Goal: Task Accomplishment & Management: Complete application form

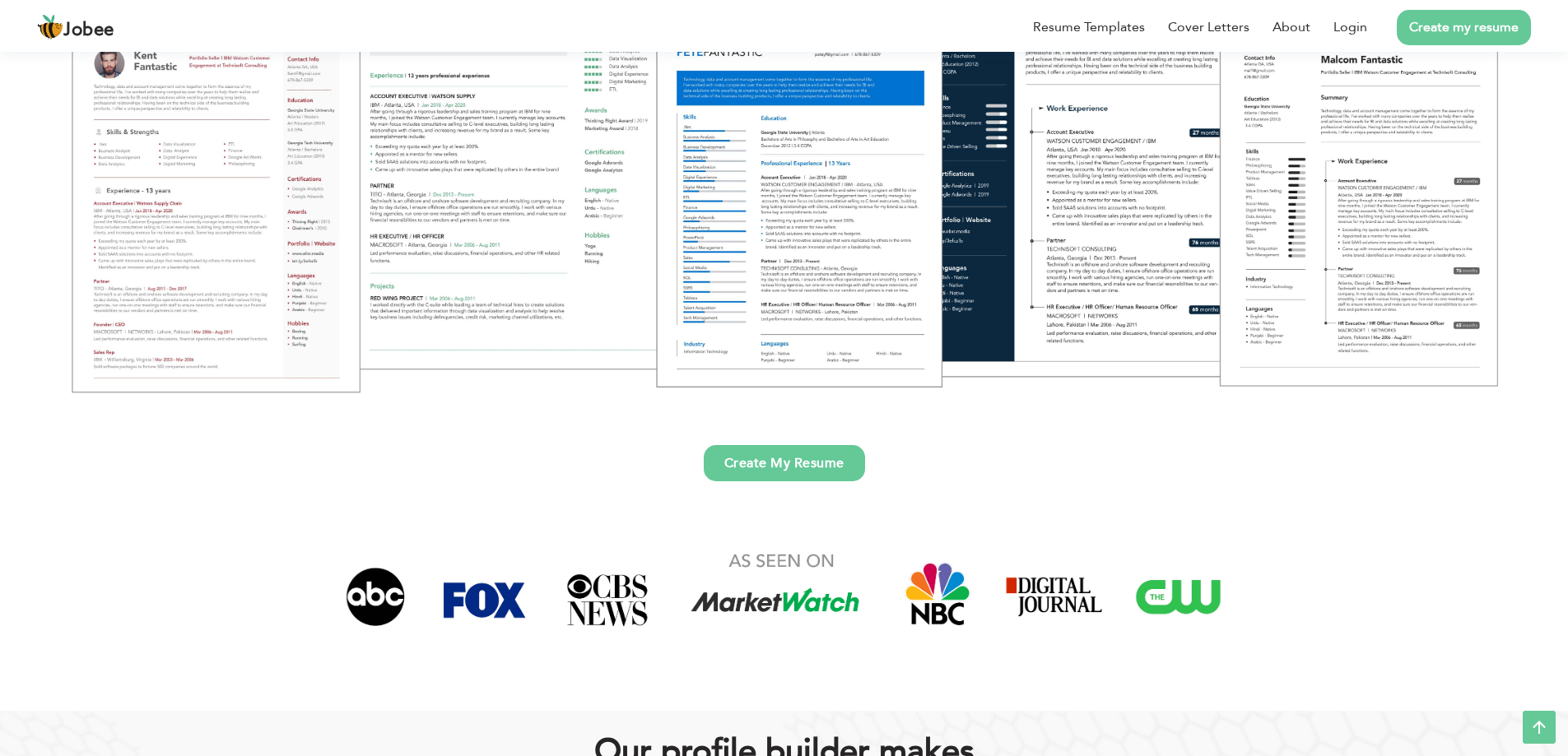
scroll to position [165, 0]
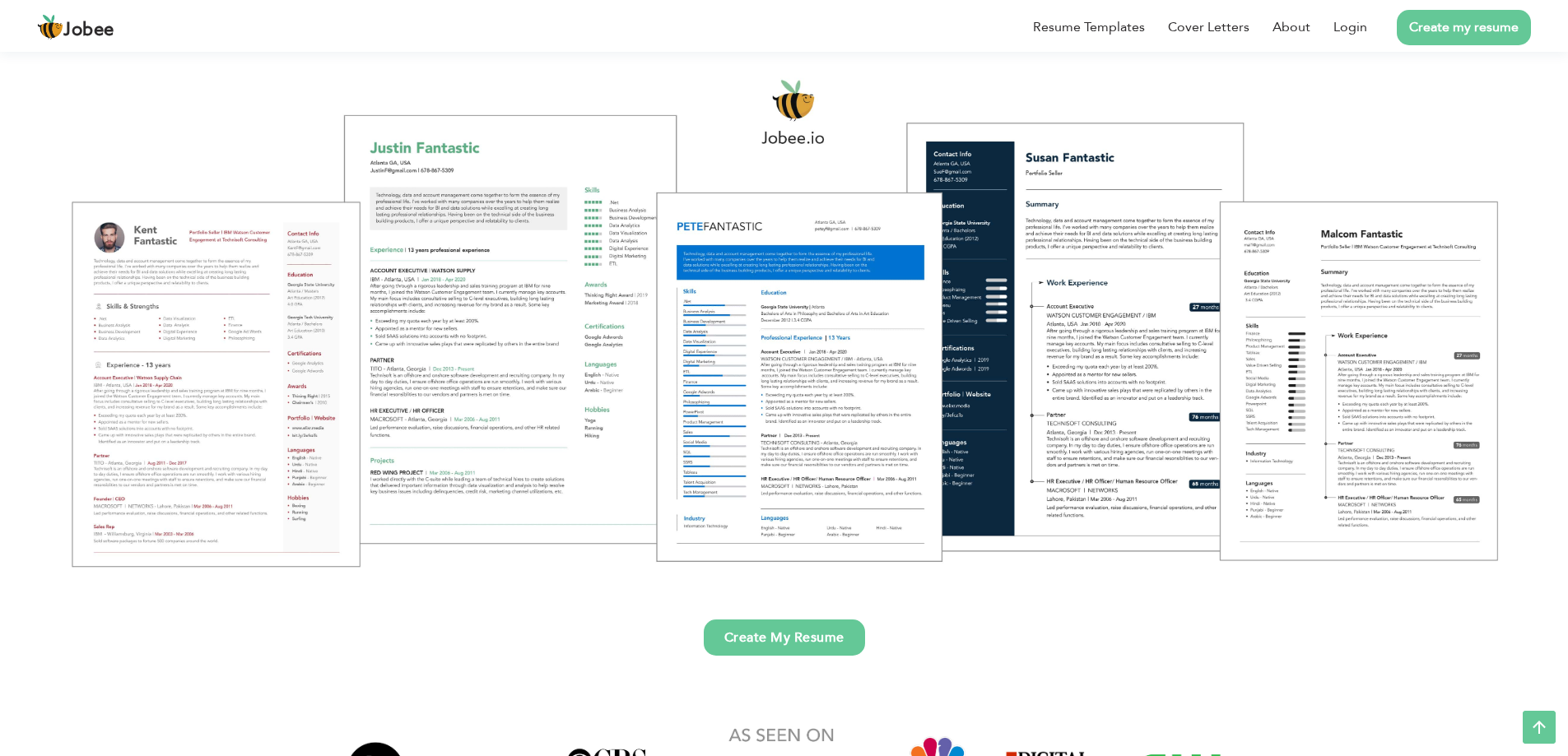
click at [787, 644] on link "Create My Resume" at bounding box center [784, 637] width 162 height 36
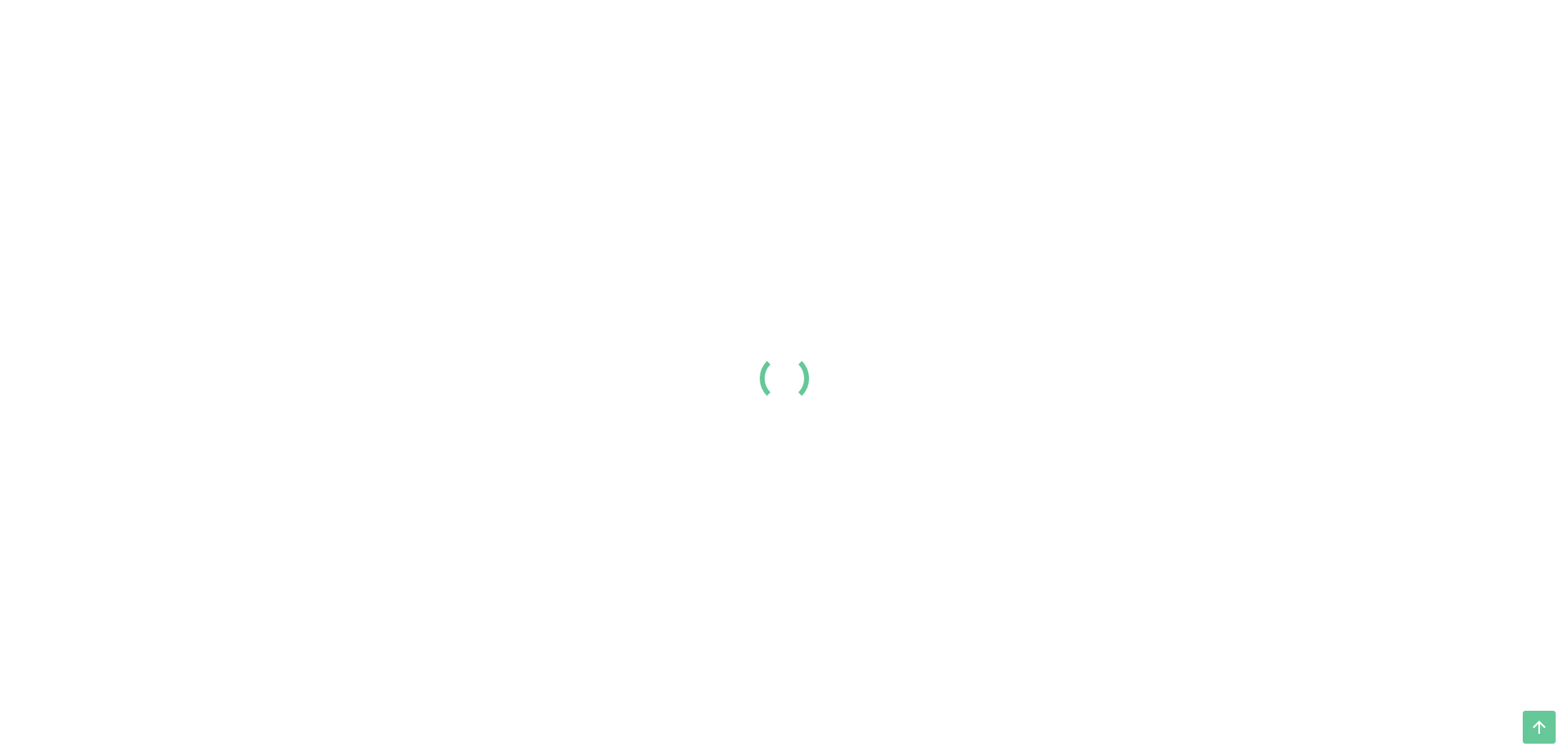
scroll to position [165, 0]
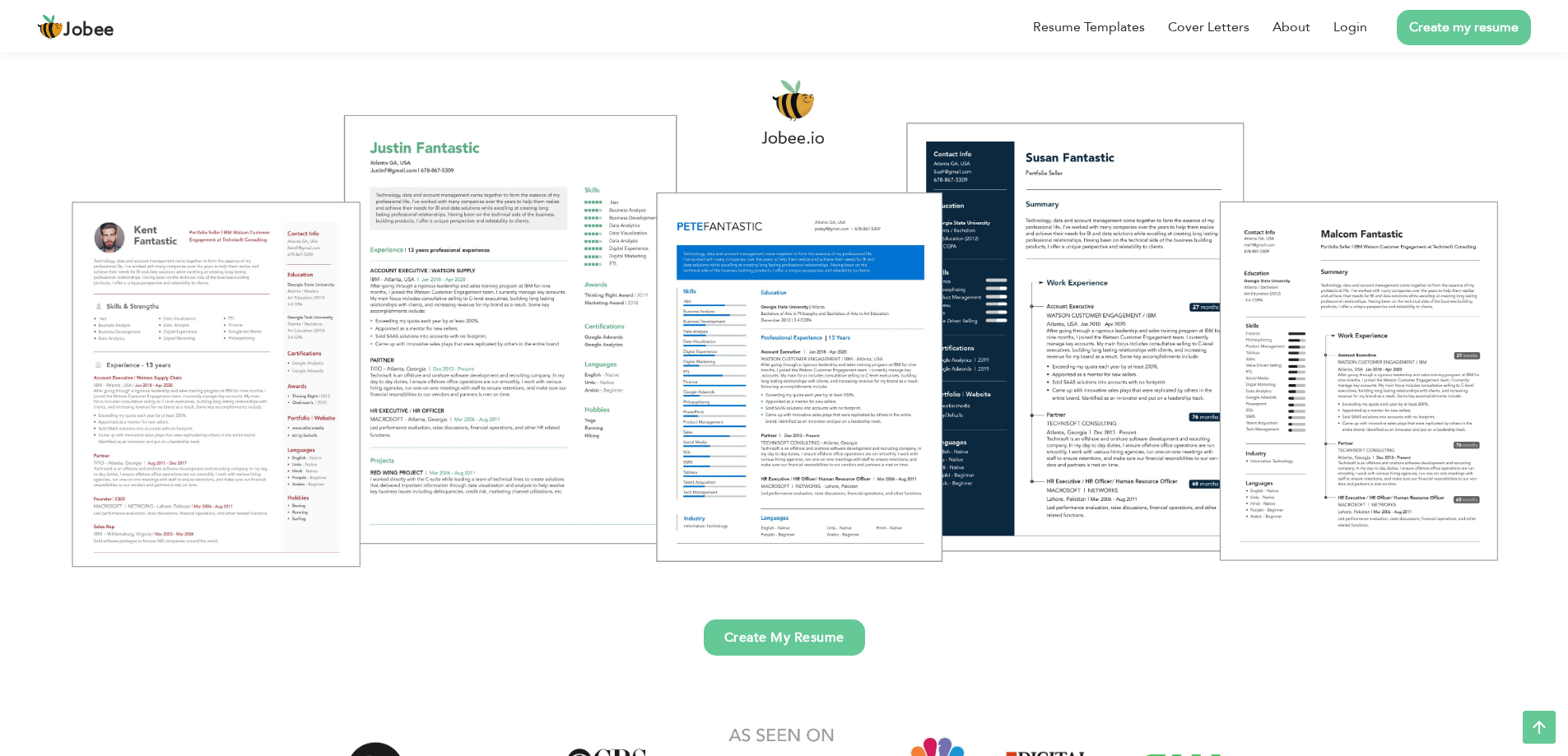
click at [471, 351] on div at bounding box center [784, 322] width 1544 height 546
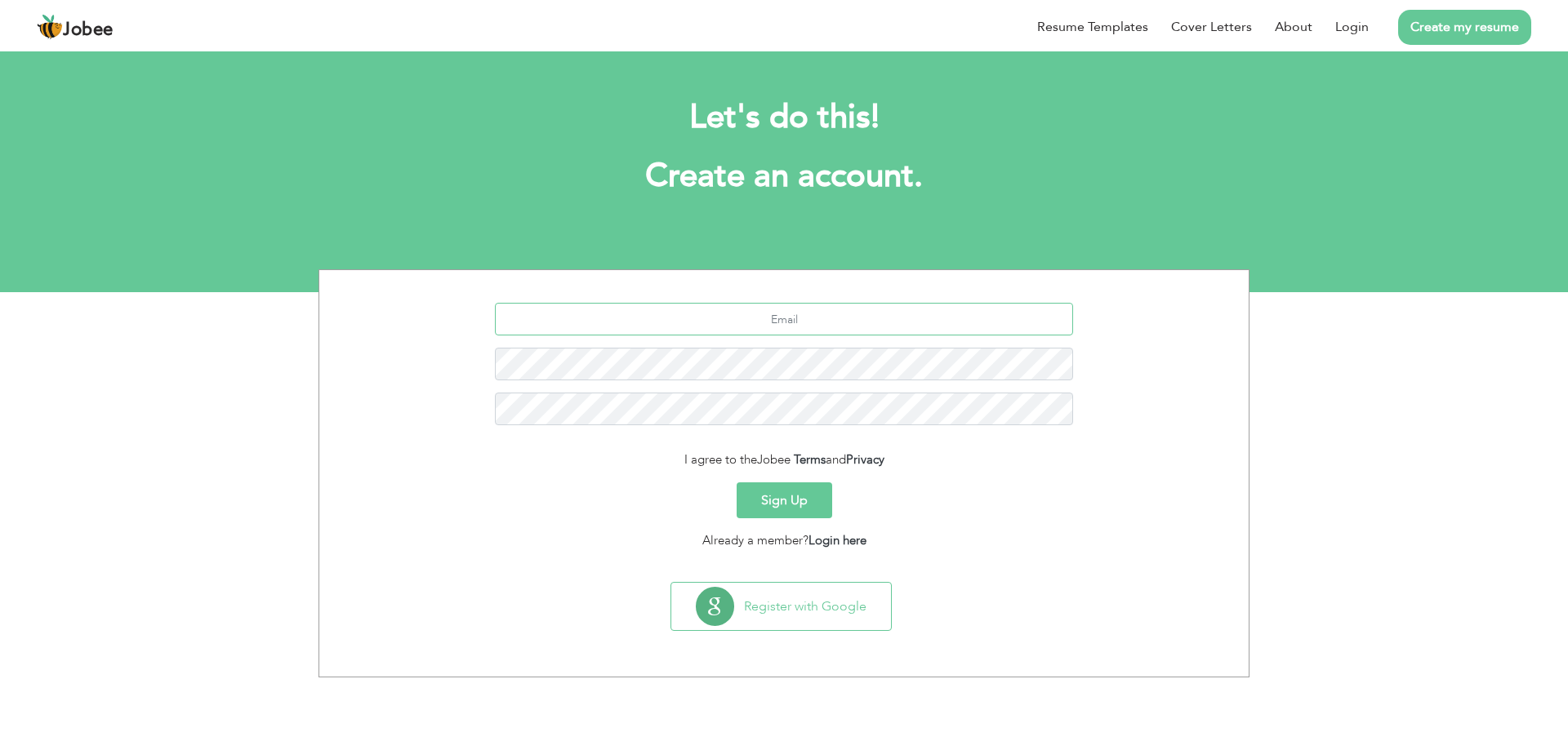
click at [790, 319] on input "text" at bounding box center [784, 319] width 579 height 33
type input "muhammadarslan7422@gmail.com"
click at [1030, 478] on form "muhammadarslan7422@gmail.com I agree to the Jobee Terms and Privacy Sign Up Alr…" at bounding box center [784, 425] width 905 height 246
click at [774, 497] on button "Sign Up" at bounding box center [784, 500] width 96 height 36
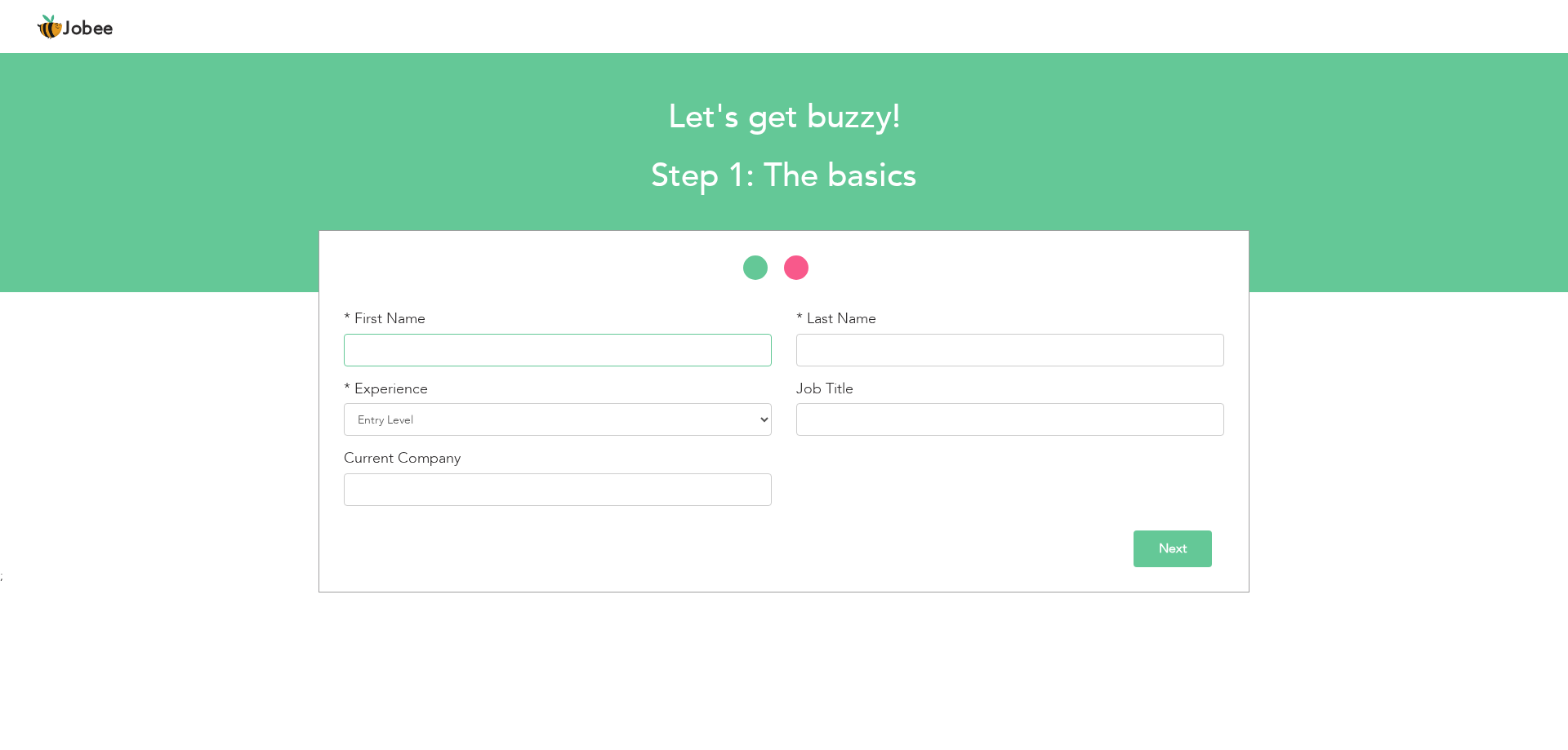
click at [529, 351] on input "text" at bounding box center [558, 350] width 428 height 33
type input "M"
type input "[DEMOGRAPHIC_DATA]"
type input "Arslan"
click at [486, 427] on select "Entry Level Less than 1 Year 1 Year 2 Years 3 Years 4 Years 5 Years 6 Years 7 Y…" at bounding box center [558, 419] width 428 height 33
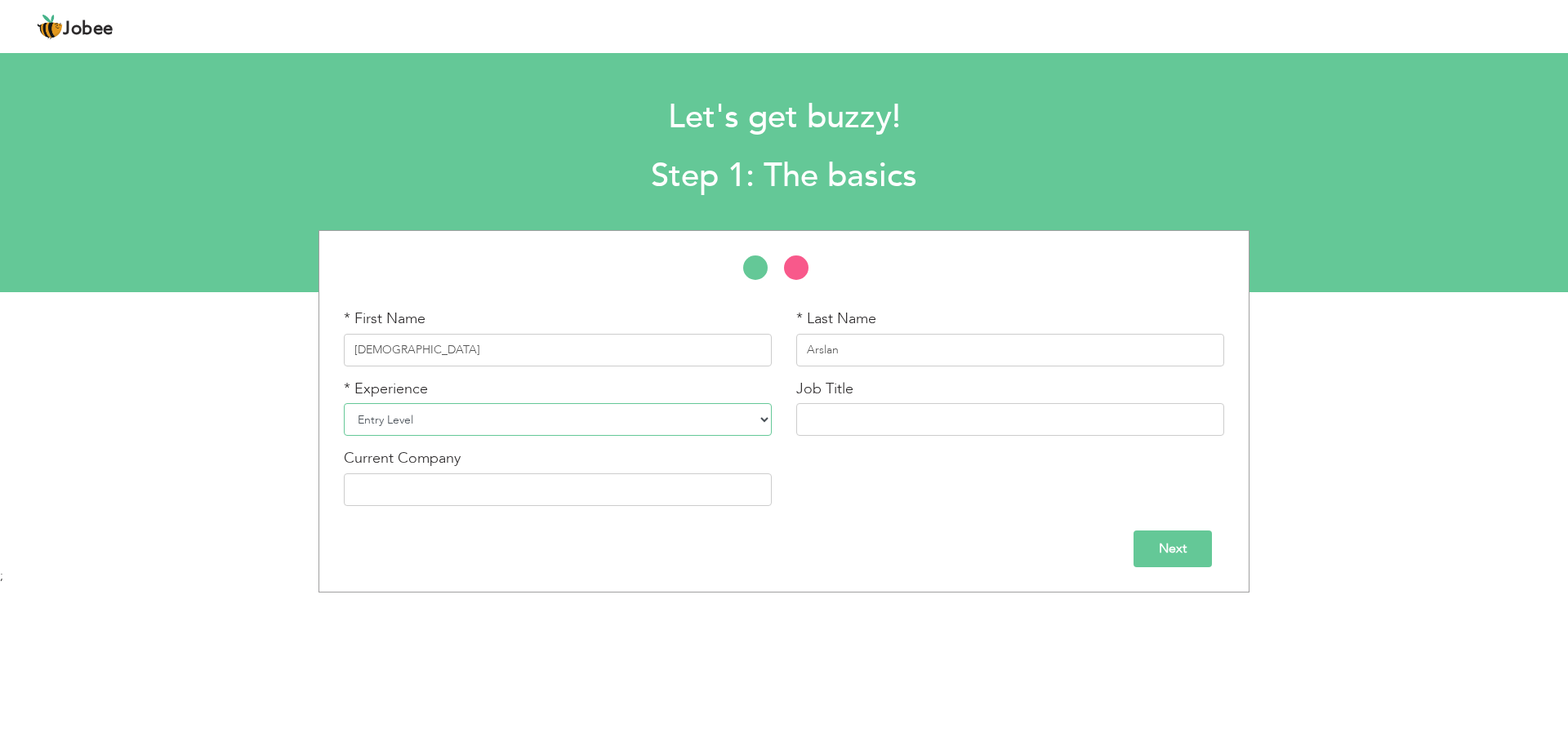
select select "7"
click at [344, 403] on select "Entry Level Less than 1 Year 1 Year 2 Years 3 Years 4 Years 5 Years 6 Years 7 Y…" at bounding box center [558, 419] width 428 height 33
click at [886, 421] on input "text" at bounding box center [1010, 419] width 428 height 33
type input "Full Stack Developer"
click at [491, 424] on select "Entry Level Less than 1 Year 1 Year 2 Years 3 Years 4 Years 5 Years 6 Years 7 Y…" at bounding box center [558, 419] width 428 height 33
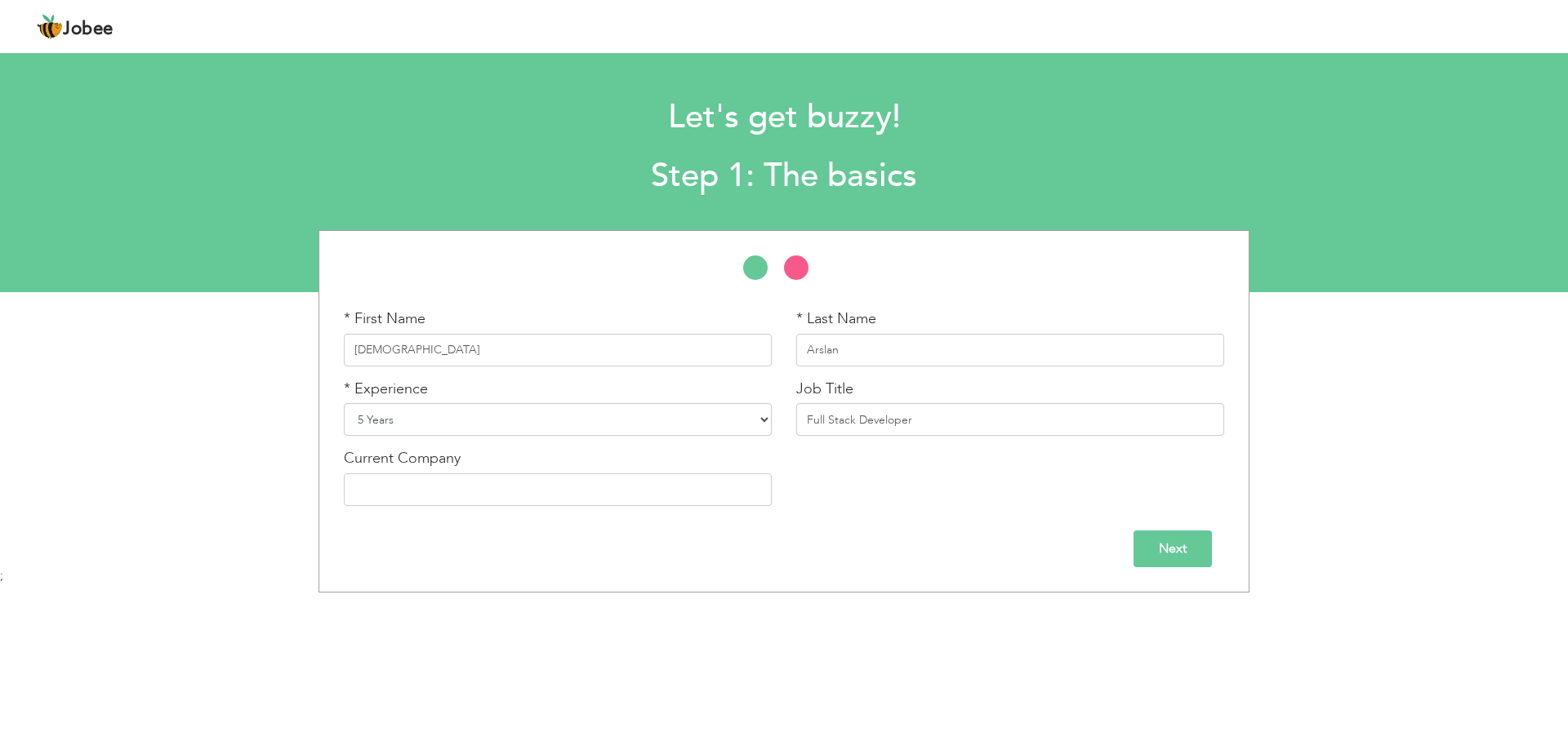
select select "6"
click at [344, 403] on select "Entry Level Less than 1 Year 1 Year 2 Years 3 Years 4 Years 5 Years 6 Years 7 Y…" at bounding box center [558, 419] width 428 height 33
click at [498, 486] on input "text" at bounding box center [558, 490] width 428 height 33
type input "[PERSON_NAME] Group [GEOGRAPHIC_DATA]"
click at [1166, 551] on input "Next" at bounding box center [1172, 549] width 78 height 37
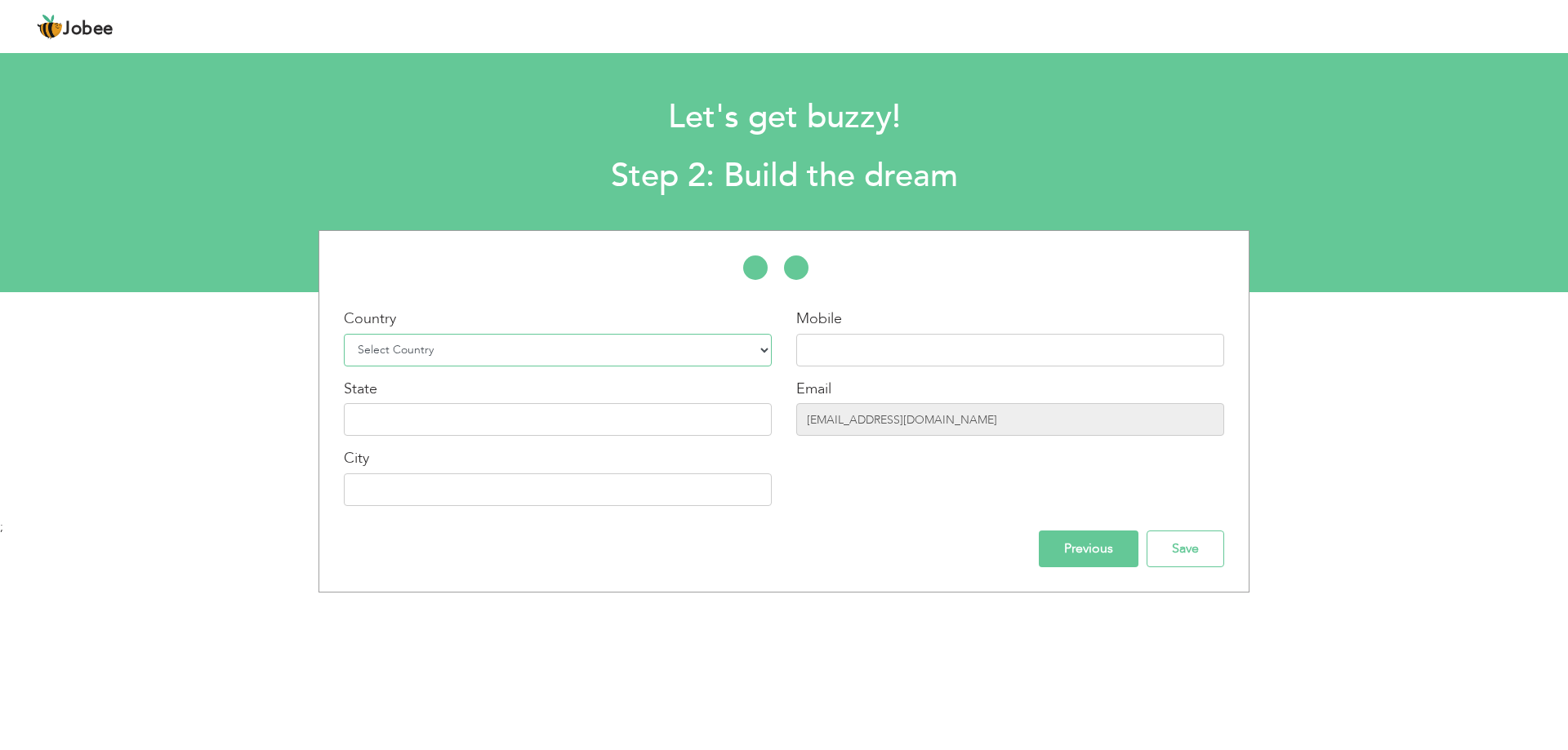
click at [445, 350] on select "Select Country Afghanistan Albania Algeria American Samoa Andorra Angola Anguil…" at bounding box center [558, 350] width 428 height 33
select select "166"
click at [344, 333] on select "Select Country Afghanistan Albania Algeria American Samoa Andorra Angola Anguil…" at bounding box center [558, 350] width 428 height 33
click at [859, 348] on input "text" at bounding box center [1010, 350] width 428 height 33
type input "+923055938119"
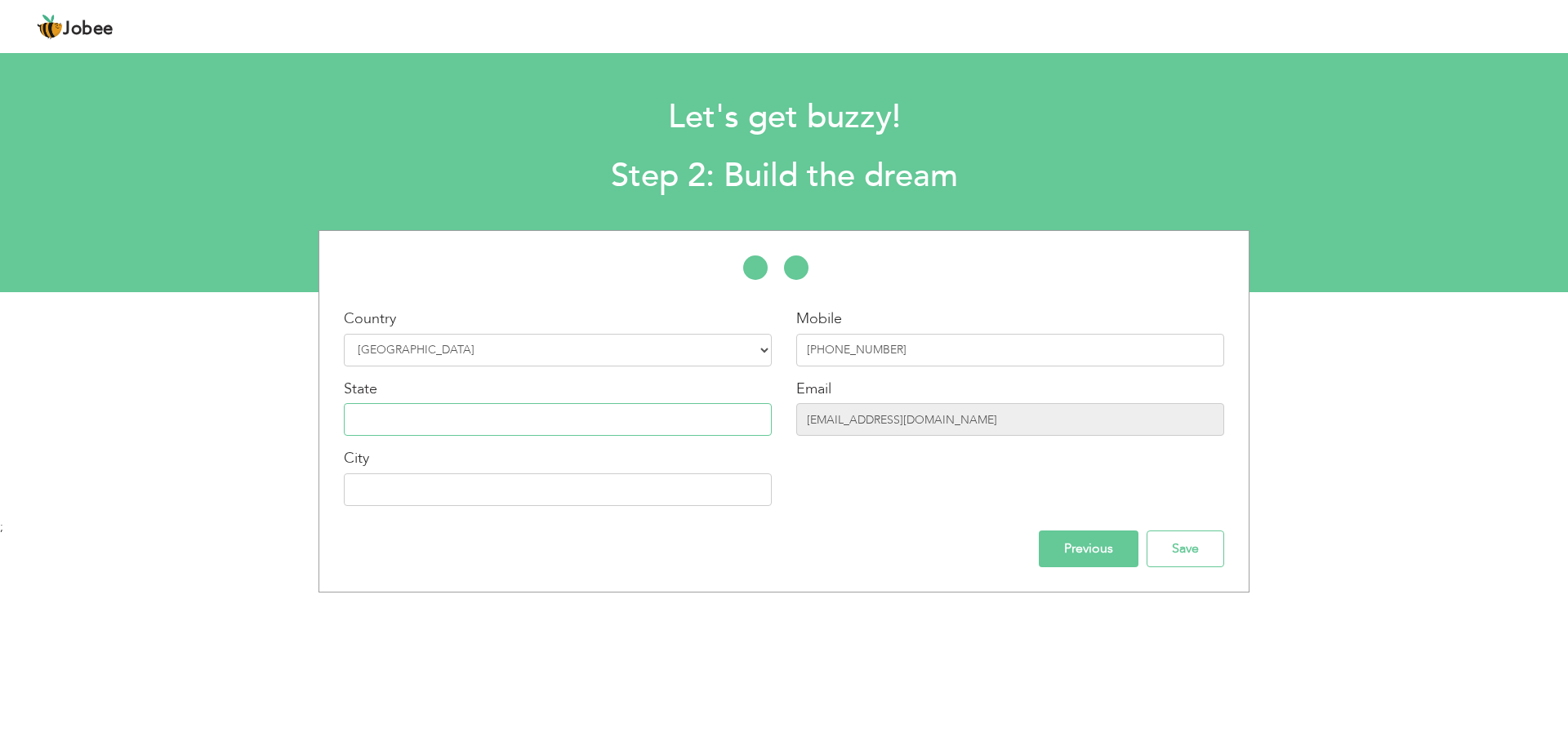
click at [615, 427] on input "text" at bounding box center [558, 419] width 428 height 33
type input "Punjab"
type input "[GEOGRAPHIC_DATA]"
click at [1222, 555] on input "Save" at bounding box center [1185, 549] width 77 height 37
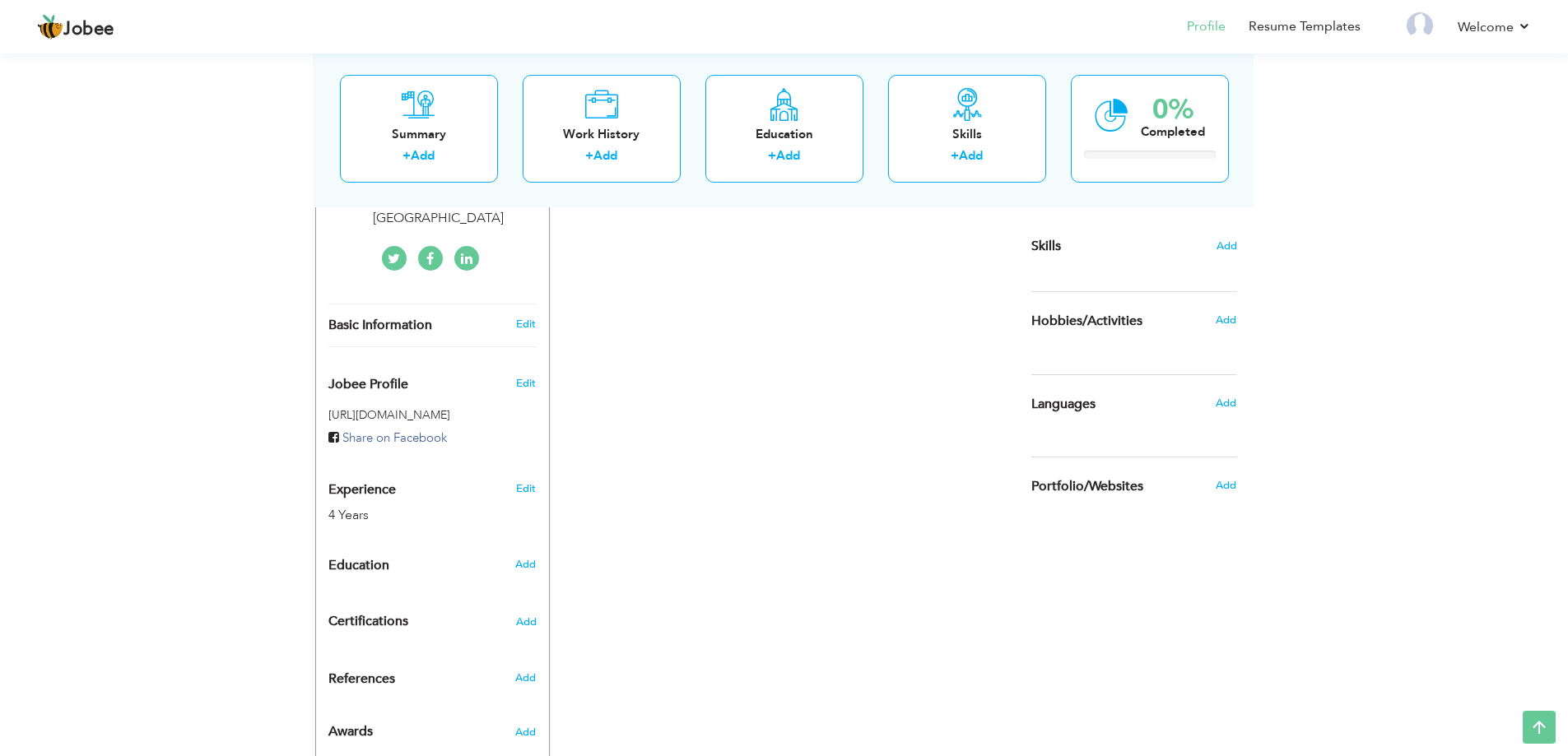
scroll to position [406, 0]
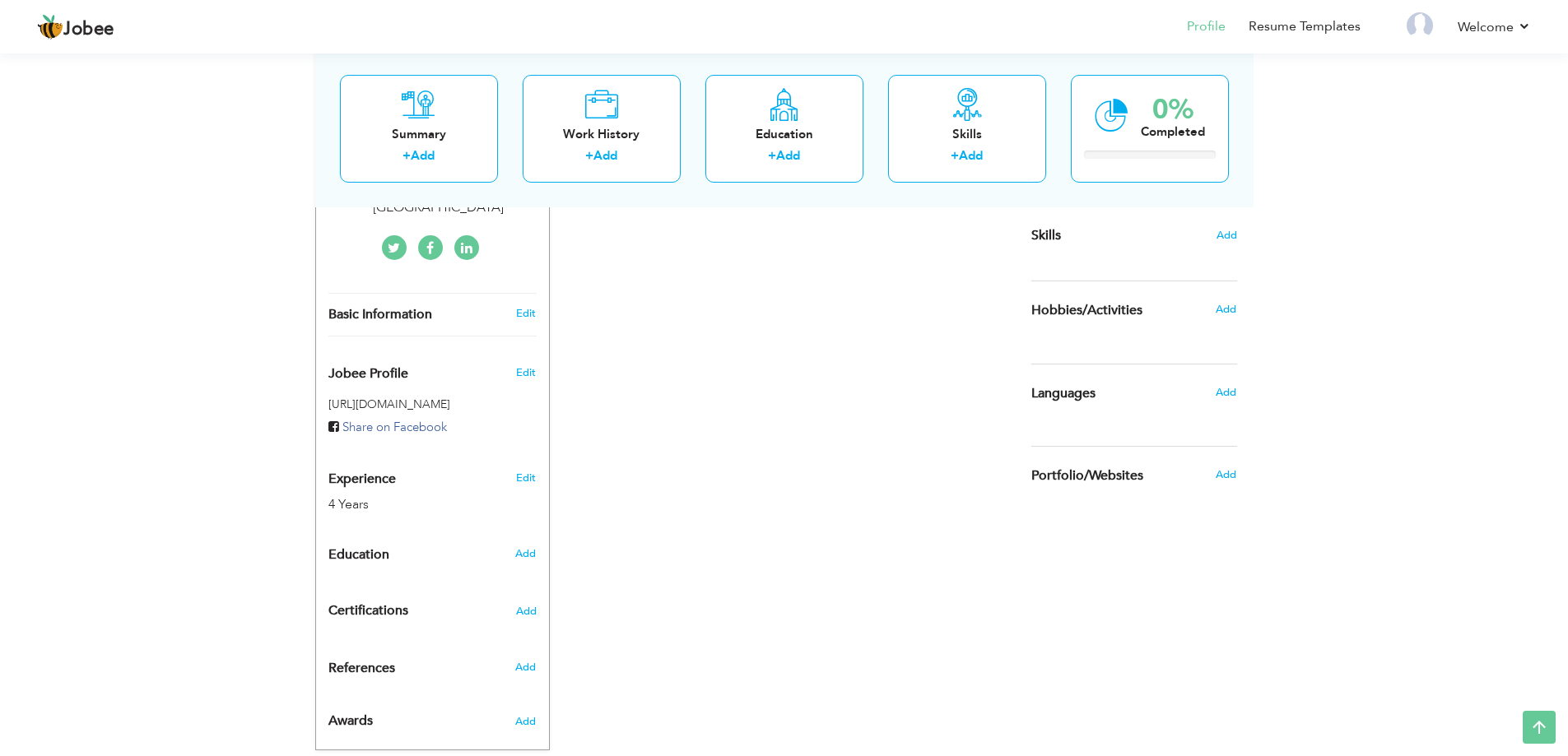
click at [350, 496] on div "4 Years" at bounding box center [413, 505] width 170 height 19
type input "[DEMOGRAPHIC_DATA]"
type input "Arslan"
type input "[PHONE_NUMBER]"
select select "number:166"
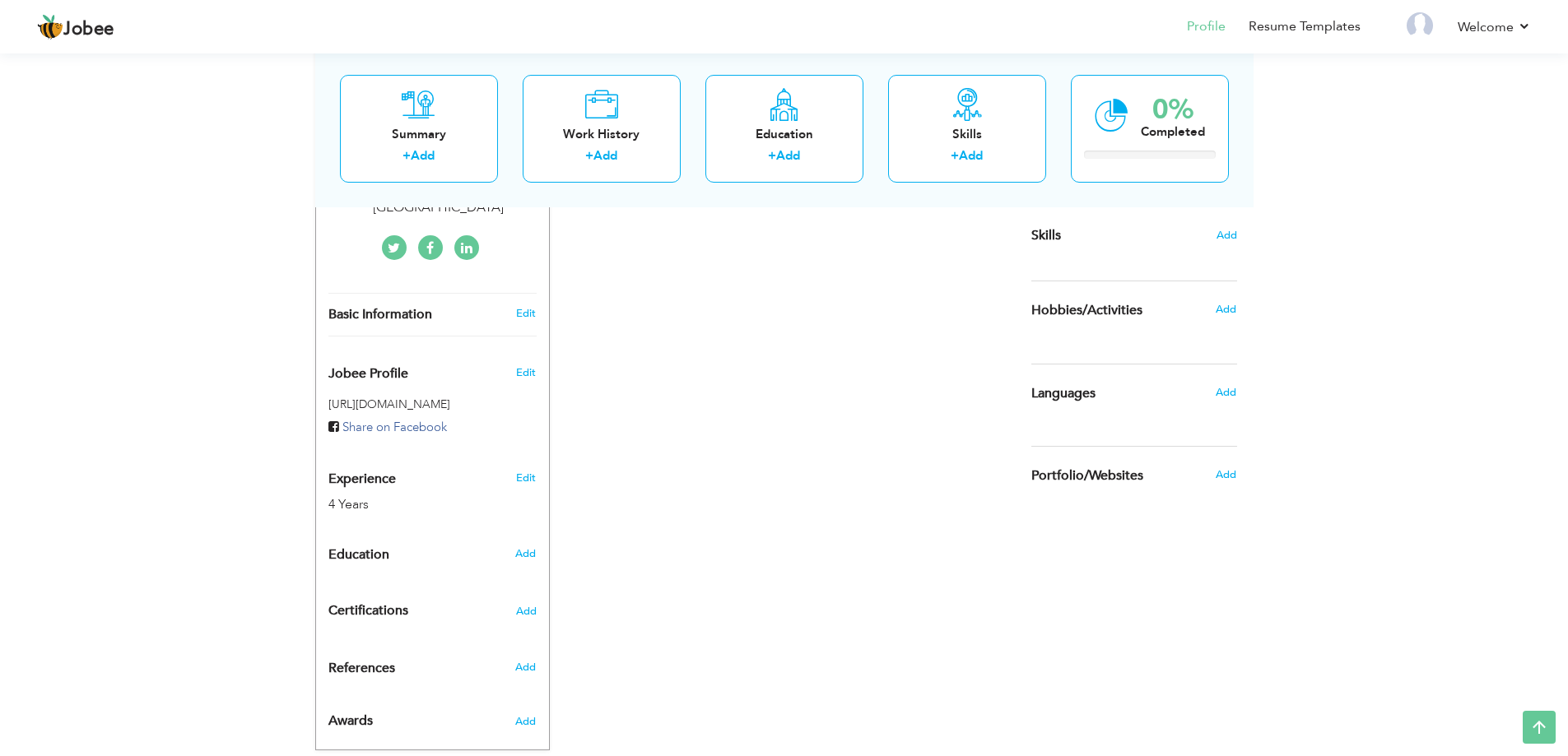
type input "[GEOGRAPHIC_DATA]"
select select "number:6"
type input "[PERSON_NAME] Group [GEOGRAPHIC_DATA]"
type input "Full Stack Developer"
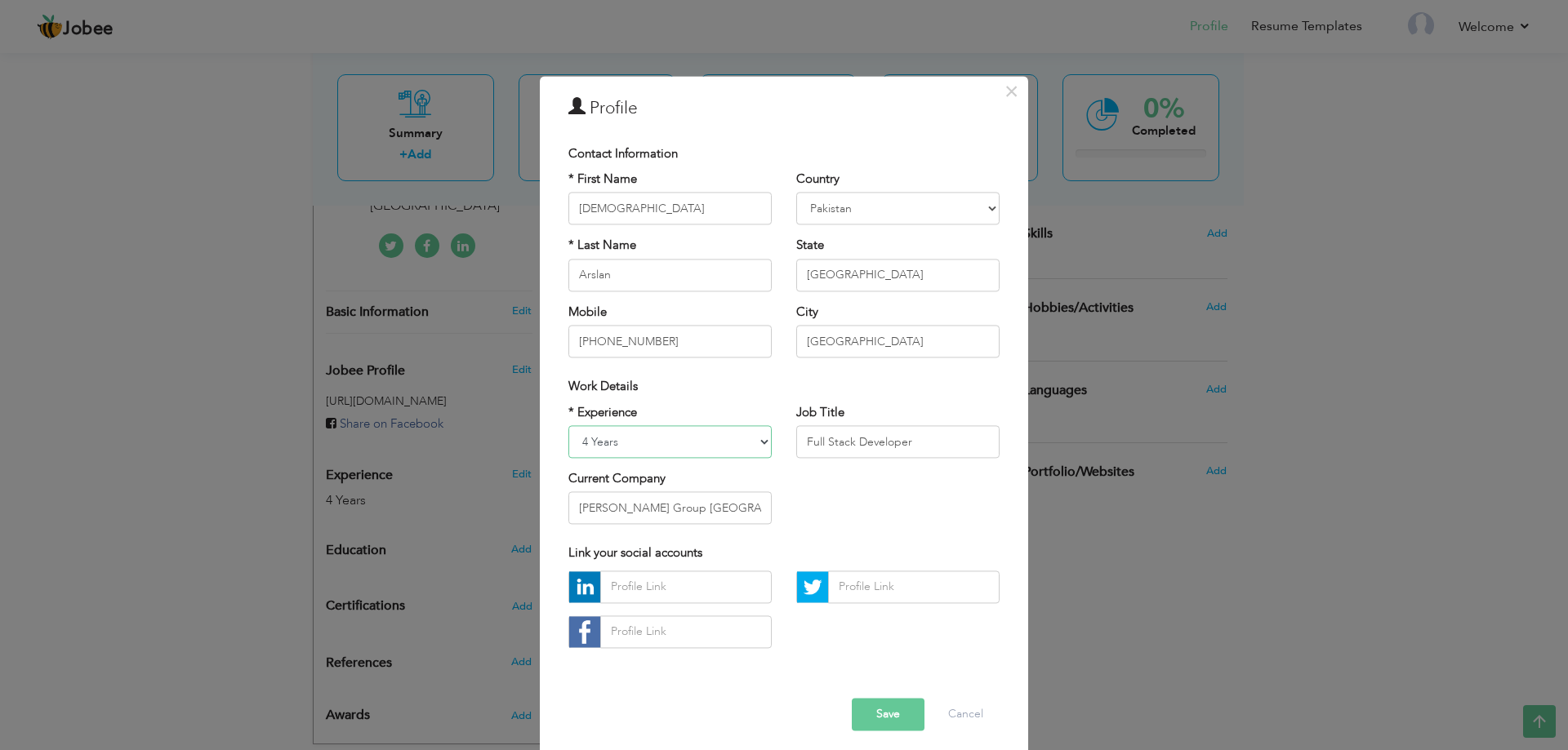
click at [646, 447] on select "Entry Level Less than 1 Year 1 Year 2 Years 3 Years 4 Years 5 Years 6 Years 7 Y…" at bounding box center [670, 442] width 203 height 33
click at [568, 425] on select "Entry Level Less than 1 Year 1 Year 2 Years 3 Years 4 Years 5 Years 6 Years 7 Y…" at bounding box center [670, 442] width 203 height 33
drag, startPoint x: 640, startPoint y: 425, endPoint x: 604, endPoint y: 118, distance: 309.1
click at [604, 118] on h3 "Profile" at bounding box center [784, 108] width 431 height 24
click at [883, 707] on button "Save" at bounding box center [887, 714] width 73 height 33
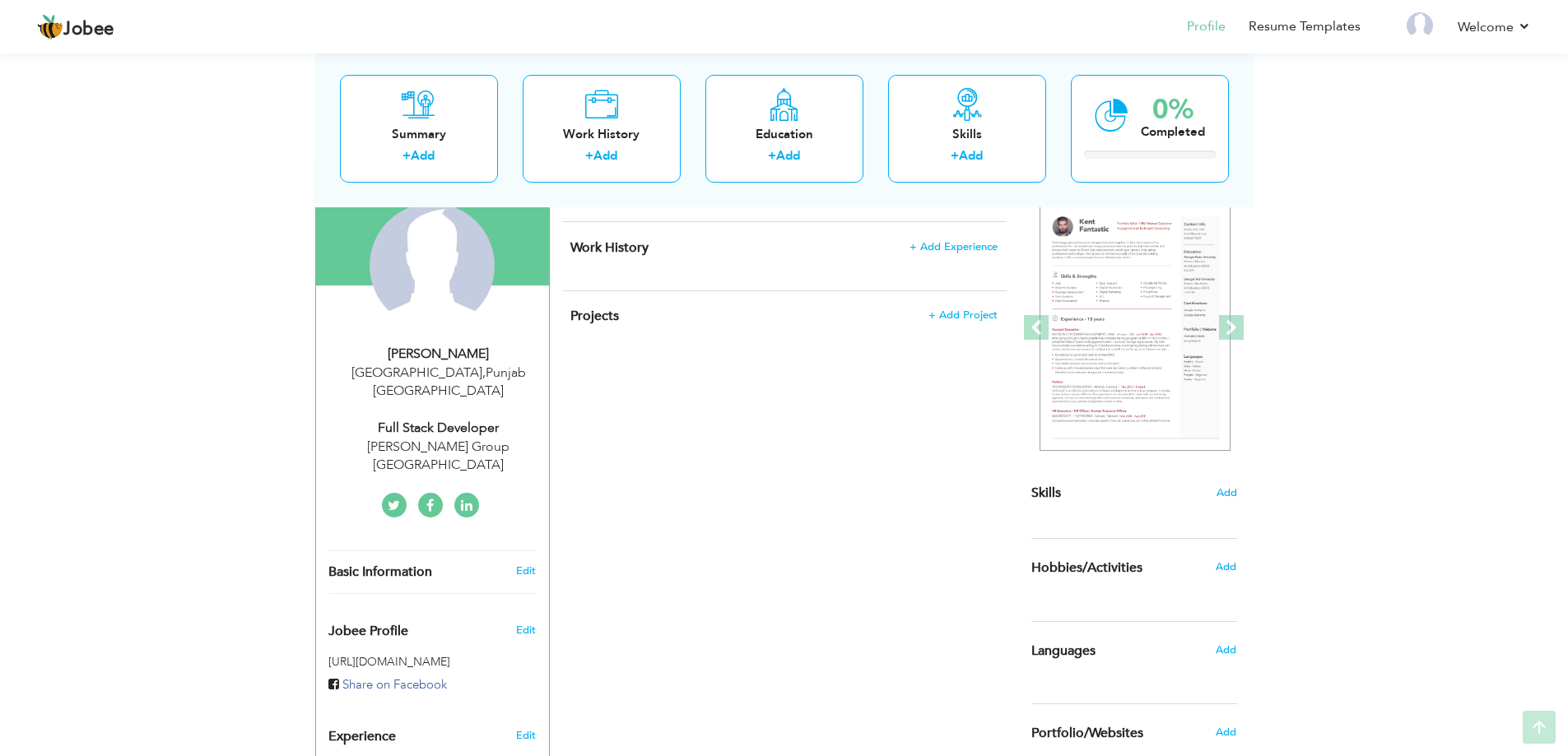
scroll to position [165, 0]
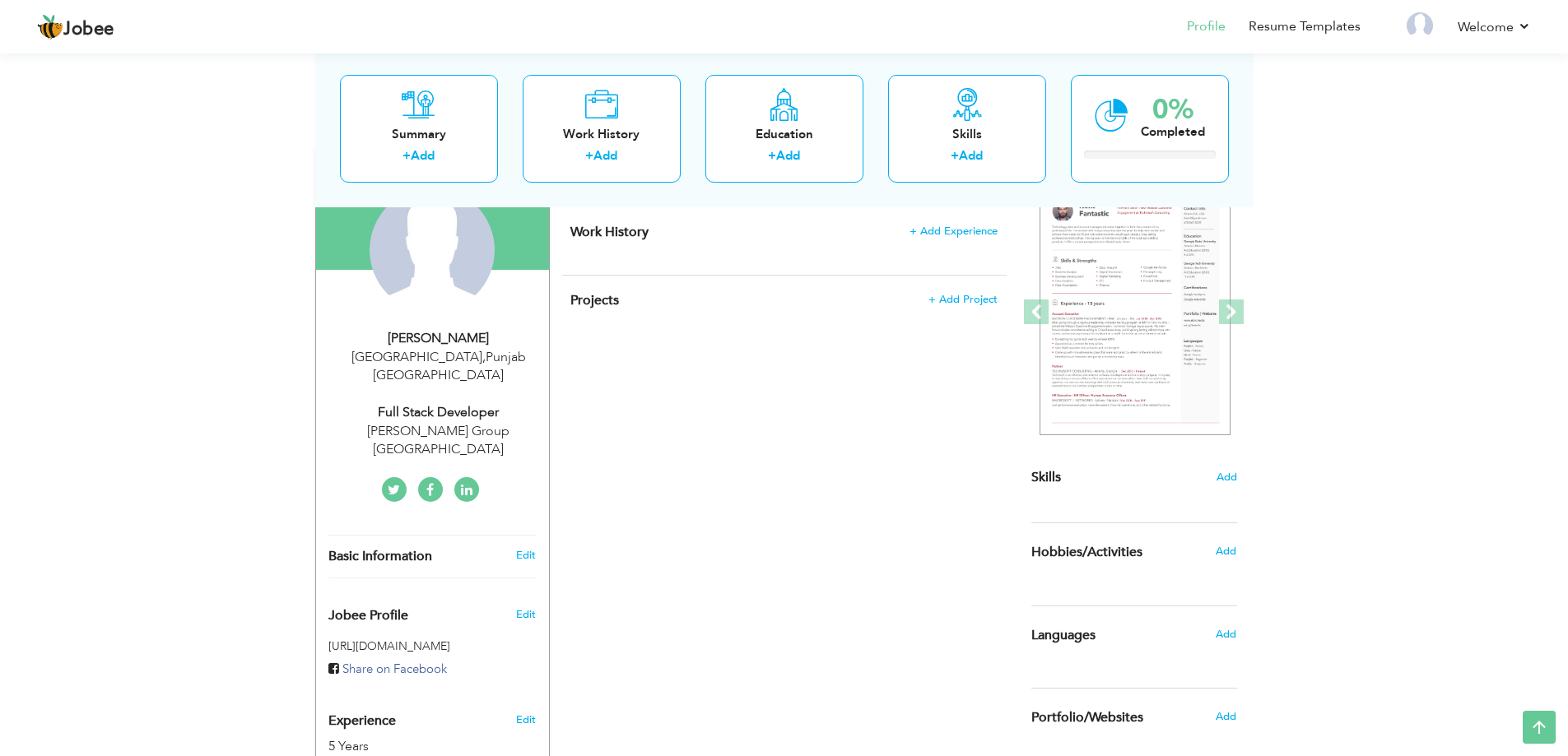
click at [372, 737] on div "5 Years" at bounding box center [413, 746] width 170 height 19
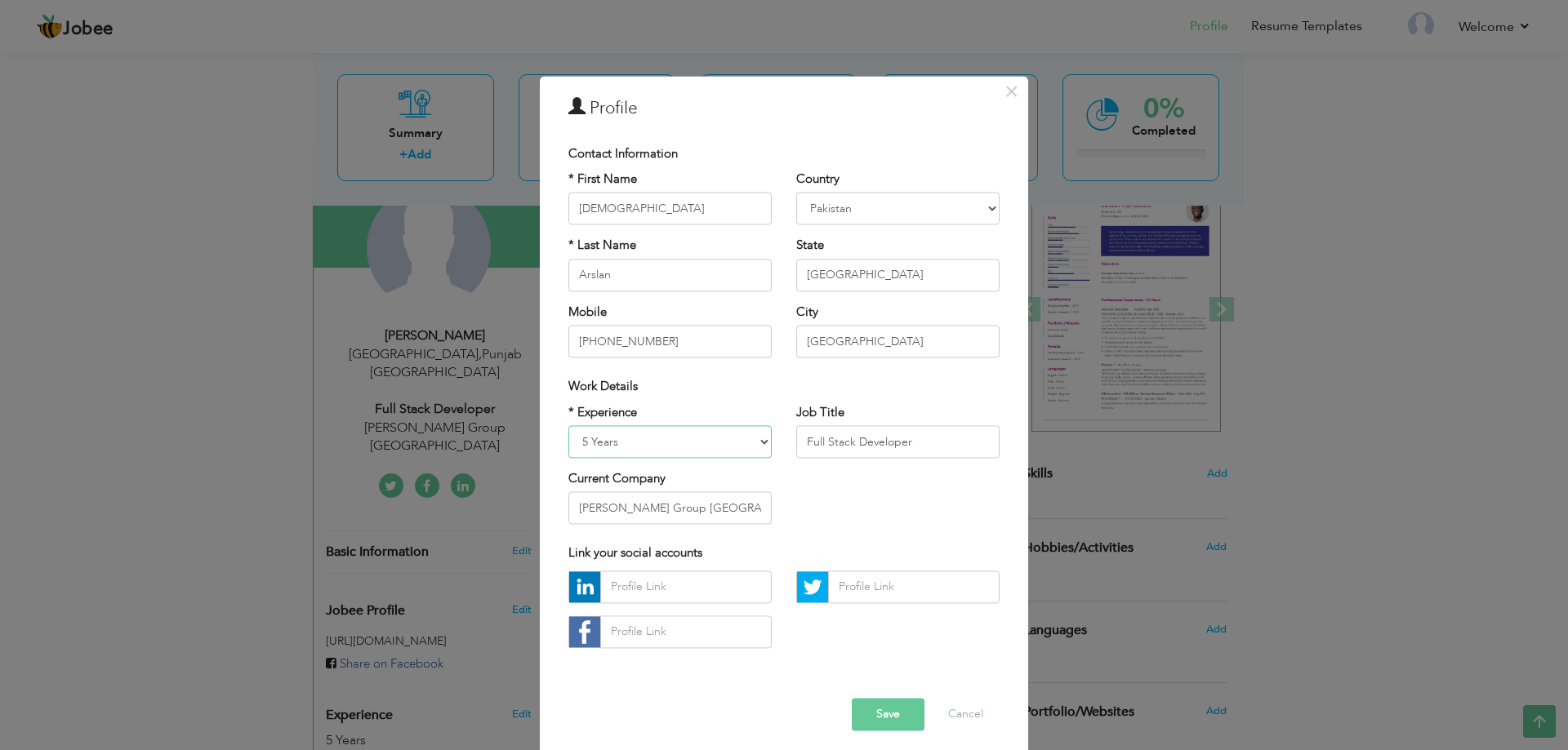
click at [648, 443] on select "Entry Level Less than 1 Year 1 Year 2 Years 3 Years 4 Years 5 Years 6 Years 7 Y…" at bounding box center [670, 442] width 203 height 33
select select "number:9"
click at [568, 425] on select "Entry Level Less than 1 Year 1 Year 2 Years 3 Years 4 Years 5 Years 6 Years 7 Y…" at bounding box center [670, 442] width 203 height 33
drag, startPoint x: 645, startPoint y: 436, endPoint x: 598, endPoint y: 159, distance: 281.0
click at [598, 159] on span "Contact Information" at bounding box center [623, 153] width 109 height 16
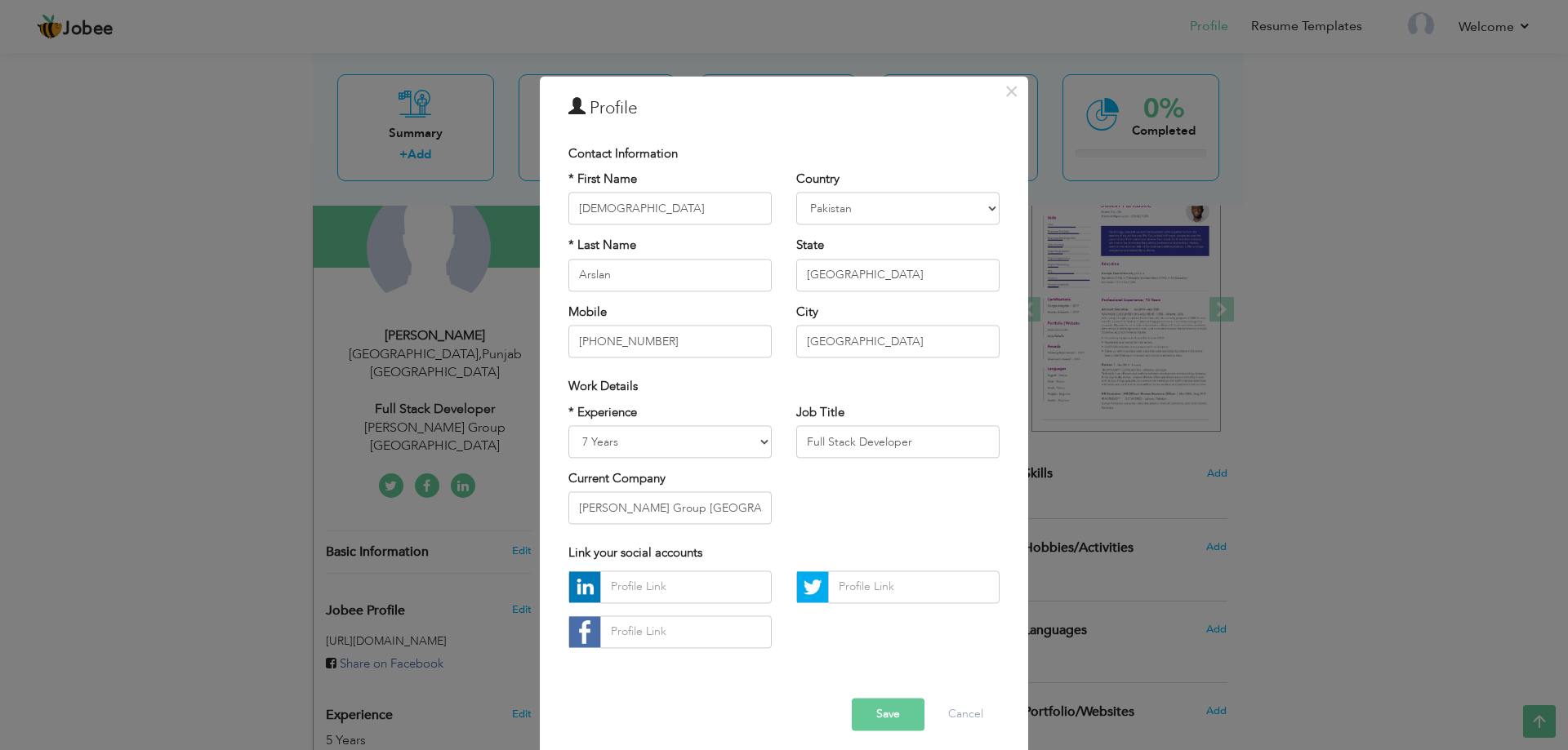
click at [861, 710] on button "Save" at bounding box center [887, 714] width 73 height 33
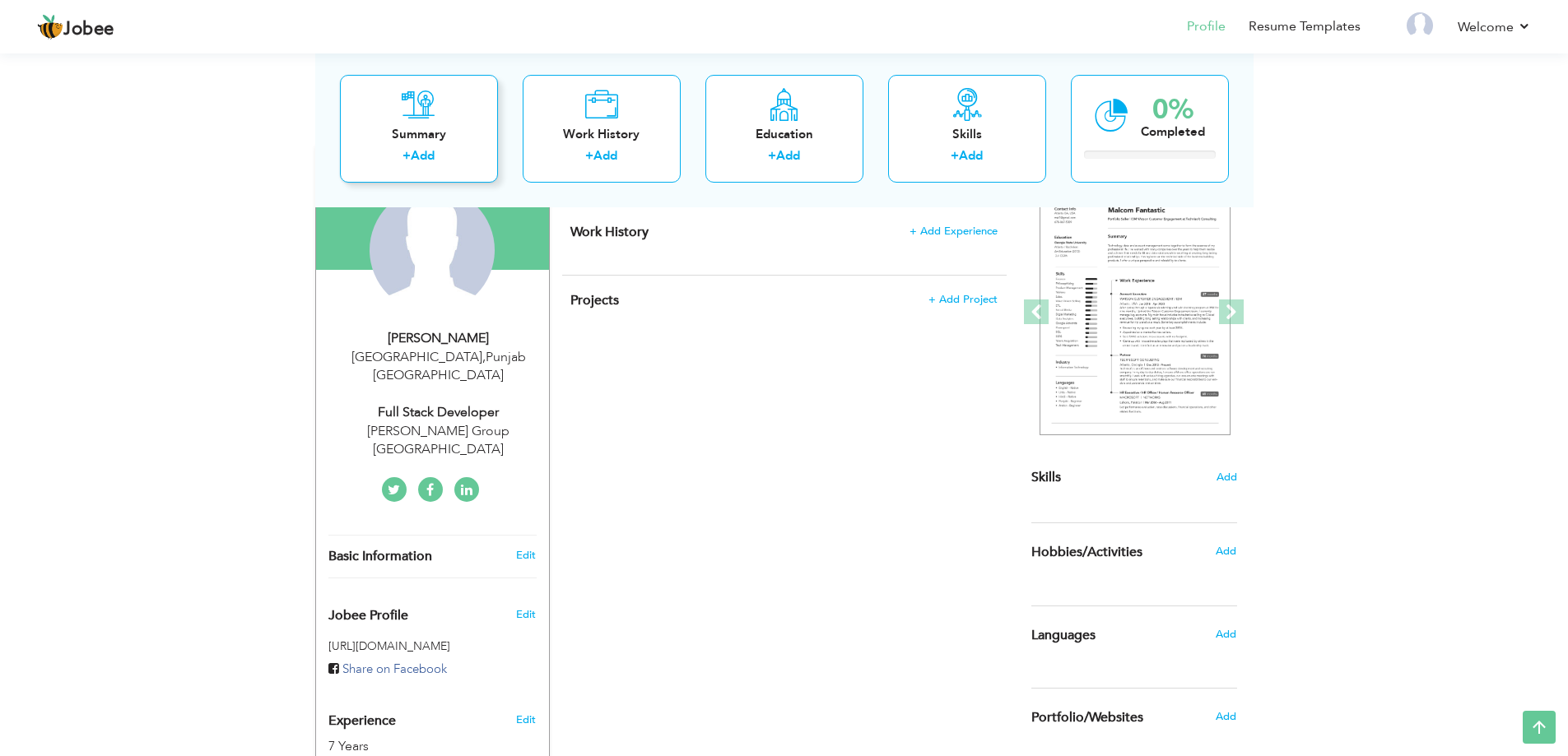
click at [410, 146] on div "Summary + Add" at bounding box center [419, 128] width 158 height 108
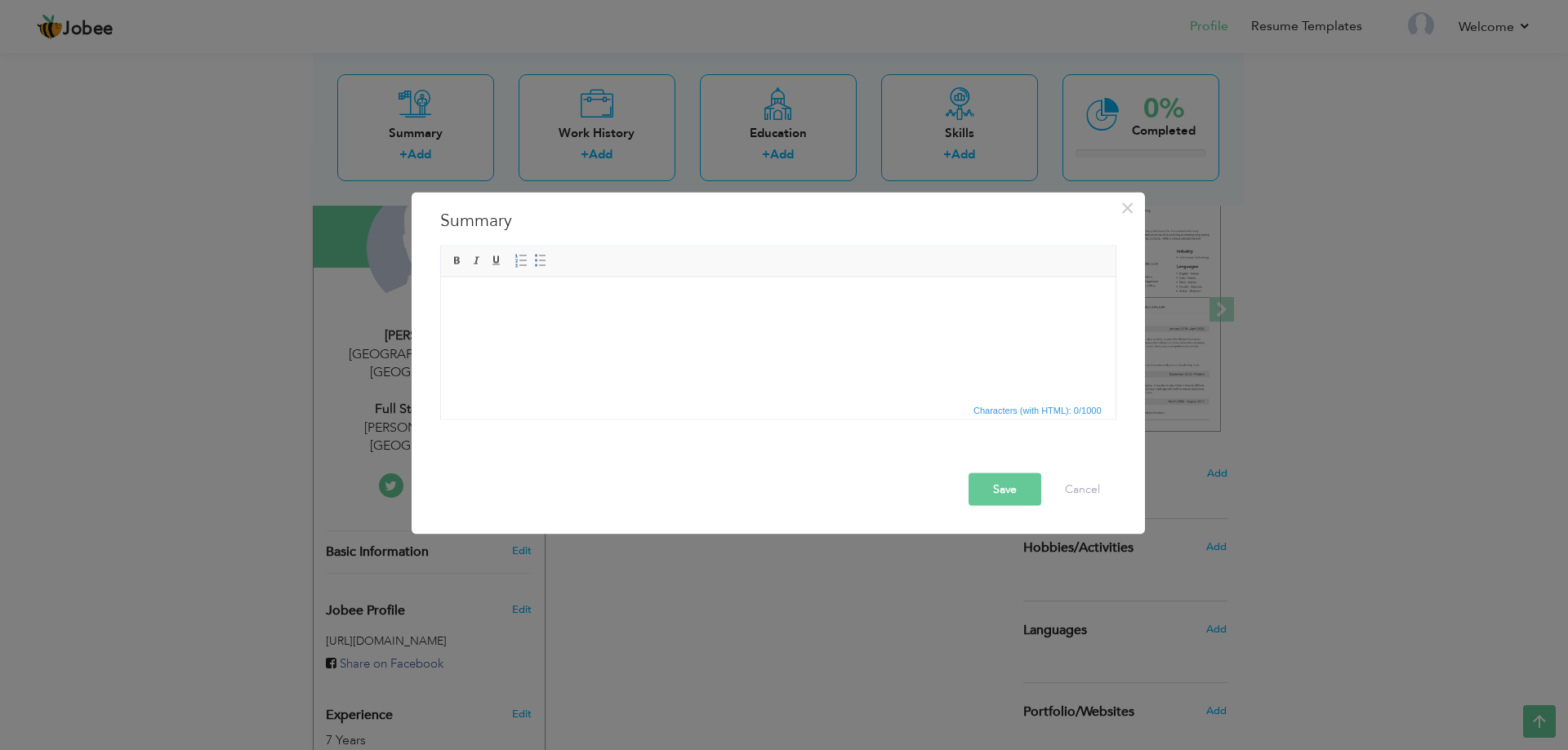
click at [579, 315] on html at bounding box center [777, 302] width 675 height 50
click at [634, 327] on html at bounding box center [777, 302] width 675 height 50
click at [600, 320] on html at bounding box center [777, 302] width 675 height 50
drag, startPoint x: 600, startPoint y: 320, endPoint x: 532, endPoint y: 334, distance: 69.4
click at [532, 327] on html at bounding box center [777, 302] width 675 height 50
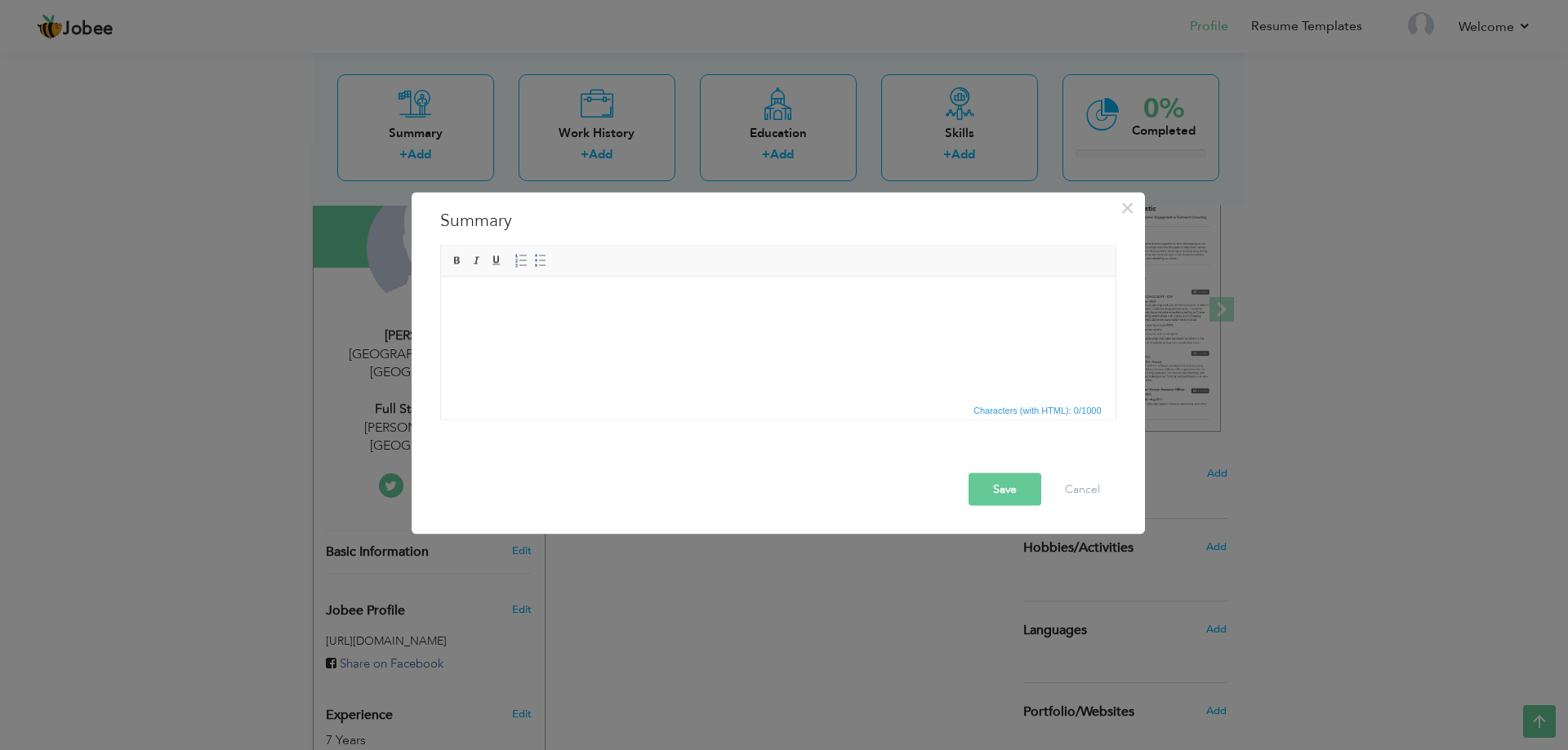
click at [532, 327] on html at bounding box center [777, 302] width 675 height 50
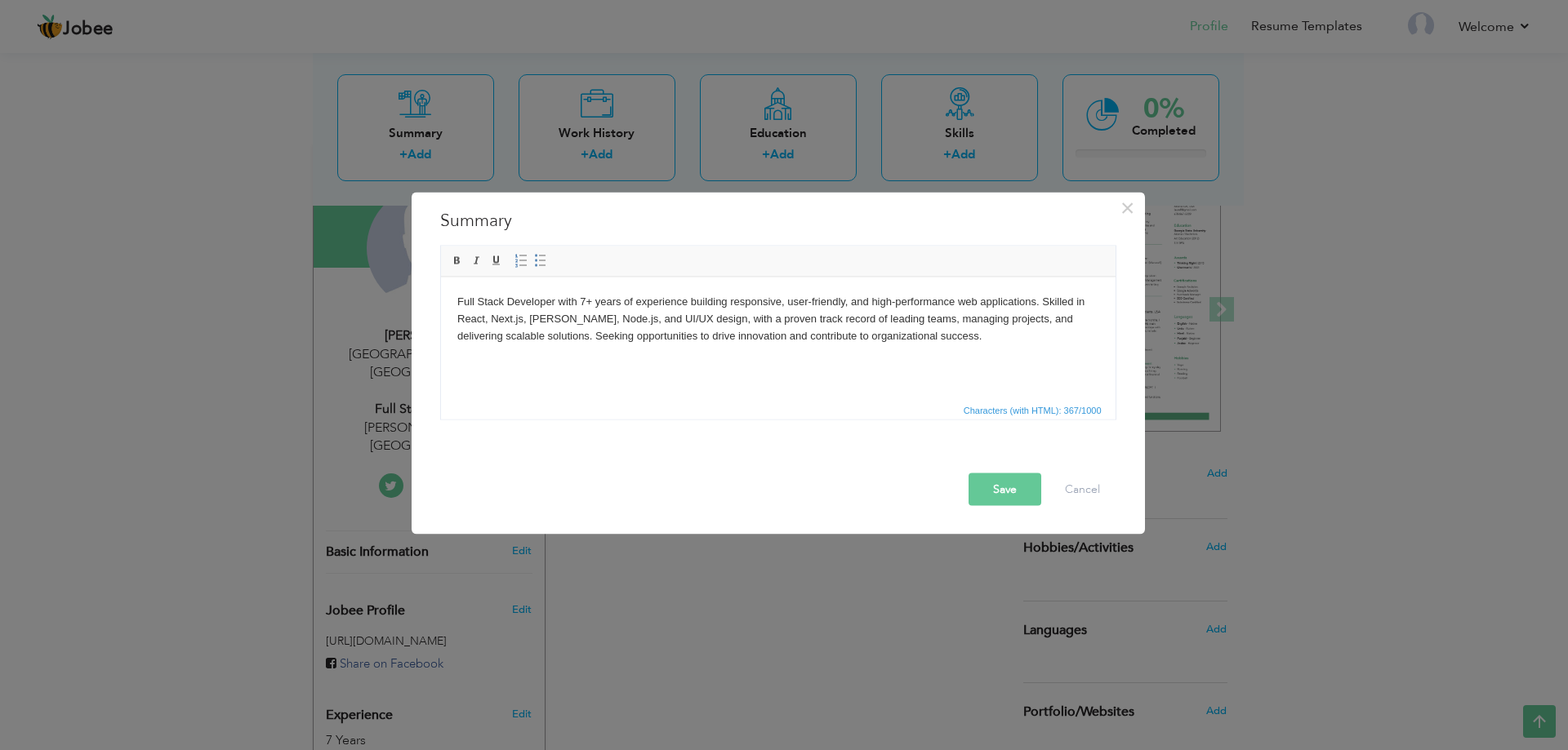
click at [993, 490] on button "Save" at bounding box center [1004, 489] width 73 height 33
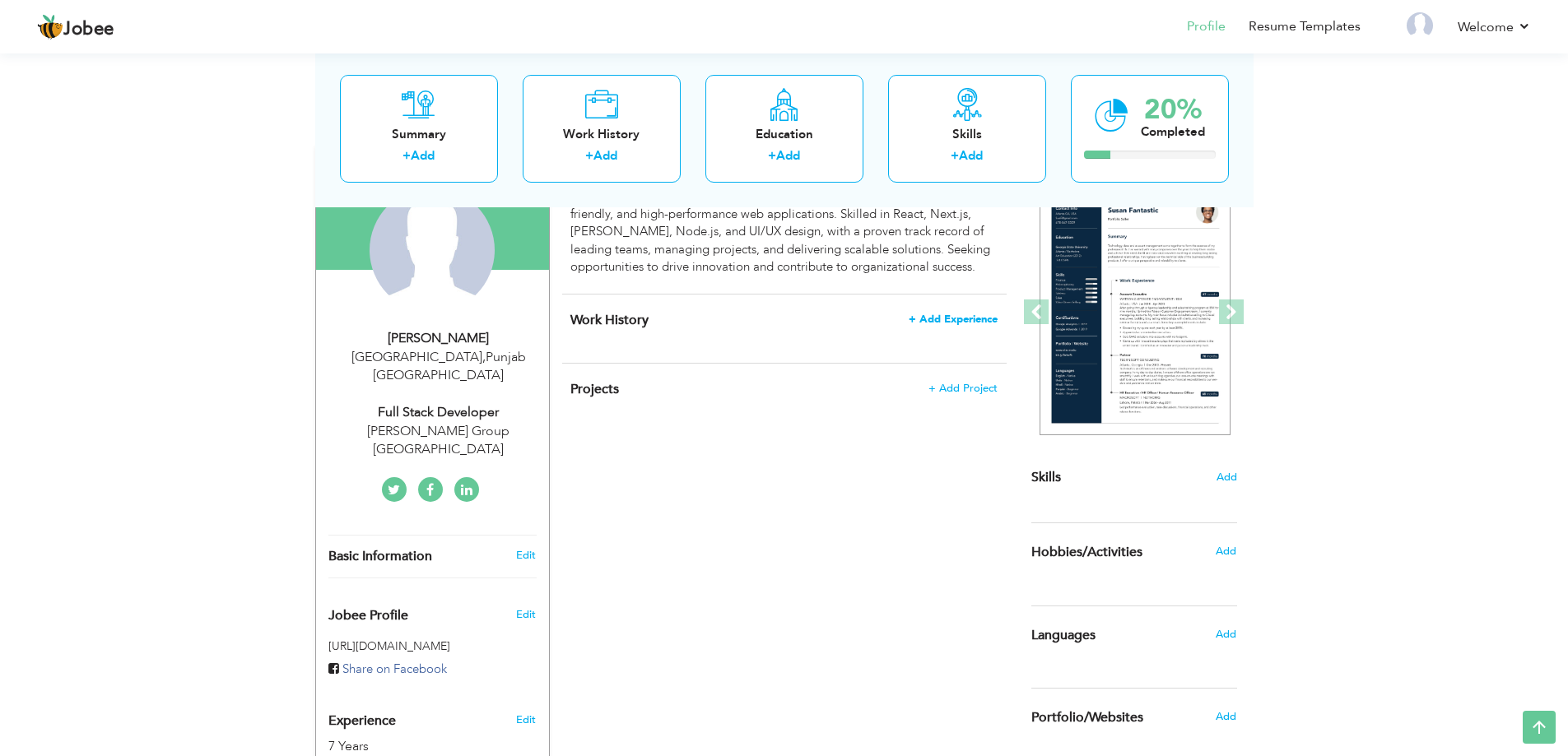
click at [964, 316] on span "+ Add Experience" at bounding box center [953, 320] width 89 height 12
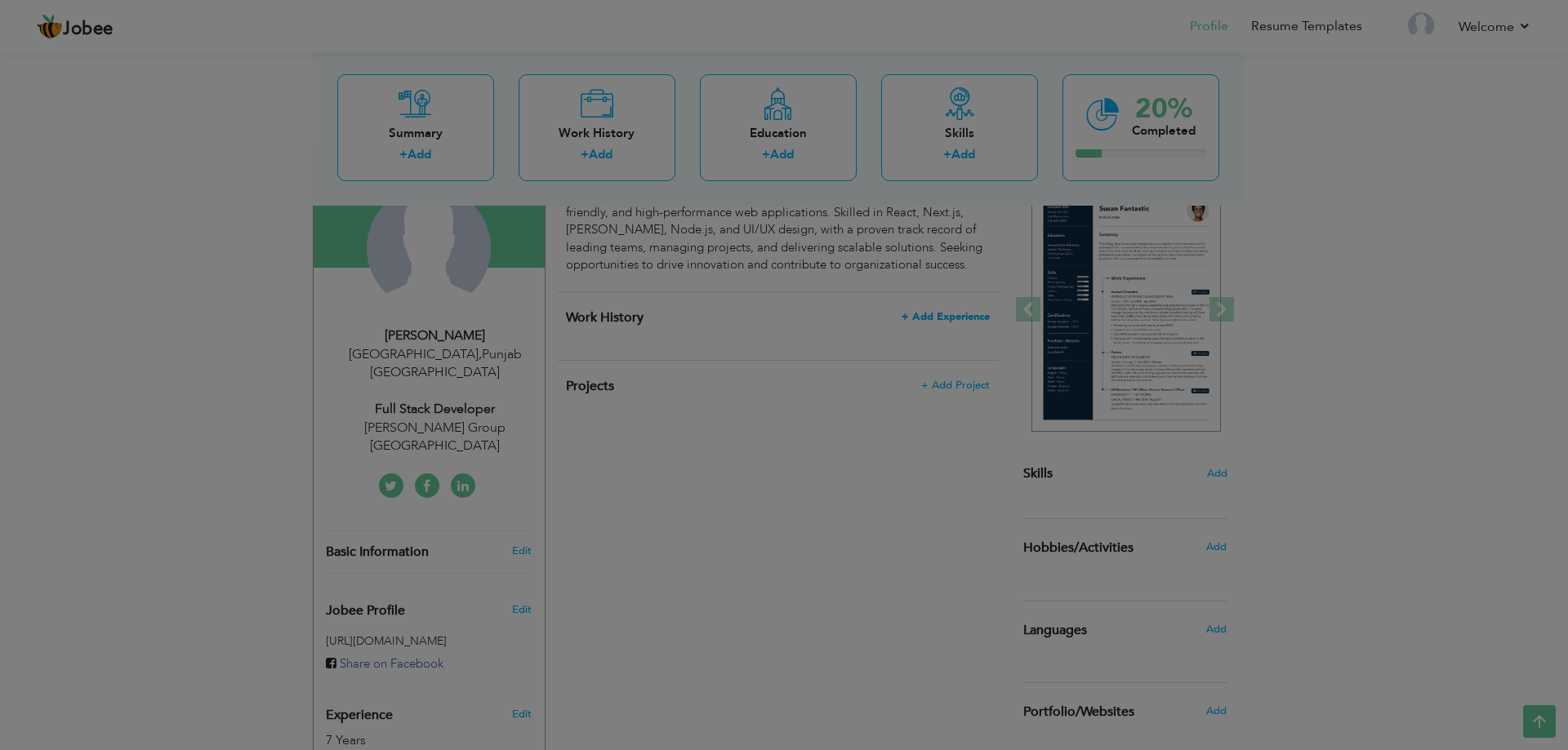
click at [956, 313] on div at bounding box center [784, 375] width 1568 height 750
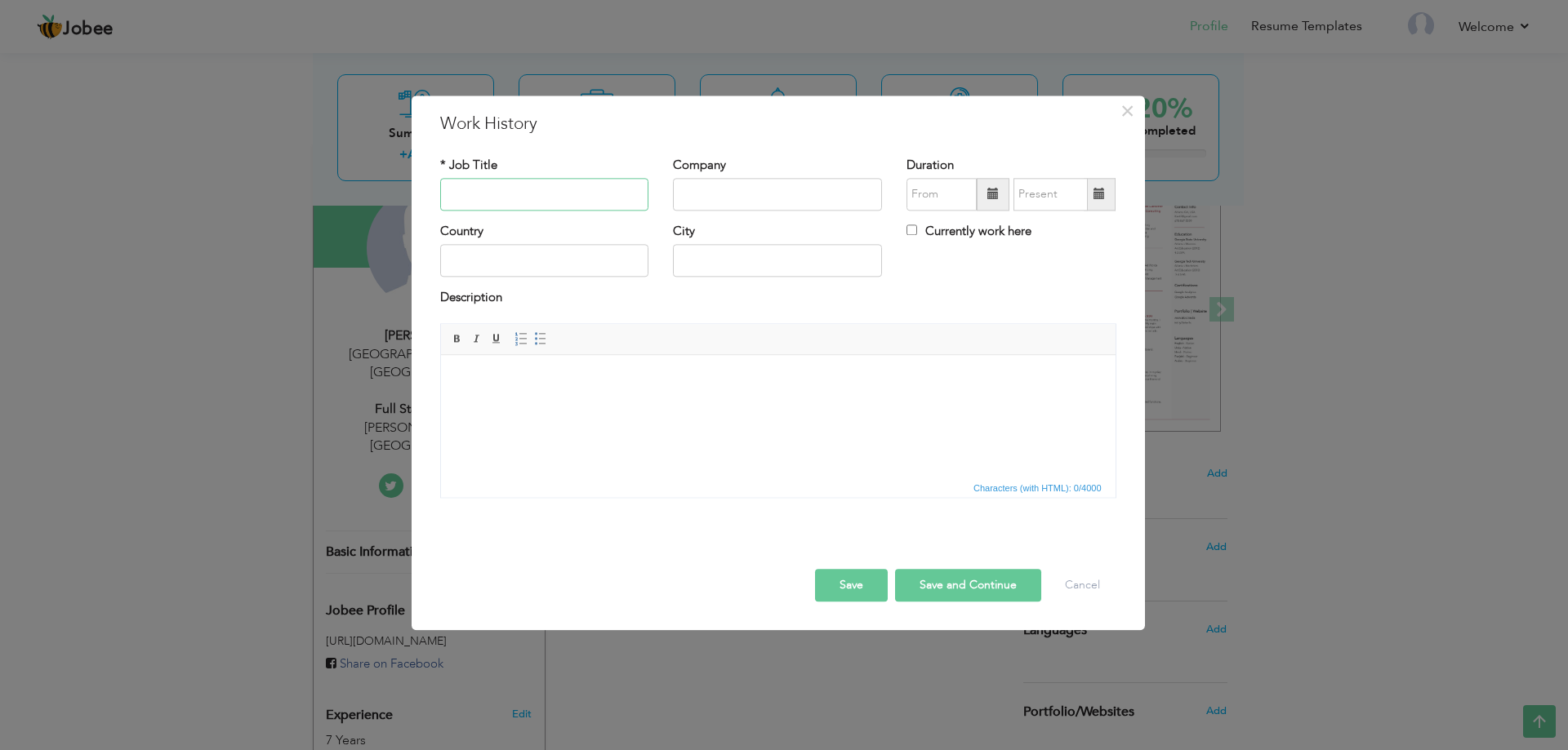
click at [512, 181] on input "text" at bounding box center [544, 194] width 209 height 33
paste input "Full Stack Developer & Team Lead — Cann Group USA, Lahore"
drag, startPoint x: 492, startPoint y: 193, endPoint x: 560, endPoint y: 191, distance: 68.0
click at [560, 191] on input "Full Stack Developer & Team Lead — Cann Group USA, Lahore" at bounding box center [544, 194] width 209 height 33
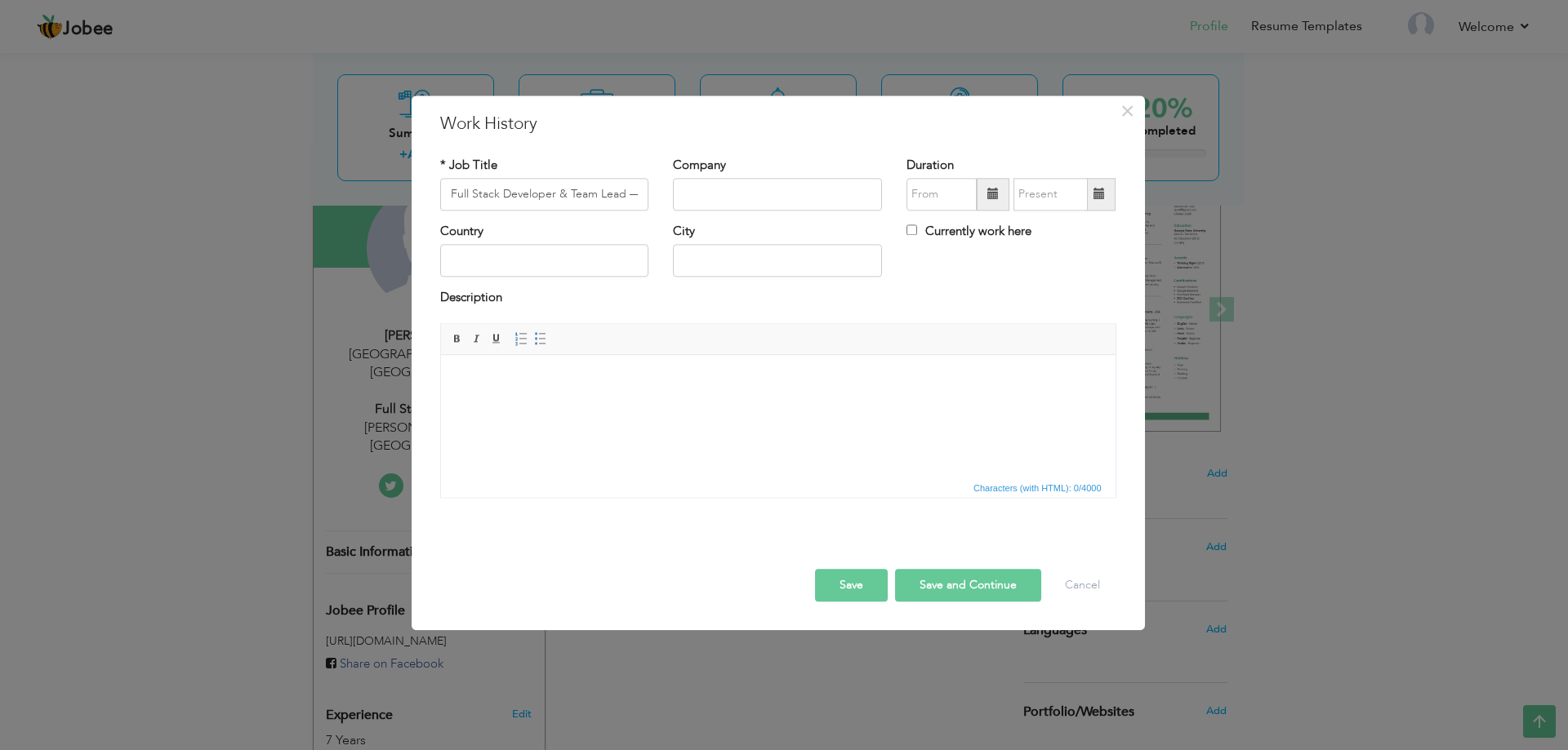
click at [606, 213] on div "* Job Title Full Stack Developer & Team Lead — Cann Group USA, Lahore" at bounding box center [545, 189] width 234 height 66
click at [592, 192] on input "Full Stack Developer & Team Lead — Cann Group USA, Lahore" at bounding box center [544, 194] width 209 height 33
drag, startPoint x: 604, startPoint y: 190, endPoint x: 636, endPoint y: 192, distance: 32.1
click at [636, 192] on input "Full Stack Developer & Team Lead — Cann Group USA, Lahore" at bounding box center [544, 194] width 209 height 33
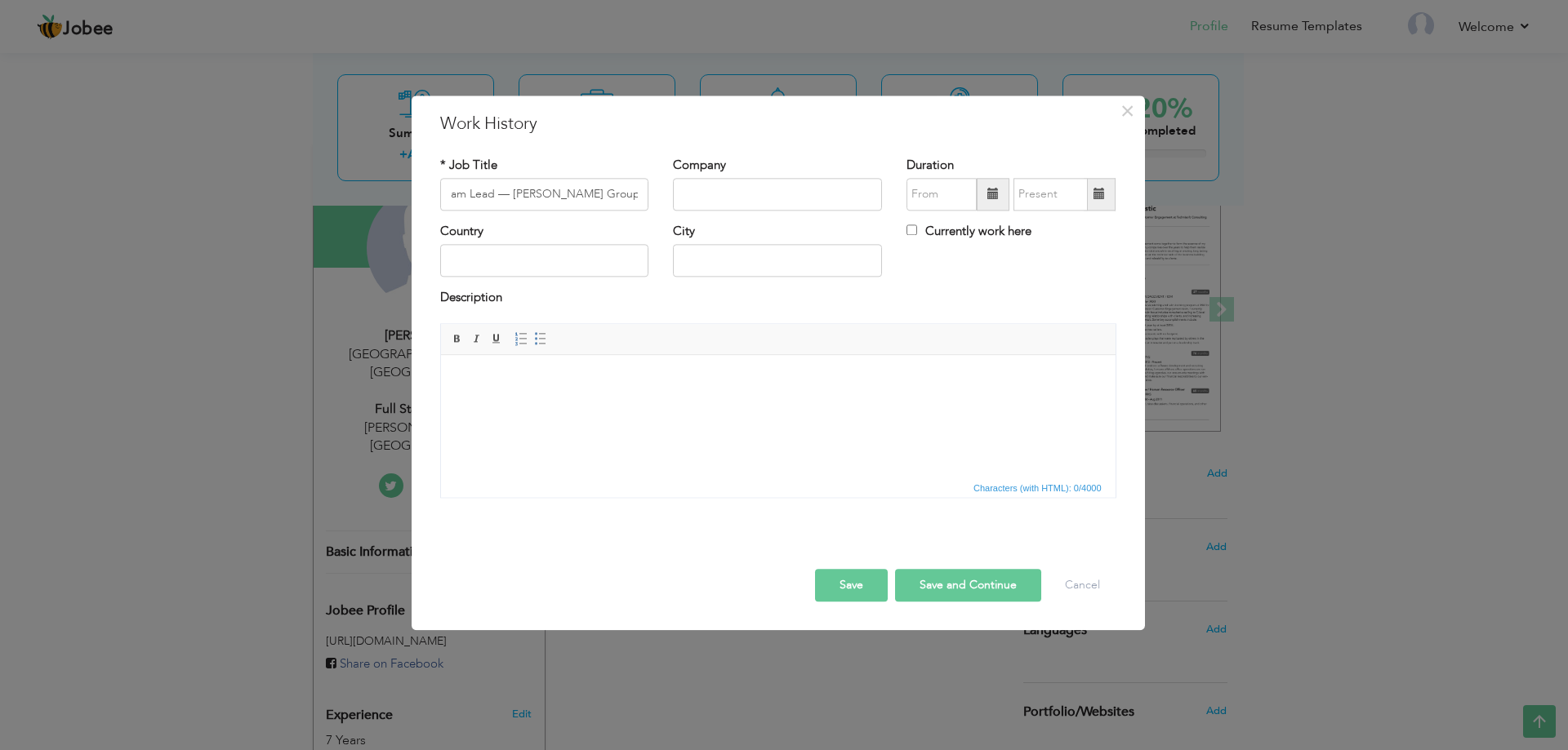
click at [595, 222] on div "* Job Title Full Stack Developer & Team Lead — Cann Group USA, Lahore" at bounding box center [545, 189] width 234 height 66
click at [710, 192] on input "text" at bounding box center [777, 194] width 209 height 33
drag, startPoint x: 626, startPoint y: 191, endPoint x: 549, endPoint y: 190, distance: 77.0
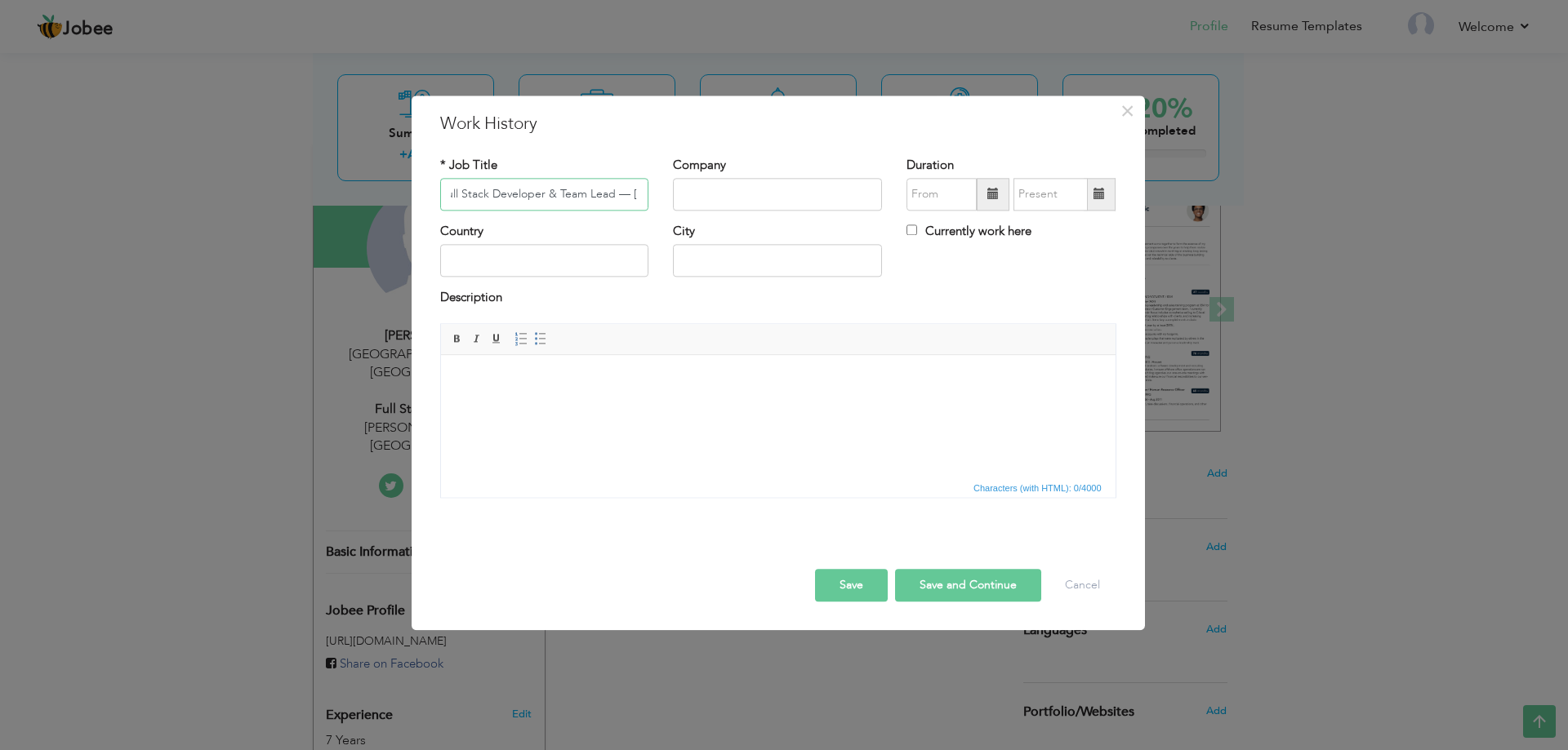
click at [549, 190] on input "Full Stack Developer & Team Lead — Cann Group USA, Lahore" at bounding box center [544, 194] width 209 height 33
drag, startPoint x: 544, startPoint y: 191, endPoint x: 670, endPoint y: 187, distance: 126.1
click at [670, 187] on div "* Job Title Full Stack Developer — Cann Group USA, Lahore Company Duration Curr…" at bounding box center [778, 189] width 701 height 66
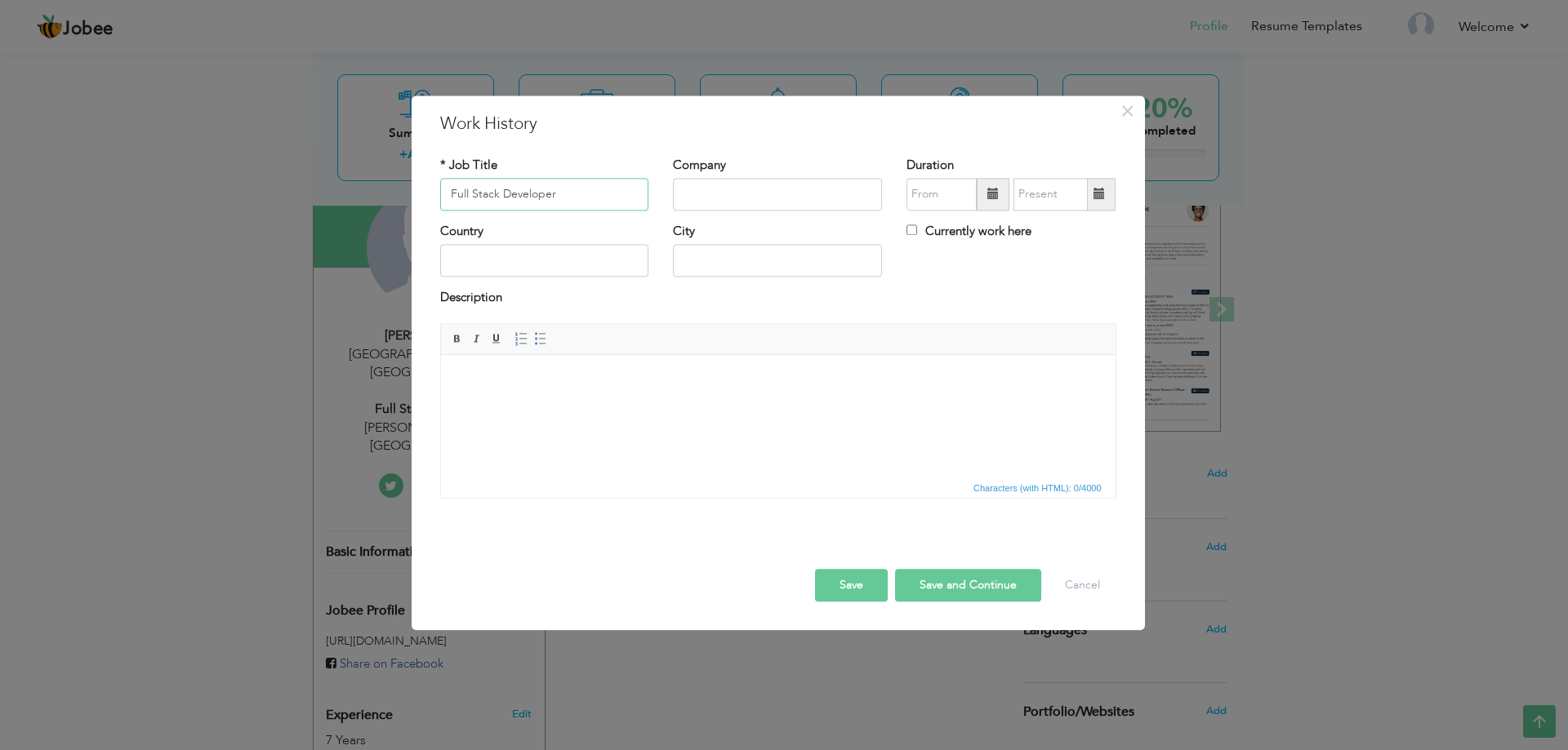
type input "Full Stack Developer"
click at [702, 192] on input "text" at bounding box center [777, 194] width 209 height 33
paste input "[PERSON_NAME] Group [GEOGRAPHIC_DATA]"
type input "[PERSON_NAME] Group [GEOGRAPHIC_DATA]"
click at [595, 256] on input "text" at bounding box center [544, 261] width 209 height 33
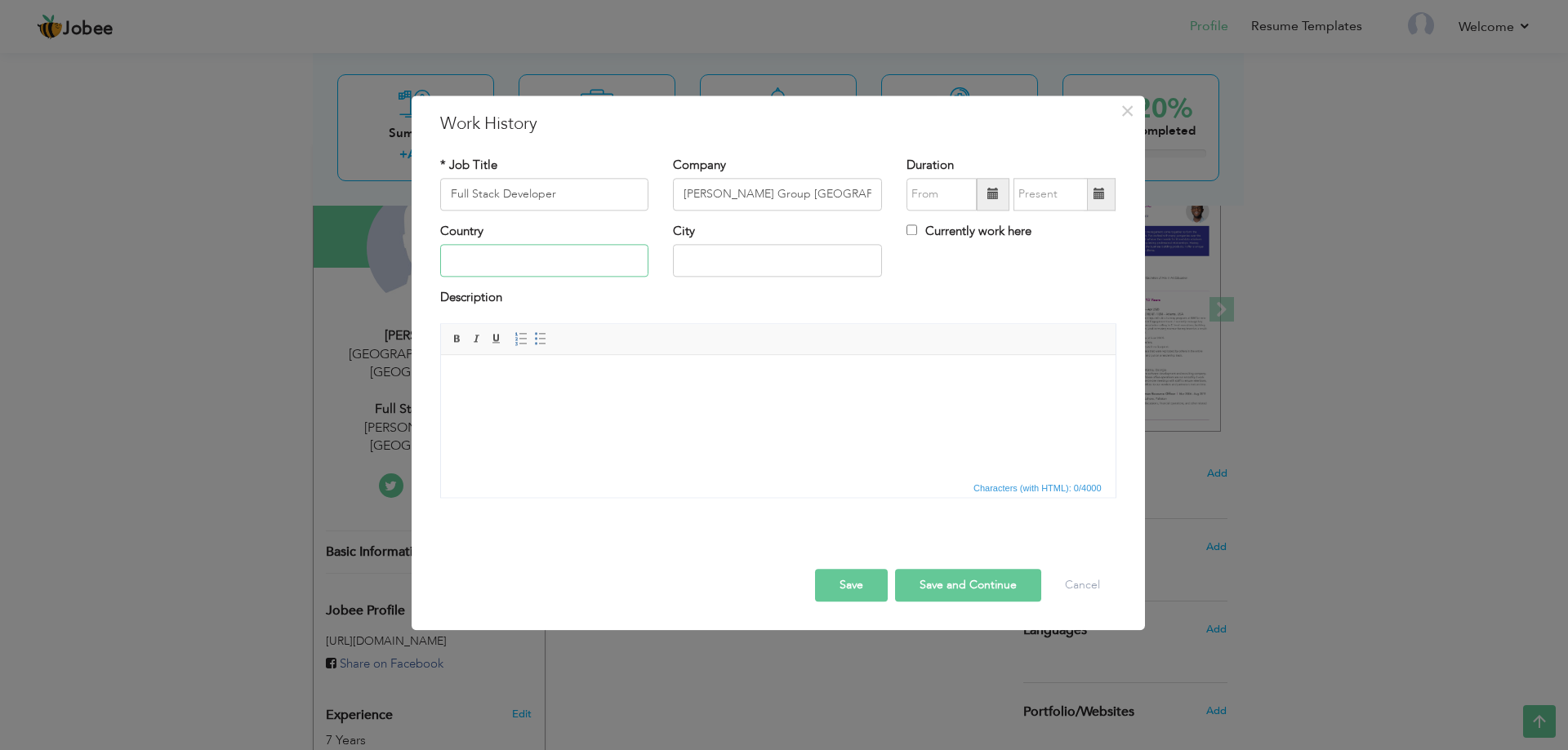
type input "[GEOGRAPHIC_DATA]"
drag, startPoint x: 780, startPoint y: 260, endPoint x: 628, endPoint y: 249, distance: 152.4
click at [628, 249] on div "Country Pakistan City Wildwood Currently work here" at bounding box center [778, 256] width 701 height 66
type input "[GEOGRAPHIC_DATA]"
click at [933, 190] on input "09/2025" at bounding box center [942, 194] width 71 height 33
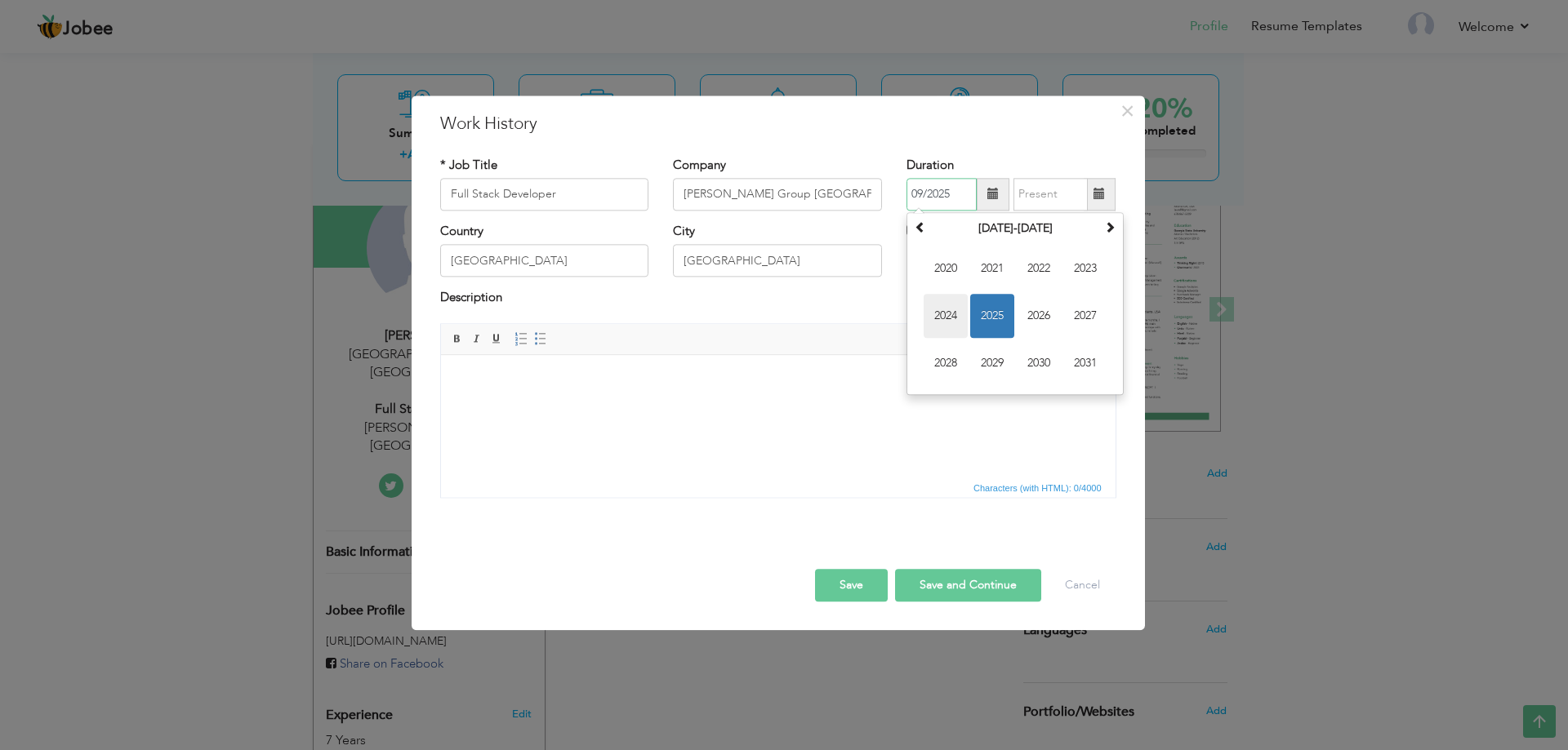
click at [952, 308] on span "2024" at bounding box center [945, 316] width 44 height 44
click at [1039, 355] on span "Nov" at bounding box center [1039, 363] width 44 height 44
type input "11/2024"
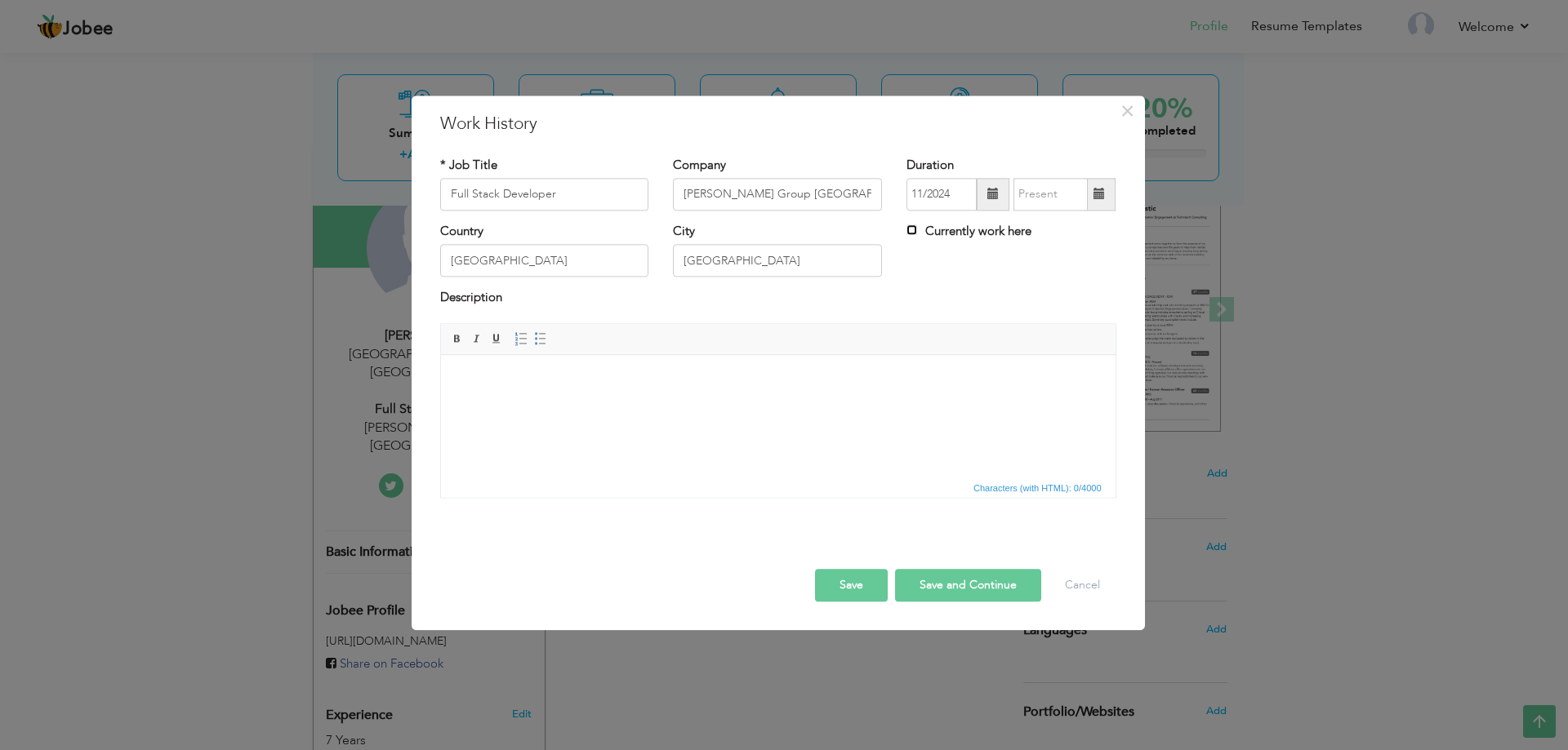
click at [914, 230] on input "Currently work here" at bounding box center [912, 229] width 11 height 11
checkbox input "true"
click at [680, 379] on body at bounding box center [777, 380] width 642 height 17
click at [522, 365] on html at bounding box center [777, 380] width 675 height 50
click at [620, 405] on html at bounding box center [777, 380] width 675 height 50
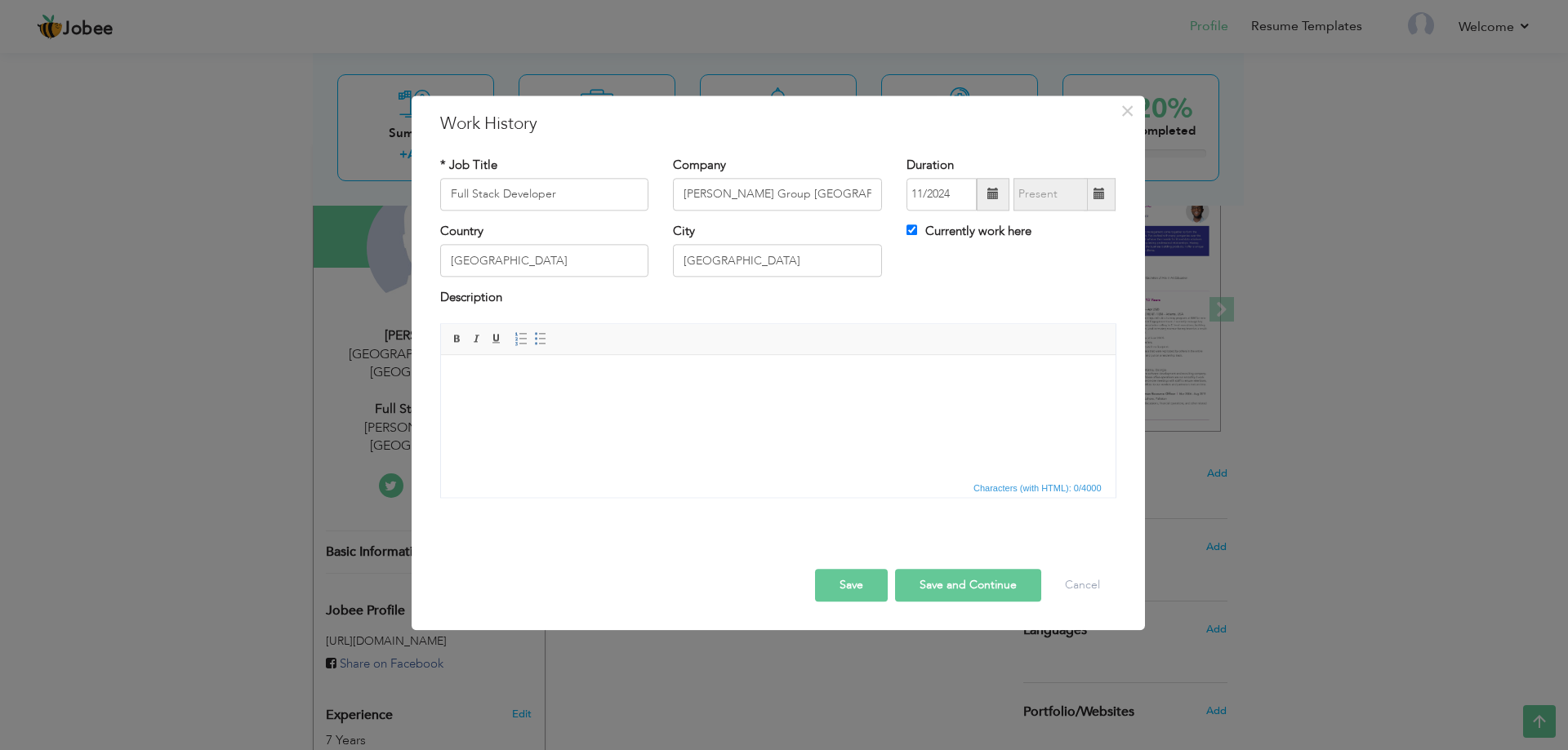
click at [636, 405] on html at bounding box center [777, 380] width 675 height 50
drag, startPoint x: 620, startPoint y: 393, endPoint x: 570, endPoint y: 426, distance: 59.9
click at [570, 405] on html at bounding box center [777, 380] width 675 height 50
click at [600, 400] on html at bounding box center [777, 380] width 675 height 50
drag, startPoint x: 593, startPoint y: 397, endPoint x: 512, endPoint y: 426, distance: 86.0
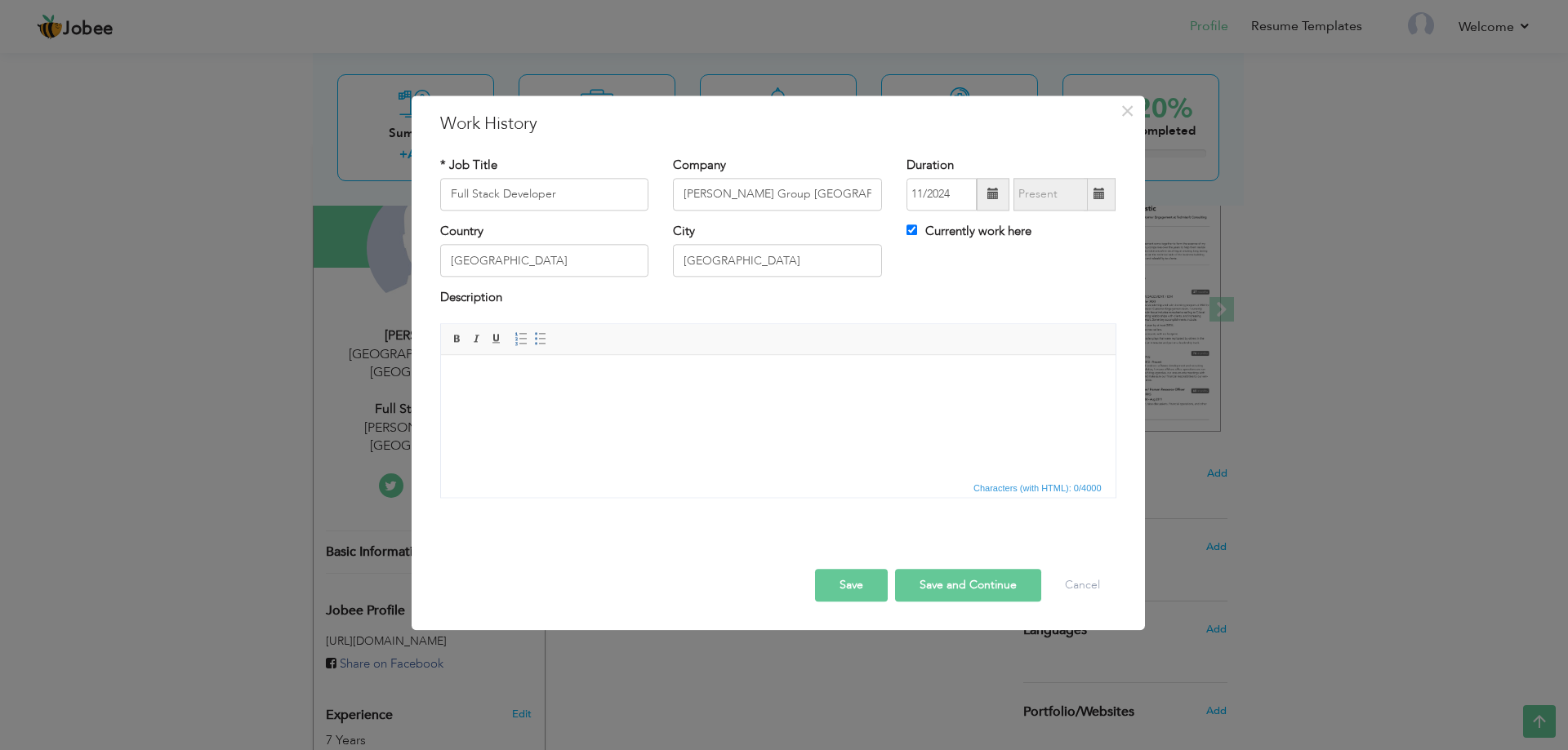
click at [512, 405] on html at bounding box center [777, 380] width 675 height 50
click at [993, 494] on span "Characters (with HTML): 0/4000" at bounding box center [1036, 488] width 134 height 14
click at [540, 341] on span at bounding box center [540, 339] width 14 height 14
click at [531, 391] on html at bounding box center [777, 380] width 675 height 50
click at [514, 385] on li at bounding box center [777, 380] width 576 height 17
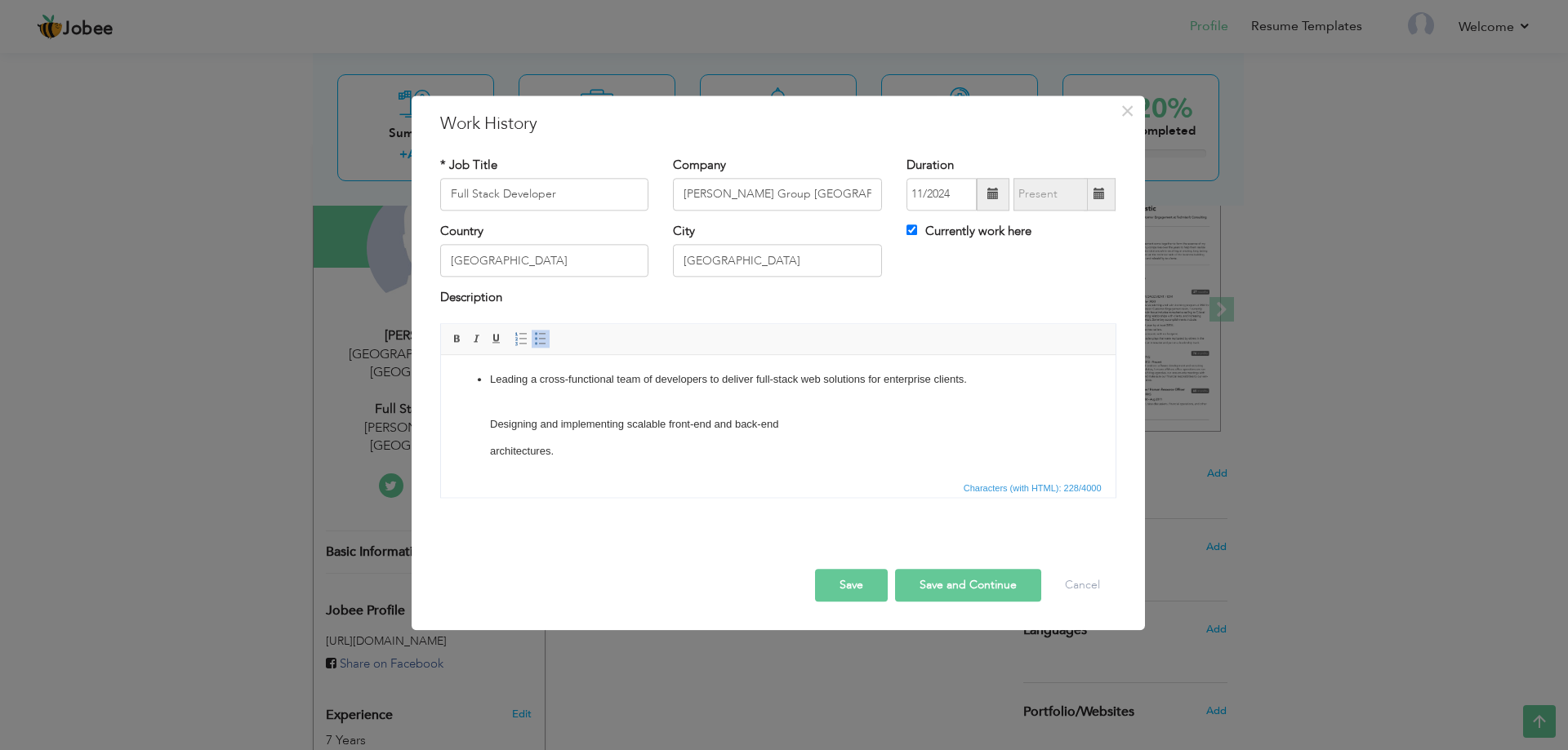
click at [487, 420] on ul "Leading a cross-functional team of developers to deliver full-stack web solutio…" at bounding box center [777, 416] width 642 height 89
click at [542, 343] on span at bounding box center [540, 339] width 14 height 14
click at [543, 340] on span at bounding box center [540, 339] width 14 height 14
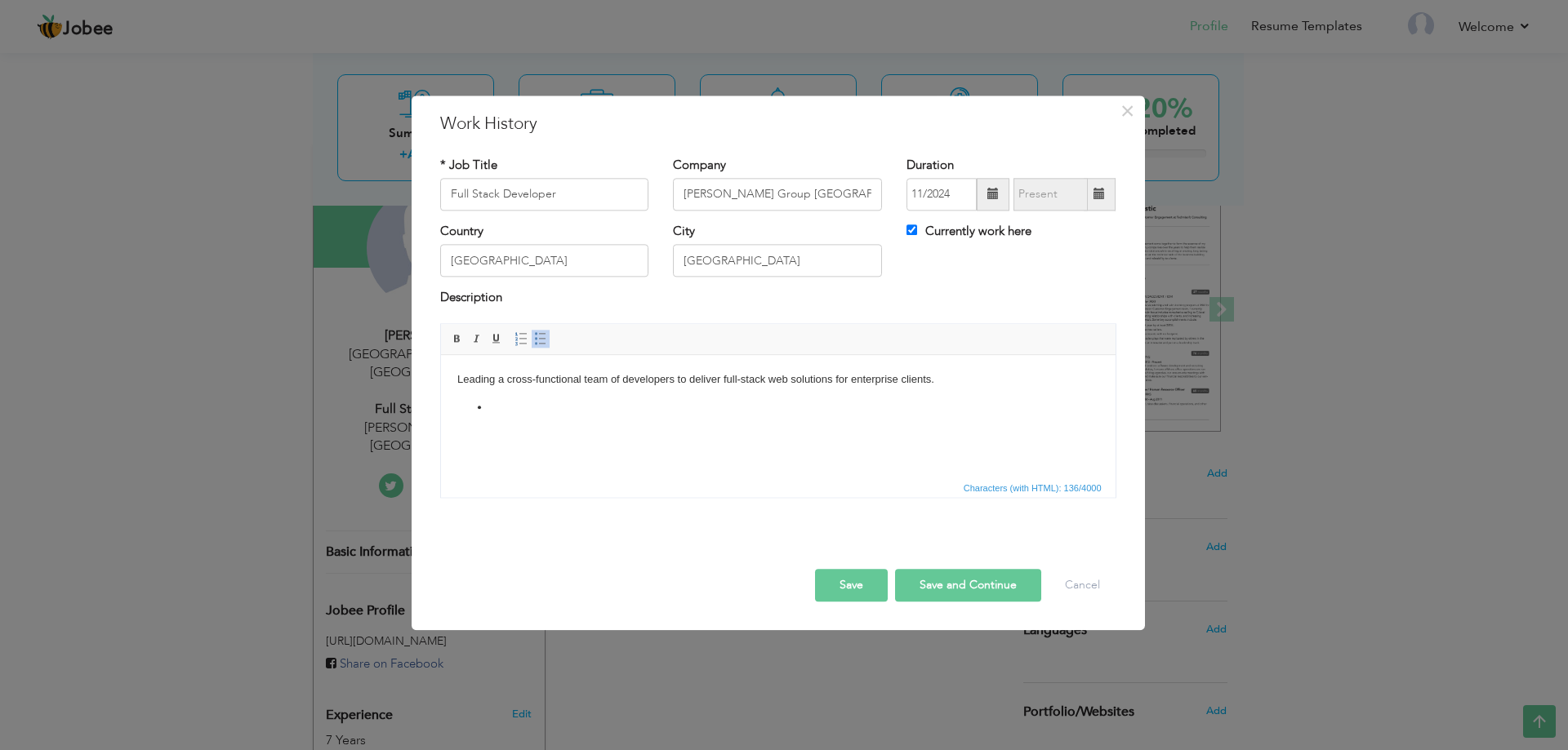
click at [543, 340] on span at bounding box center [540, 339] width 14 height 14
drag, startPoint x: 953, startPoint y: 380, endPoint x: 446, endPoint y: 377, distance: 507.0
click at [446, 377] on html "Leading a cross-functional team of developers to deliver full-stack web solutio…" at bounding box center [777, 414] width 675 height 118
click at [586, 418] on p at bounding box center [777, 414] width 642 height 85
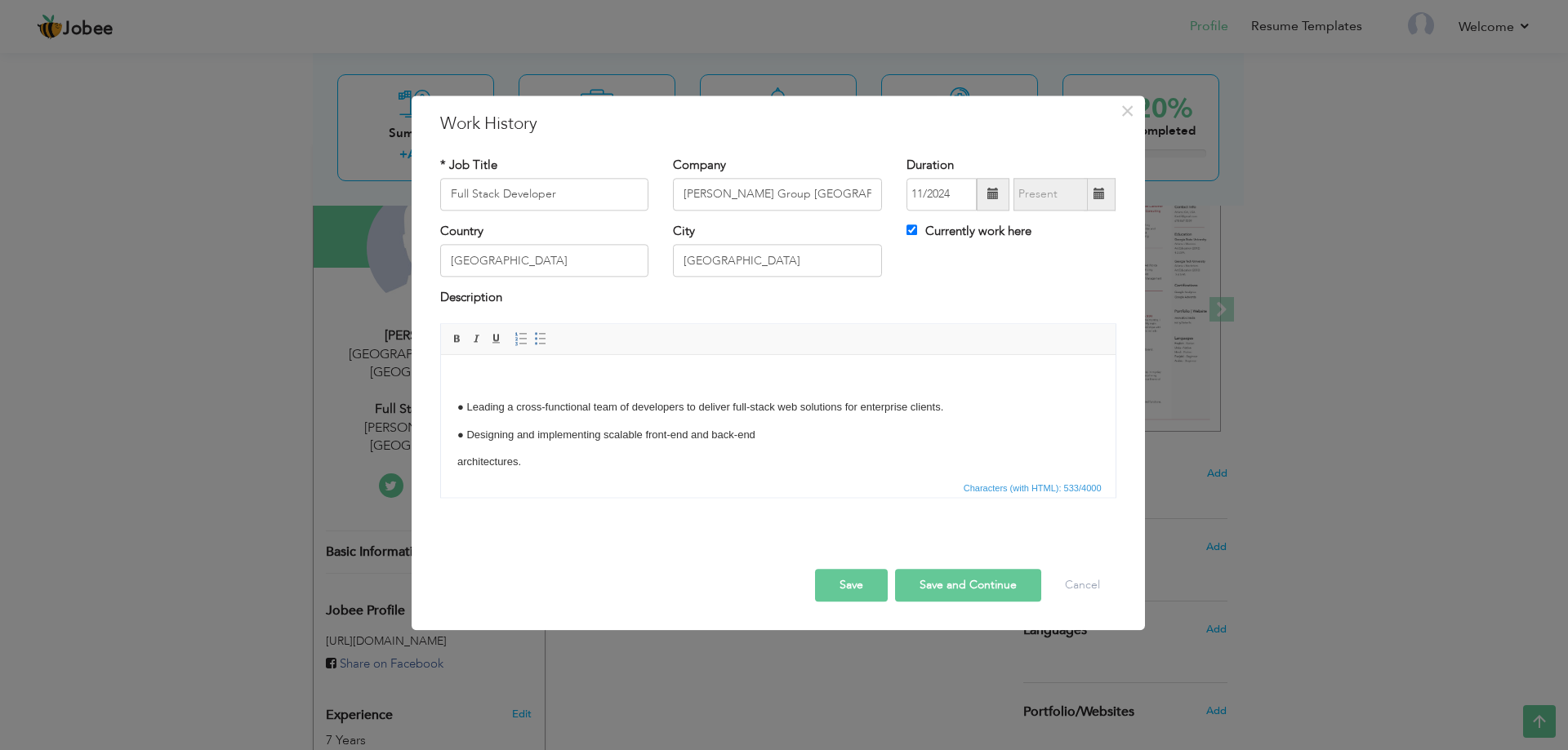
click at [462, 389] on body "● Leading a cross-functional team of developers to deliver full-stack web solut…" at bounding box center [777, 490] width 642 height 238
click at [454, 402] on html "● Leading a cross-functional team of developers to deliver full-stack web solut…" at bounding box center [777, 490] width 675 height 271
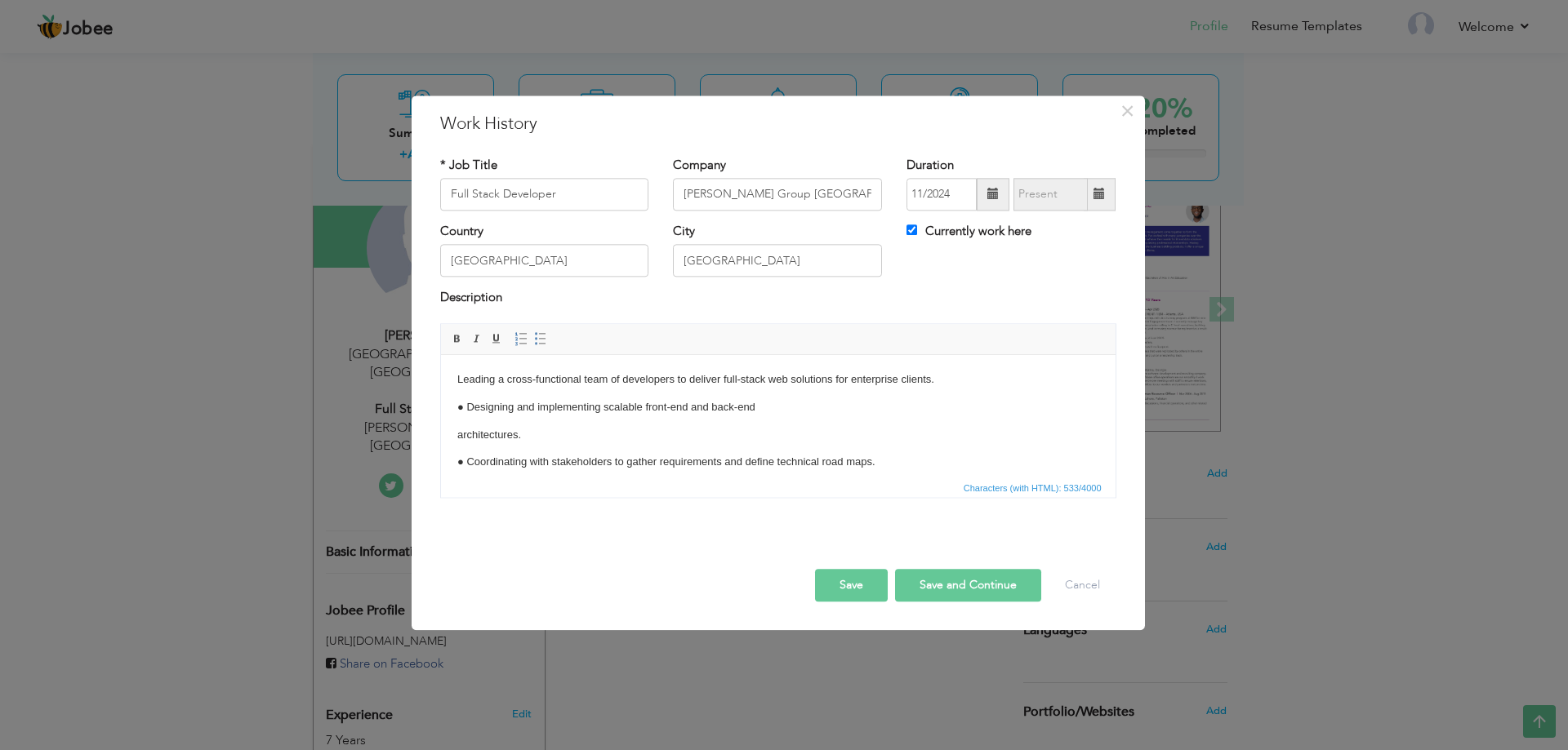
click at [463, 403] on p "● Designing and implementing scalable front-end and back-end" at bounding box center [777, 408] width 642 height 17
click at [468, 403] on p "● Designing and implementing scalable front-end and back-end" at bounding box center [777, 408] width 642 height 17
click at [456, 435] on p "architectures." at bounding box center [777, 436] width 642 height 17
click at [465, 435] on p "● Coordinating with stakeholders to gather requirements and define technical ro…" at bounding box center [777, 436] width 642 height 17
click at [465, 458] on p "● Building REST APIs and integrating third-party services." at bounding box center [777, 463] width 642 height 17
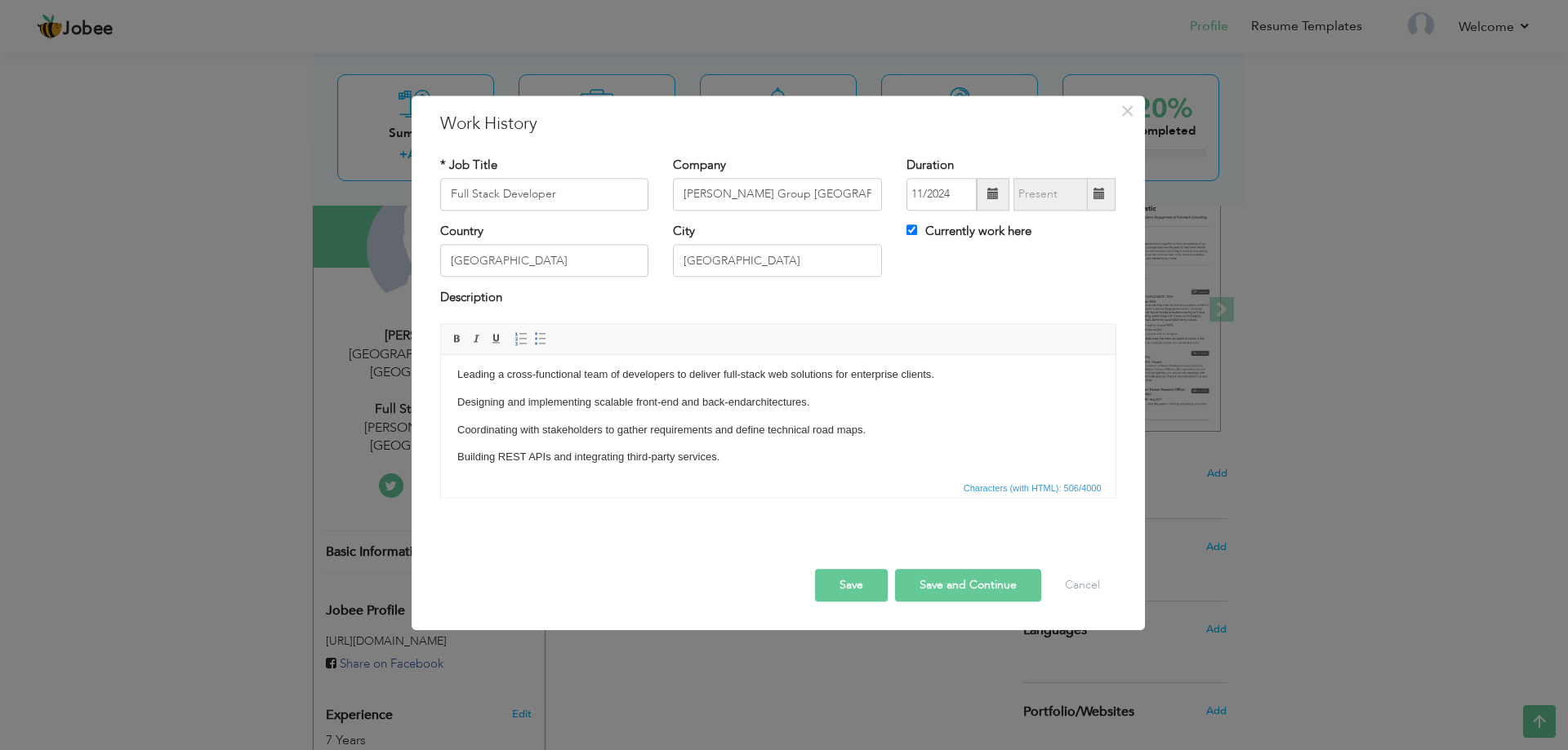
scroll to position [81, 0]
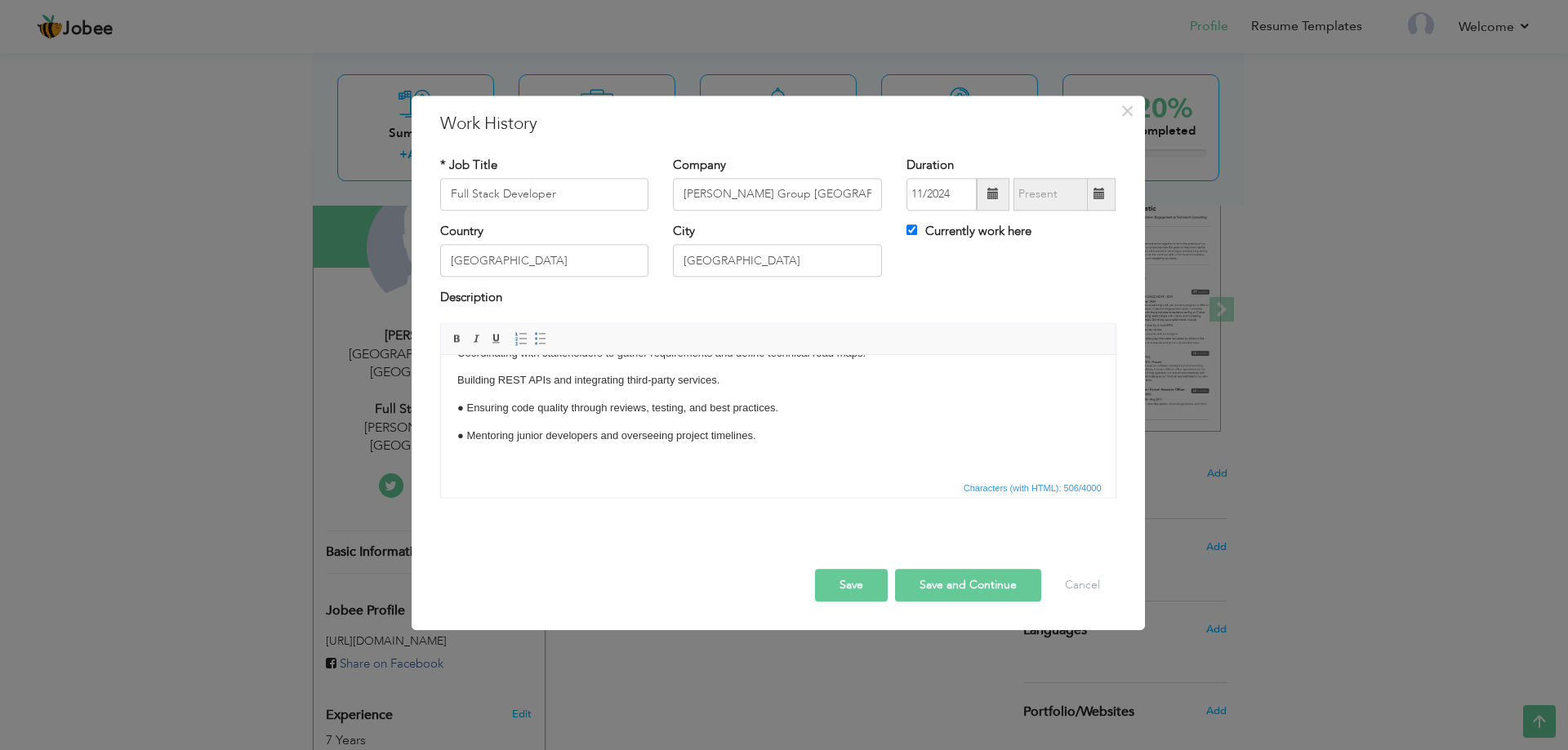
click at [466, 403] on p "● Ensuring code quality through reviews, testing, and best practices." at bounding box center [777, 409] width 642 height 17
click at [471, 435] on p "● Mentoring junior developers and overseeing project timelines." at bounding box center [777, 437] width 642 height 17
click at [464, 432] on p "● Mentoring junior developers and overseeing project timelines." at bounding box center [777, 437] width 642 height 17
click at [465, 432] on p "● Mentoring junior developers and overseeing project timelines." at bounding box center [777, 437] width 642 height 17
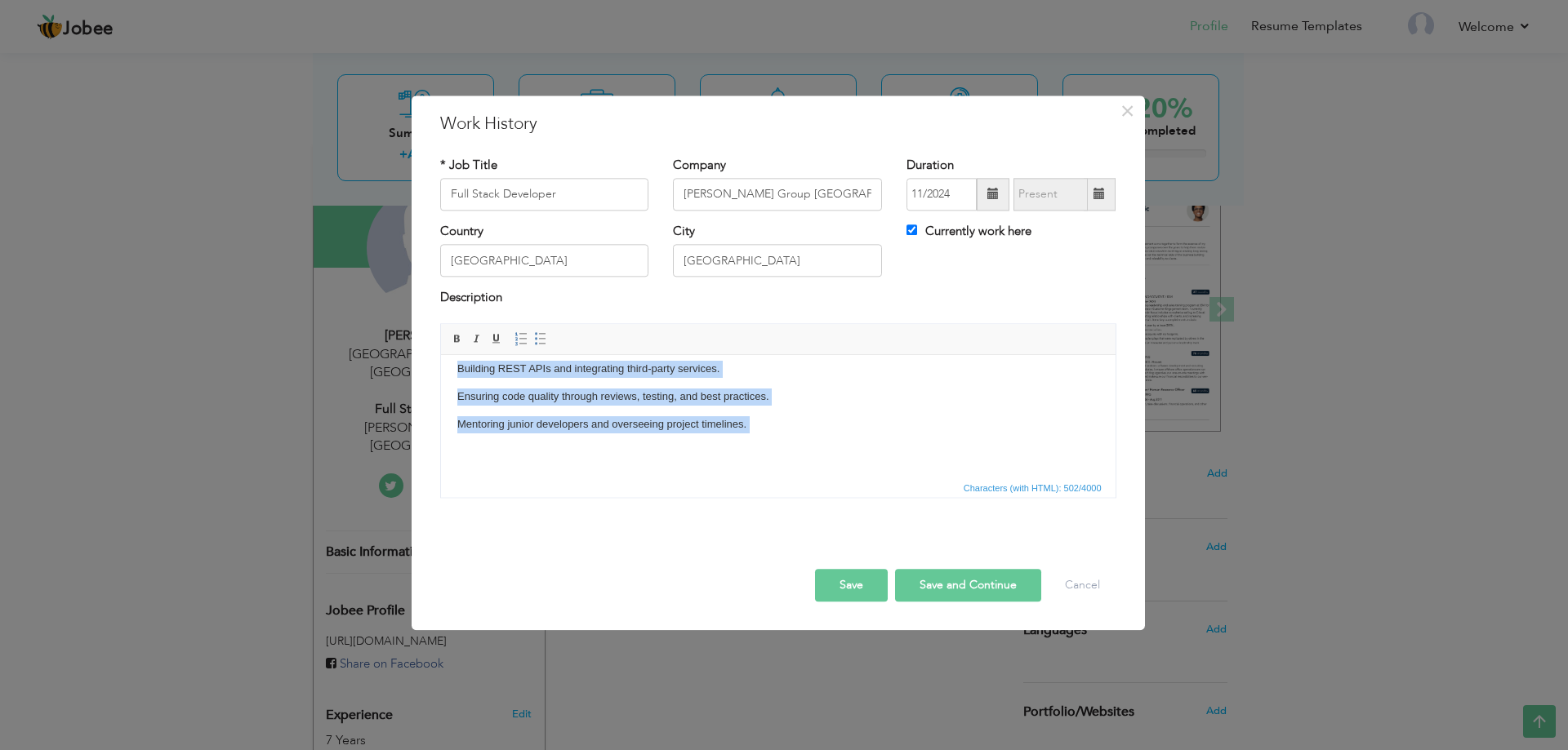
drag, startPoint x: 455, startPoint y: 374, endPoint x: 591, endPoint y: 510, distance: 192.3
click at [591, 477] on html "Leading a cross-functional team of developers to deliver full-stack web solutio…" at bounding box center [777, 369] width 675 height 216
click at [527, 338] on span at bounding box center [521, 339] width 14 height 14
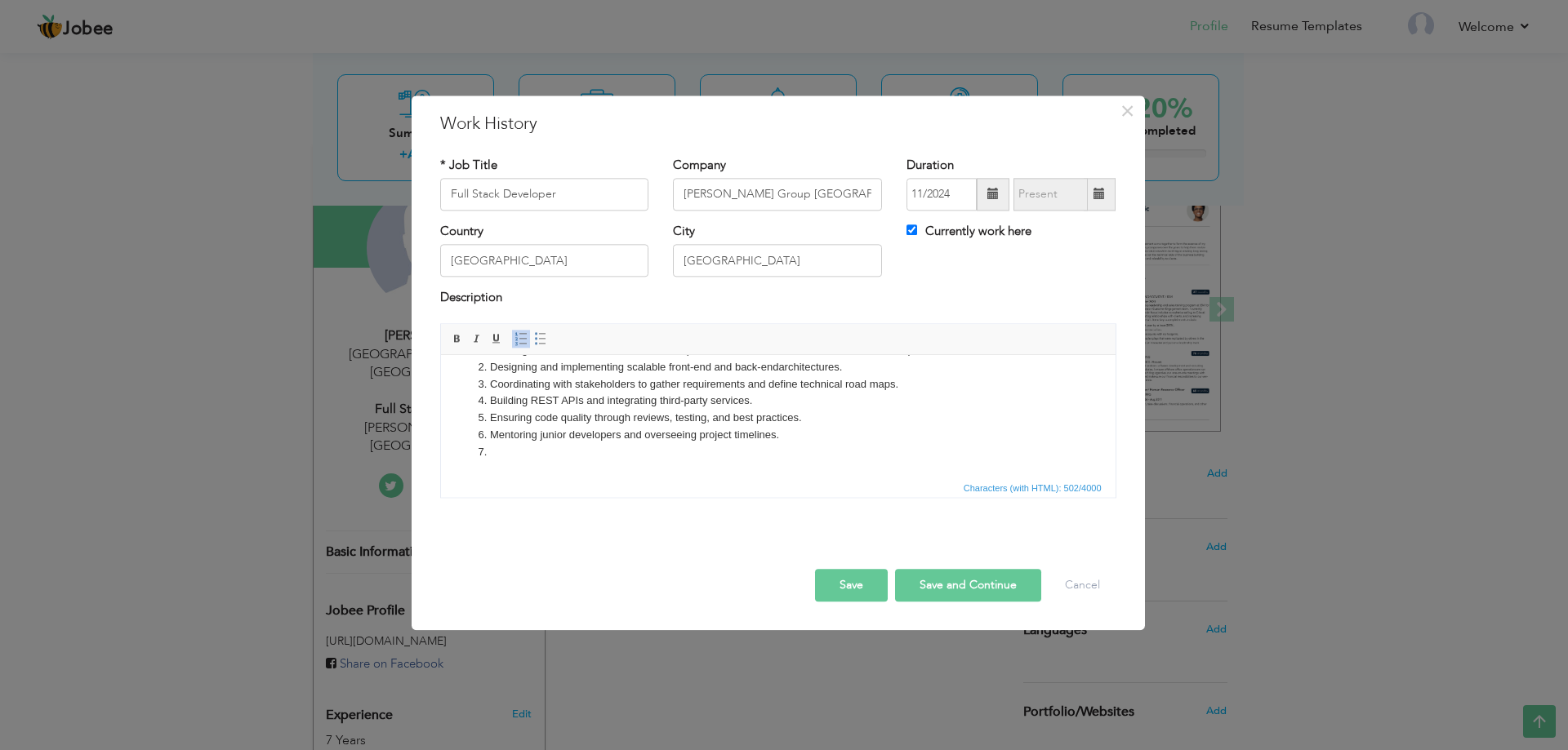
click at [523, 338] on span at bounding box center [521, 339] width 14 height 14
click at [534, 336] on span at bounding box center [540, 339] width 14 height 14
click at [532, 429] on li "Mentoring junior developers and overseeing project timelines." at bounding box center [777, 425] width 576 height 17
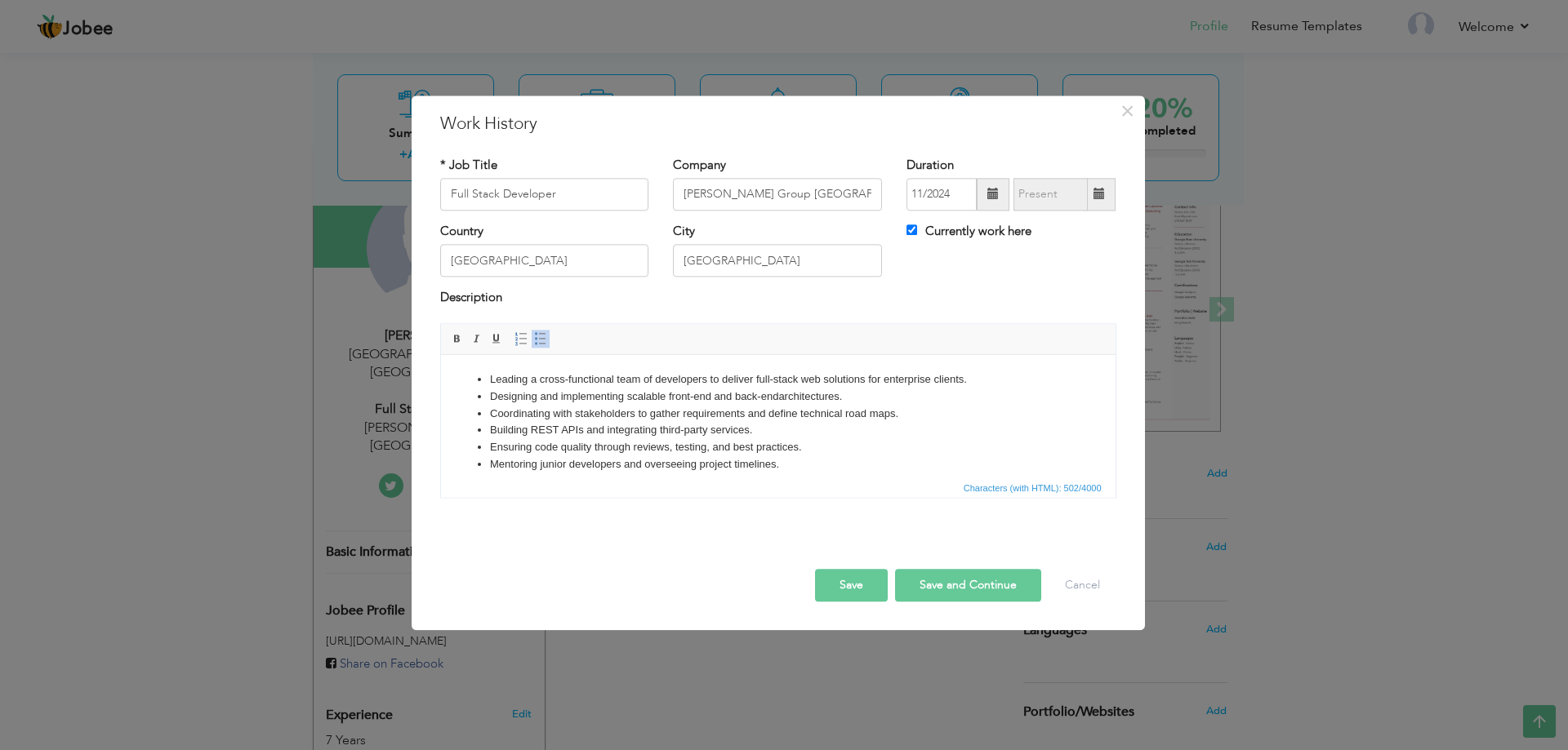
click at [843, 459] on li "Mentoring junior developers and overseeing project timelines." at bounding box center [777, 465] width 576 height 17
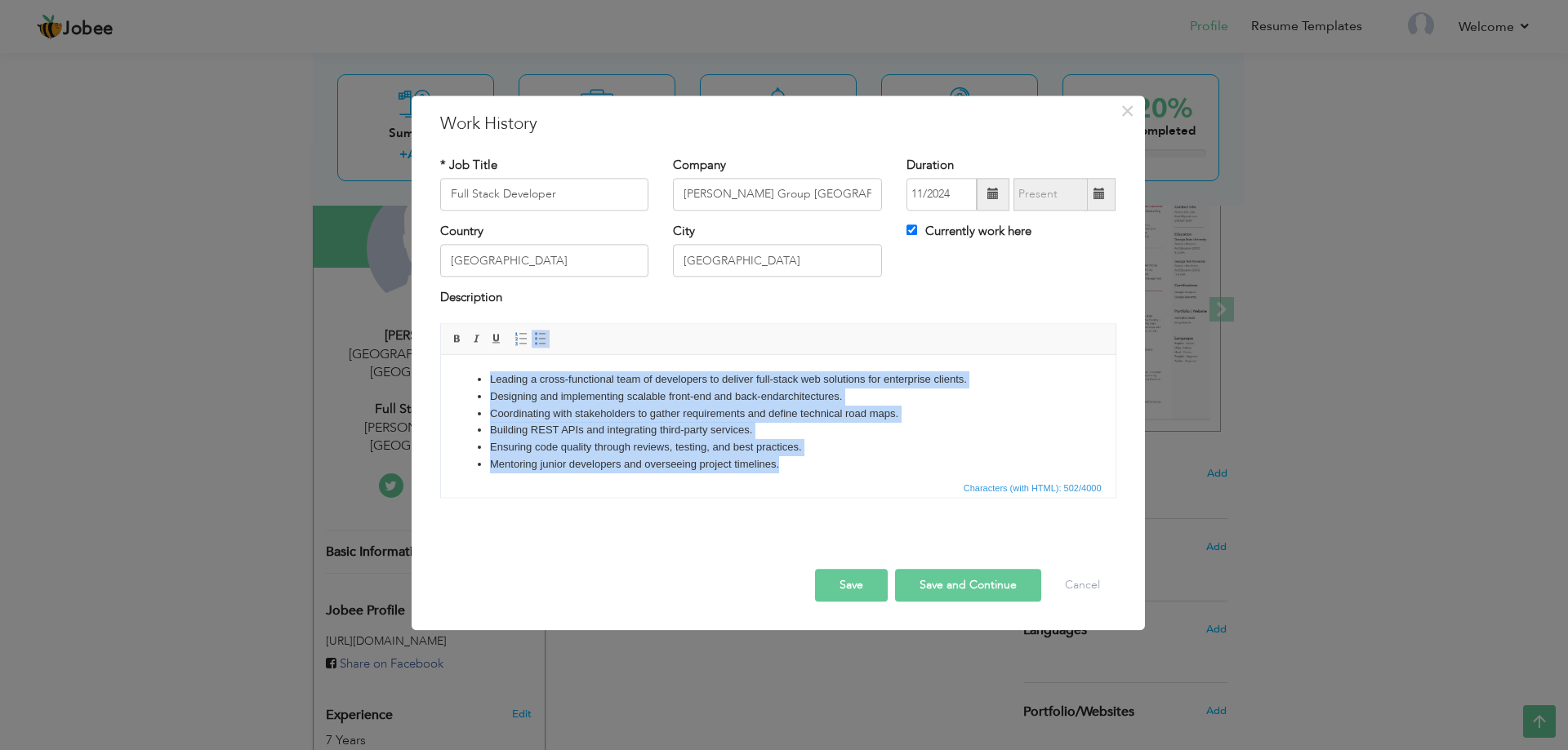
click at [843, 459] on li "Mentoring junior developers and overseeing project timelines." at bounding box center [777, 465] width 576 height 17
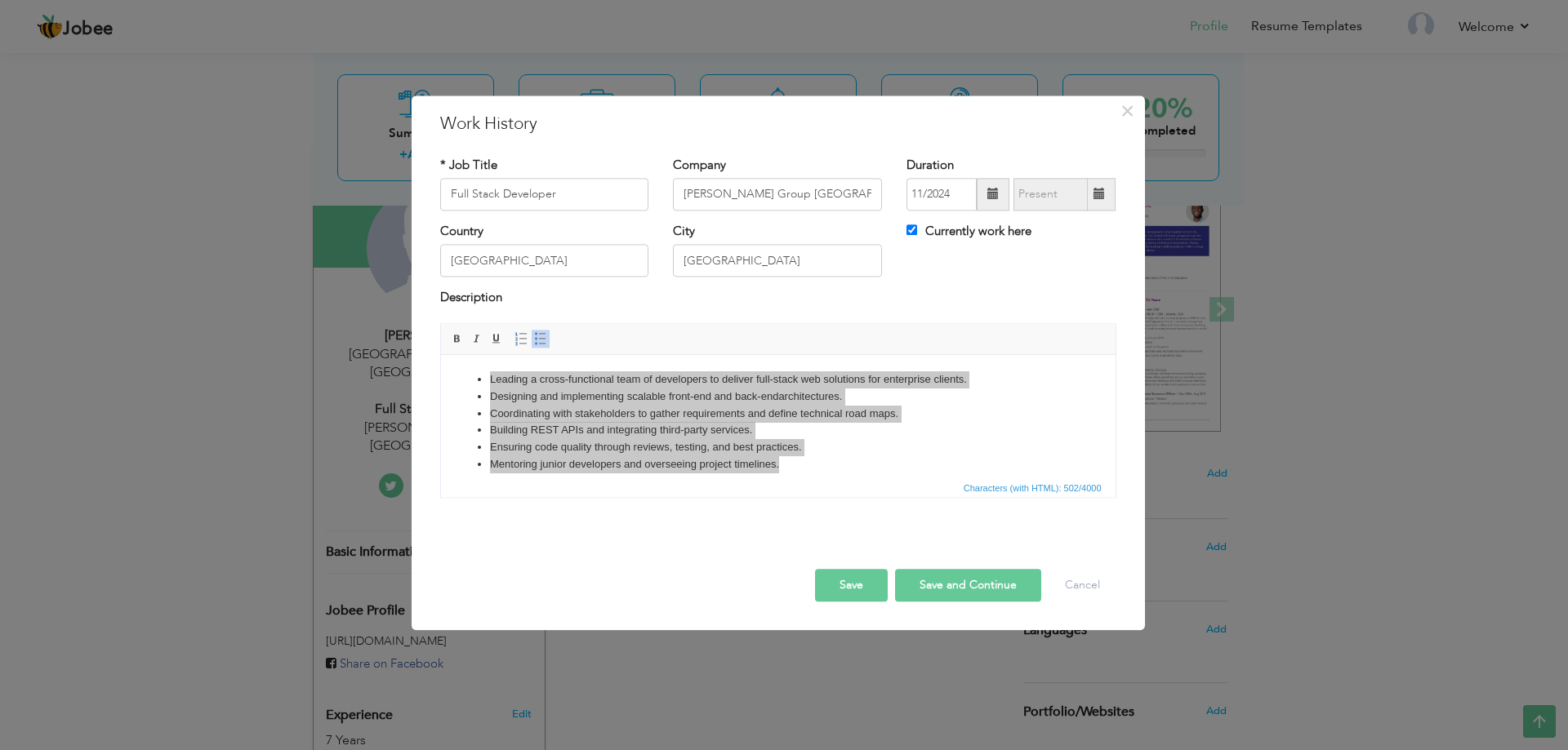
click at [953, 585] on button "Save and Continue" at bounding box center [968, 586] width 146 height 33
checkbox input "false"
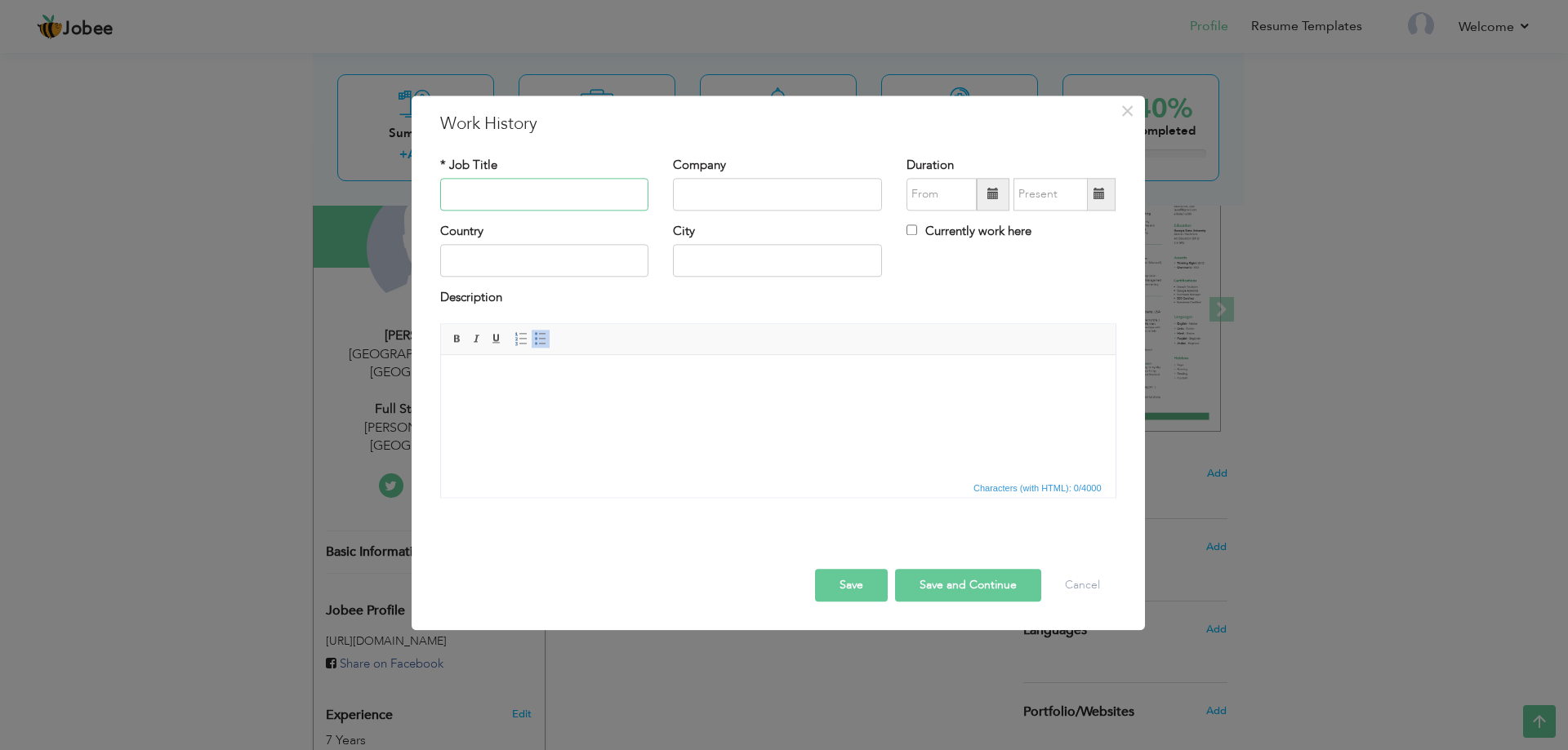
click at [530, 200] on input "text" at bounding box center [544, 194] width 209 height 33
paste input "Full Stack Developer"
type input "Full Stack Developer"
click at [769, 202] on input "text" at bounding box center [777, 194] width 209 height 33
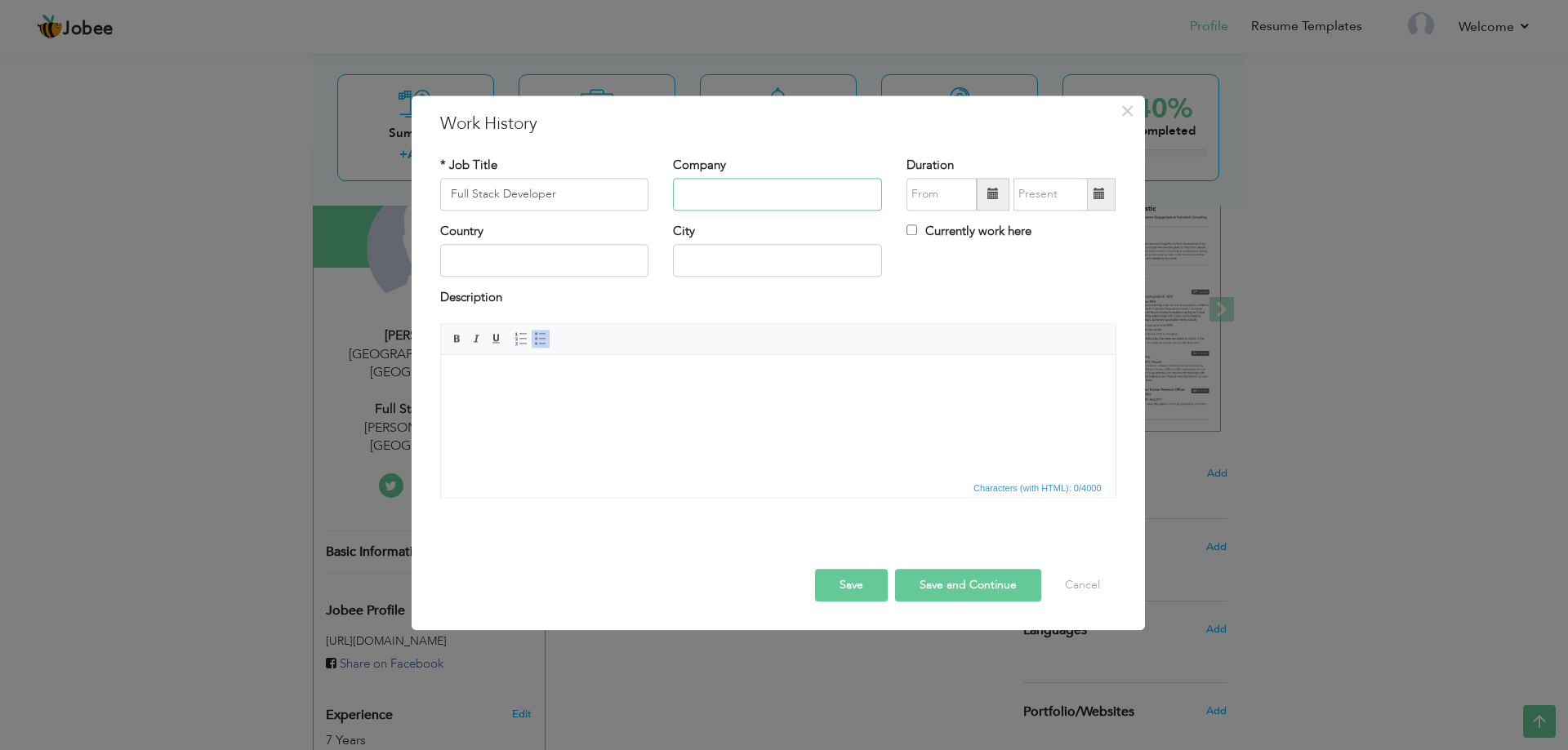
paste input "Digital Men"
type input "Digital Men"
click at [548, 268] on input "text" at bounding box center [544, 261] width 209 height 33
type input "[GEOGRAPHIC_DATA]"
drag, startPoint x: 779, startPoint y: 260, endPoint x: 650, endPoint y: 260, distance: 129.0
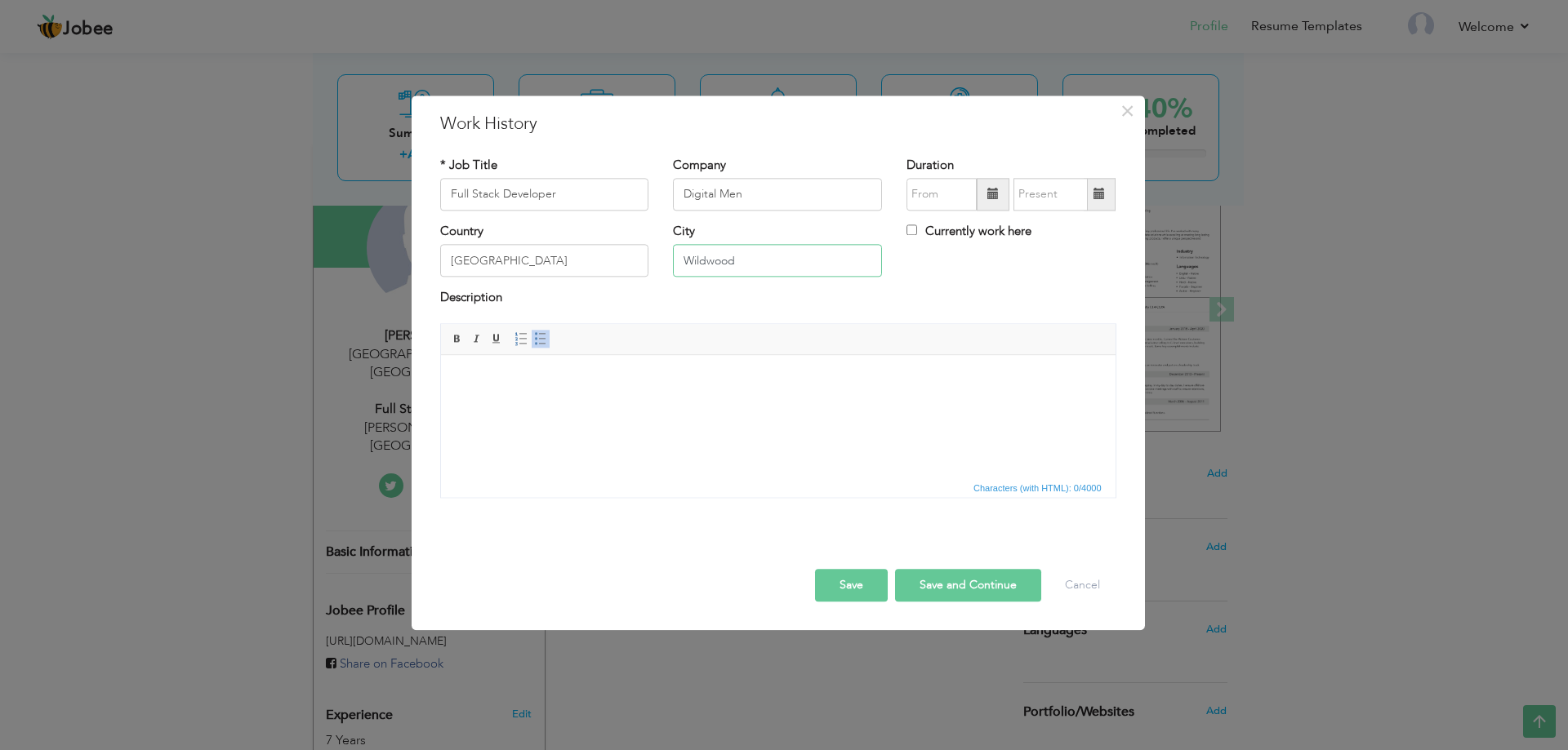
click at [650, 260] on div "Country Pakistan City Wildwood Currently work here" at bounding box center [778, 256] width 701 height 66
type input "[GEOGRAPHIC_DATA]"
click at [939, 182] on input "text" at bounding box center [942, 194] width 71 height 33
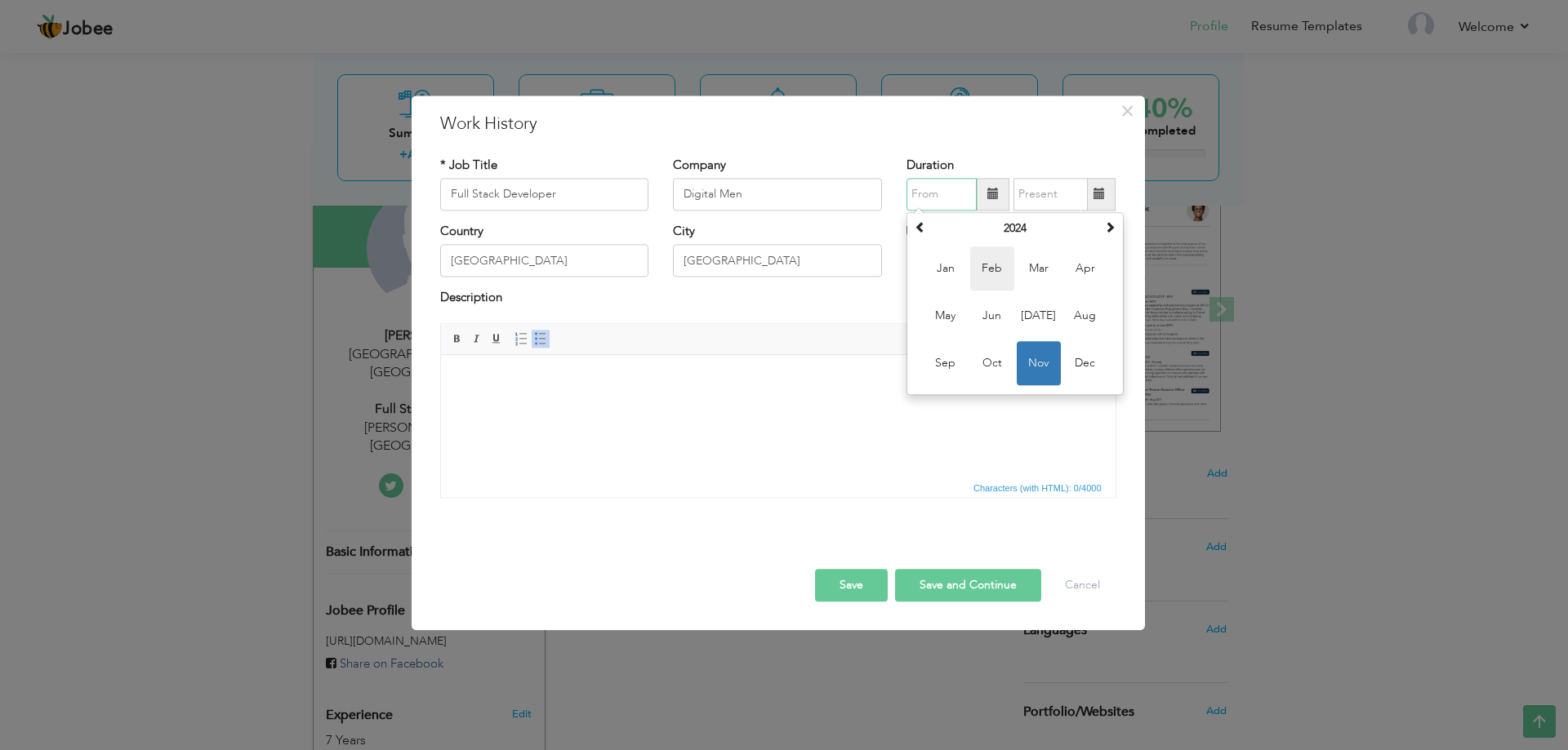
click at [1003, 268] on span "Feb" at bounding box center [992, 269] width 44 height 44
click at [949, 197] on input "02/2024" at bounding box center [942, 194] width 71 height 33
click at [932, 232] on th "2024" at bounding box center [1015, 228] width 170 height 24
click at [923, 228] on span at bounding box center [920, 227] width 12 height 12
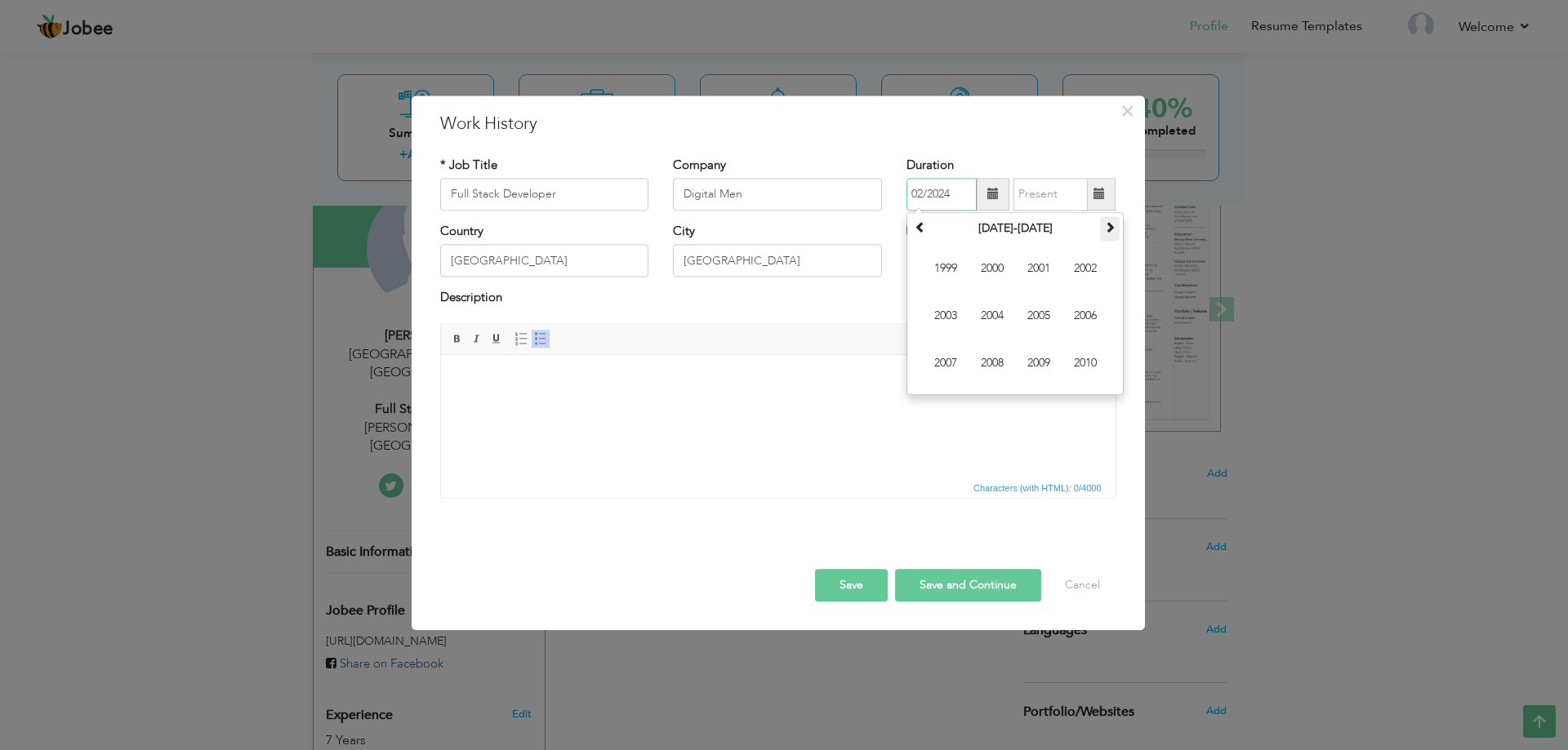
click at [1112, 225] on span at bounding box center [1110, 227] width 12 height 12
click at [1084, 363] on span "2020" at bounding box center [1086, 363] width 44 height 44
click at [997, 271] on span "Feb" at bounding box center [992, 269] width 44 height 44
type input "02/2020"
click at [1029, 196] on input "09/2025" at bounding box center [1050, 194] width 74 height 33
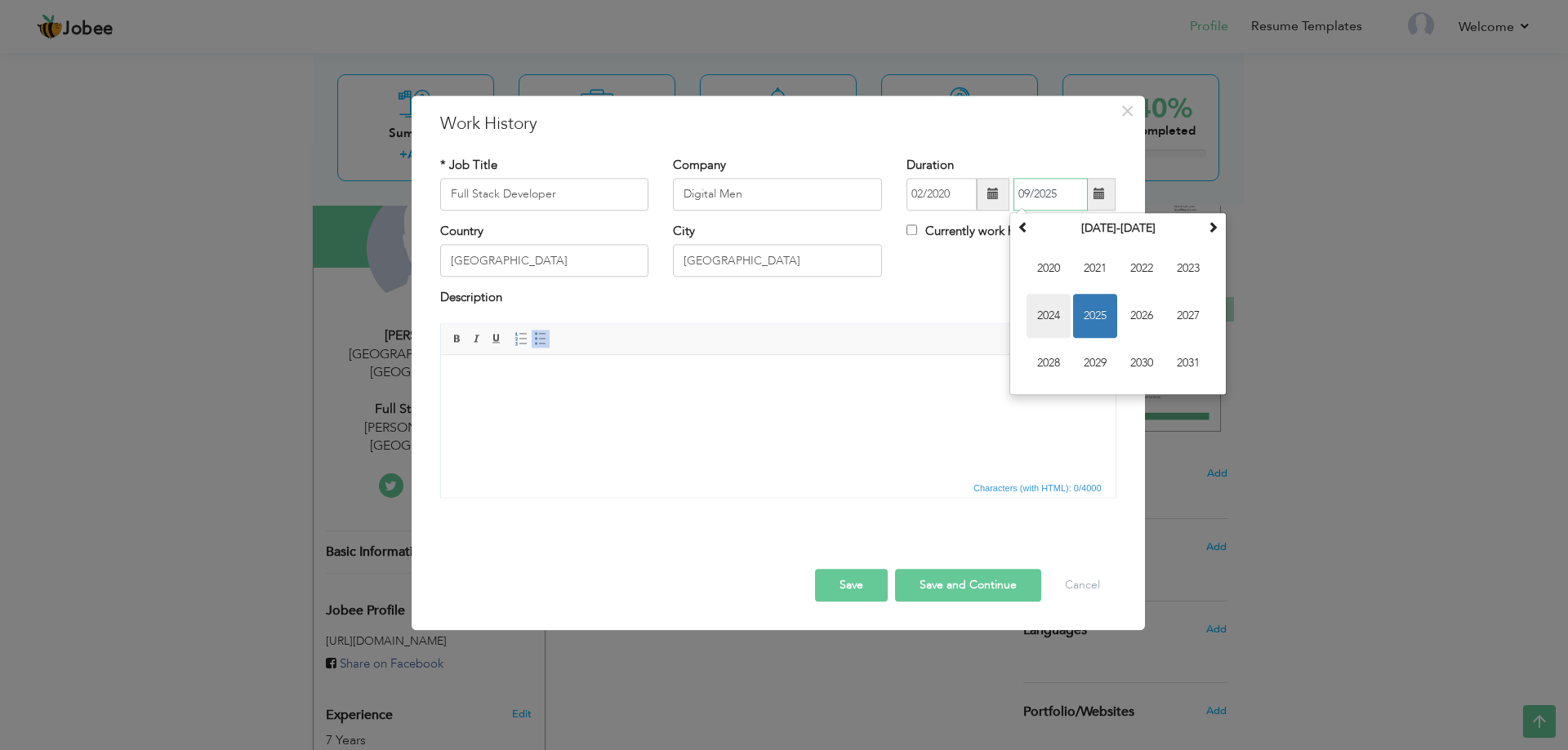
click at [1046, 313] on span "2024" at bounding box center [1049, 316] width 44 height 44
click at [1102, 361] on span "Oct" at bounding box center [1095, 363] width 44 height 44
type input "10/2024"
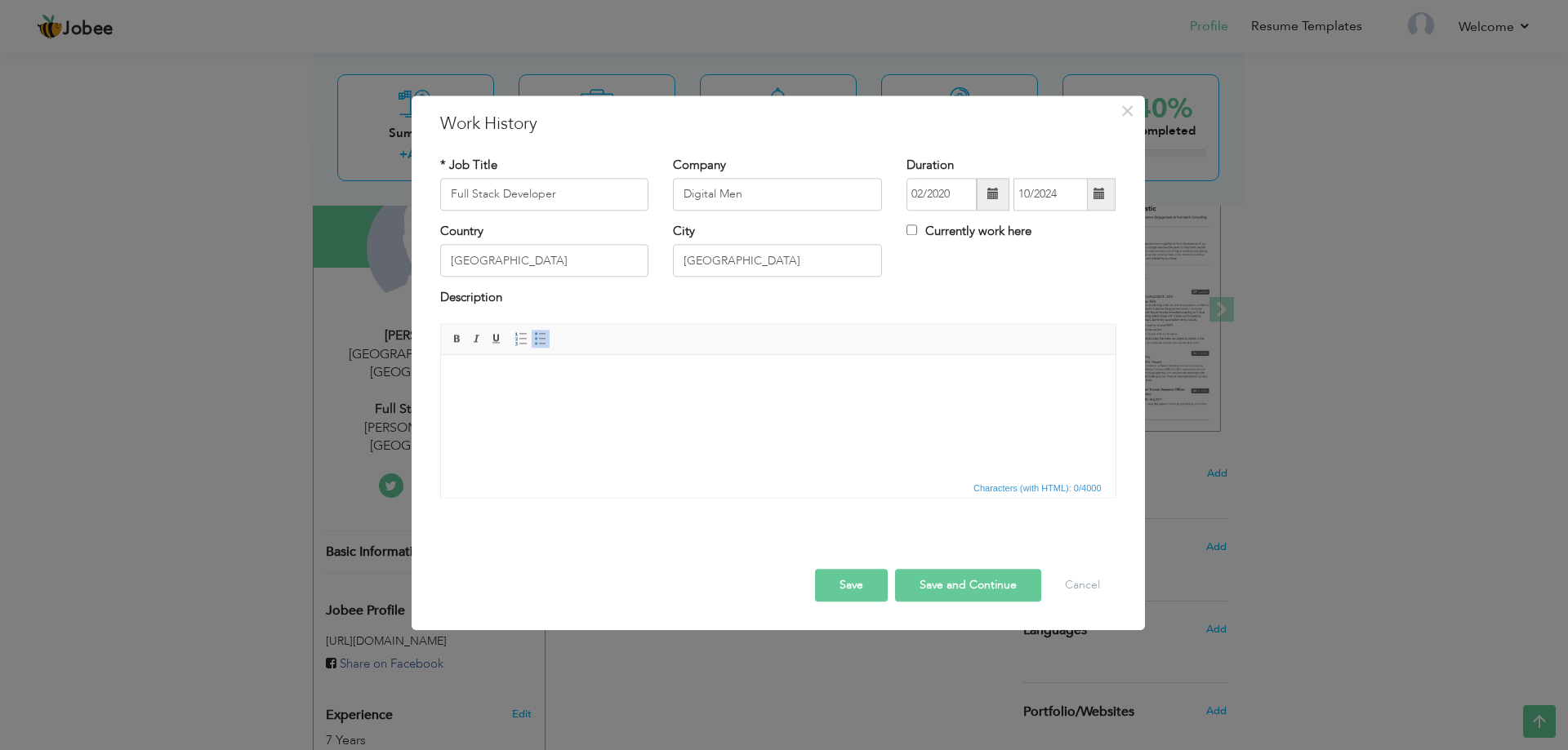
click at [570, 395] on html at bounding box center [777, 380] width 675 height 50
click at [484, 381] on body at bounding box center [777, 380] width 642 height 17
paste body
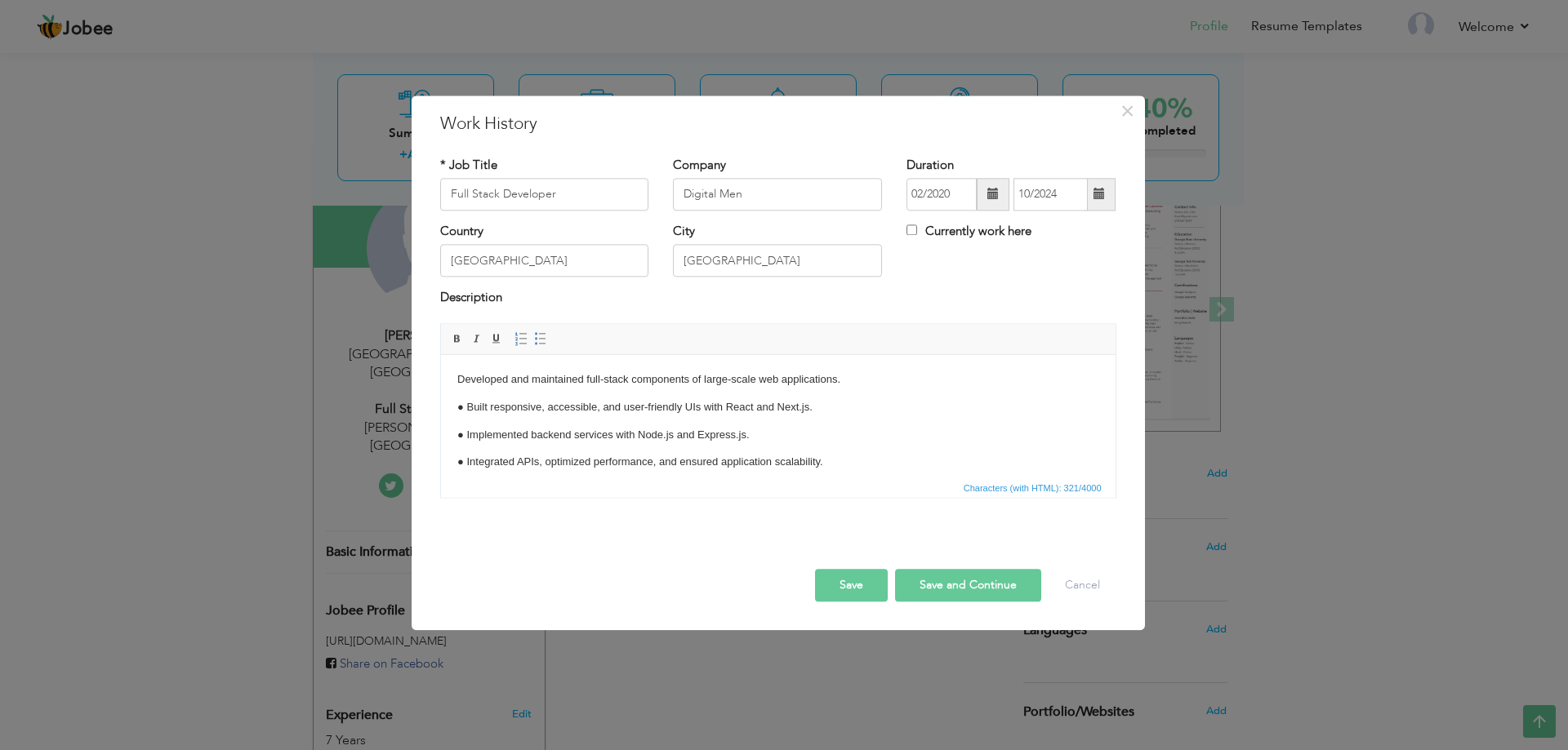
click at [465, 407] on p "● Built responsive, accessible, and user-friendly UIs with React and Next.js." at bounding box center [777, 408] width 642 height 17
click at [463, 434] on p "● Implemented backend services with Node.js and Express.js." at bounding box center [777, 436] width 642 height 17
click at [466, 437] on p "● Implemented backend services with Node.js and Express.js." at bounding box center [777, 436] width 642 height 17
click at [466, 459] on p "● Integrated APIs, optimized performance, and ensured application scalability." at bounding box center [777, 463] width 642 height 17
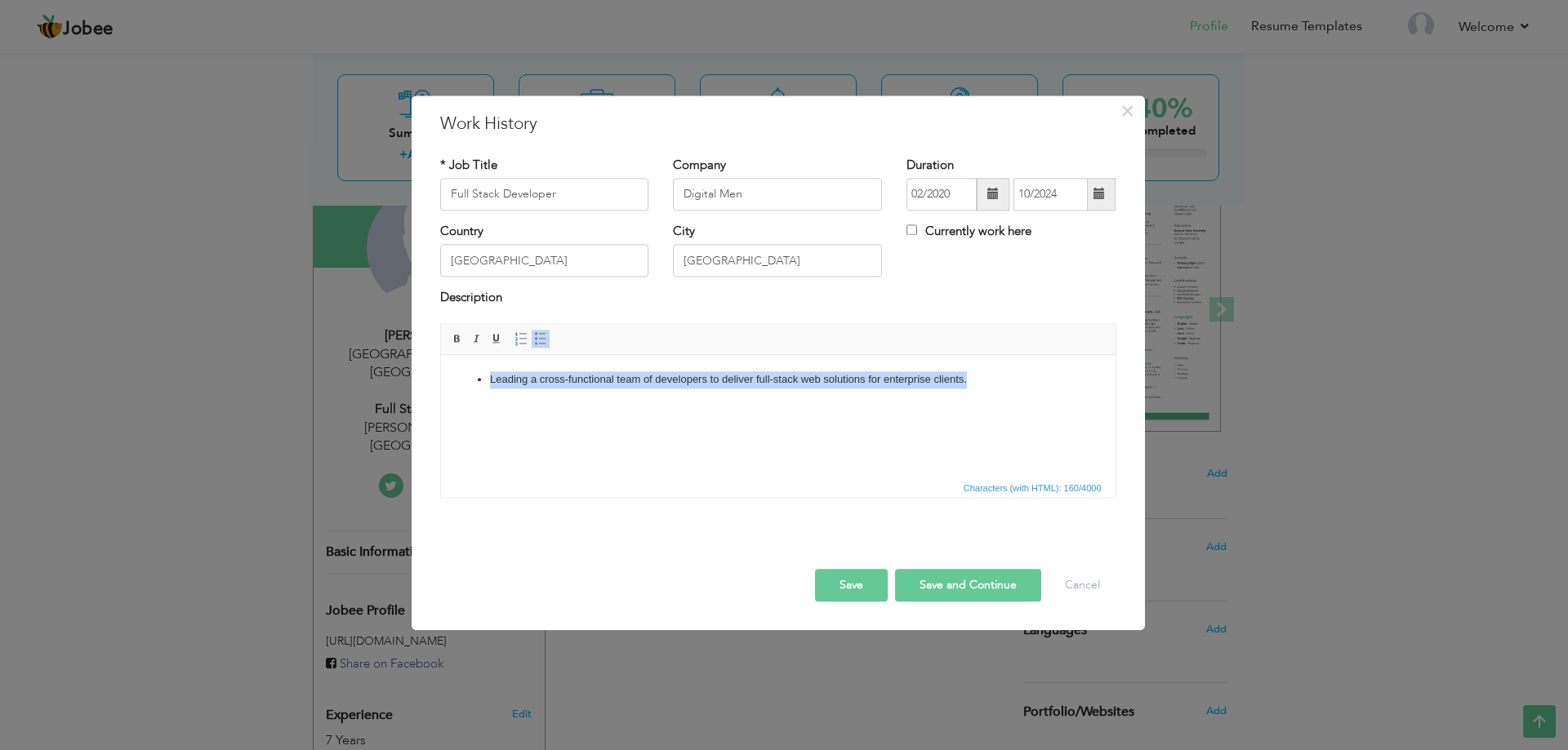
drag, startPoint x: 1034, startPoint y: 386, endPoint x: 440, endPoint y: 361, distance: 594.5
click at [440, 361] on html "Leading a cross-functional team of developers to deliver full-stack web solutio…" at bounding box center [777, 414] width 675 height 118
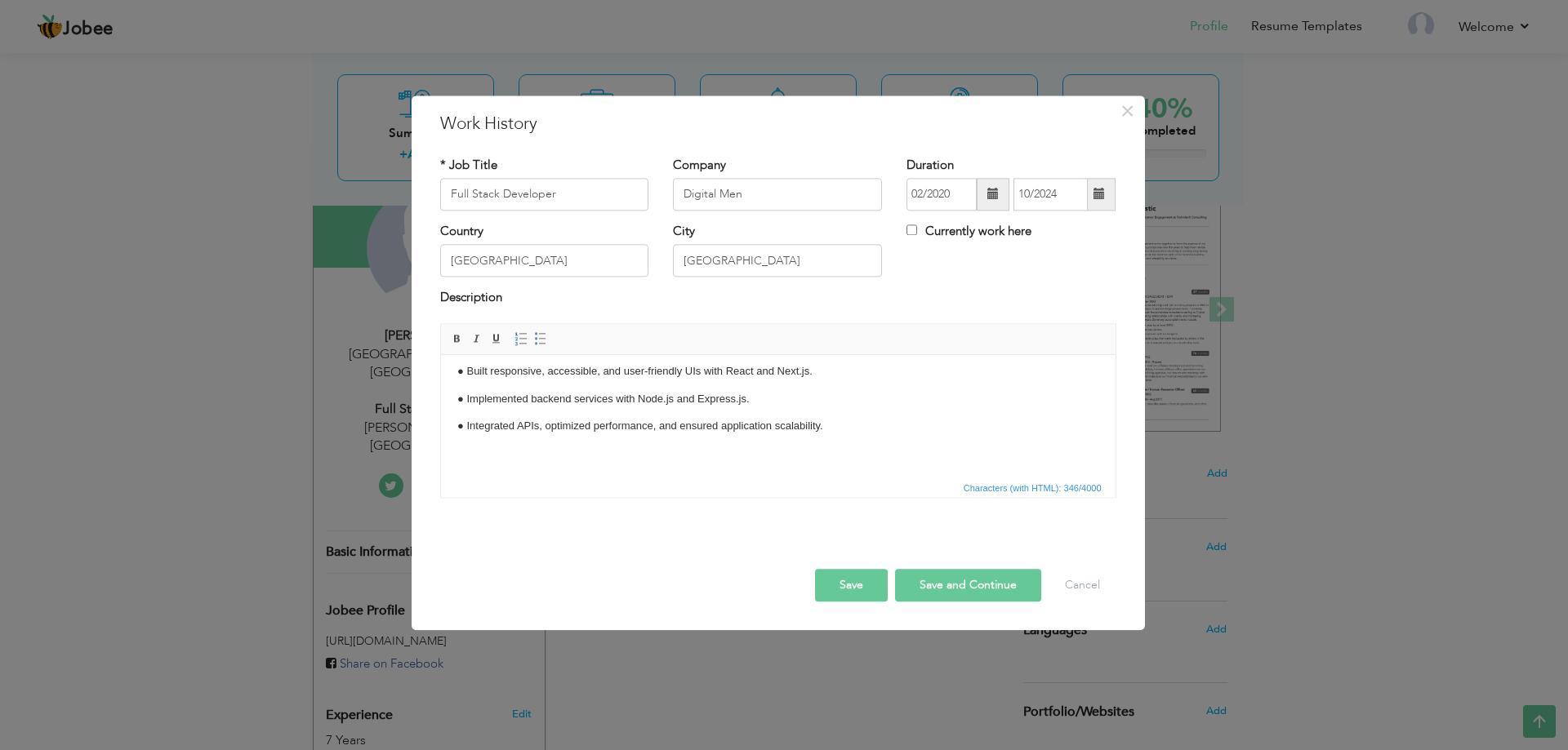
scroll to position [72, 0]
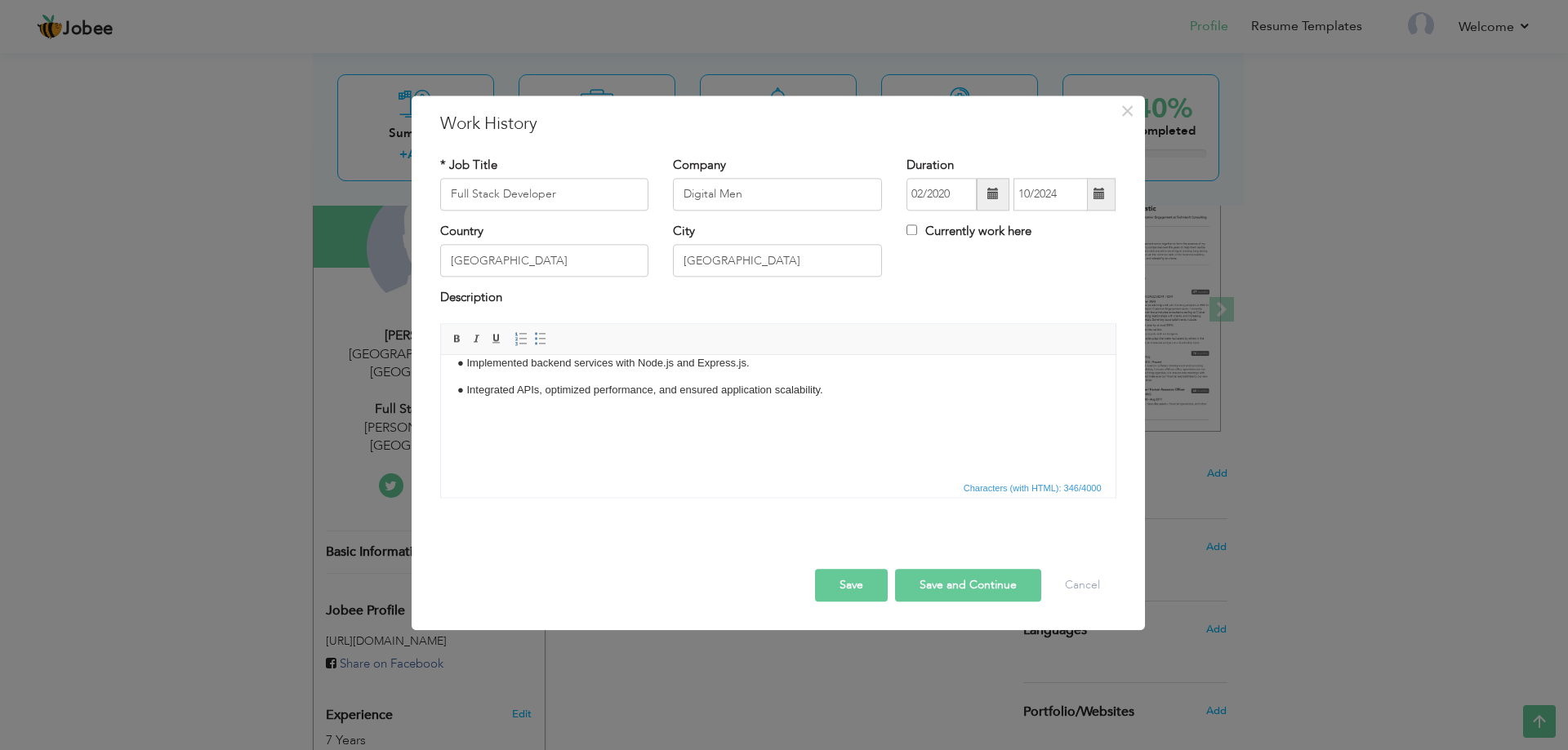
click at [464, 391] on p "● Integrated APIs, optimized performance, and ensured application scalability." at bounding box center [777, 390] width 642 height 17
click at [466, 390] on p "● Integrated APIs, optimized performance, and ensured application scalability." at bounding box center [777, 390] width 642 height 17
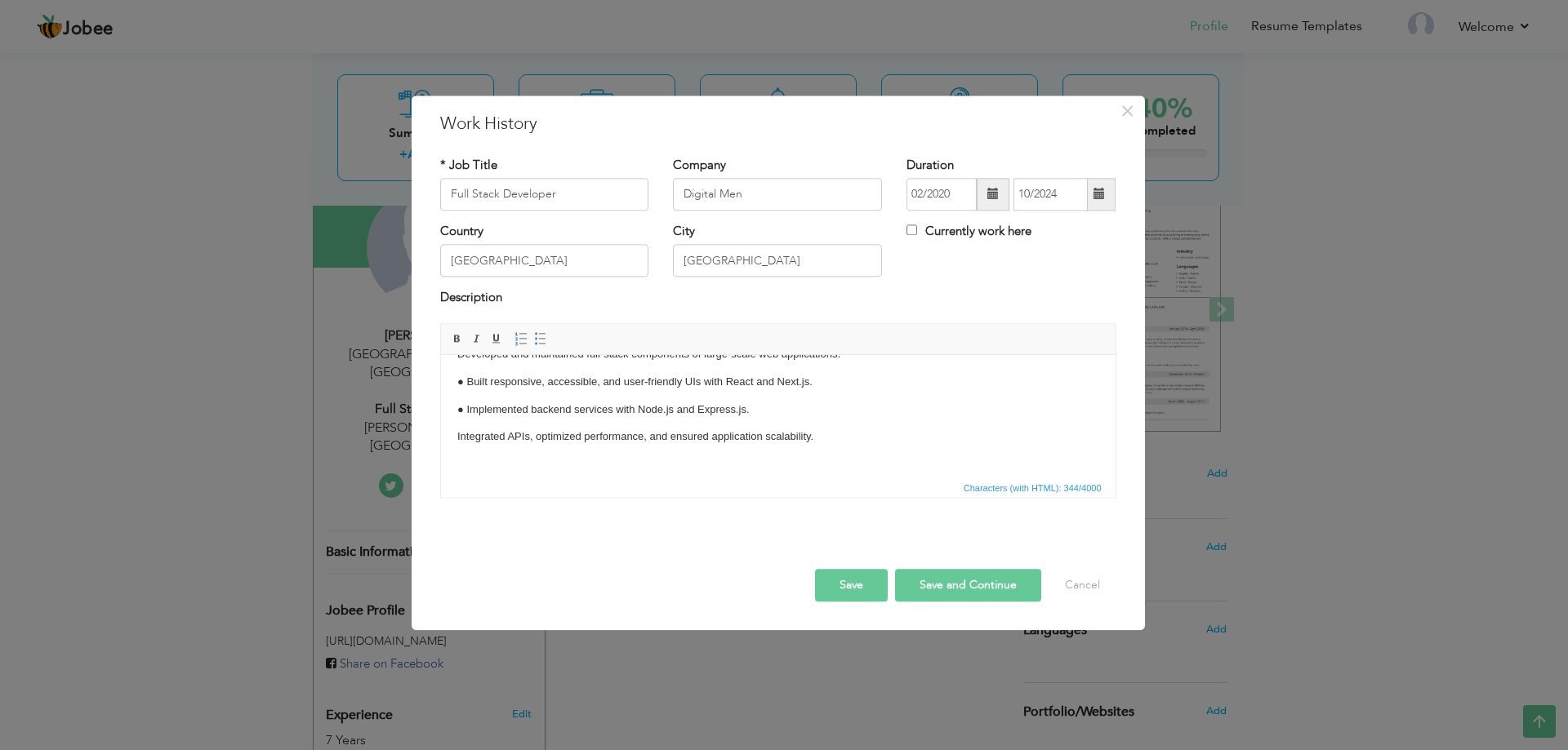
scroll to position [0, 0]
click at [467, 429] on p "● Implemented backend services with Node.js and Express.js." at bounding box center [777, 436] width 642 height 17
click at [465, 430] on p "● Implemented backend services with Node.js and Express.js." at bounding box center [777, 436] width 642 height 17
click at [465, 412] on p "● Built responsive, accessible, and user-friendly UIs with React and Next.js." at bounding box center [777, 408] width 642 height 17
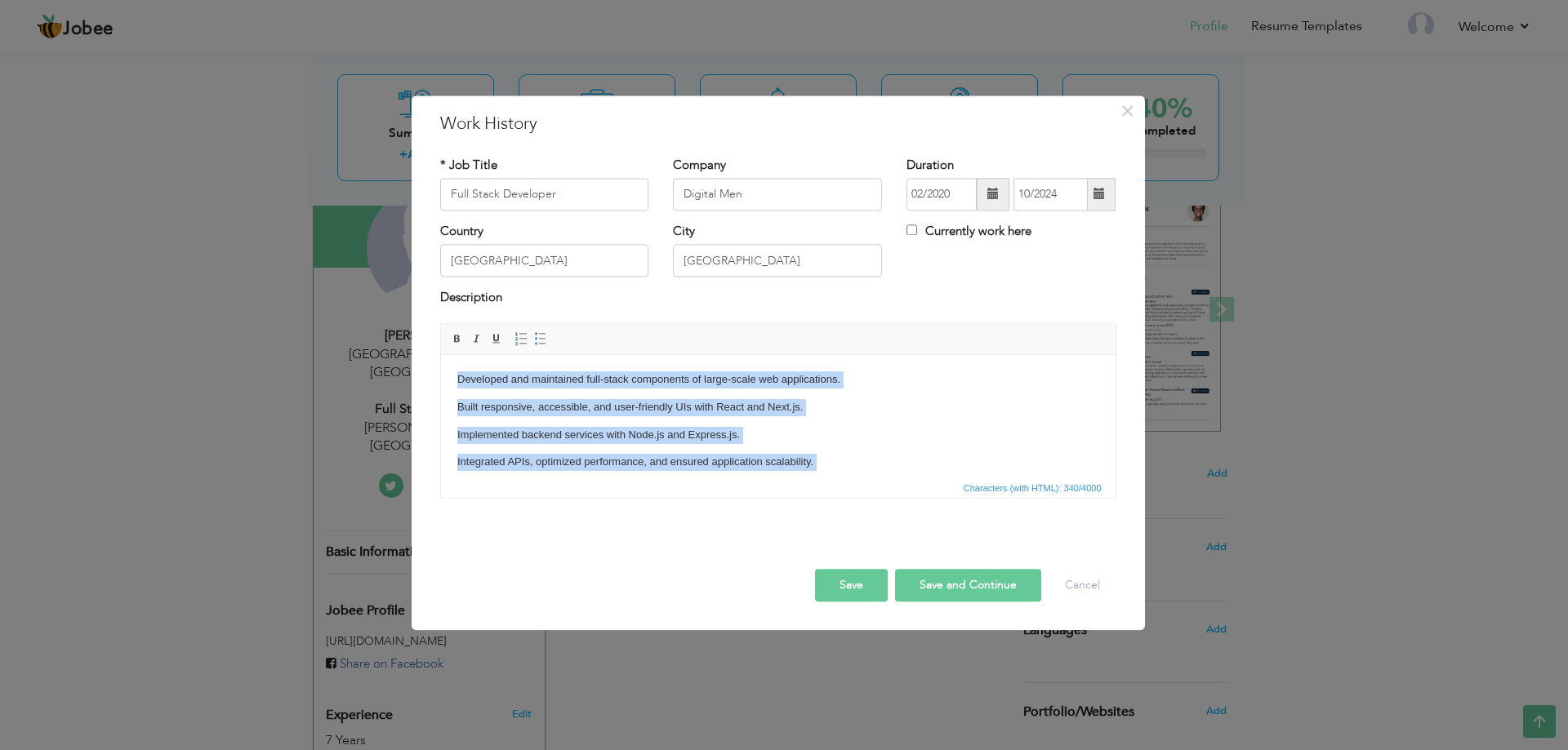
scroll to position [72, 0]
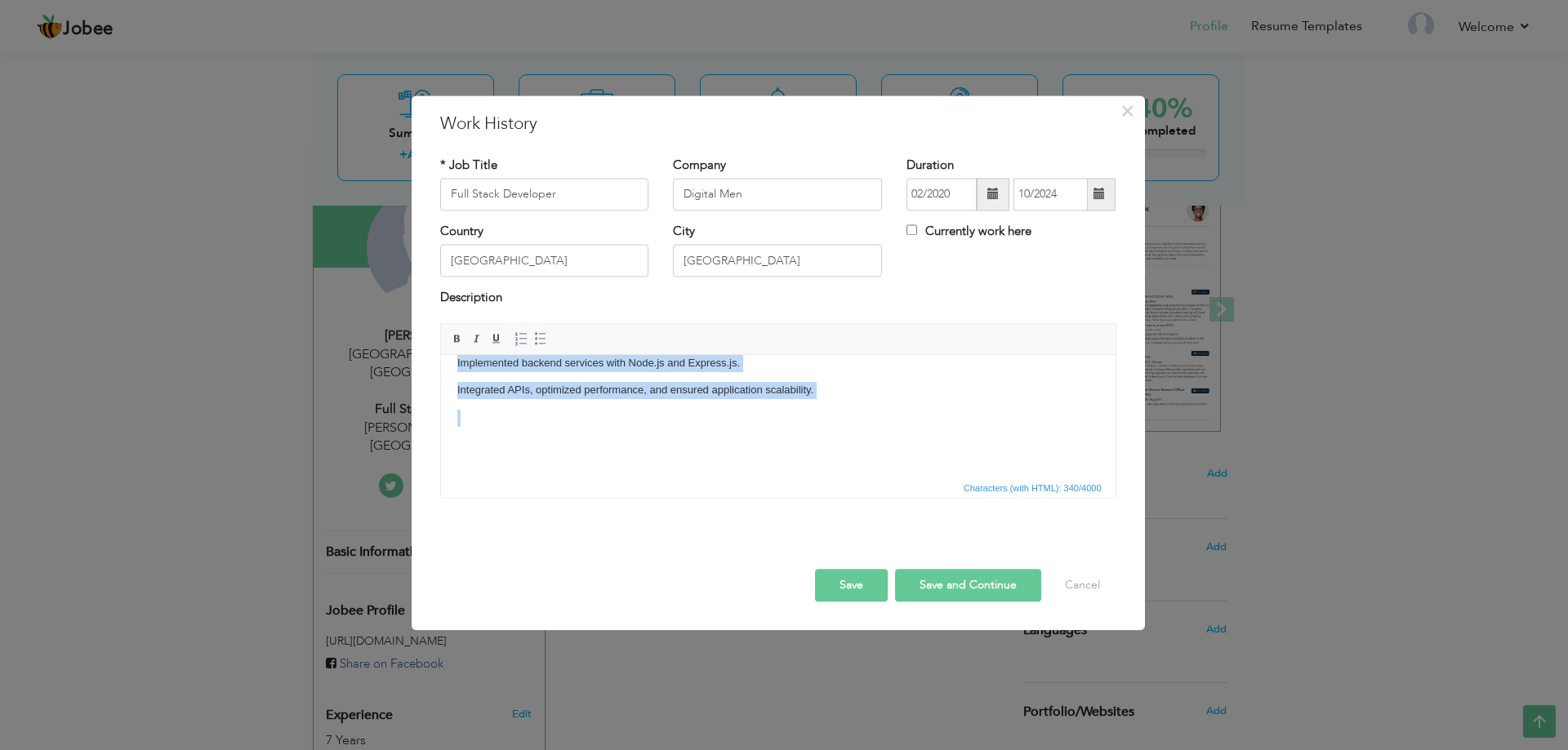
drag, startPoint x: 455, startPoint y: 381, endPoint x: 933, endPoint y: 401, distance: 478.4
click at [933, 401] on body "Developed and maintained full-stack components of large-scale web applications.…" at bounding box center [777, 380] width 642 height 161
click at [539, 333] on span at bounding box center [540, 339] width 14 height 14
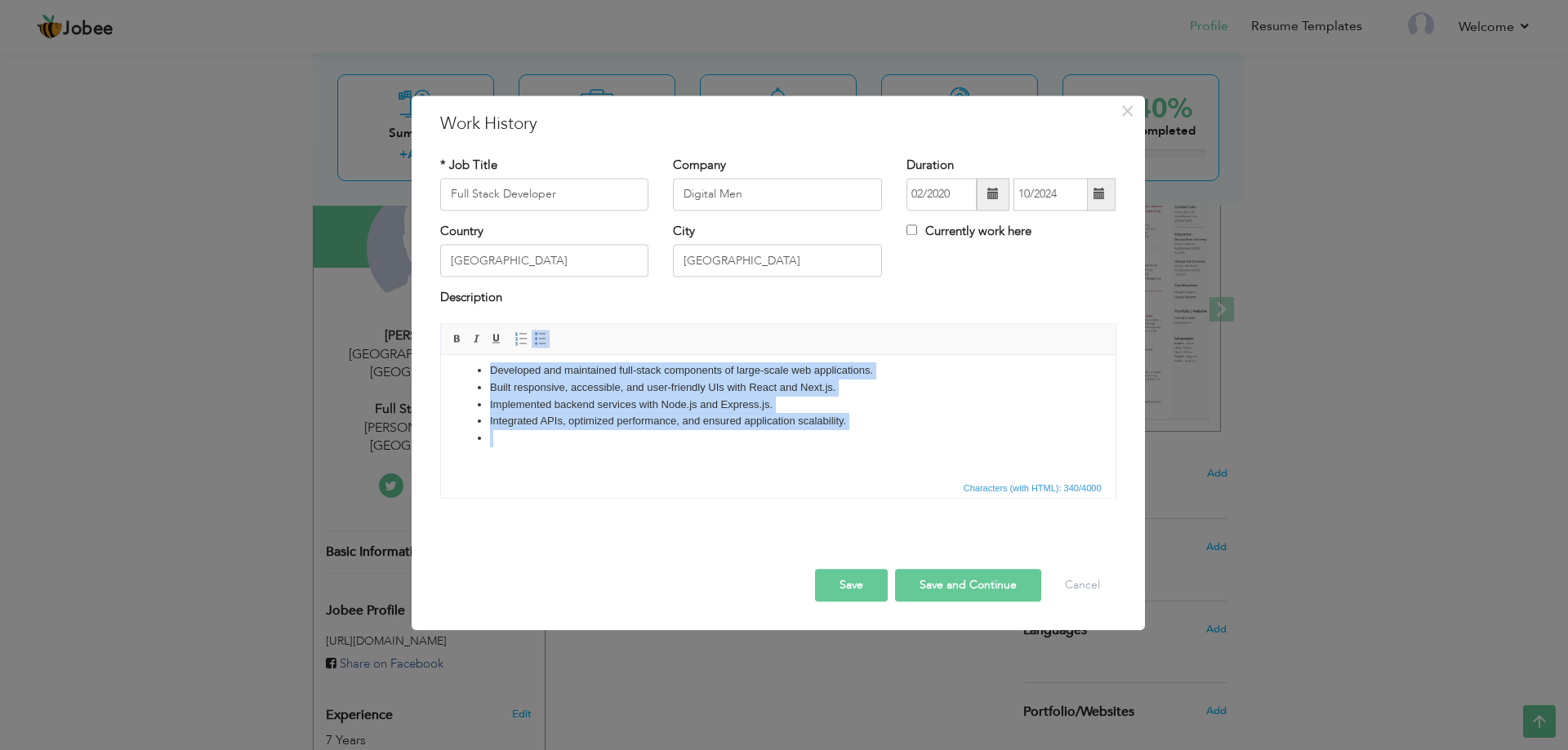
scroll to position [0, 0]
click at [496, 447] on li at bounding box center [777, 447] width 576 height 17
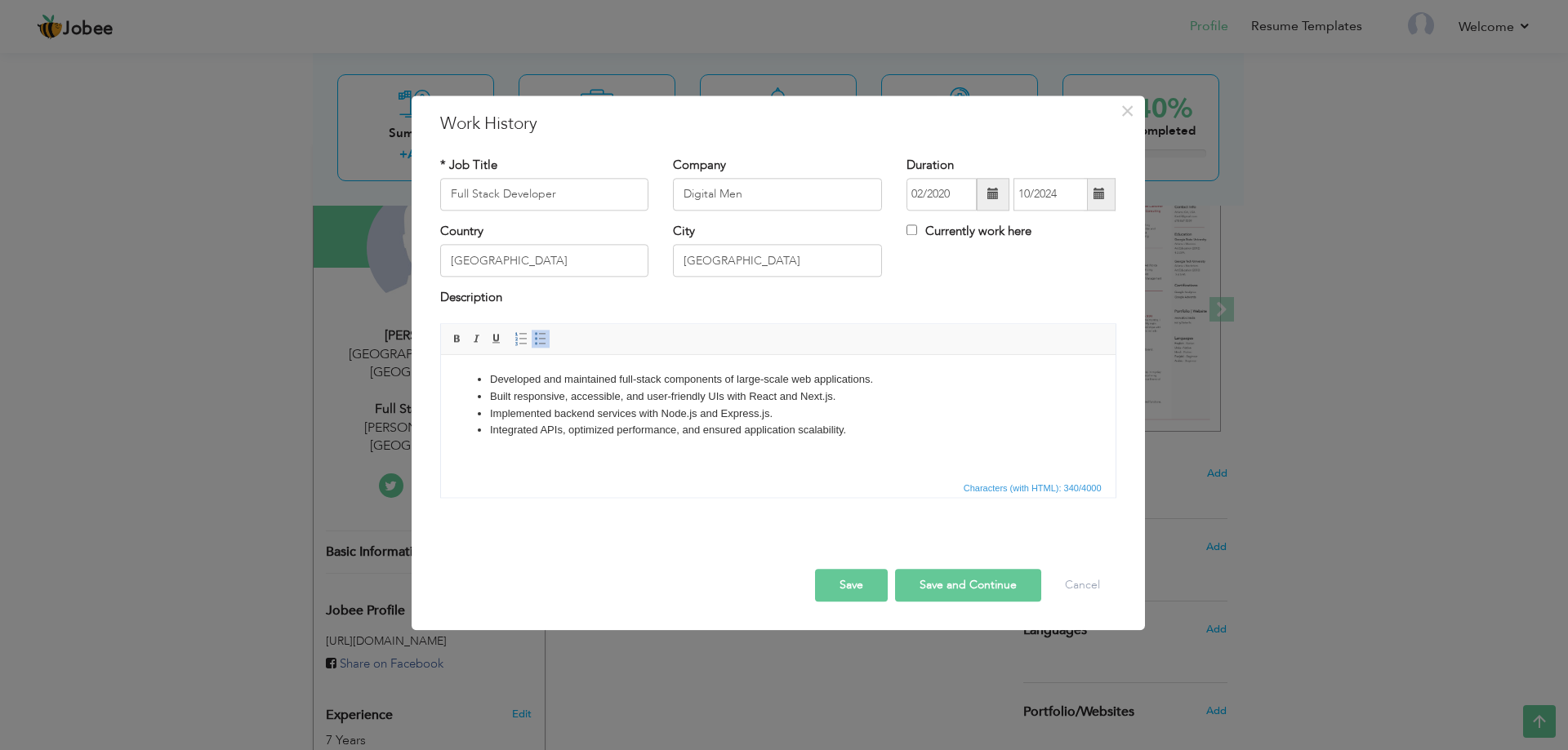
click at [962, 586] on button "Save and Continue" at bounding box center [968, 586] width 146 height 33
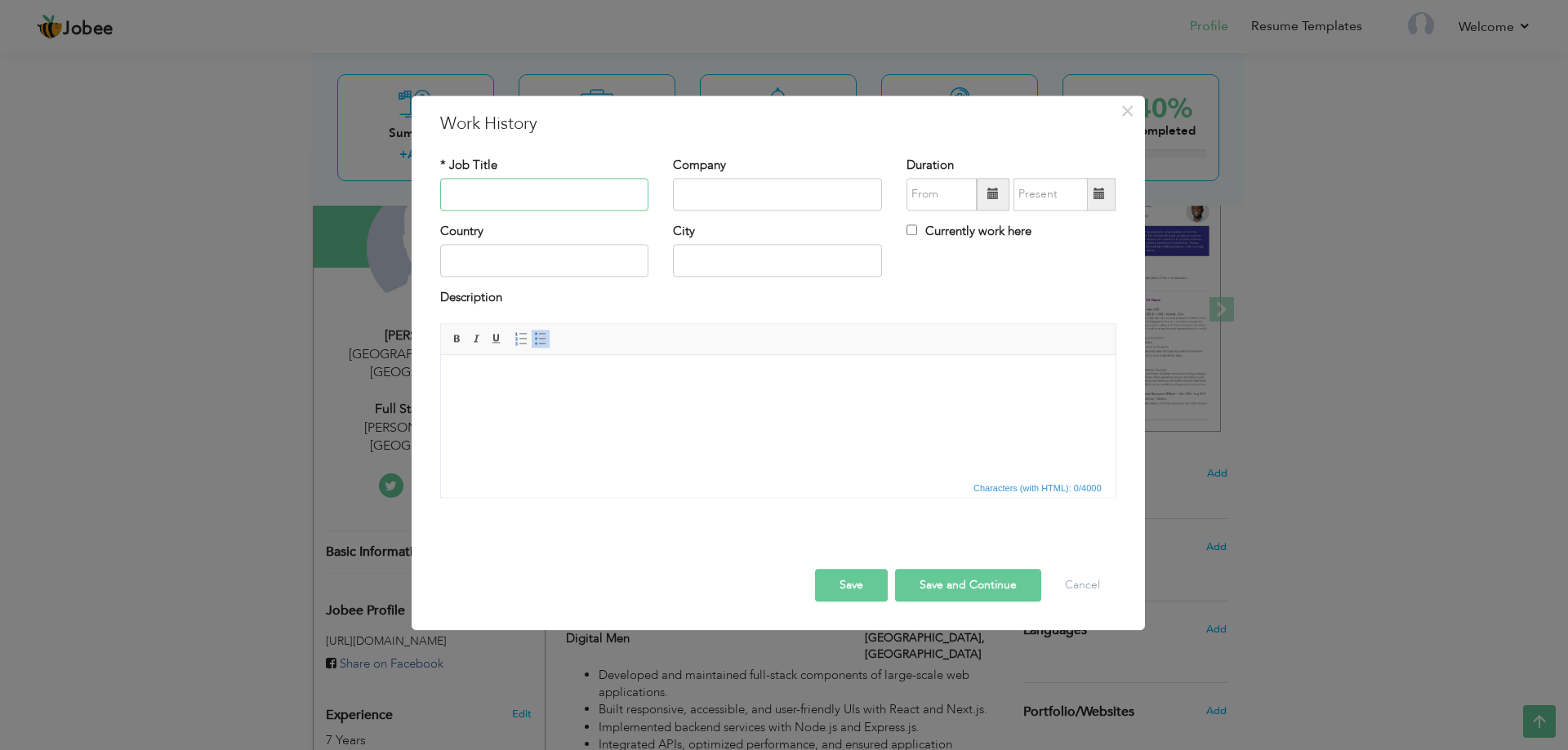
click at [574, 202] on input "text" at bounding box center [544, 194] width 209 height 33
paste input "Frontend Developer"
type input "Frontend Developer"
click at [803, 187] on input "text" at bounding box center [777, 194] width 209 height 33
paste input "Vision Marketing"
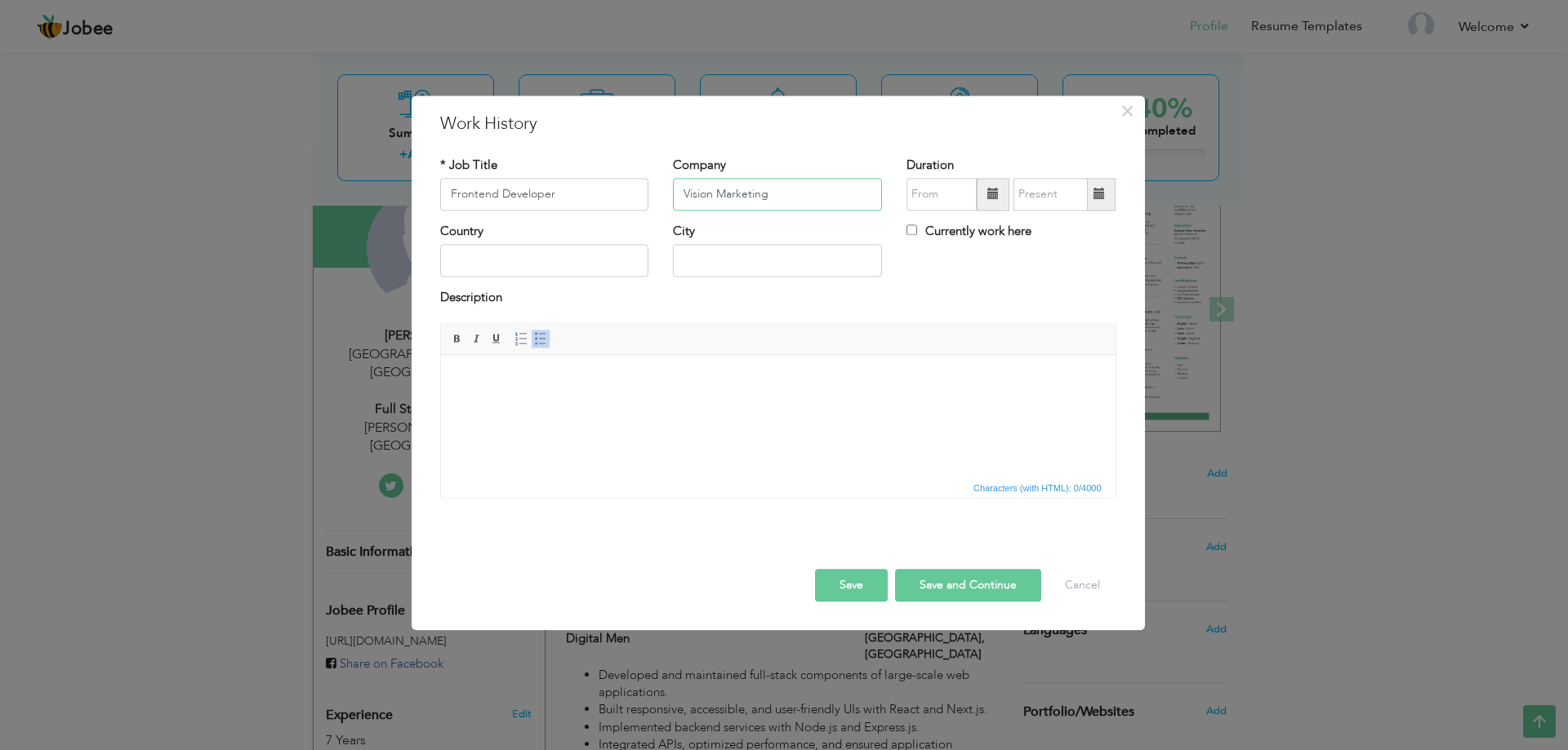
type input "Vision Marketing"
click at [551, 254] on input "text" at bounding box center [544, 261] width 209 height 33
drag, startPoint x: 589, startPoint y: 263, endPoint x: 428, endPoint y: 263, distance: 161.0
click at [428, 263] on div "Country Lahore" at bounding box center [545, 256] width 234 height 66
type input "[GEOGRAPHIC_DATA]"
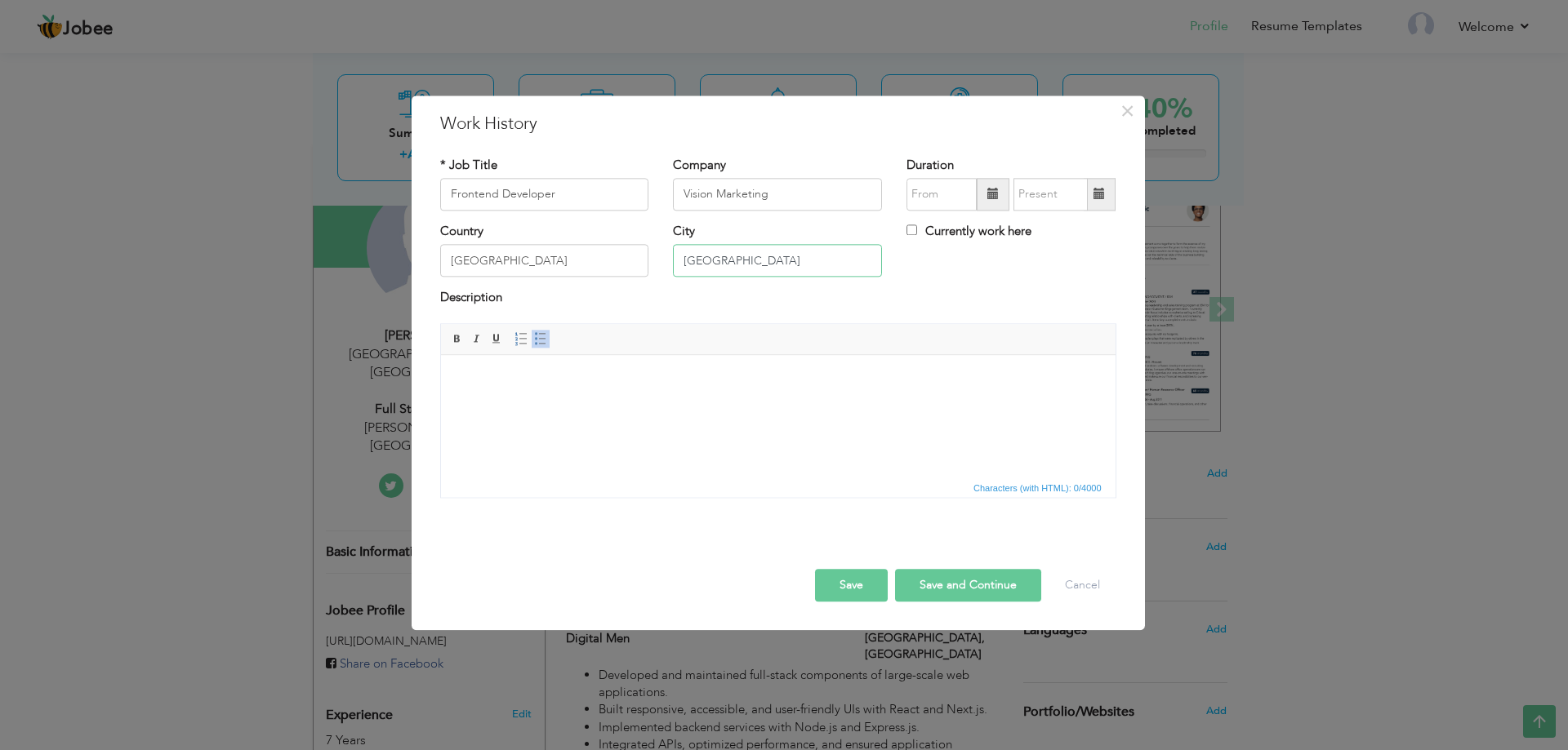
type input "[GEOGRAPHIC_DATA]"
click at [944, 195] on input "text" at bounding box center [942, 194] width 71 height 33
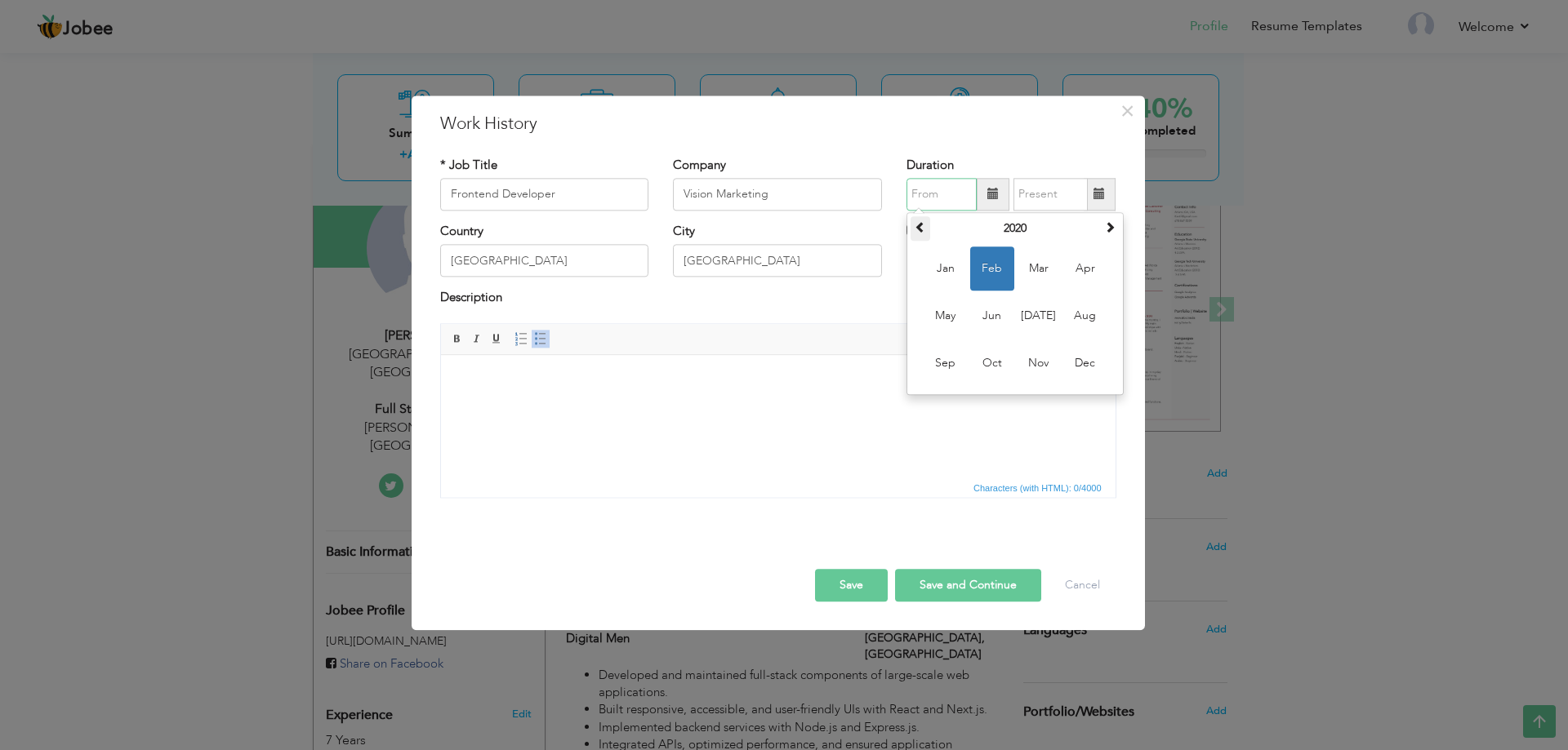
click at [924, 222] on span at bounding box center [920, 227] width 12 height 12
click at [944, 307] on span "May" at bounding box center [945, 316] width 44 height 44
type input "05/2018"
click at [1032, 195] on input "text" at bounding box center [1050, 194] width 74 height 33
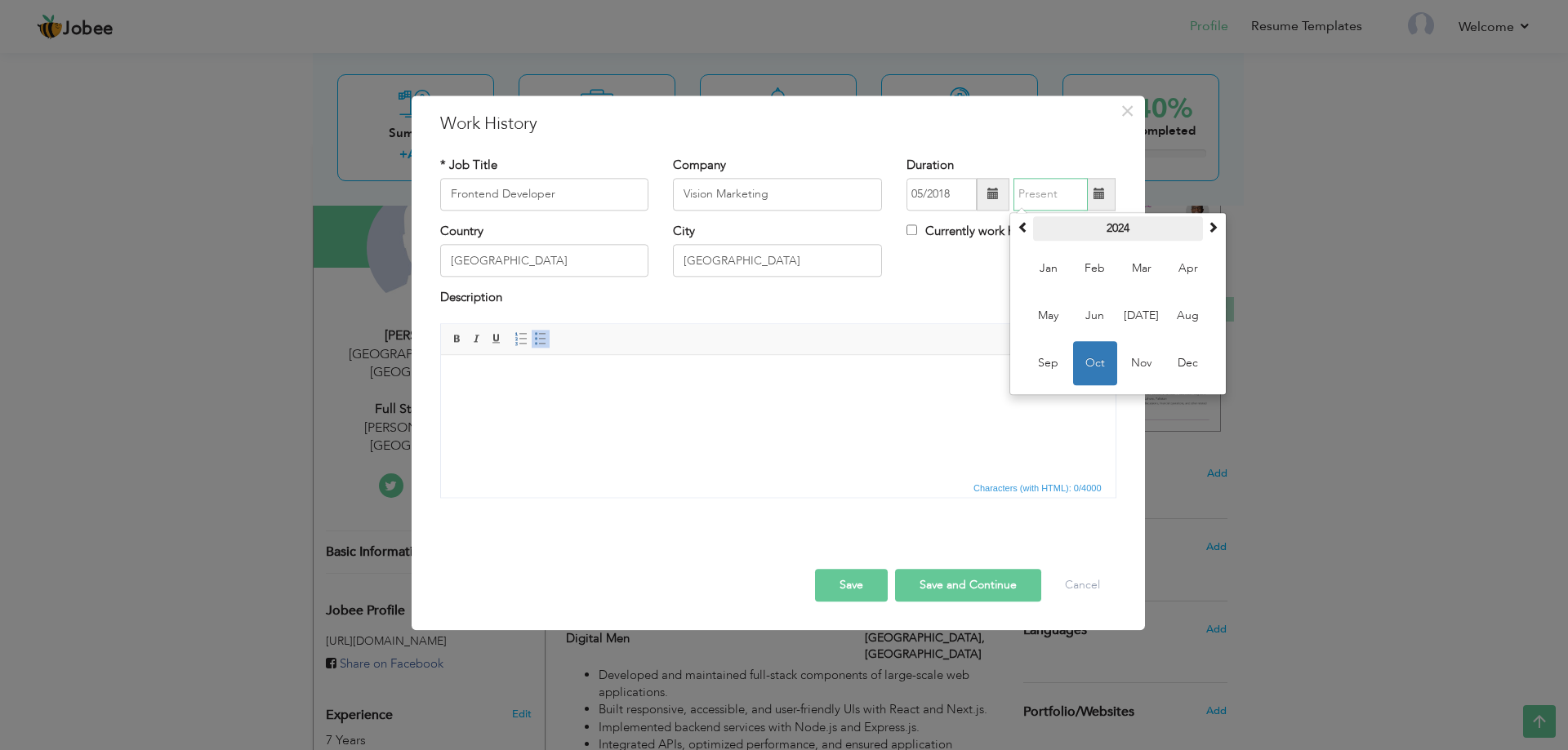
click at [1040, 228] on th "2024" at bounding box center [1118, 228] width 170 height 24
click at [1017, 224] on span at bounding box center [1023, 227] width 12 height 12
click at [1215, 223] on span at bounding box center [1212, 227] width 12 height 12
click at [1057, 272] on span "2019" at bounding box center [1049, 269] width 44 height 44
click at [1197, 268] on span "Apr" at bounding box center [1188, 269] width 44 height 44
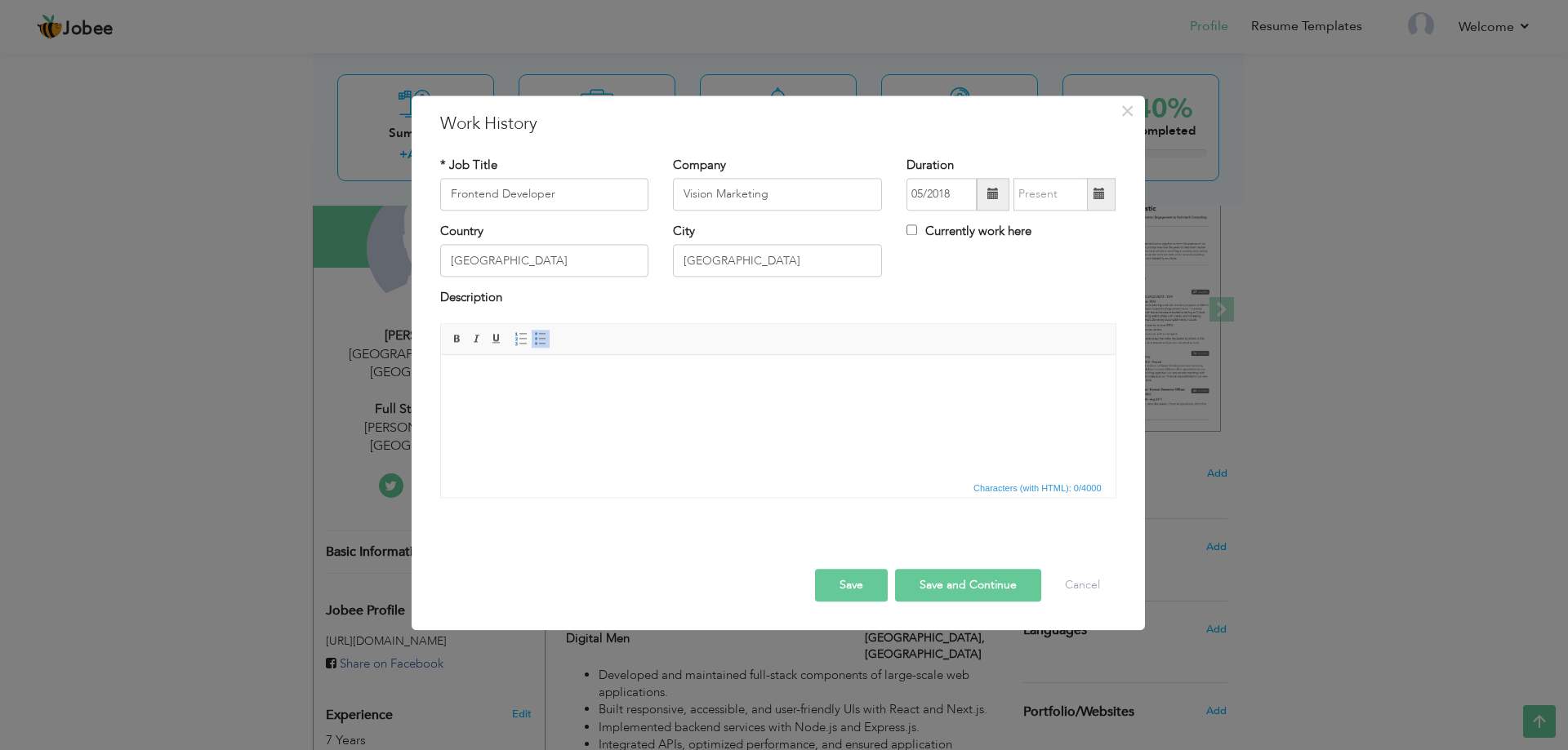
type input "04/2019"
click at [617, 393] on html at bounding box center [777, 380] width 675 height 50
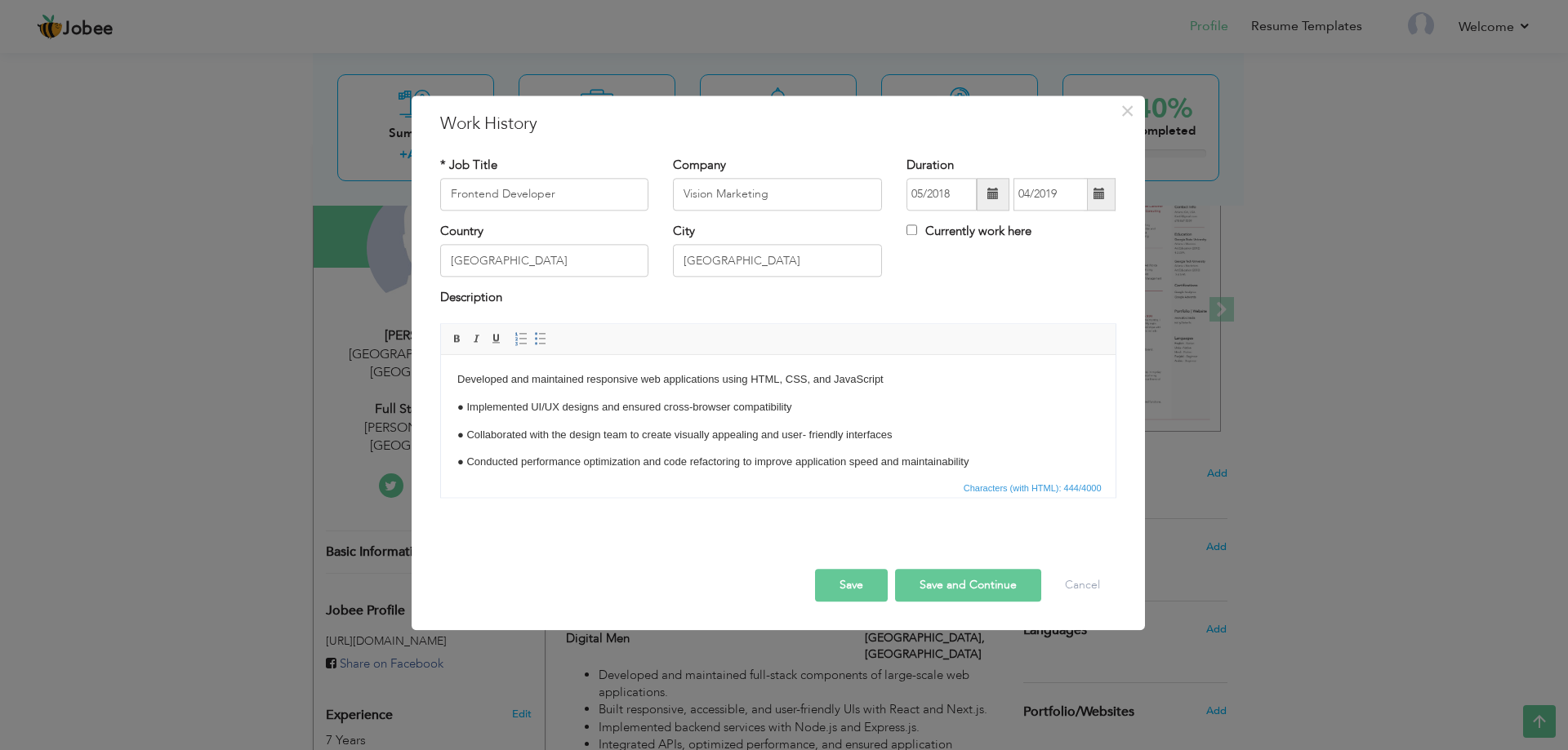
click at [464, 405] on p "● Implemented UI/UX designs and ensured cross-browser compatibility" at bounding box center [777, 408] width 642 height 17
click at [465, 405] on p "● Implemented UI/UX designs and ensured cross-browser compatibility" at bounding box center [777, 408] width 642 height 17
click at [466, 431] on p "● Collaborated with the design team to create visually appealing and user- frie…" at bounding box center [777, 436] width 642 height 17
click at [466, 456] on p "● Conducted performance optimization and code refactoring to improve applicatio…" at bounding box center [777, 463] width 642 height 17
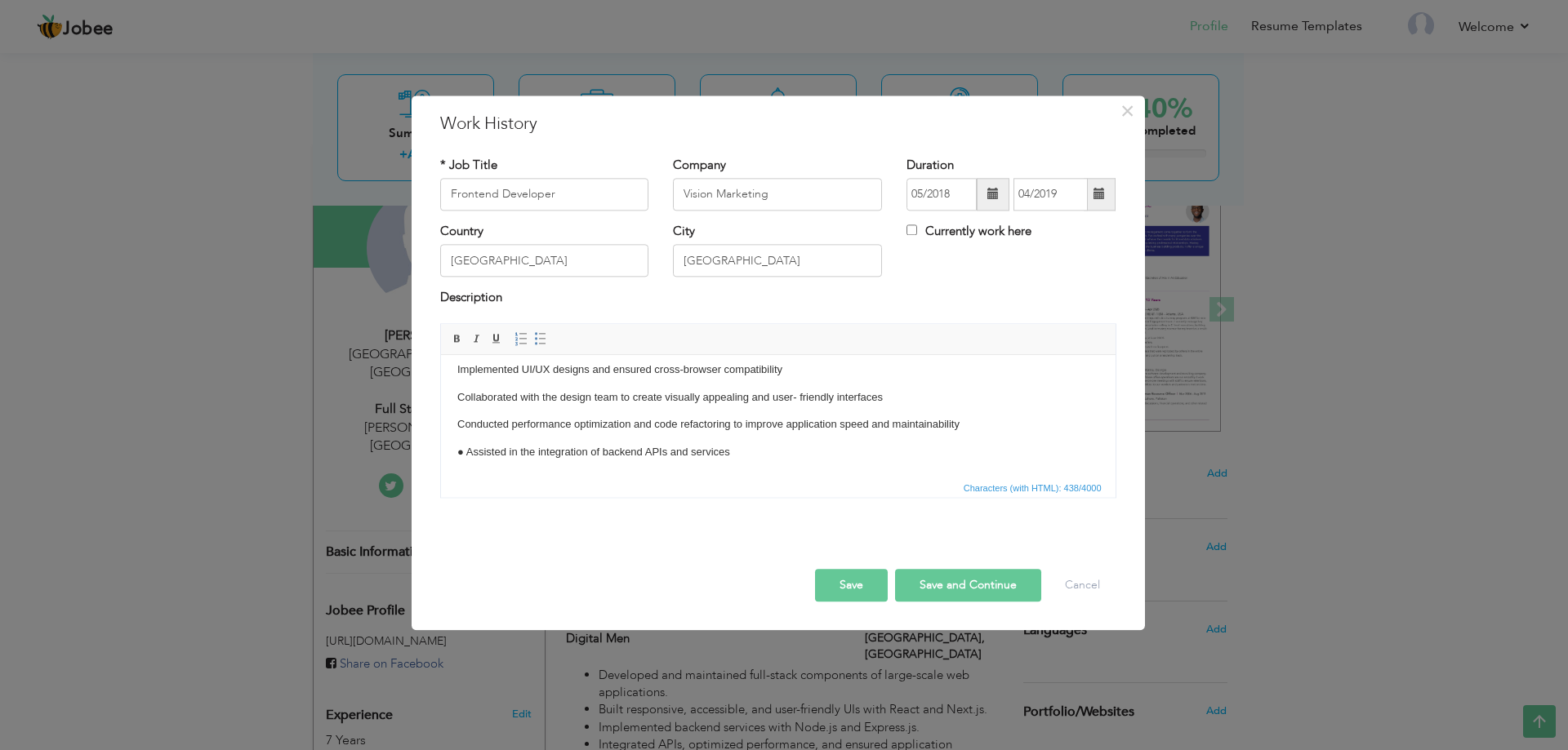
click at [465, 454] on p "● Assisted in the integration of backend APIs and services" at bounding box center [777, 453] width 642 height 17
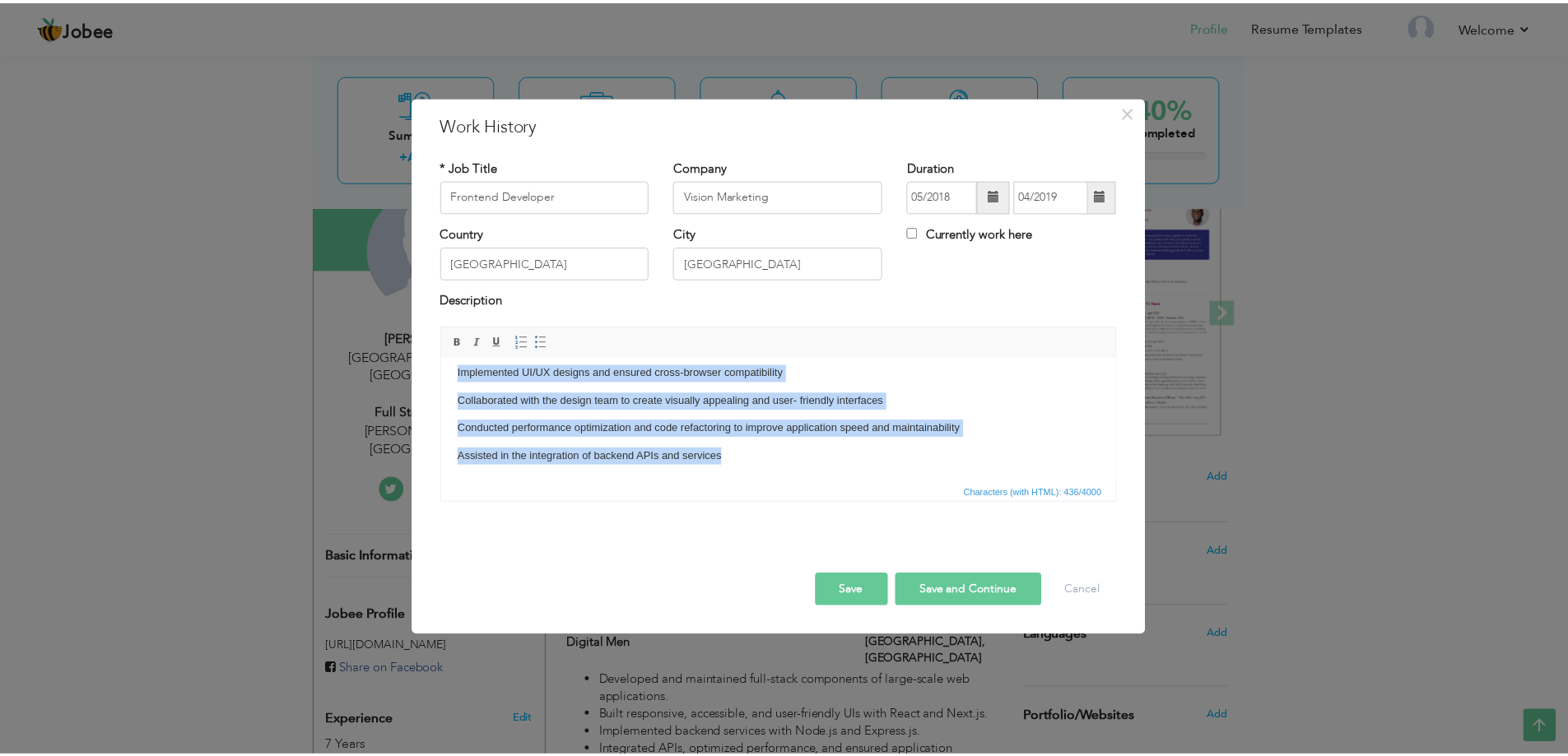
scroll to position [0, 0]
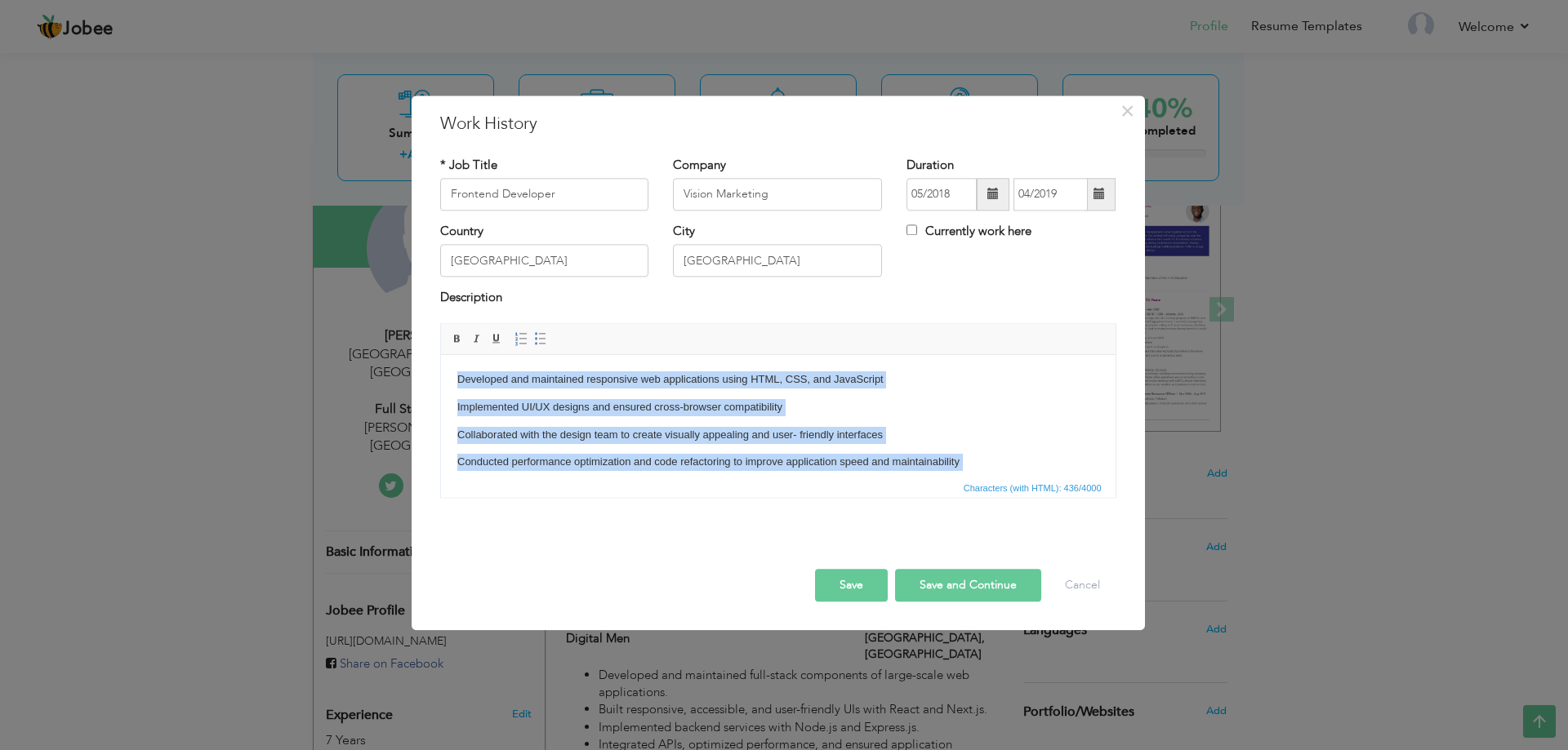
drag, startPoint x: 759, startPoint y: 463, endPoint x: 948, endPoint y: 662, distance: 274.4
click at [440, 355] on html "Developed and maintained responsive web applications using HTML, CSS, and JavaS…" at bounding box center [777, 435] width 675 height 160
click at [542, 347] on link "Insert/Remove Bulleted List" at bounding box center [540, 338] width 18 height 18
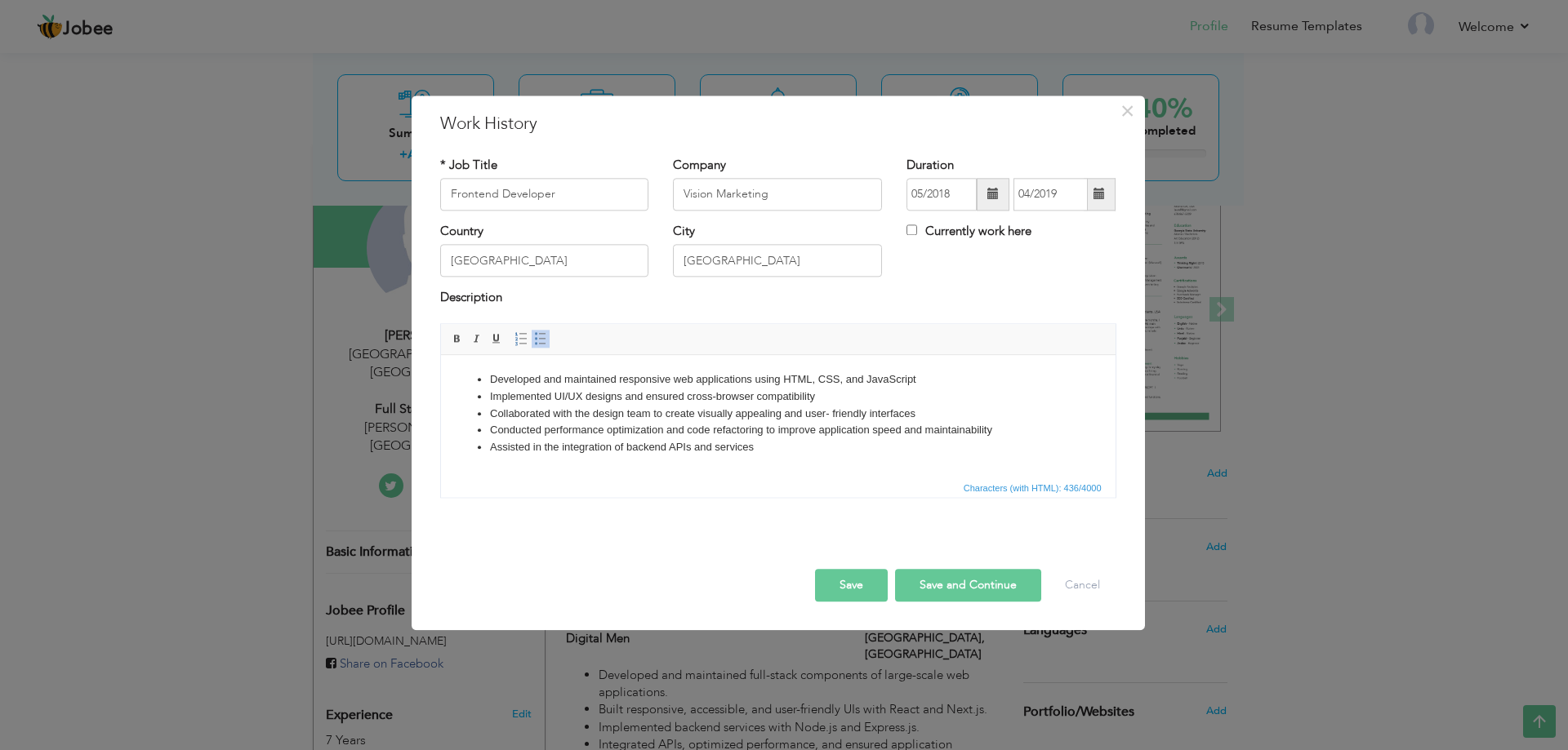
click at [566, 484] on span "Characters (with HTML): 436/4000" at bounding box center [778, 487] width 675 height 19
click at [855, 580] on button "Save" at bounding box center [851, 586] width 73 height 33
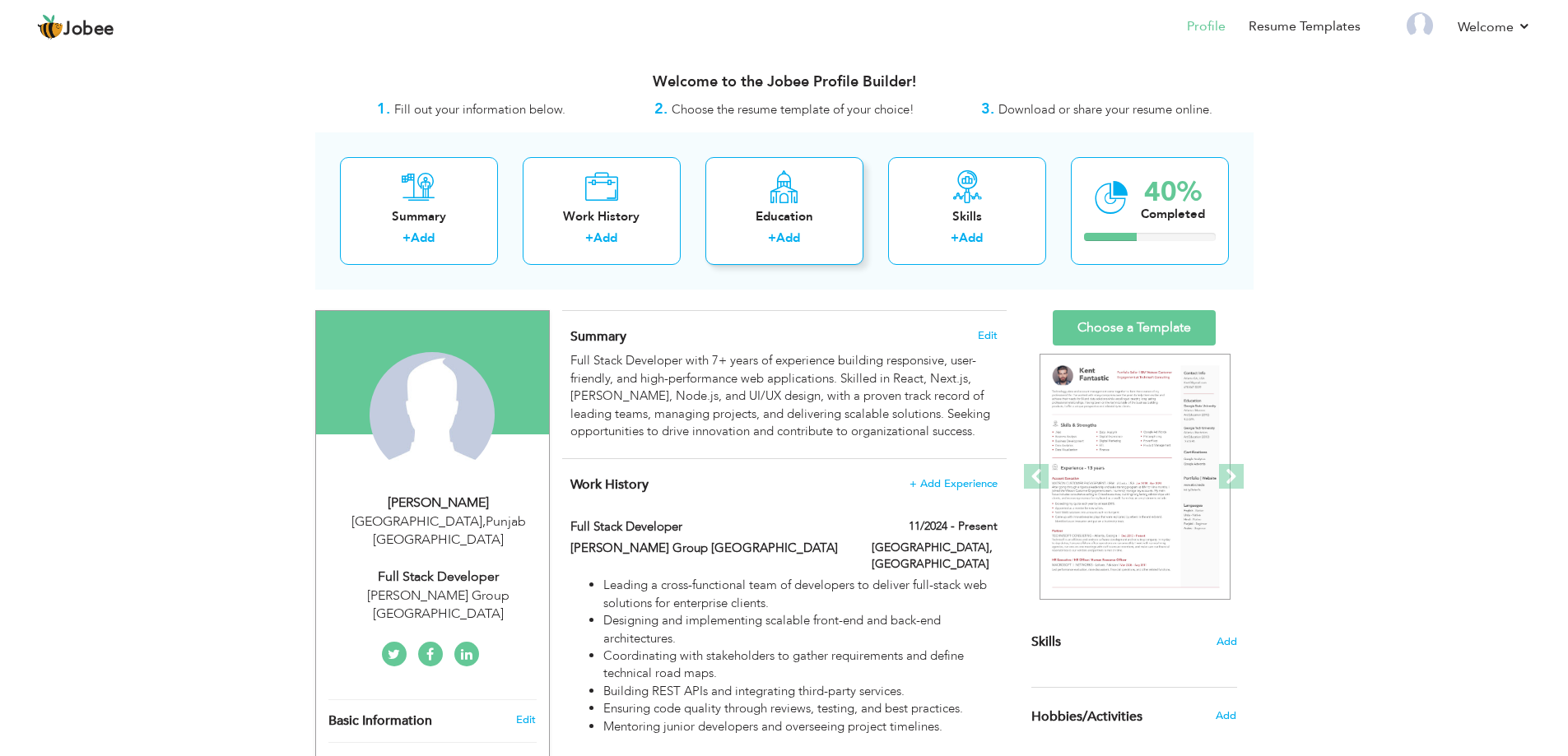
click at [807, 195] on div "Education + Add" at bounding box center [784, 210] width 158 height 108
radio input "true"
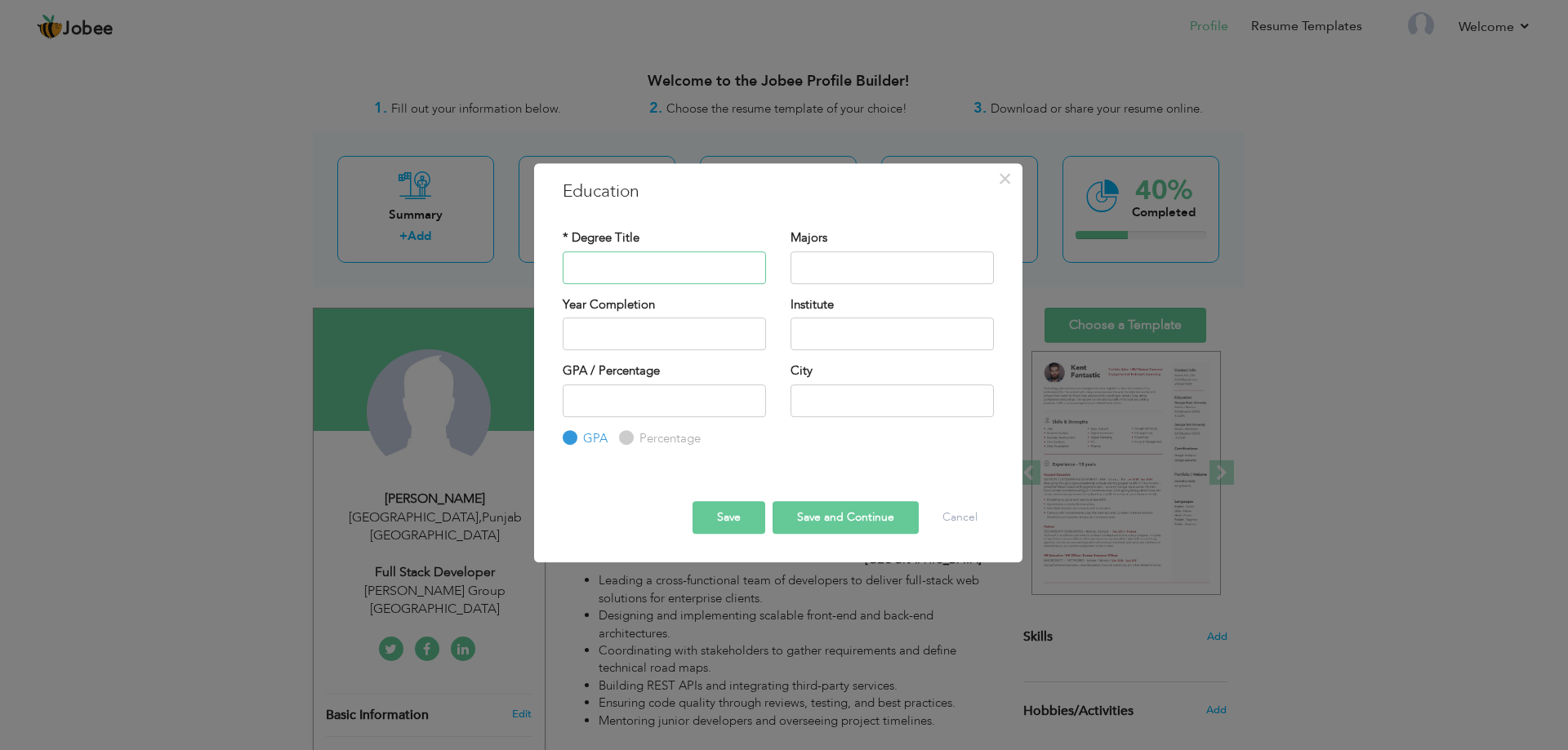
click at [682, 263] on input "text" at bounding box center [664, 268] width 203 height 33
click at [714, 273] on input "text" at bounding box center [664, 268] width 203 height 33
paste input "BS. Computer Science"
type input "BS. Computer Science"
click at [849, 270] on input "text" at bounding box center [892, 268] width 203 height 33
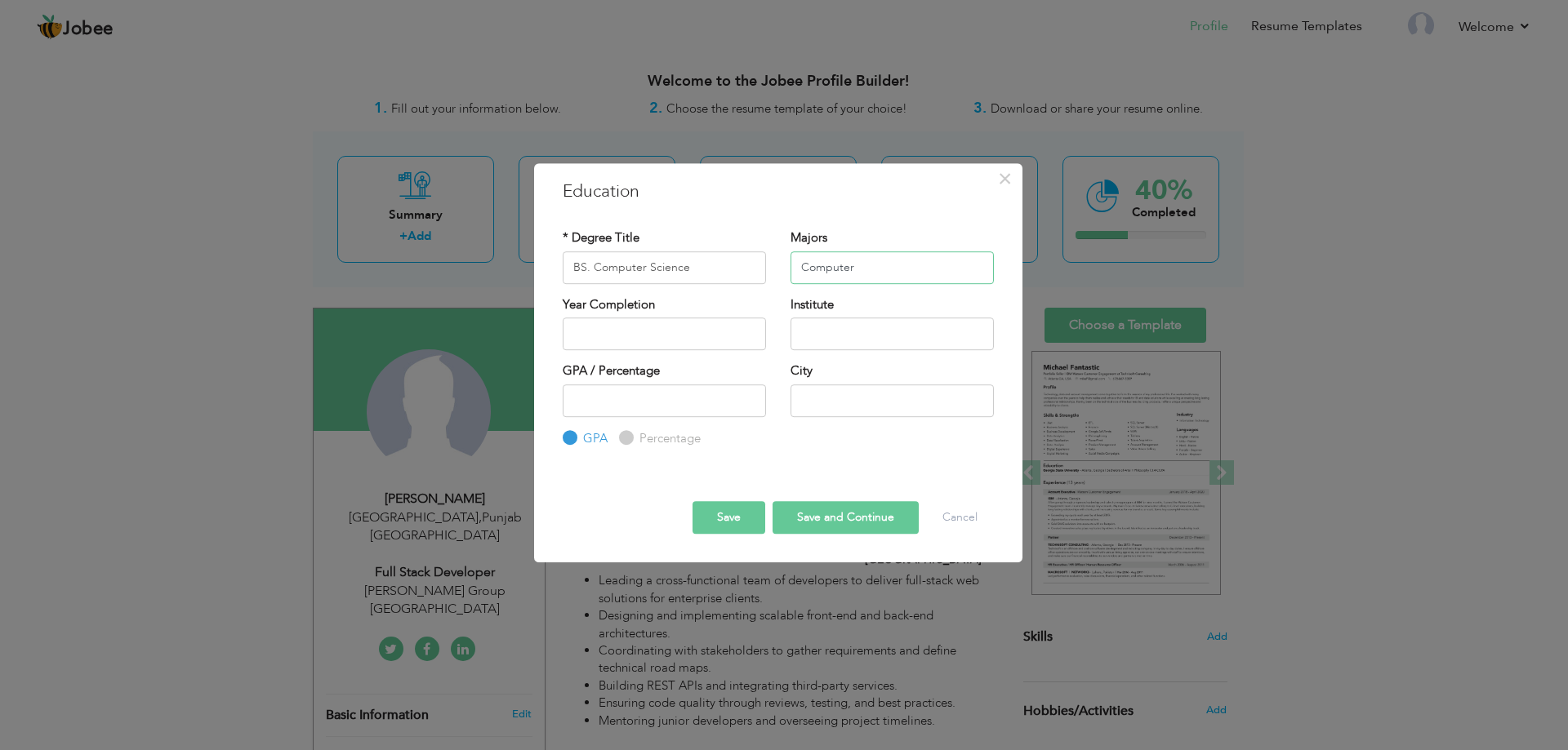
type input "Computer"
drag, startPoint x: 705, startPoint y: 267, endPoint x: 534, endPoint y: 254, distance: 171.5
click at [534, 254] on div "× Education * Degree Title BS. Computer Science Majors Computer Year Completion…" at bounding box center [777, 363] width 488 height 400
type input "D"
type input "Bachelor's"
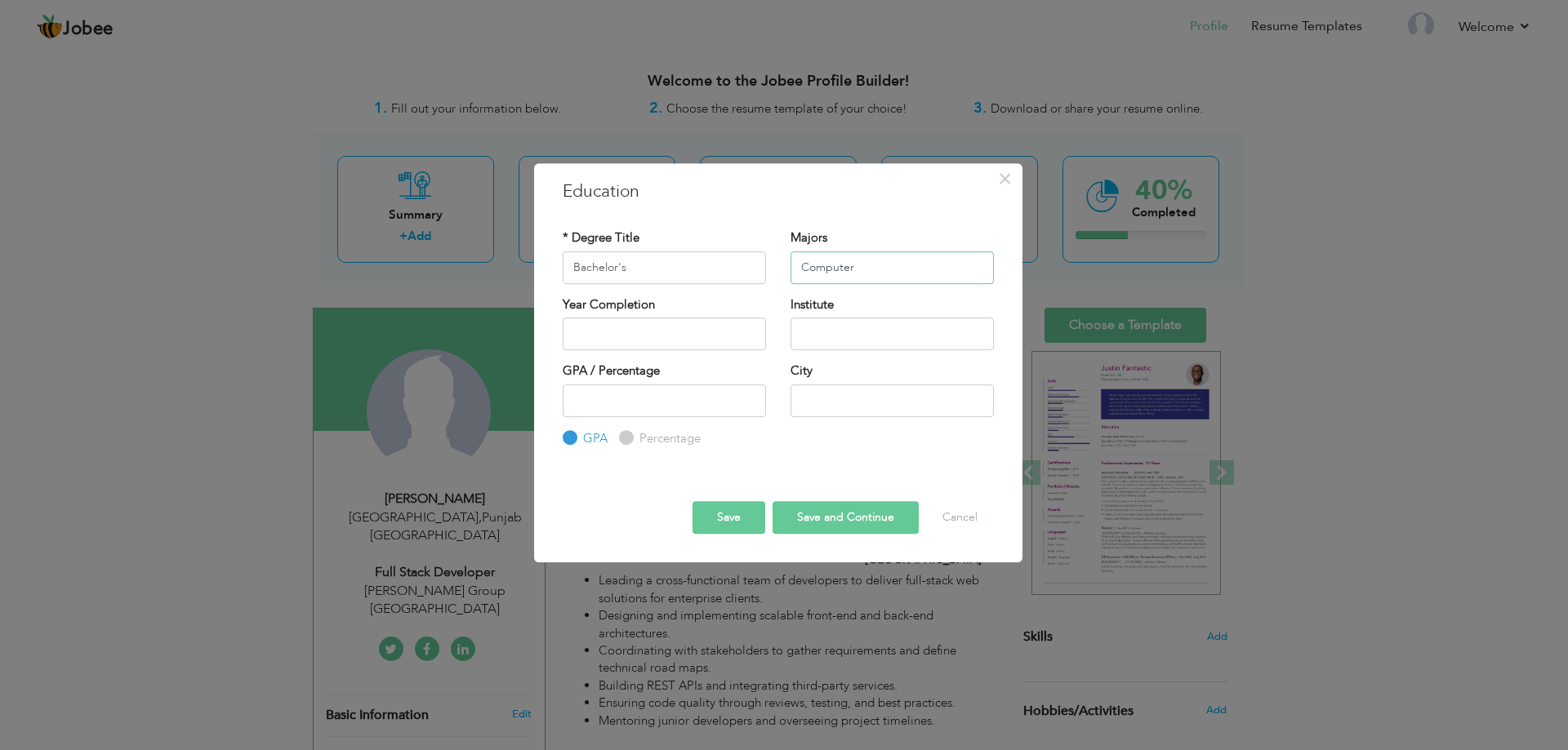
click at [890, 262] on input "Computer" at bounding box center [892, 268] width 203 height 33
type input "Computer Science"
click at [735, 323] on input "2025" at bounding box center [664, 334] width 203 height 33
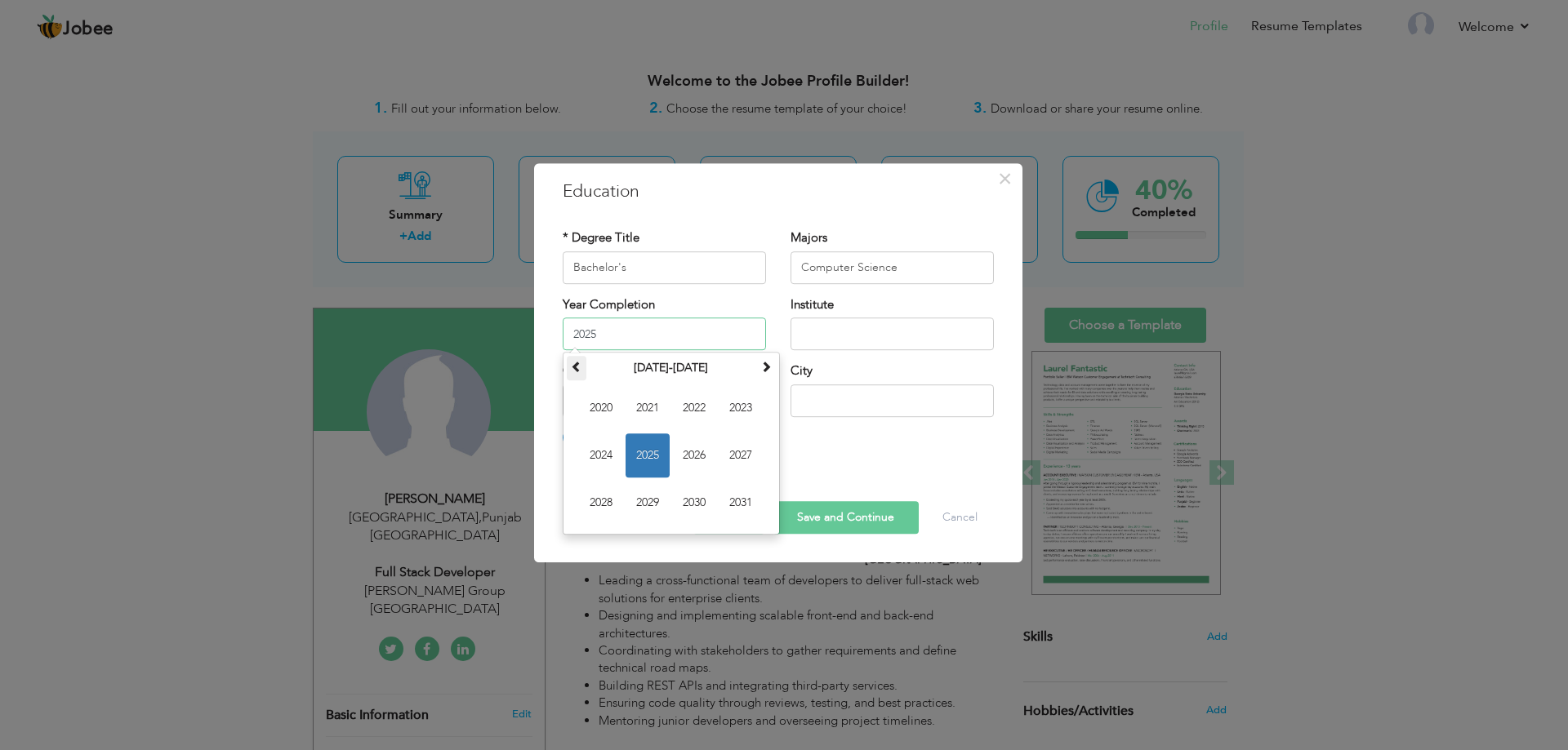
click at [579, 365] on span at bounding box center [576, 366] width 12 height 12
click at [741, 464] on span "2017" at bounding box center [740, 456] width 44 height 44
type input "2017"
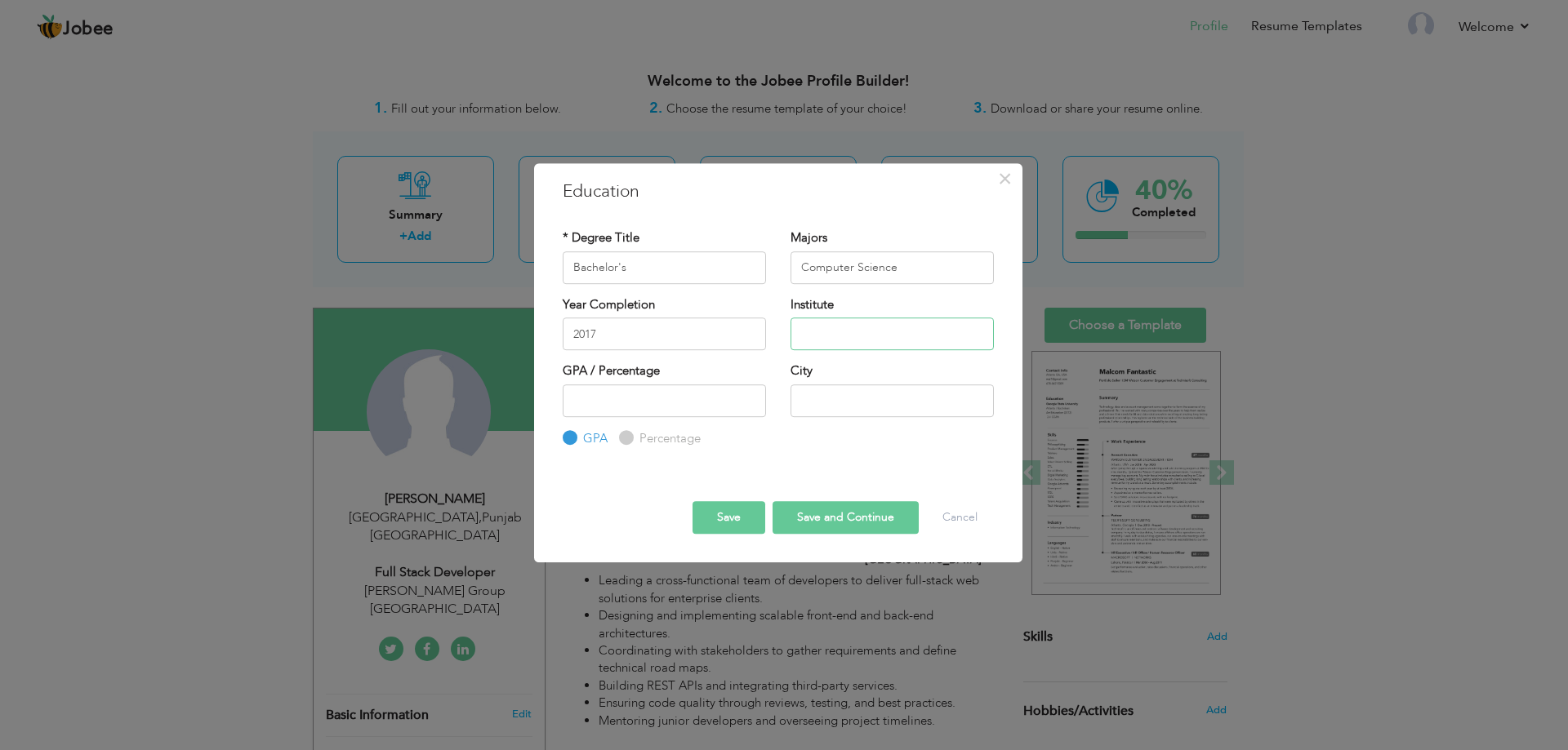
click at [856, 339] on input "text" at bounding box center [892, 334] width 203 height 33
click at [846, 339] on input "text" at bounding box center [892, 334] width 203 height 33
paste input "Institute of Southern Punjab"
type input "Institute of Southern Punjab"
click at [635, 399] on input "number" at bounding box center [664, 401] width 203 height 33
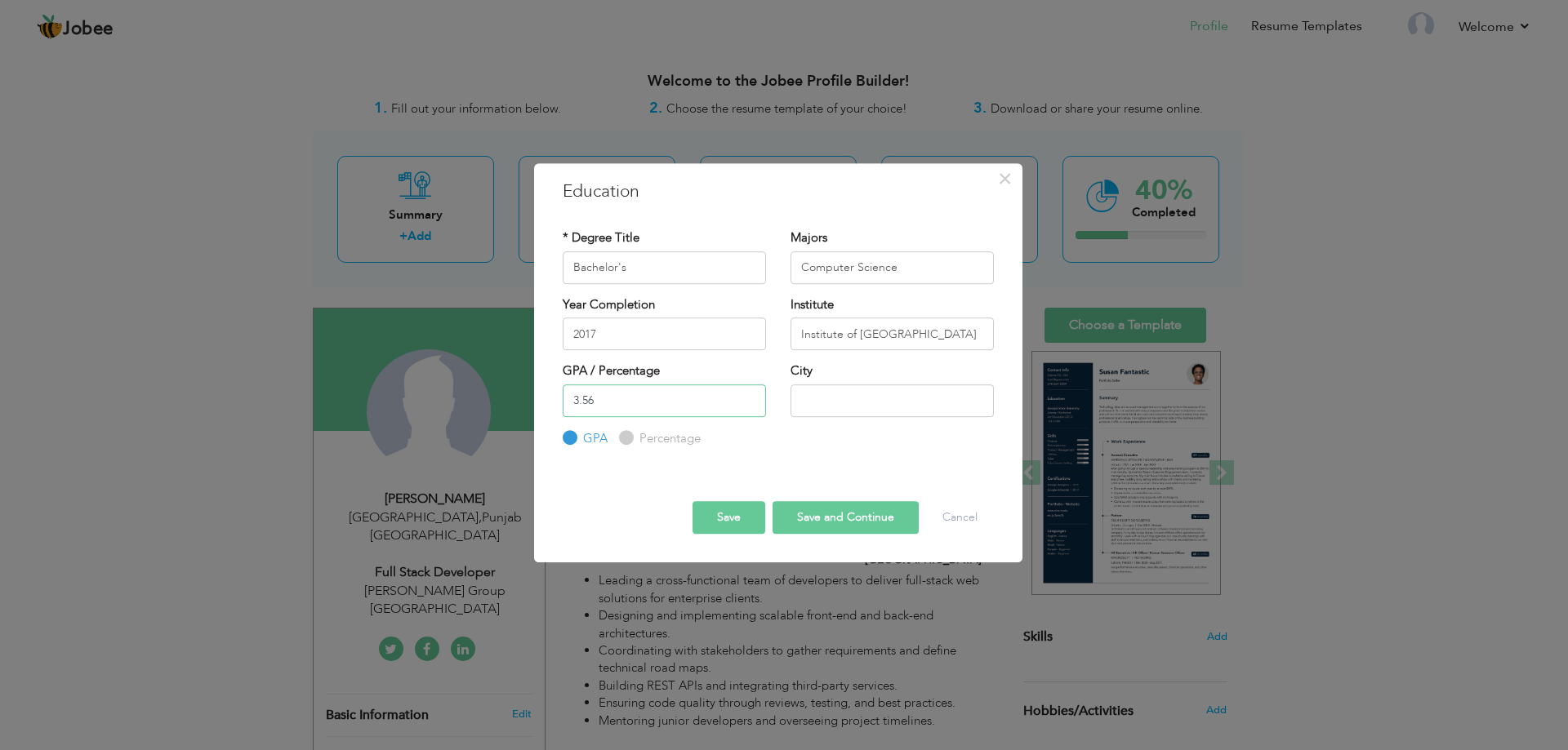
type input "3.56"
click at [825, 401] on input "text" at bounding box center [892, 401] width 203 height 33
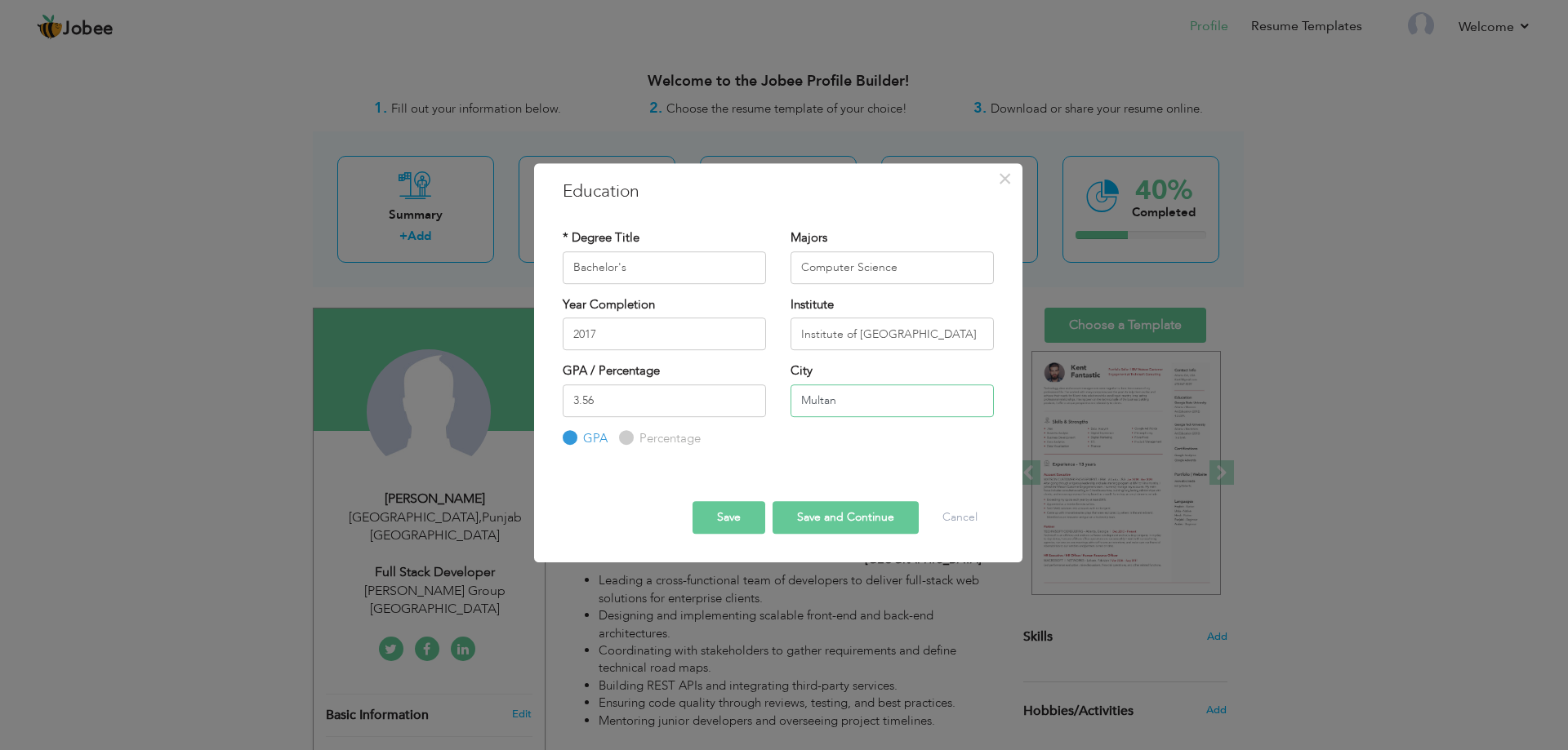
type input "Multan"
click at [734, 520] on button "Save" at bounding box center [728, 518] width 73 height 33
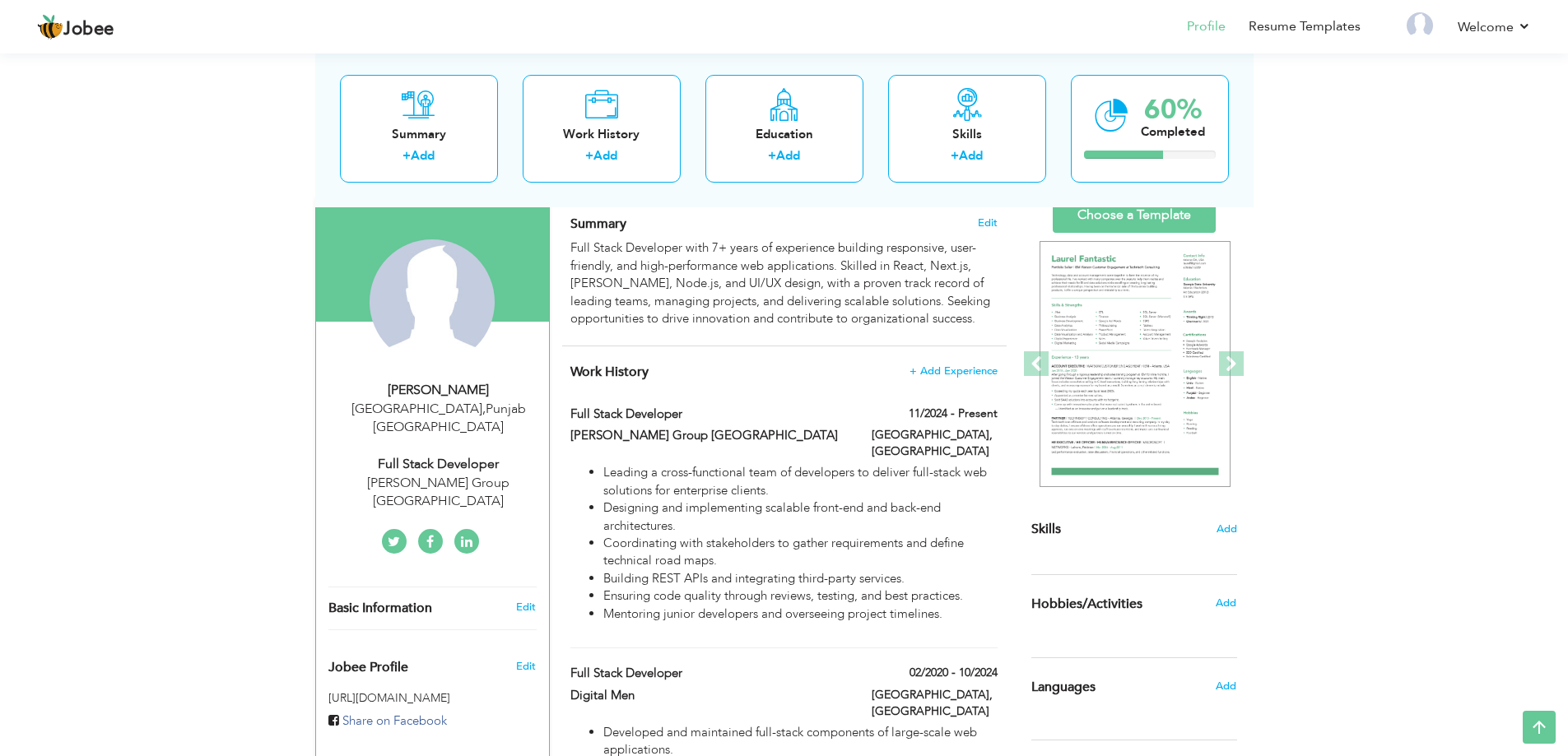
scroll to position [98, 0]
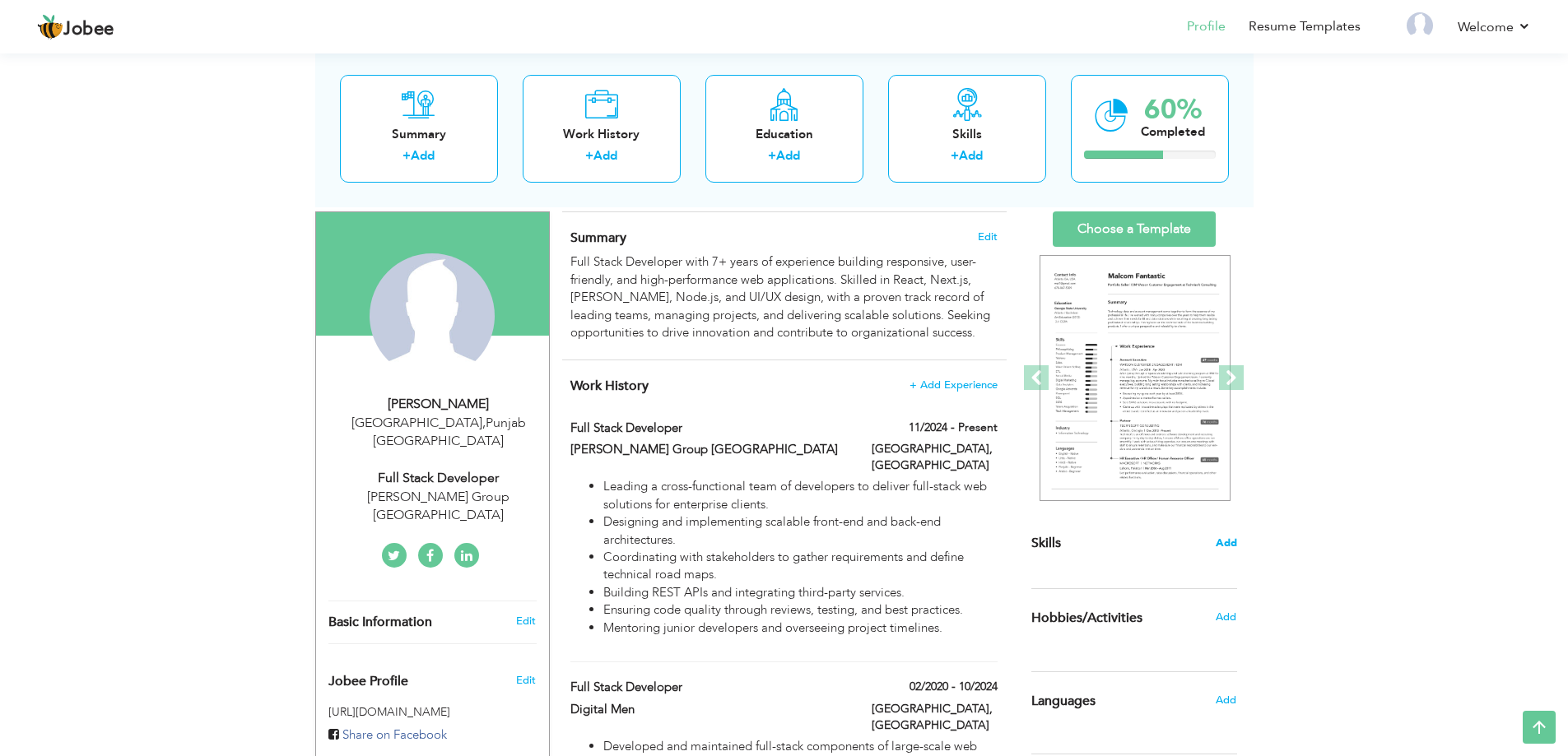
click at [1220, 543] on span "Add" at bounding box center [1227, 544] width 21 height 16
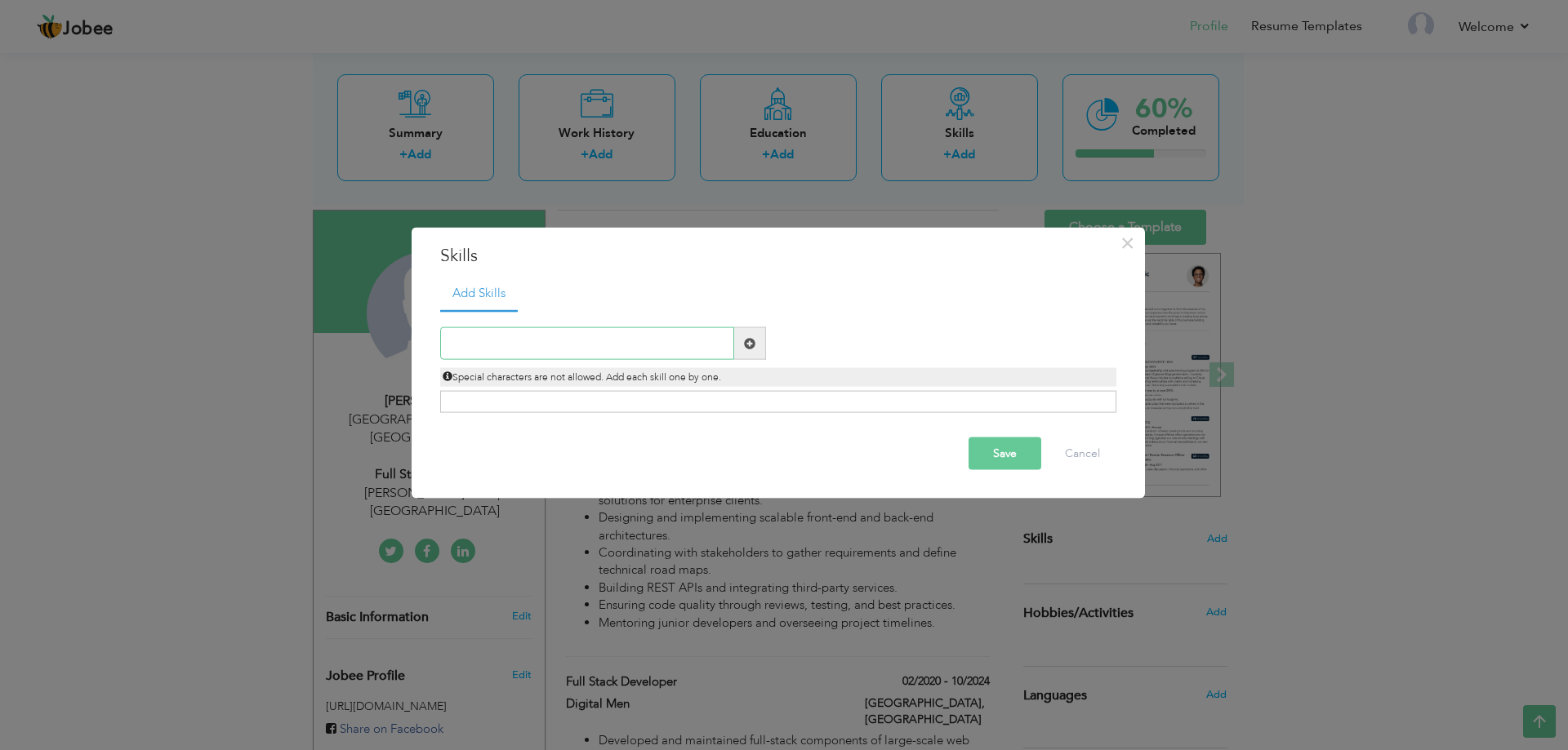
click at [598, 347] on input "text" at bounding box center [587, 344] width 294 height 33
paste input "Node.js"
type input "Node.js"
click at [749, 344] on span at bounding box center [750, 343] width 12 height 12
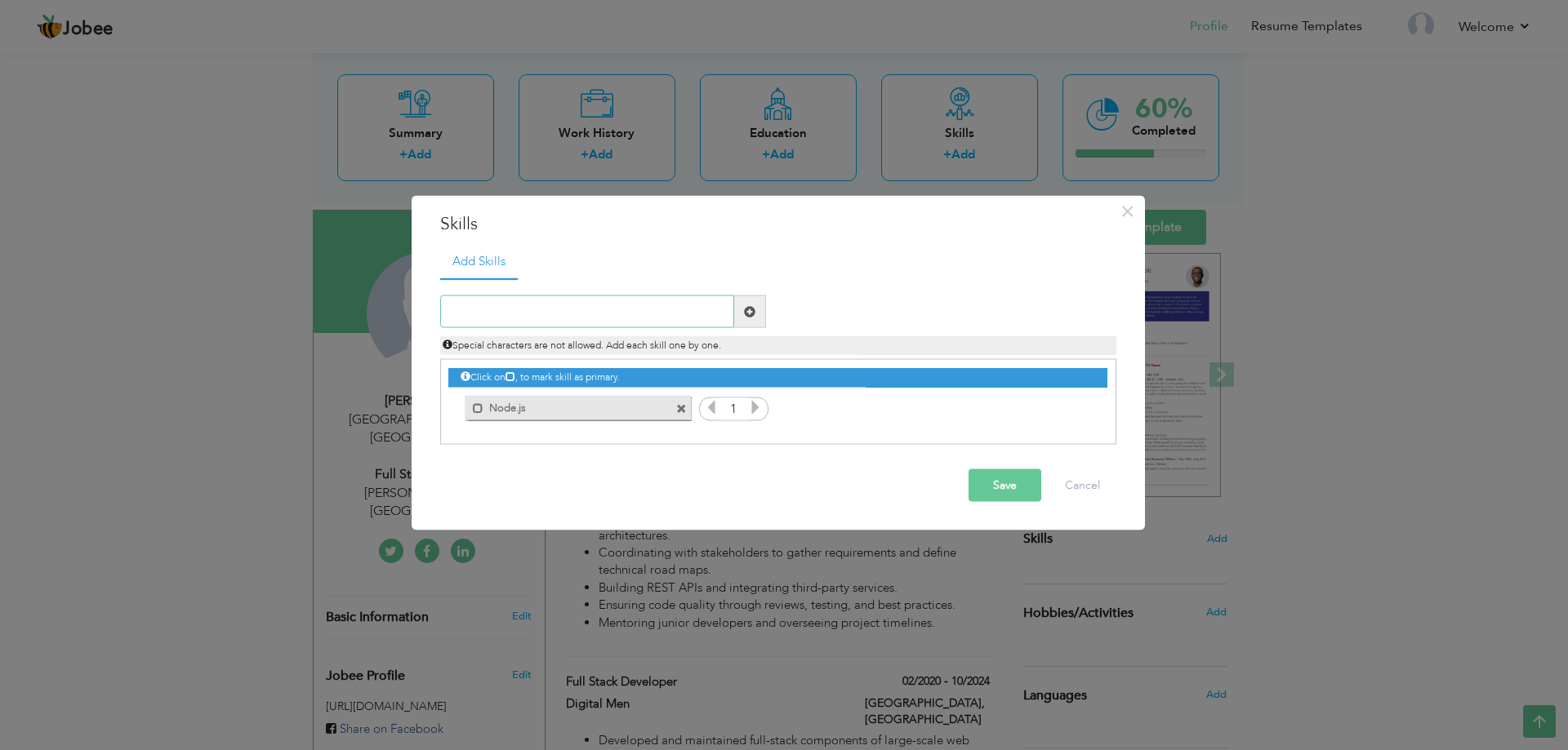
click at [505, 308] on input "text" at bounding box center [587, 312] width 294 height 33
paste input "React"
type input "React"
click at [754, 314] on span at bounding box center [750, 311] width 12 height 12
click at [478, 313] on input "text" at bounding box center [587, 312] width 294 height 33
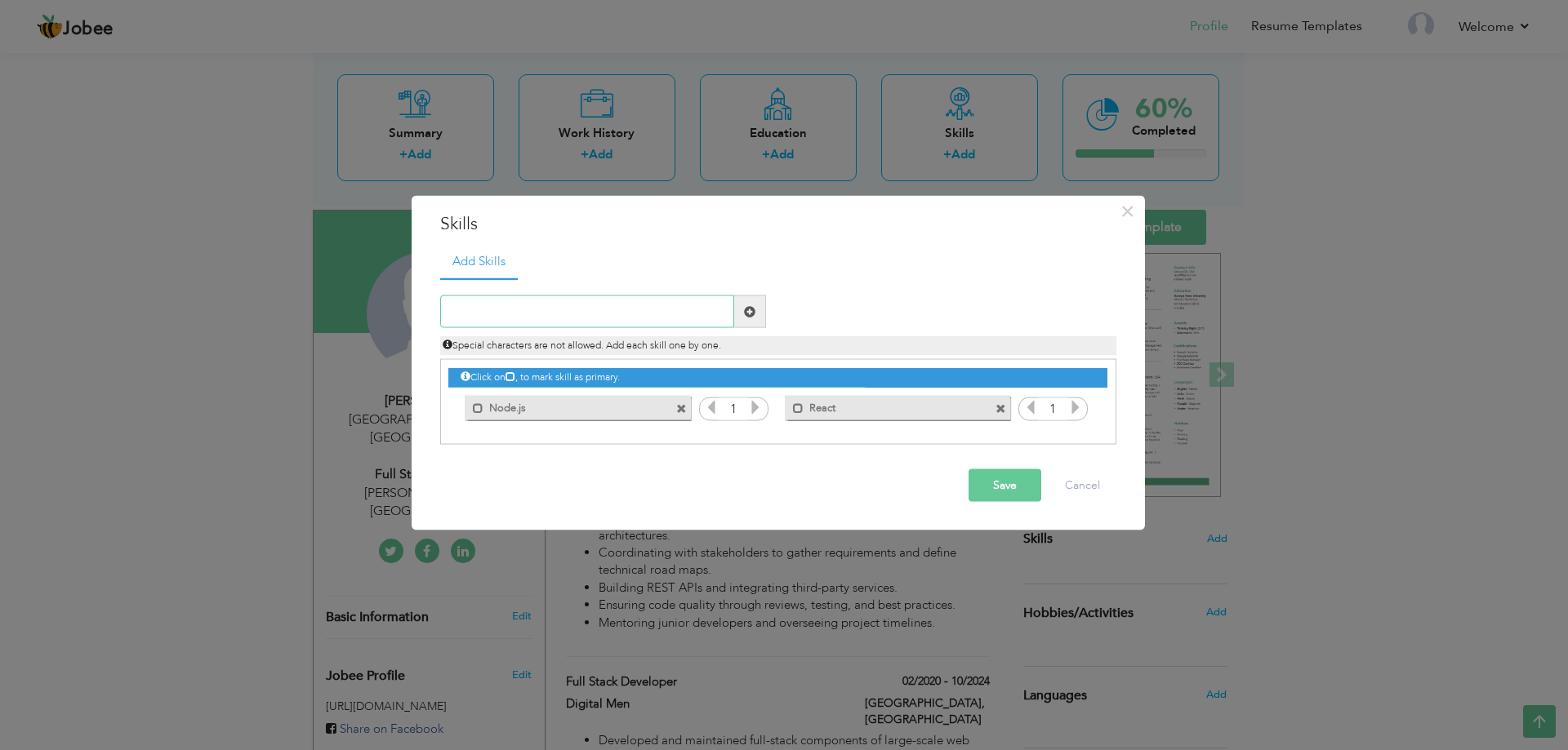
paste input "Next.js"
type input "Next.js"
click at [748, 321] on span at bounding box center [749, 312] width 32 height 33
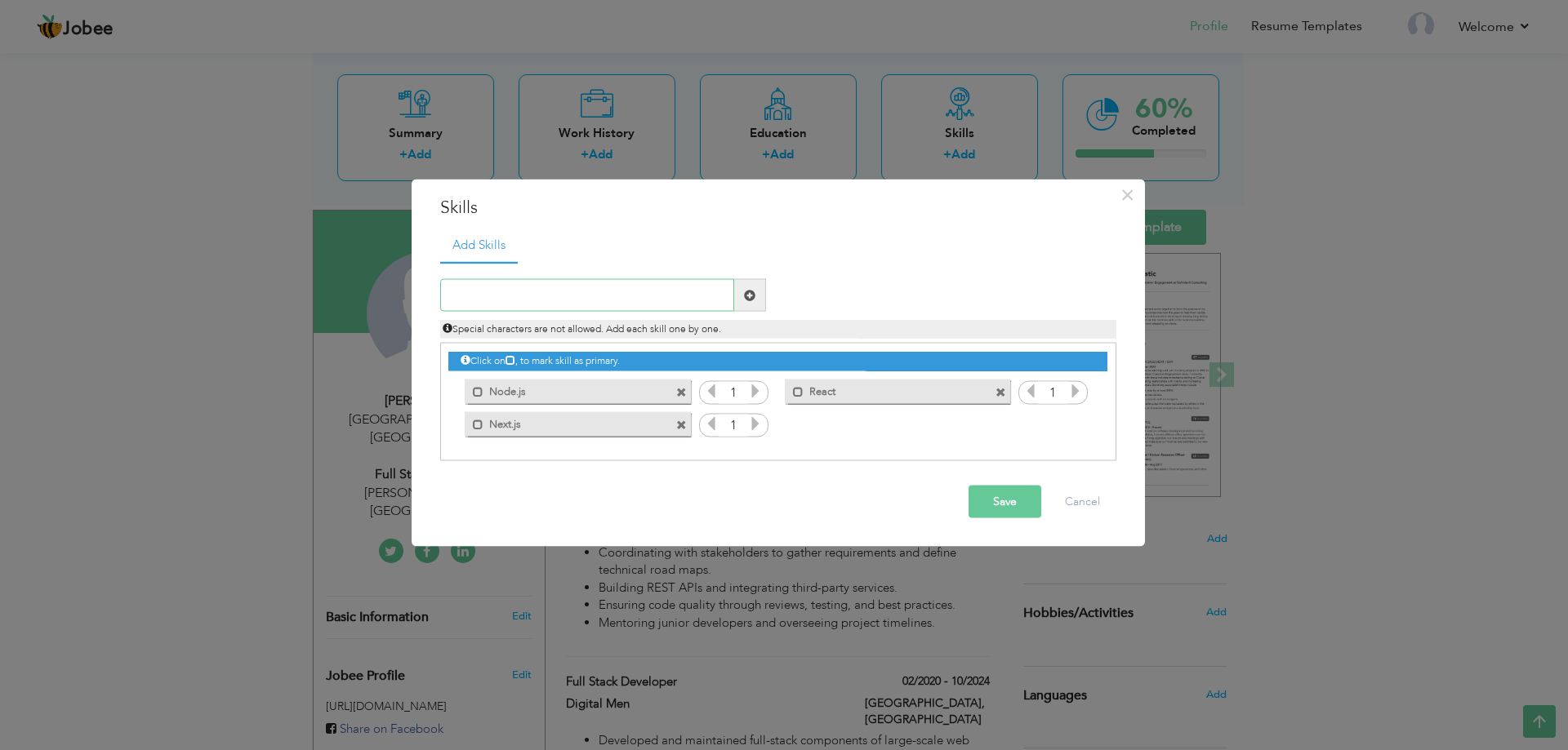
click at [538, 298] on input "text" at bounding box center [587, 296] width 294 height 33
paste input "Redux"
type input "Redux"
click at [753, 298] on span at bounding box center [750, 295] width 12 height 12
click at [539, 295] on input "text" at bounding box center [587, 296] width 294 height 33
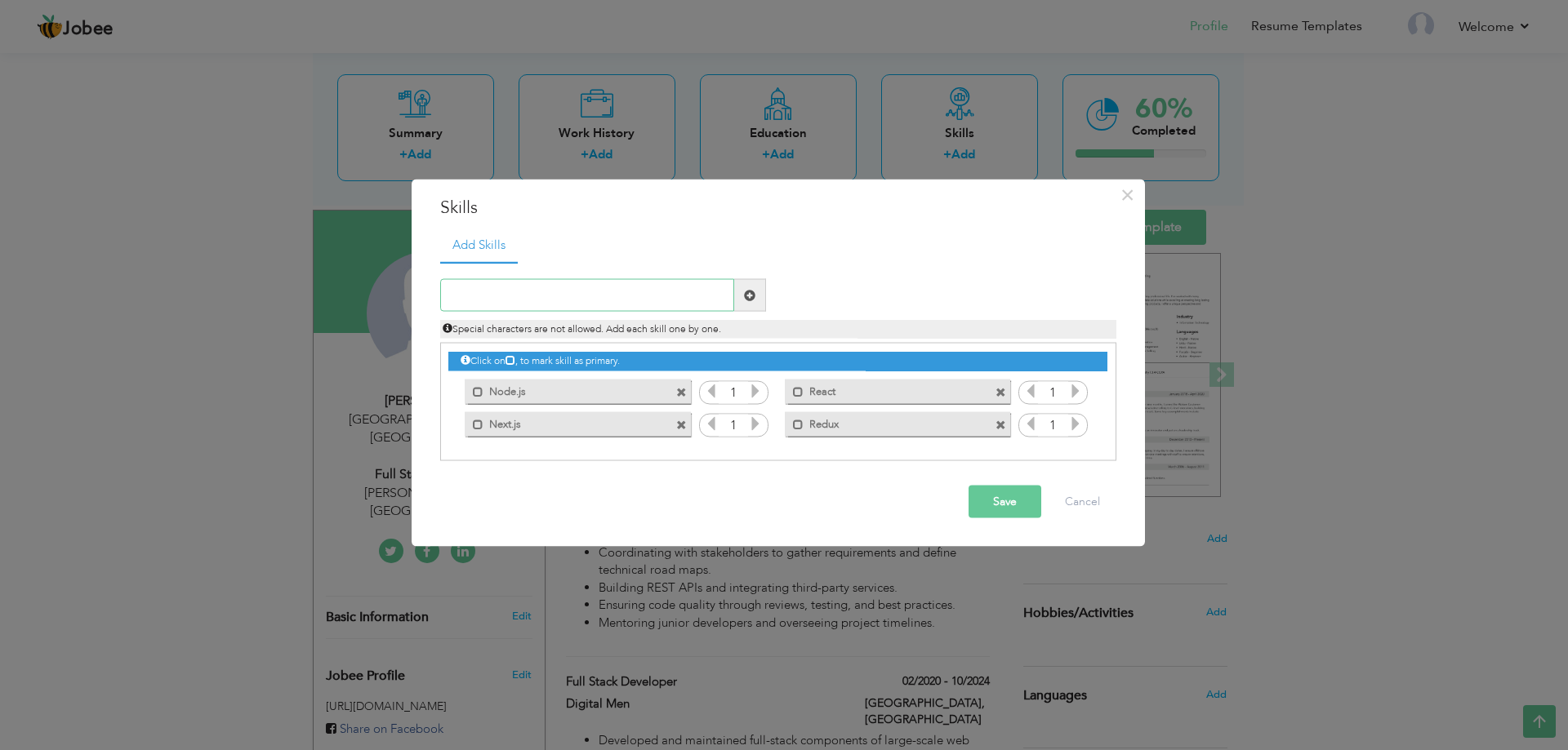
paste input "Postgres"
type input "Postgres"
click at [745, 293] on span at bounding box center [750, 295] width 12 height 12
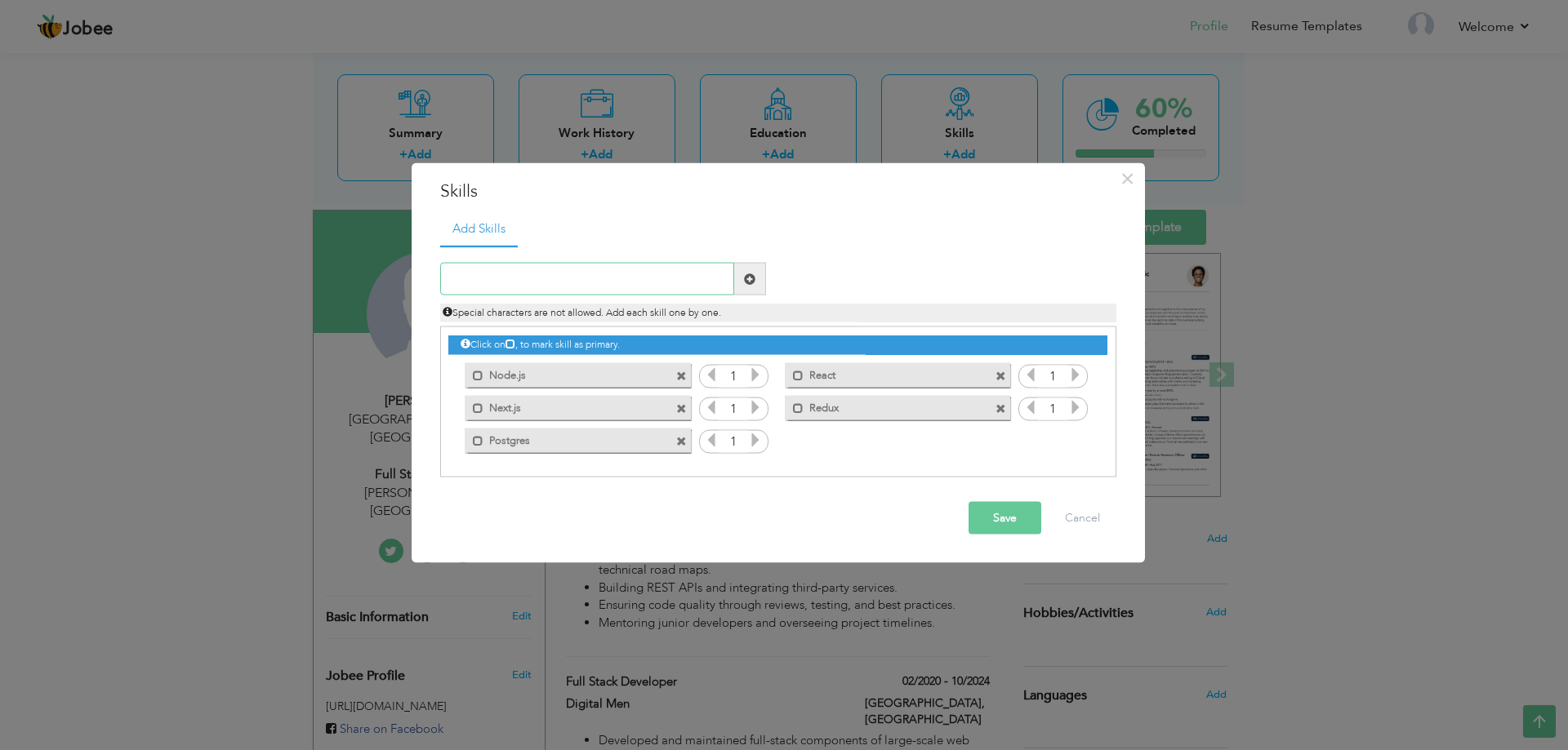
click at [563, 277] on input "text" at bounding box center [587, 279] width 294 height 33
paste input "AWS"
type input "AWS"
click at [751, 278] on span at bounding box center [750, 278] width 12 height 12
click at [543, 284] on input "text" at bounding box center [587, 279] width 294 height 33
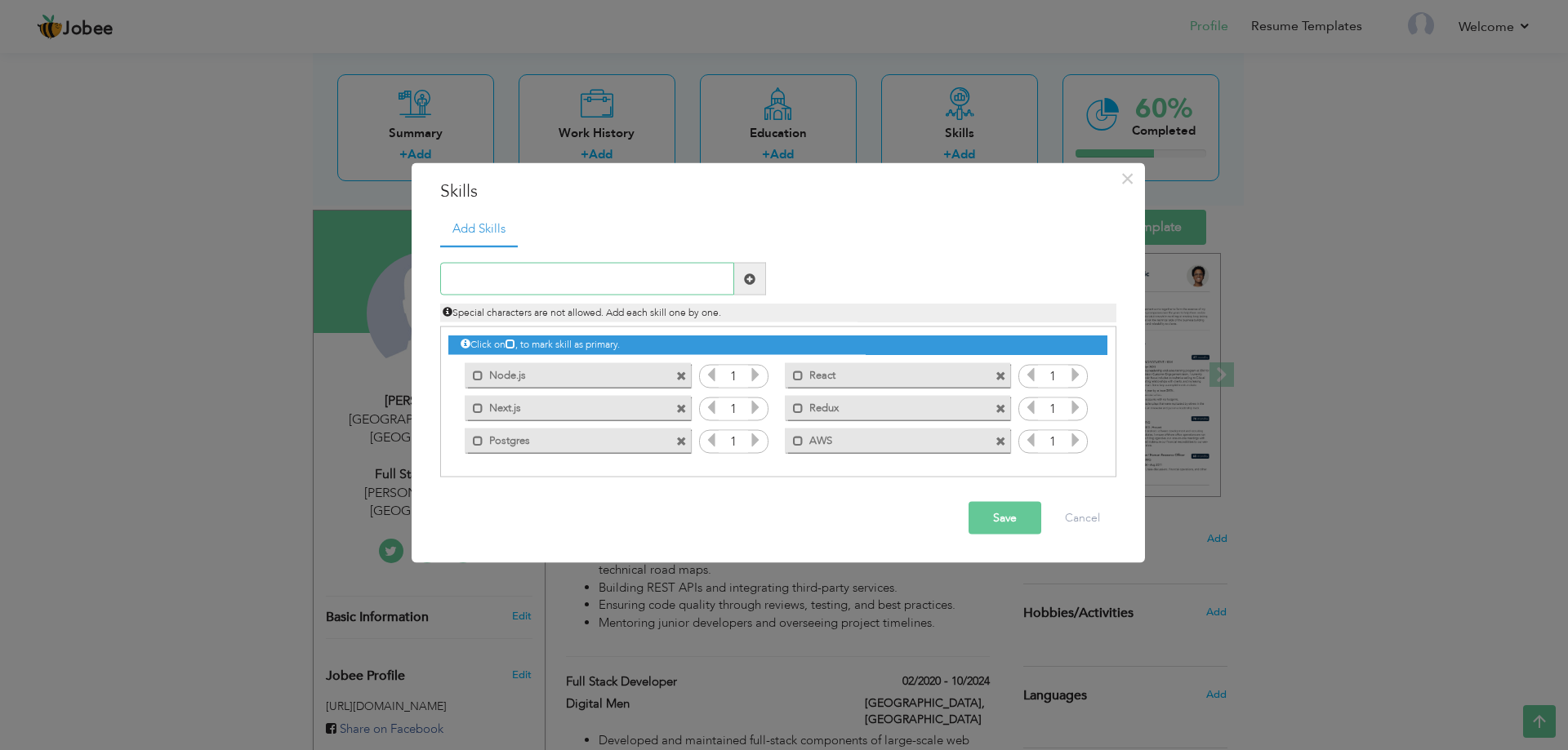
paste input "Git"
type input "Git"
click at [750, 276] on span at bounding box center [750, 278] width 12 height 12
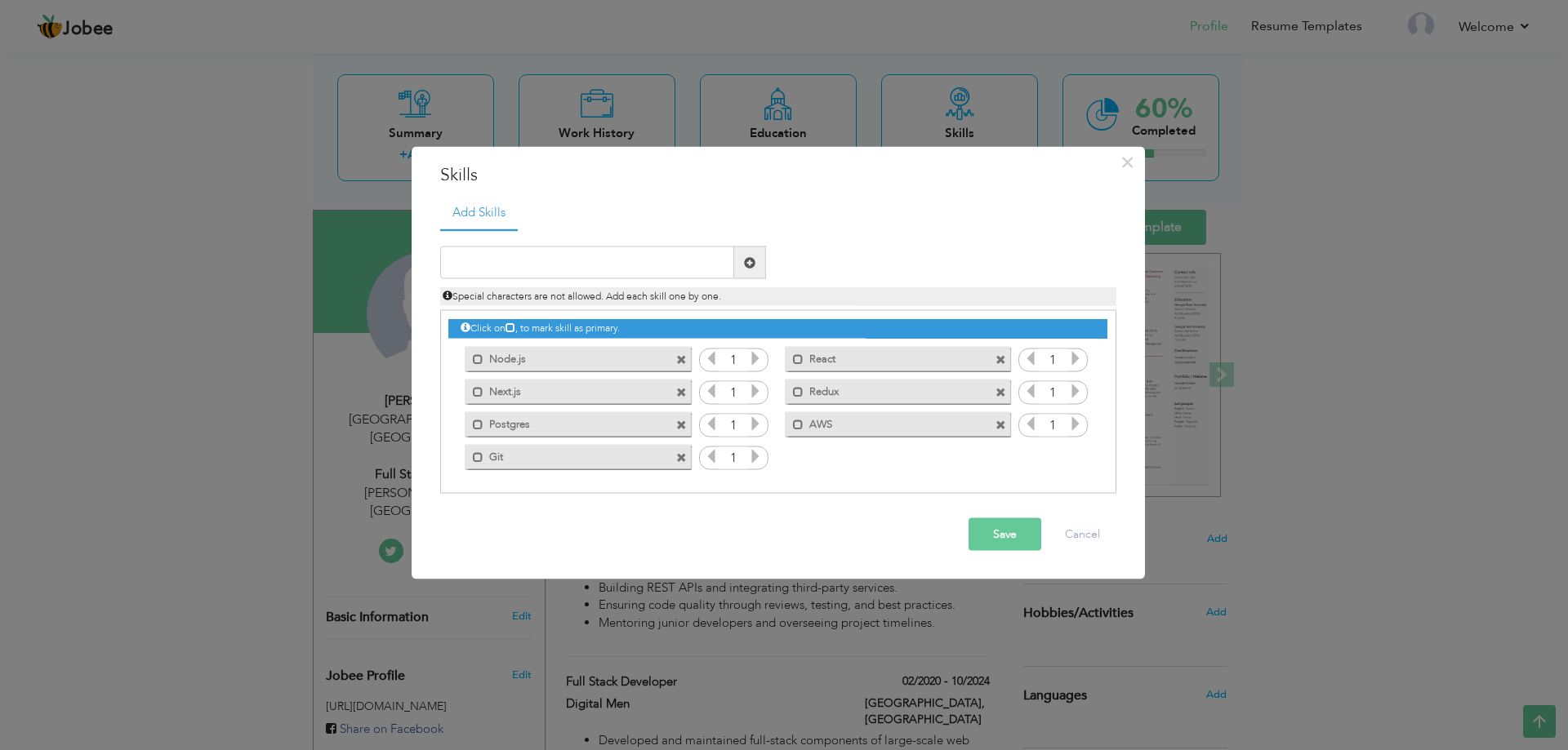
click at [681, 425] on span at bounding box center [681, 424] width 11 height 11
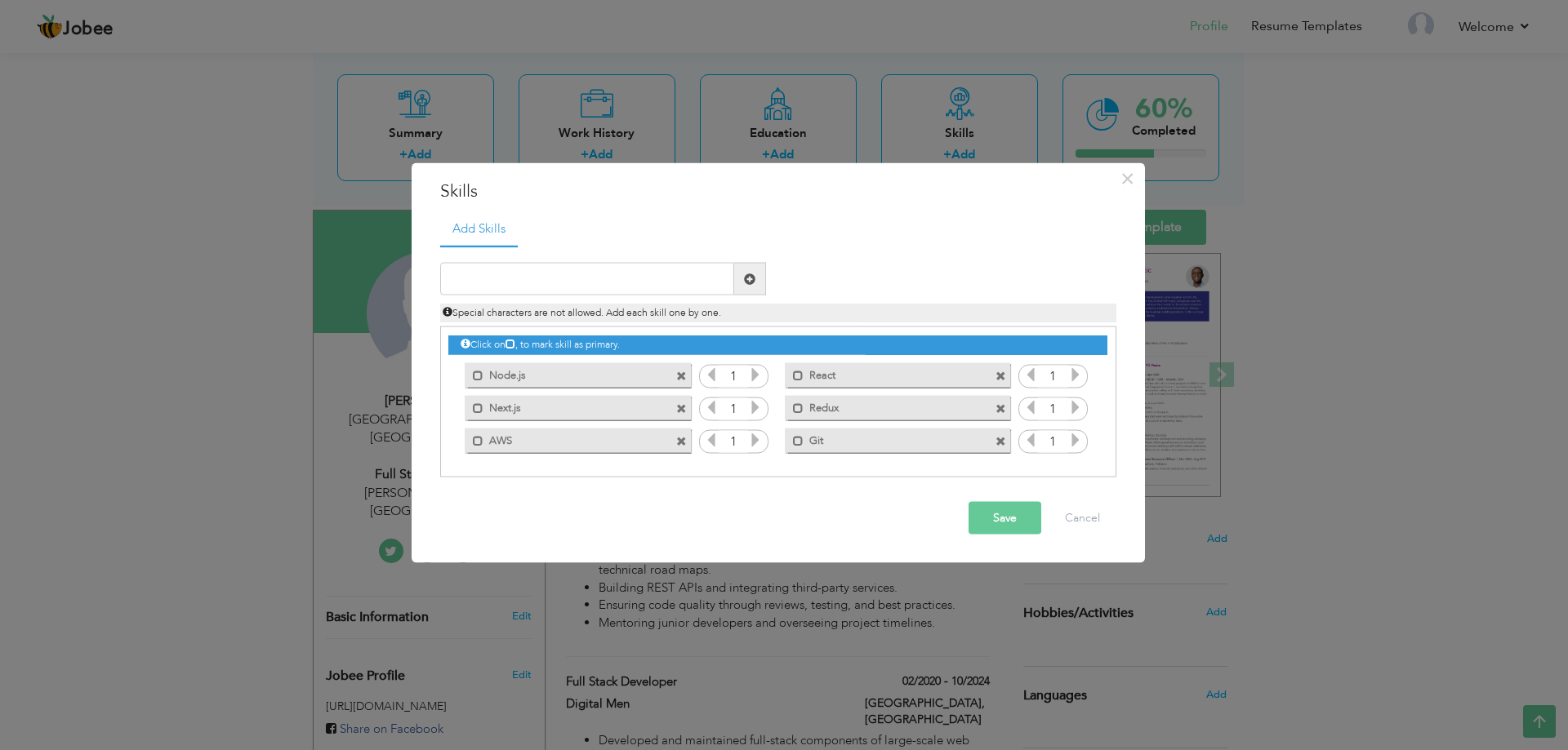
click at [1028, 523] on button "Save" at bounding box center [1004, 518] width 73 height 33
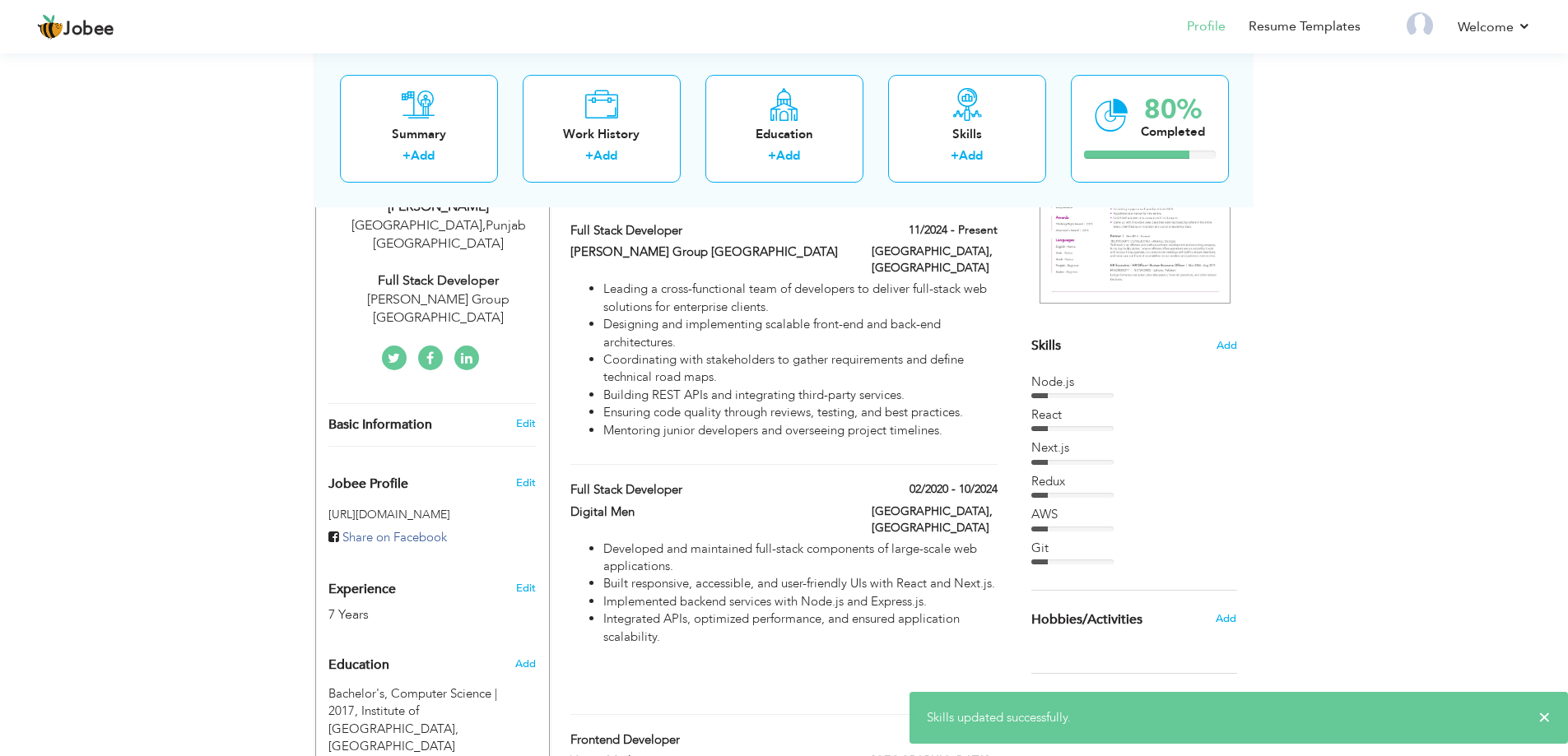
scroll to position [346, 0]
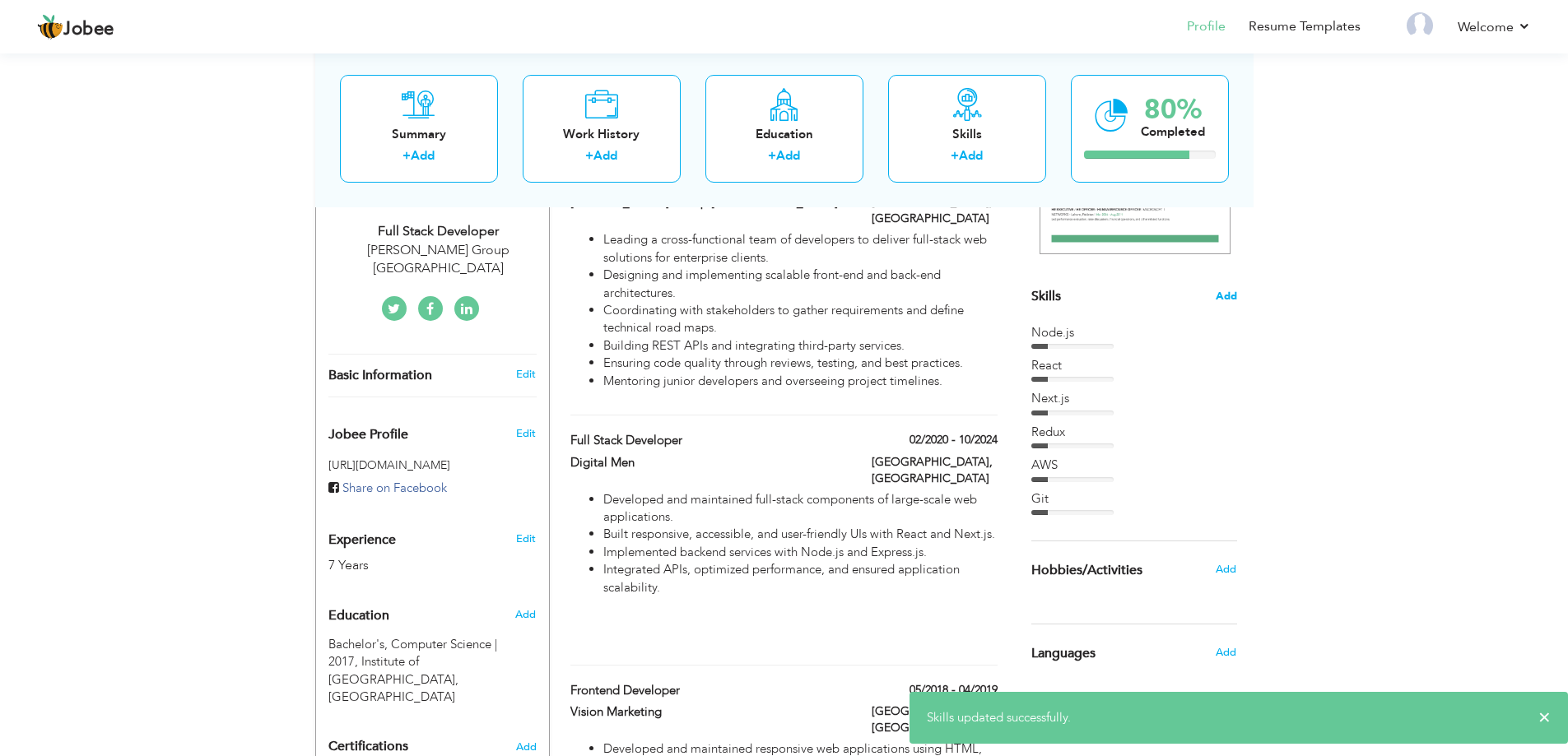
click at [1222, 301] on span "Add" at bounding box center [1227, 296] width 21 height 16
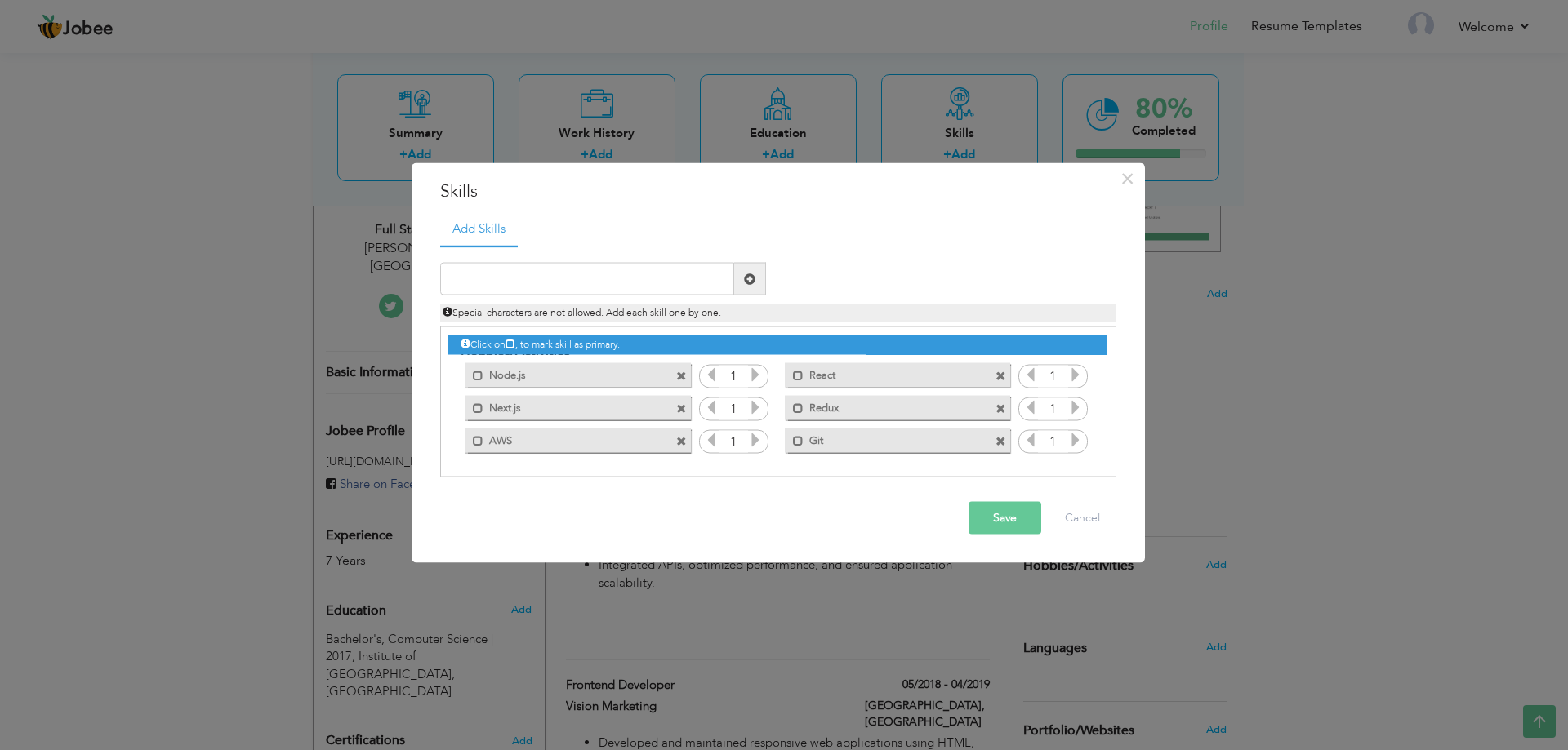
click at [752, 373] on icon at bounding box center [755, 374] width 15 height 14
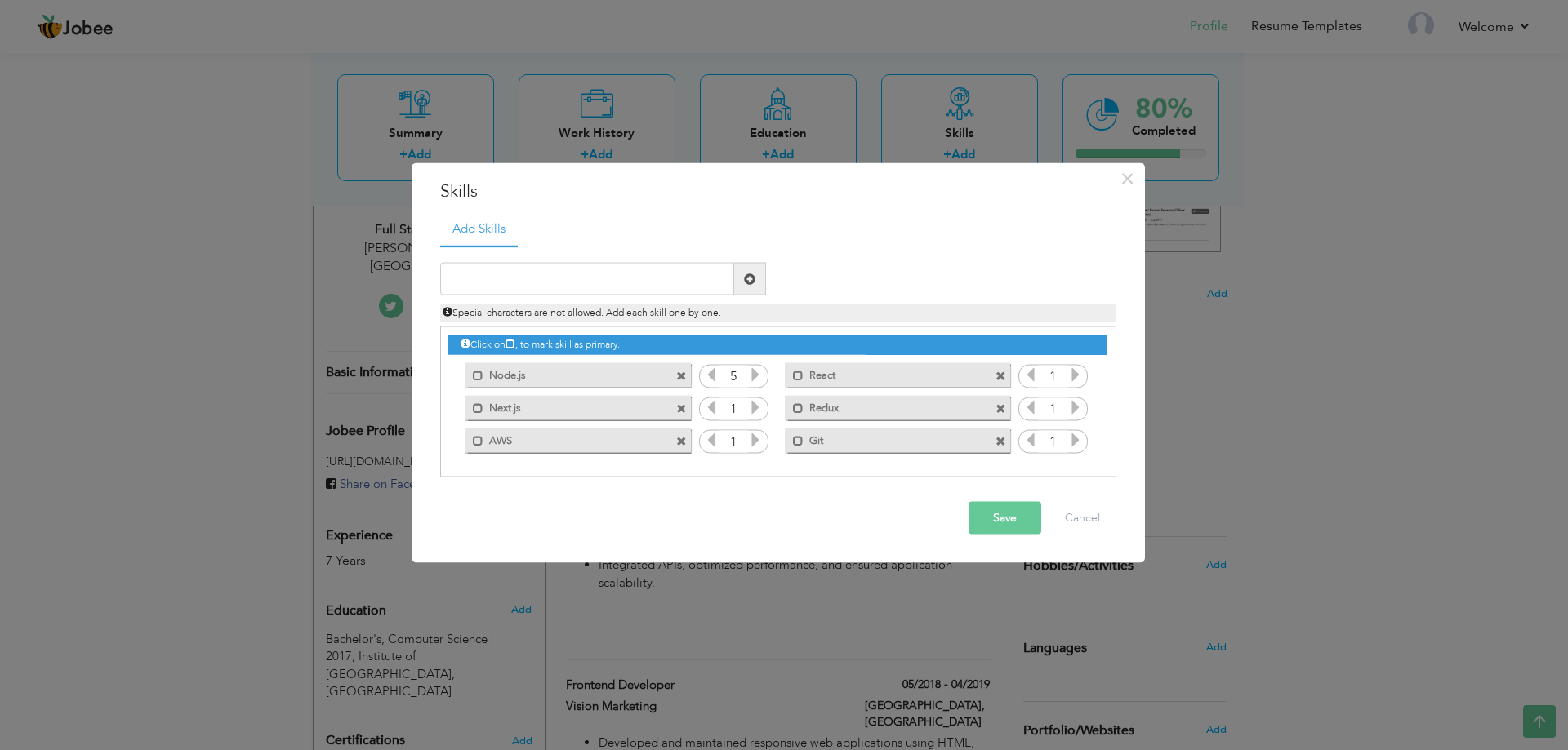
click at [752, 373] on icon at bounding box center [755, 374] width 15 height 14
click at [754, 372] on icon at bounding box center [755, 374] width 15 height 14
click at [713, 372] on icon at bounding box center [711, 374] width 15 height 14
click at [1075, 376] on icon at bounding box center [1075, 374] width 15 height 14
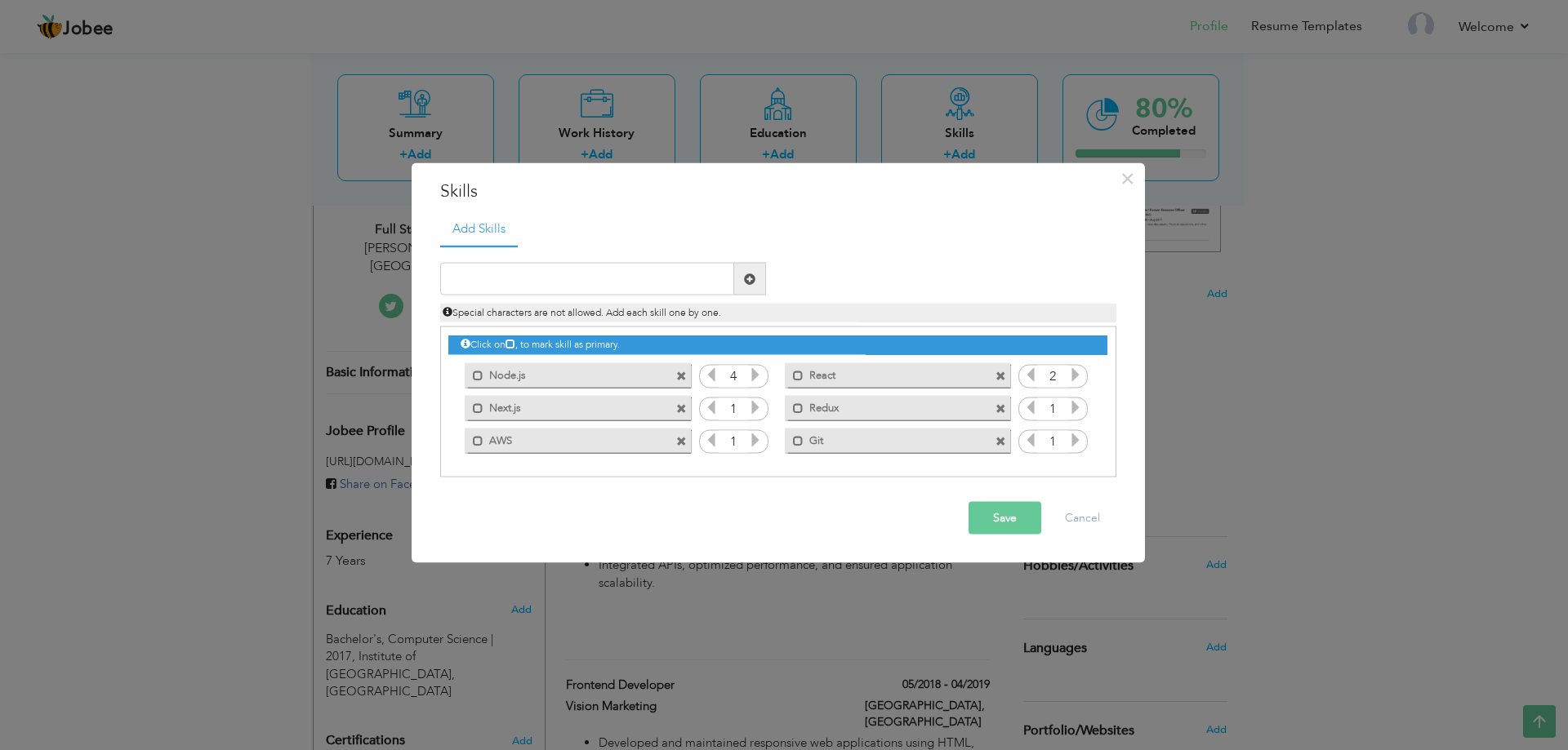
click at [1075, 376] on icon at bounding box center [1075, 374] width 15 height 14
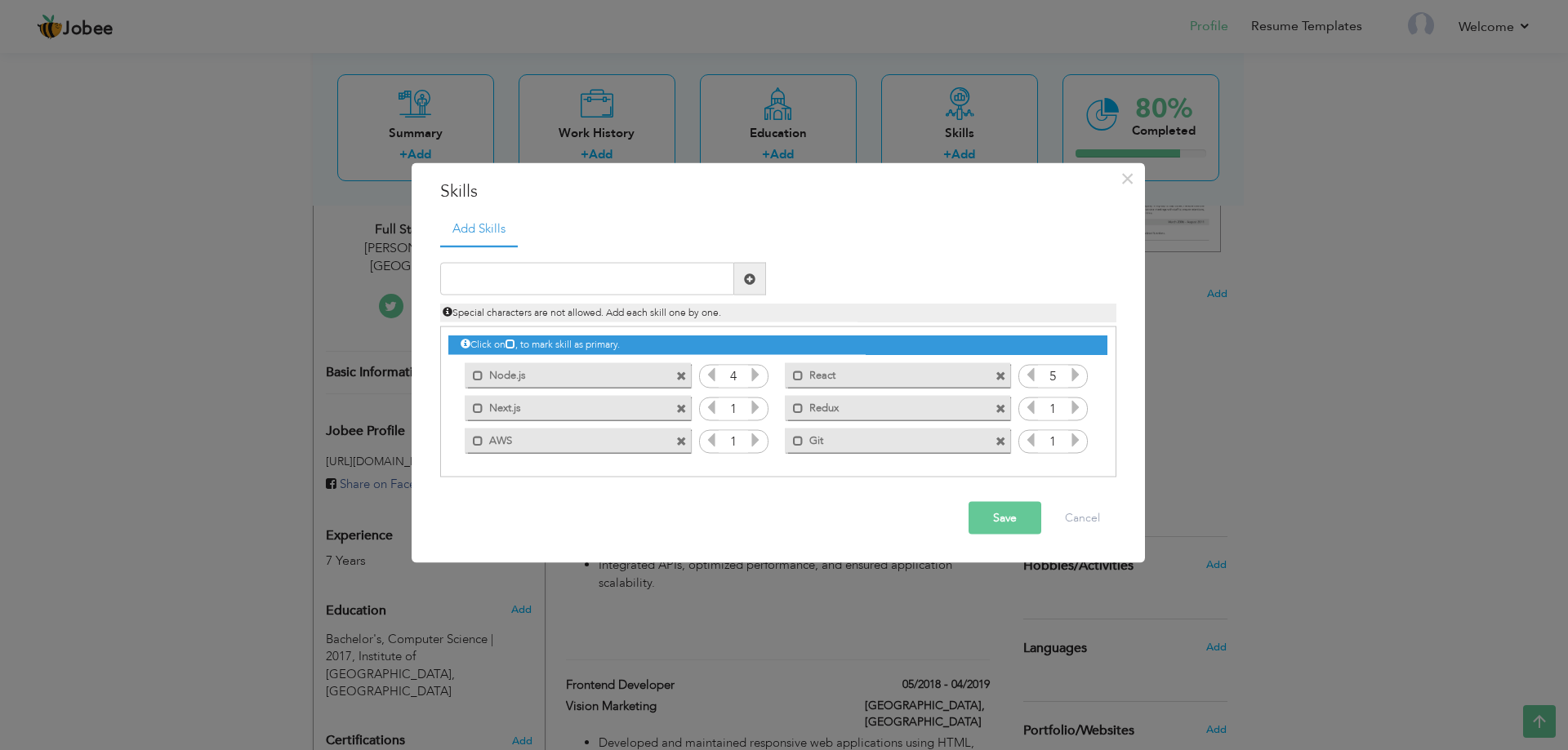
click at [758, 408] on icon at bounding box center [755, 407] width 15 height 14
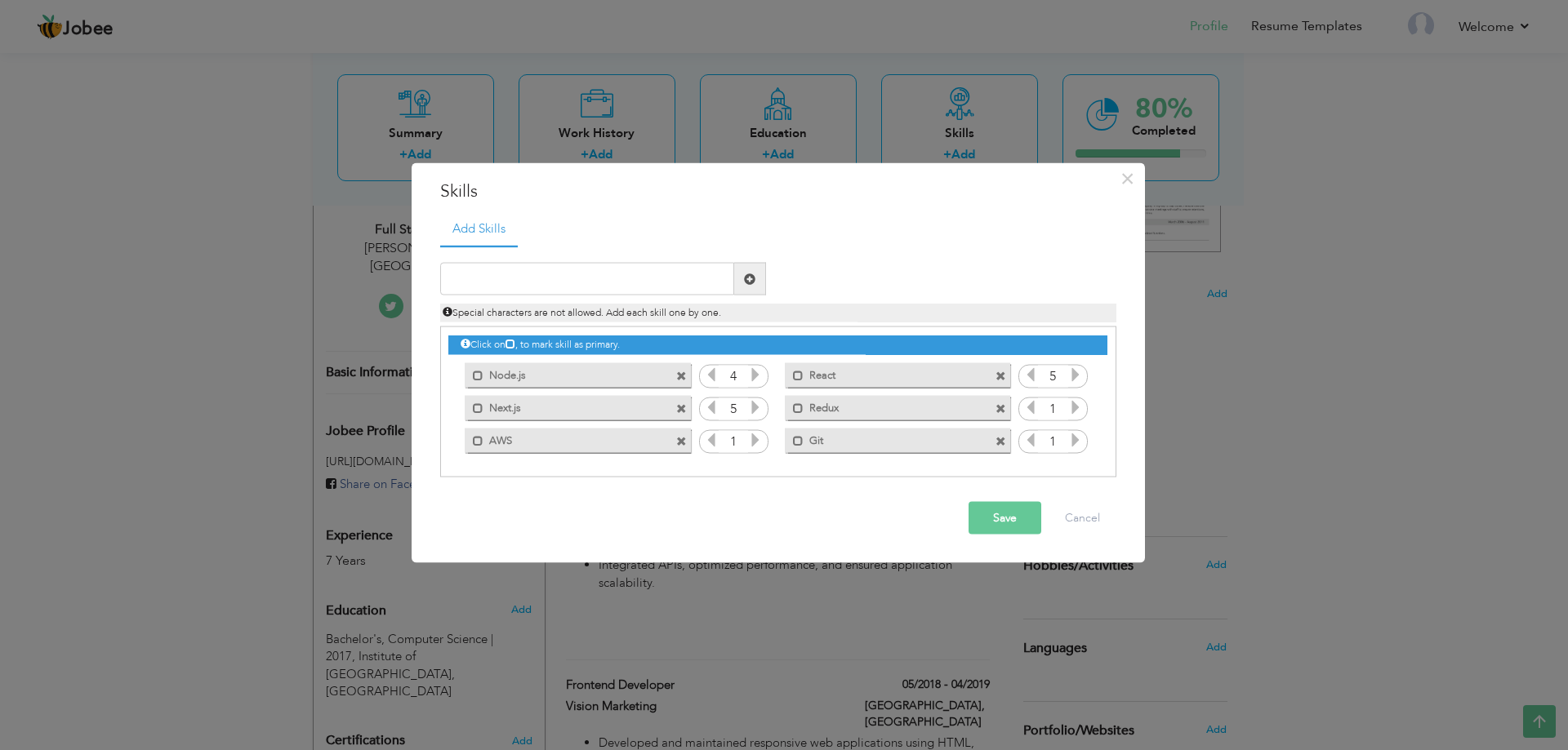
click at [1075, 409] on icon at bounding box center [1075, 407] width 15 height 14
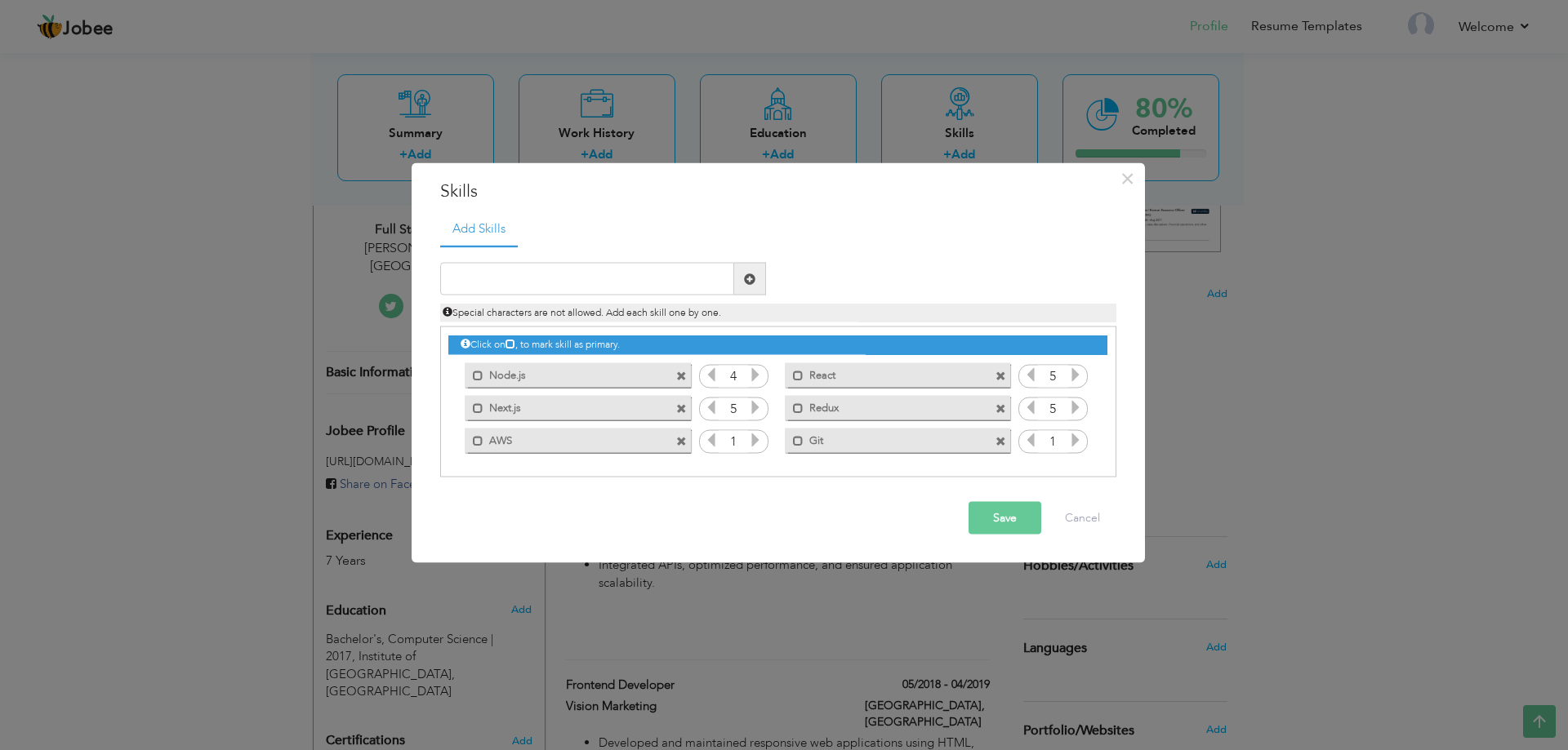
click at [754, 443] on icon at bounding box center [755, 440] width 15 height 14
click at [1074, 444] on icon at bounding box center [1075, 440] width 15 height 14
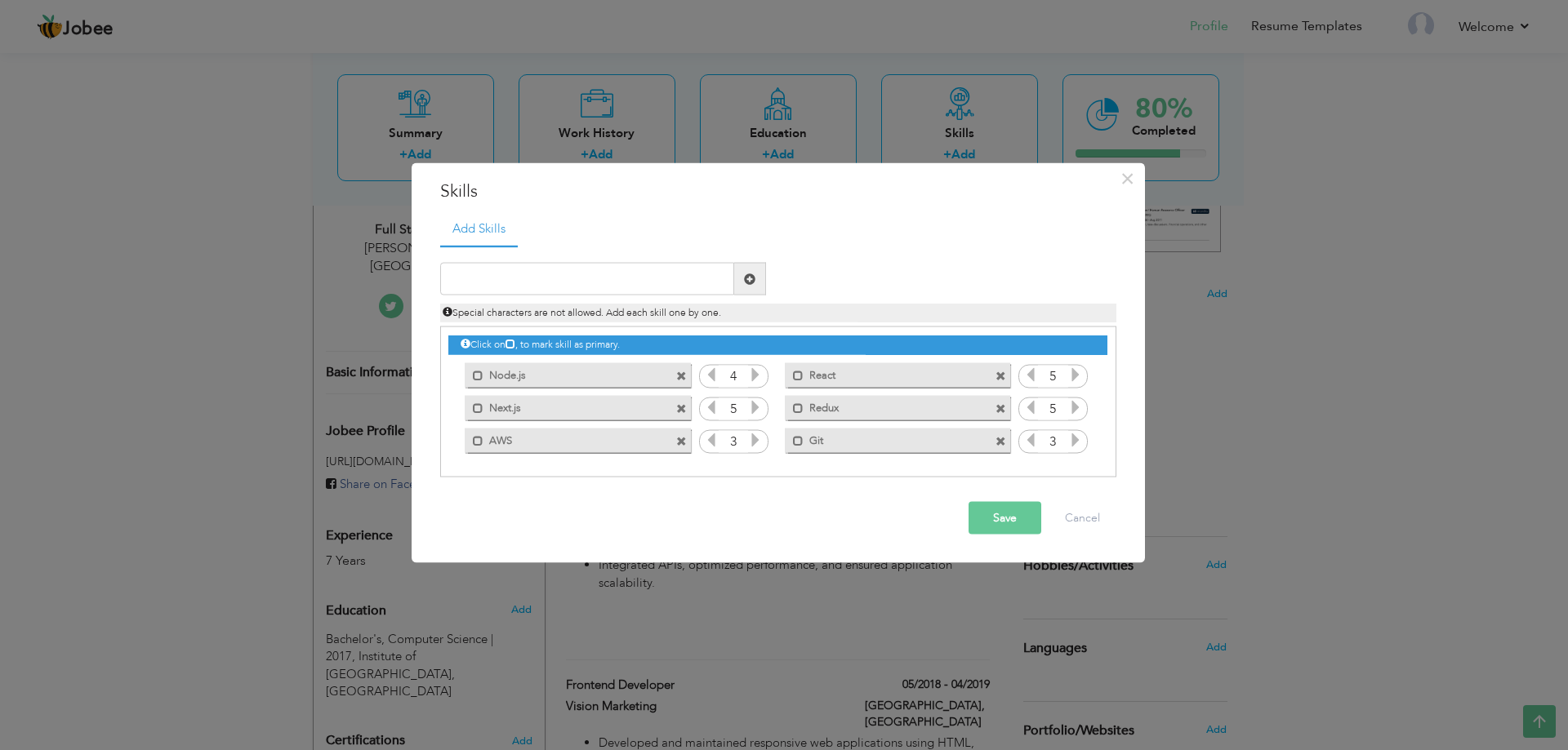
click at [1074, 444] on icon at bounding box center [1075, 440] width 15 height 14
click at [1023, 516] on button "Save" at bounding box center [1004, 518] width 73 height 33
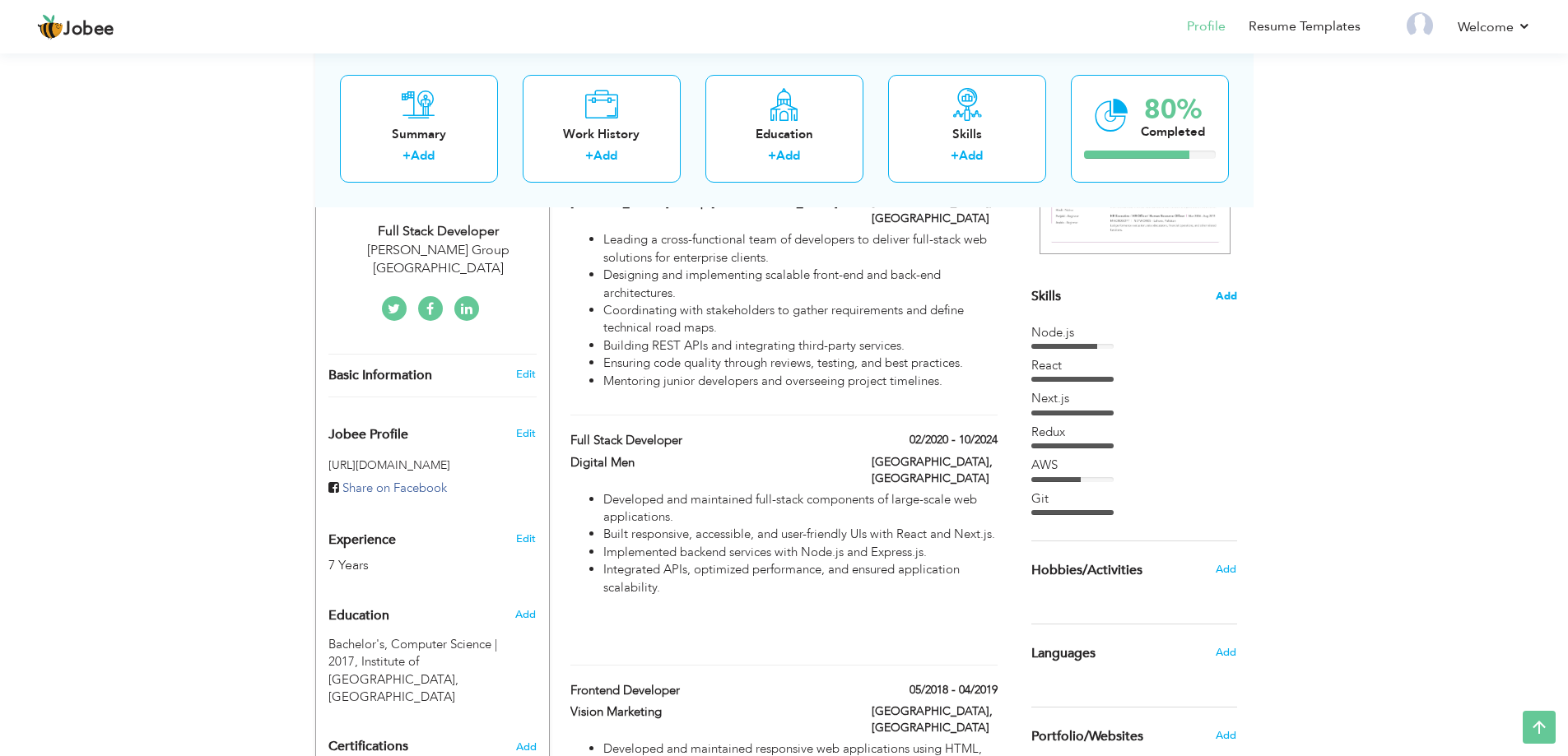
click at [1216, 294] on span "Add" at bounding box center [1227, 296] width 21 height 16
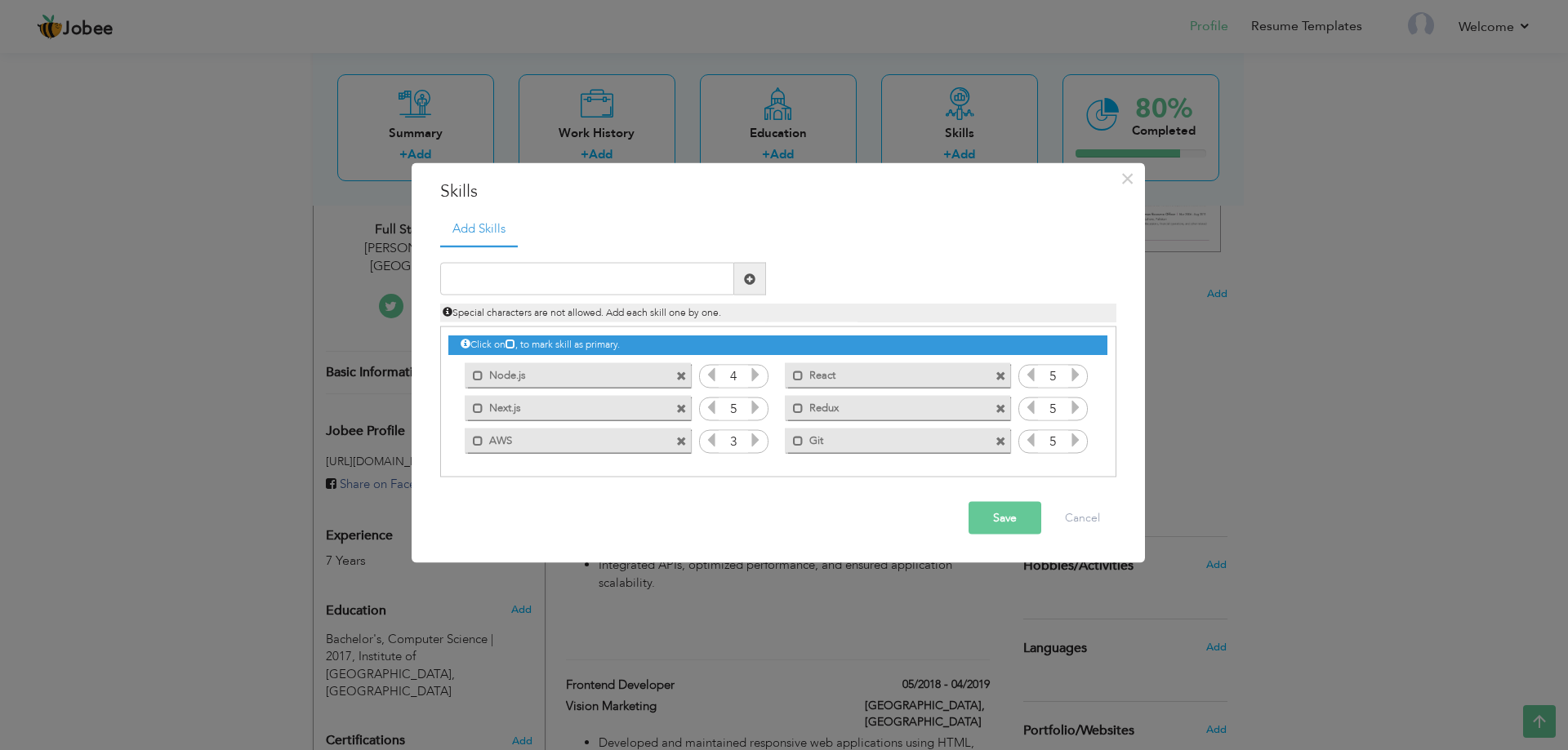
click at [752, 440] on icon at bounding box center [755, 440] width 15 height 14
click at [1006, 507] on button "Save" at bounding box center [1004, 518] width 73 height 33
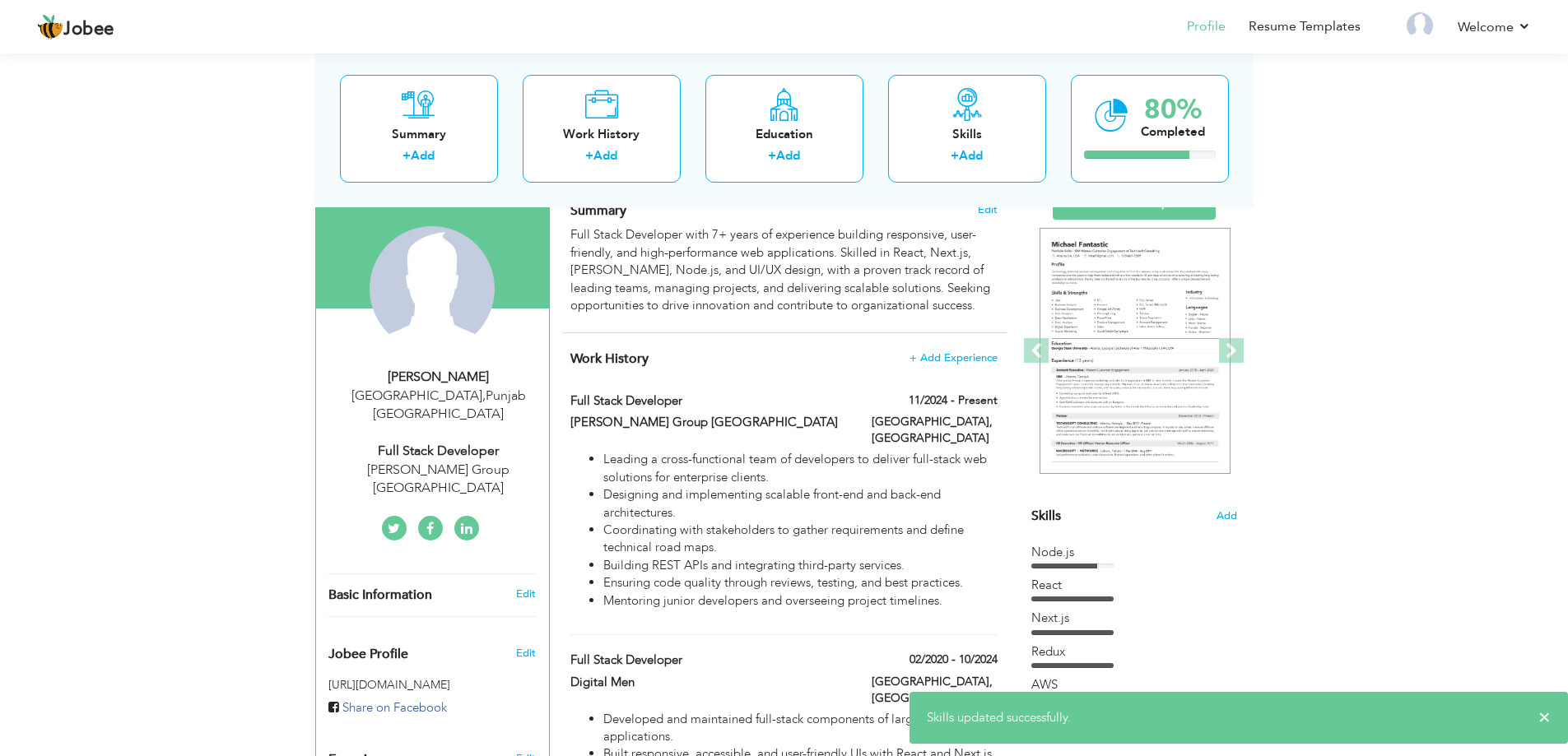
scroll to position [98, 0]
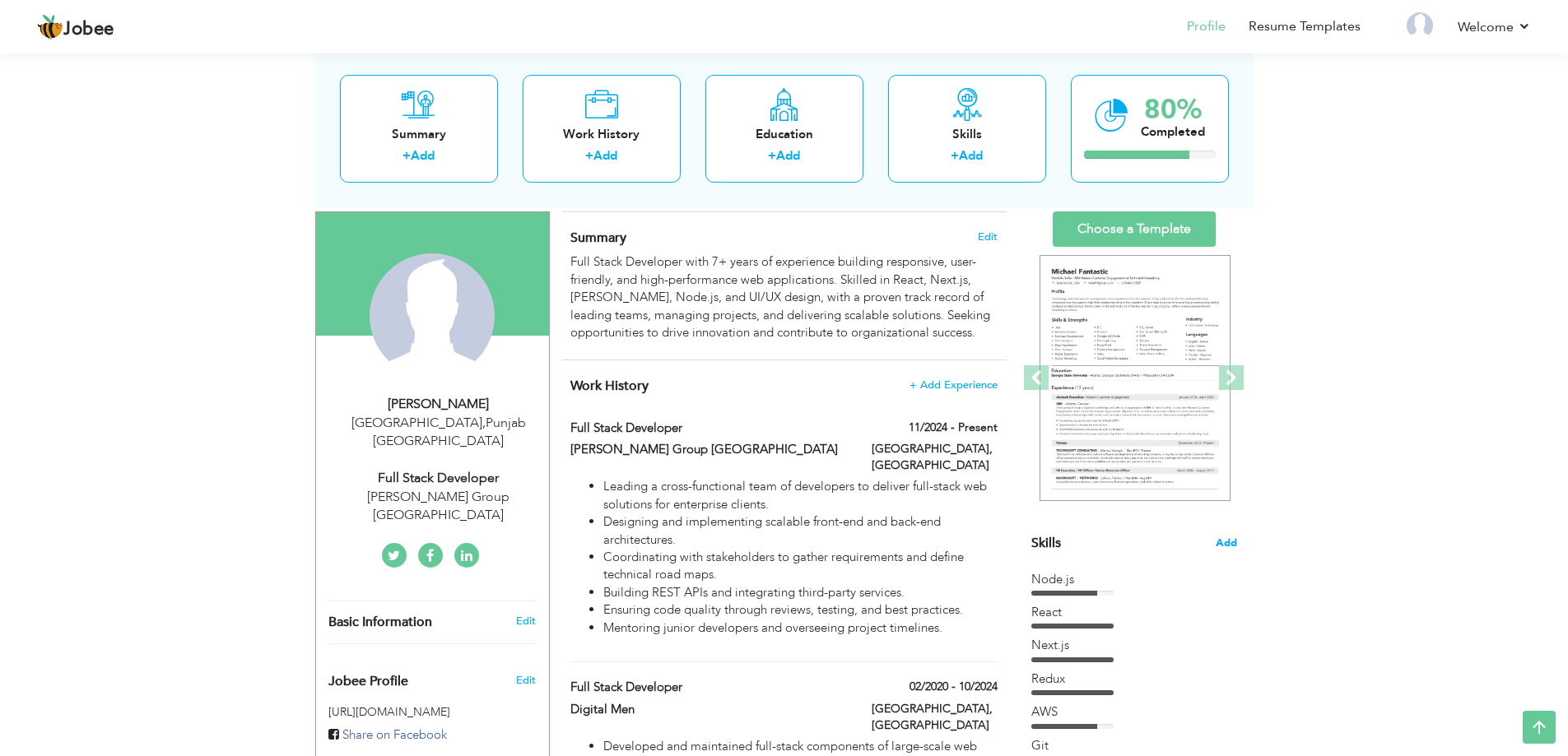
click at [1218, 543] on span "Add" at bounding box center [1227, 544] width 21 height 16
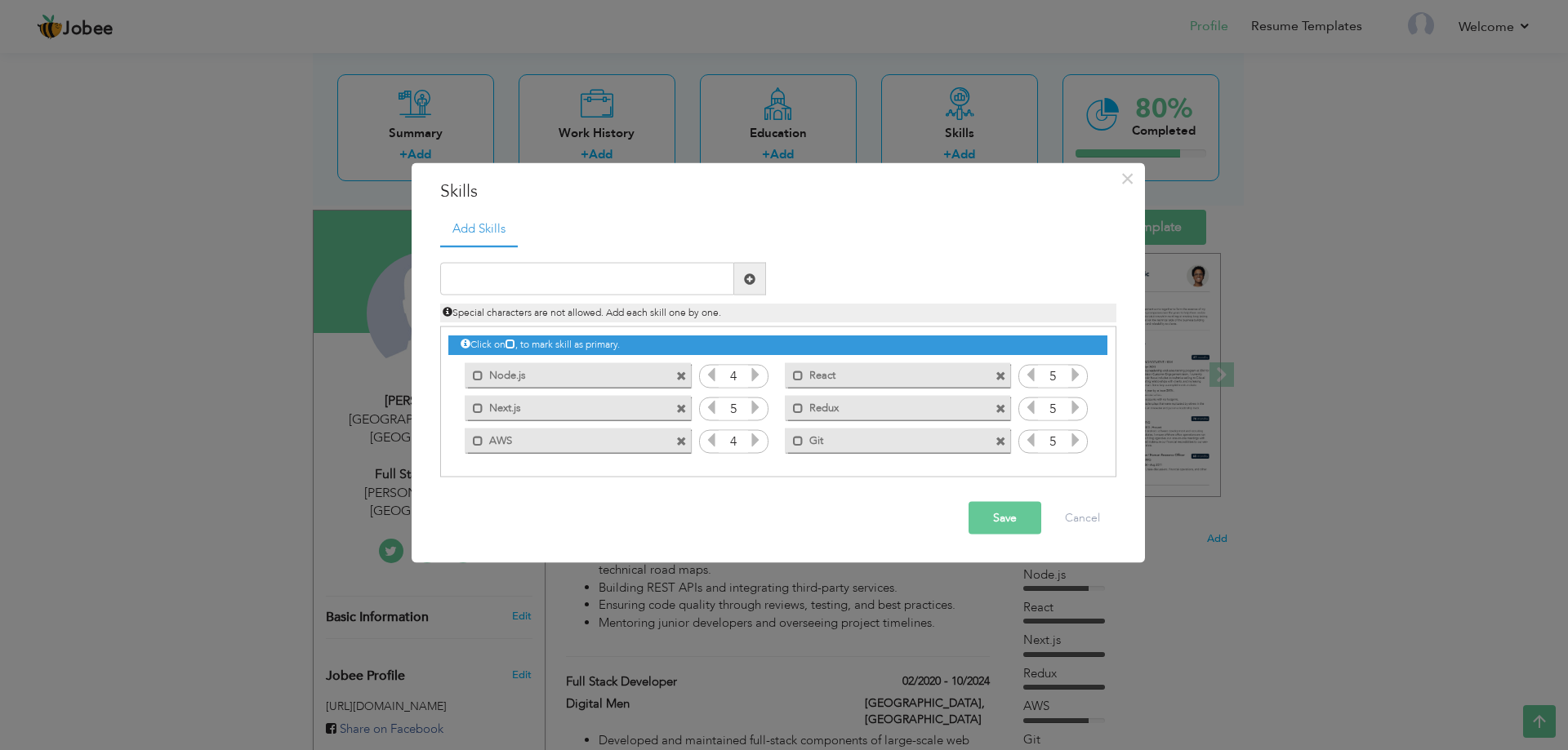
drag, startPoint x: 846, startPoint y: 377, endPoint x: 770, endPoint y: 378, distance: 76.0
click at [770, 378] on div "Mark as primary skill. React" at bounding box center [893, 375] width 249 height 33
click at [797, 375] on span at bounding box center [798, 375] width 11 height 11
click at [476, 407] on span at bounding box center [478, 407] width 11 height 11
click at [797, 411] on span at bounding box center [798, 407] width 11 height 11
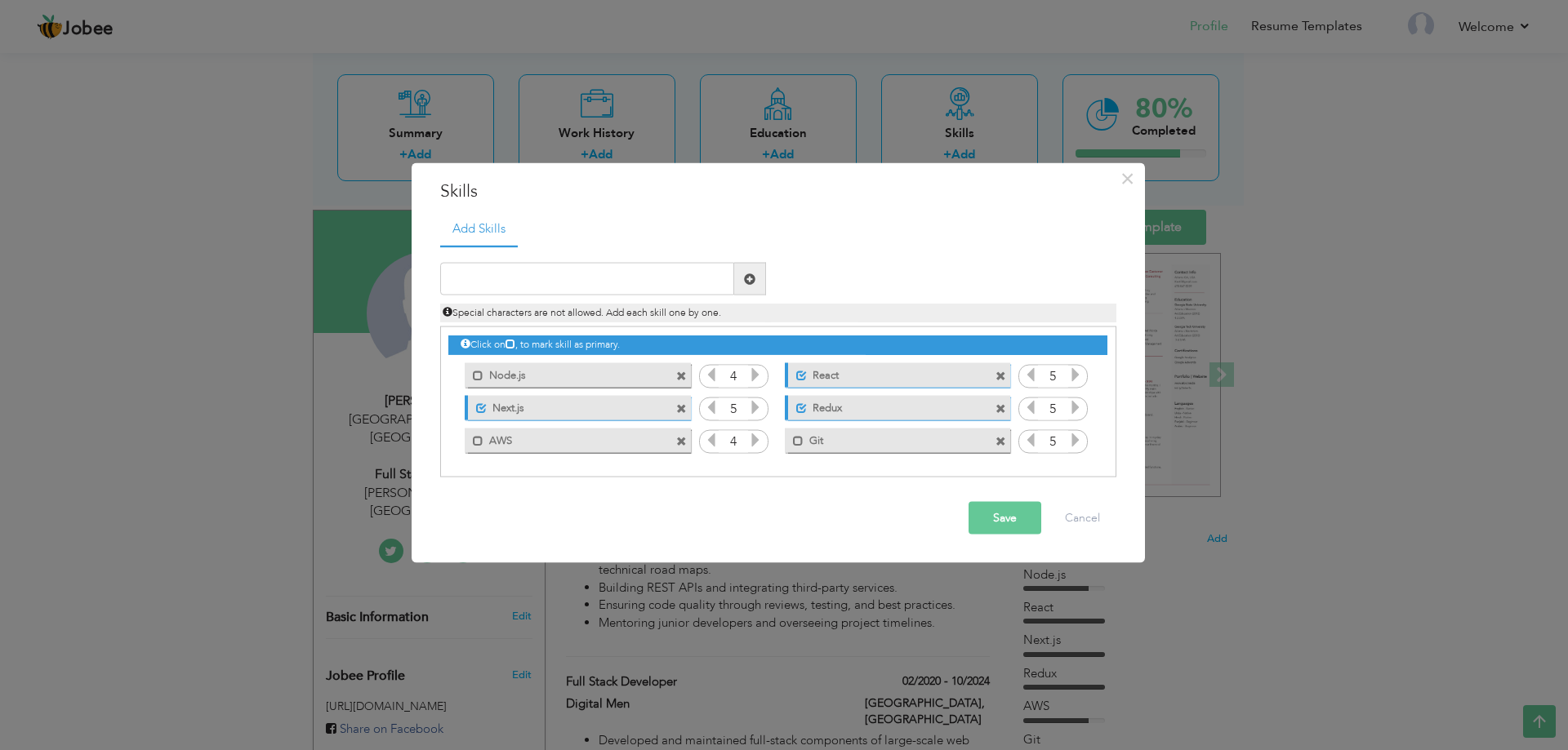
click at [1018, 511] on button "Save" at bounding box center [1004, 518] width 73 height 33
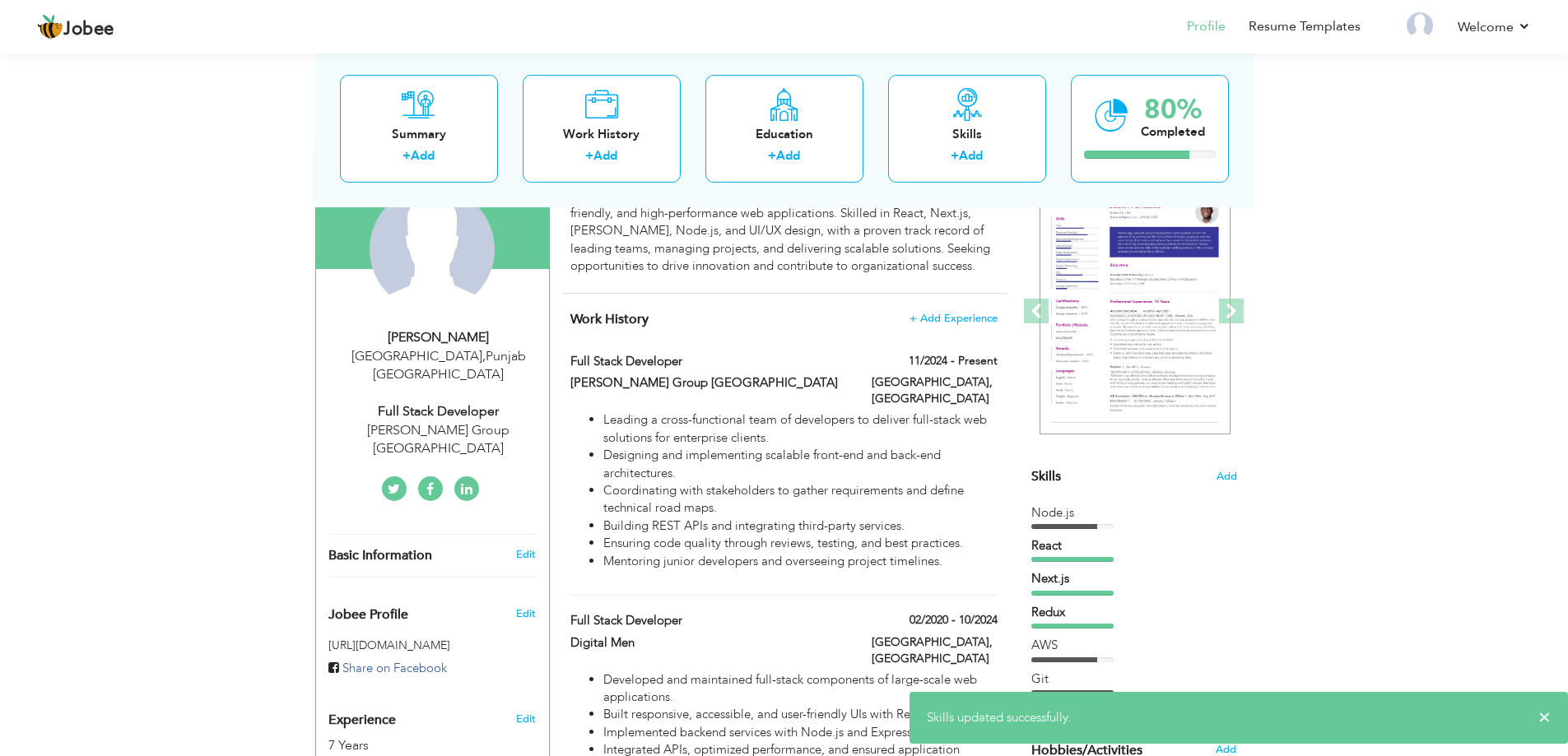
scroll to position [263, 0]
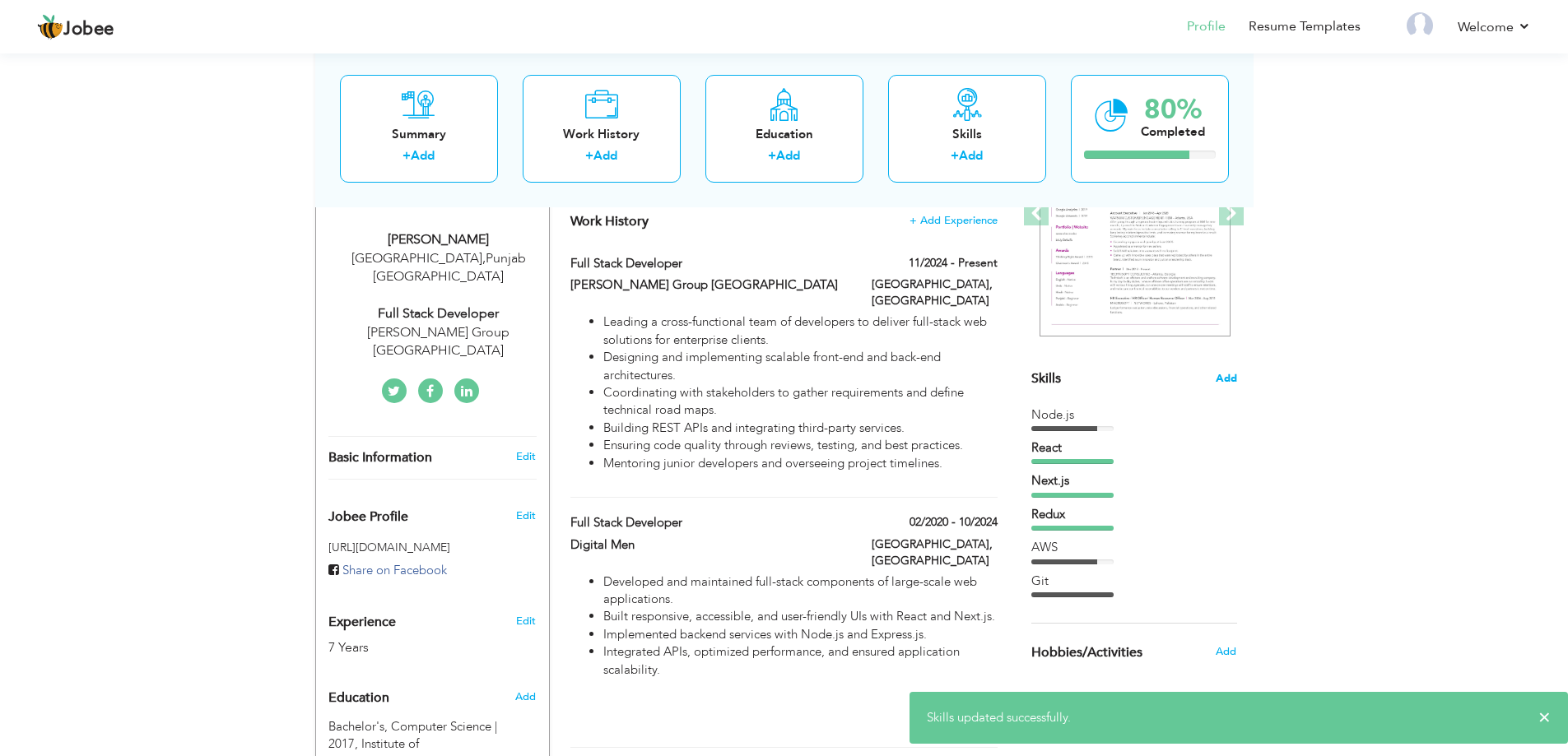
click at [1233, 384] on span "Add" at bounding box center [1227, 379] width 21 height 16
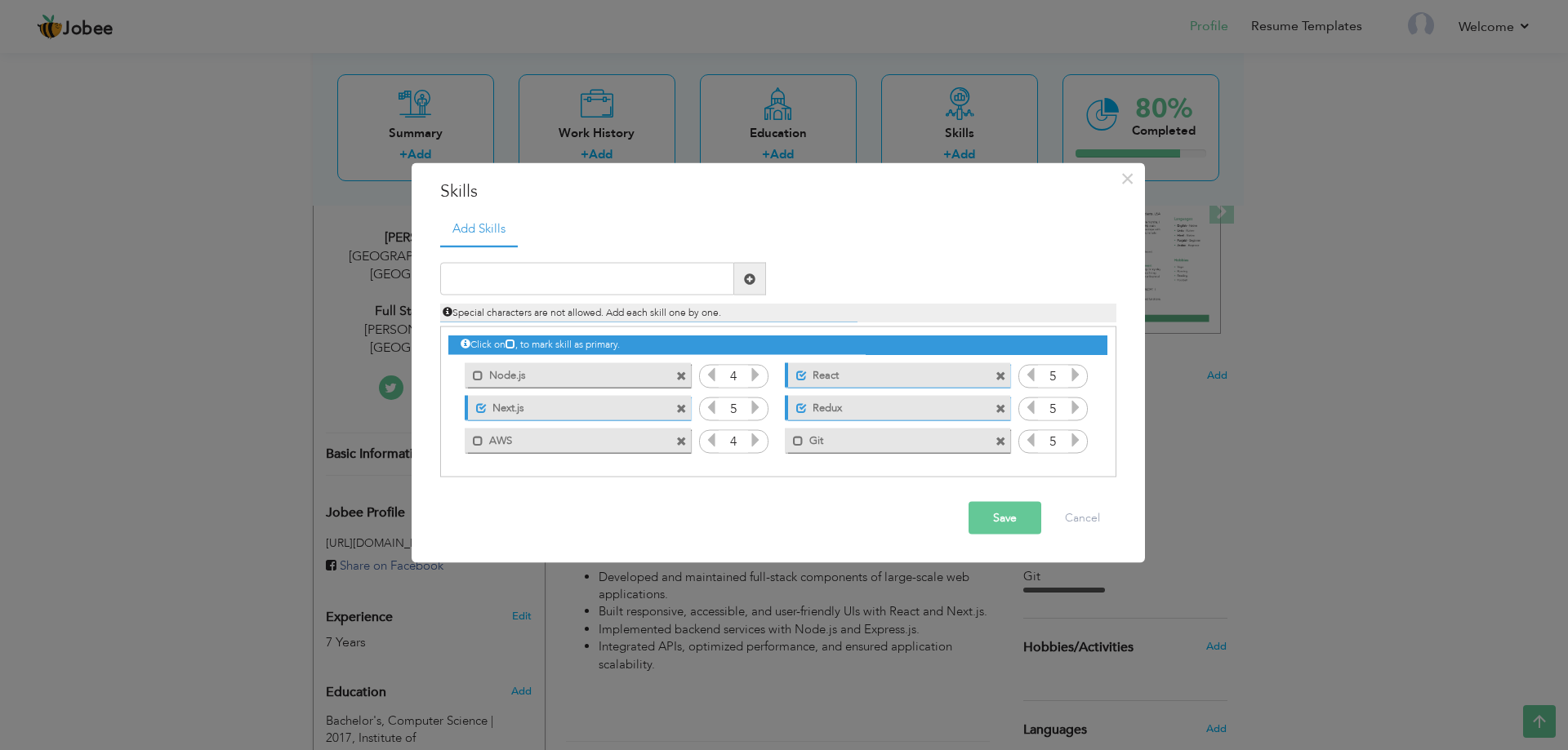
drag, startPoint x: 864, startPoint y: 377, endPoint x: 741, endPoint y: 378, distance: 123.0
click at [741, 378] on div "Click on , to mark skill as primary. Mark as primary skill. Node.js 4 React 5 N…" at bounding box center [777, 391] width 658 height 129
drag, startPoint x: 577, startPoint y: 376, endPoint x: 578, endPoint y: 410, distance: 34.0
click at [578, 410] on div "Click on , to mark skill as primary. Mark as primary skill. Node.js 4 React 5 N…" at bounding box center [777, 391] width 658 height 129
drag, startPoint x: 578, startPoint y: 416, endPoint x: 561, endPoint y: 447, distance: 35.4
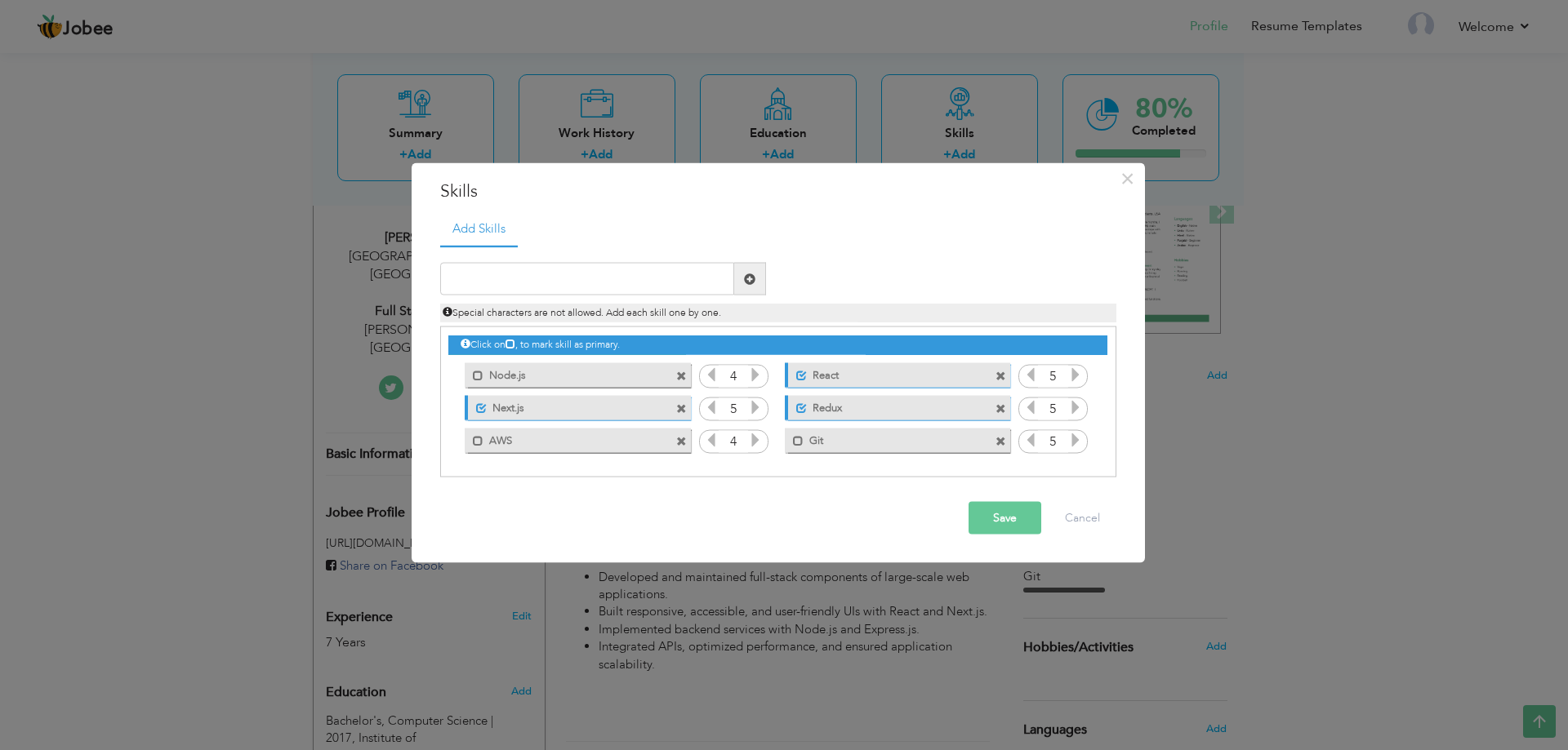
click at [576, 450] on div "Click on , to mark skill as primary. Mark as primary skill. Node.js 4 React 5 N…" at bounding box center [777, 391] width 658 height 129
drag, startPoint x: 561, startPoint y: 447, endPoint x: 566, endPoint y: 375, distance: 72.2
click at [566, 375] on div "Click on , to mark skill as primary. Mark as primary skill. Node.js 4 React 5 N…" at bounding box center [777, 391] width 658 height 129
drag, startPoint x: 1005, startPoint y: 449, endPoint x: 864, endPoint y: 439, distance: 141.4
click at [864, 439] on div "Mark as primary skill. Git" at bounding box center [897, 440] width 225 height 24
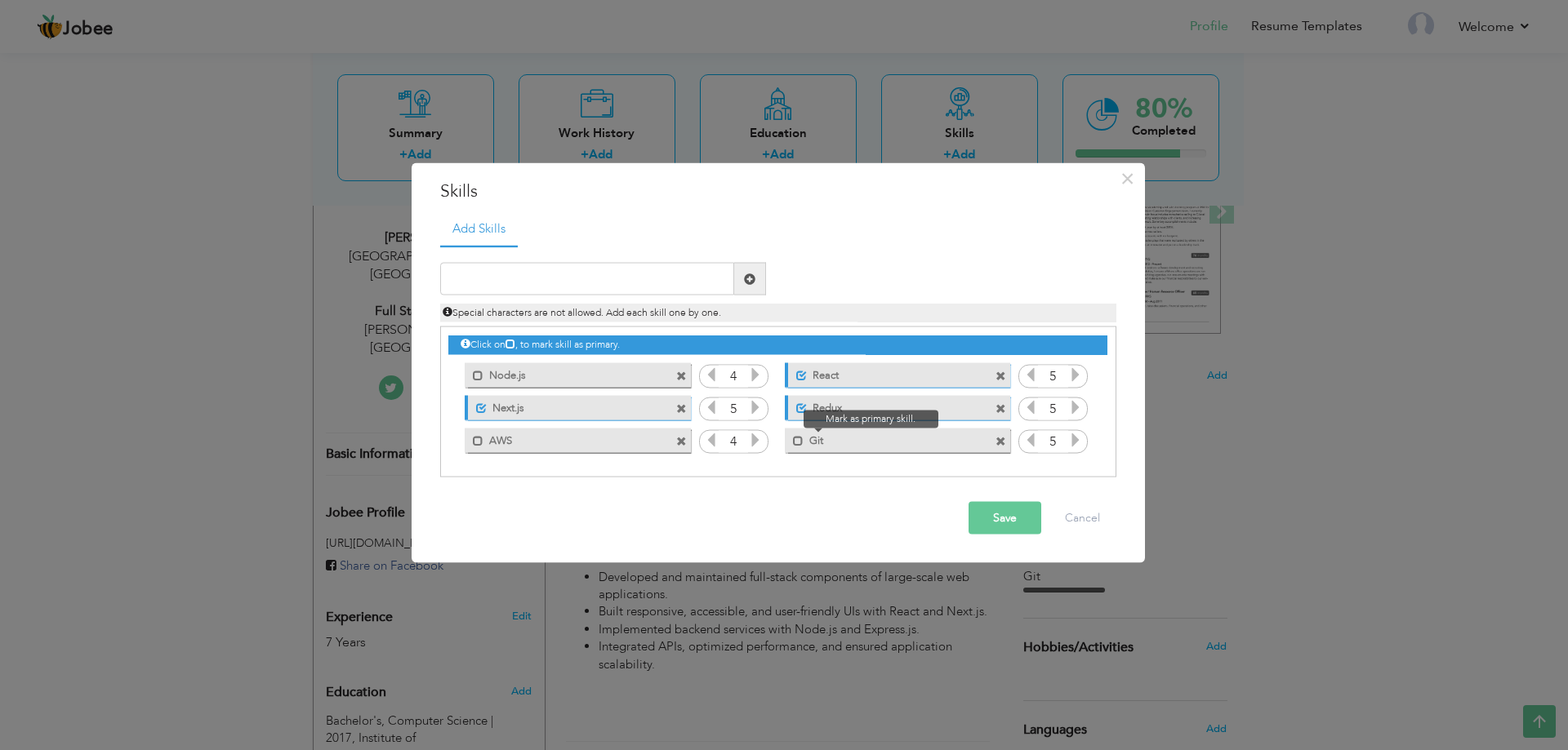
drag, startPoint x: 902, startPoint y: 445, endPoint x: 785, endPoint y: 445, distance: 117.0
click at [785, 445] on div "Mark as primary skill. Git" at bounding box center [897, 440] width 225 height 24
drag, startPoint x: 913, startPoint y: 445, endPoint x: 891, endPoint y: 449, distance: 22.4
click at [891, 449] on div "Mark as primary skill. Git" at bounding box center [897, 440] width 225 height 24
click at [624, 271] on input "text" at bounding box center [587, 279] width 294 height 33
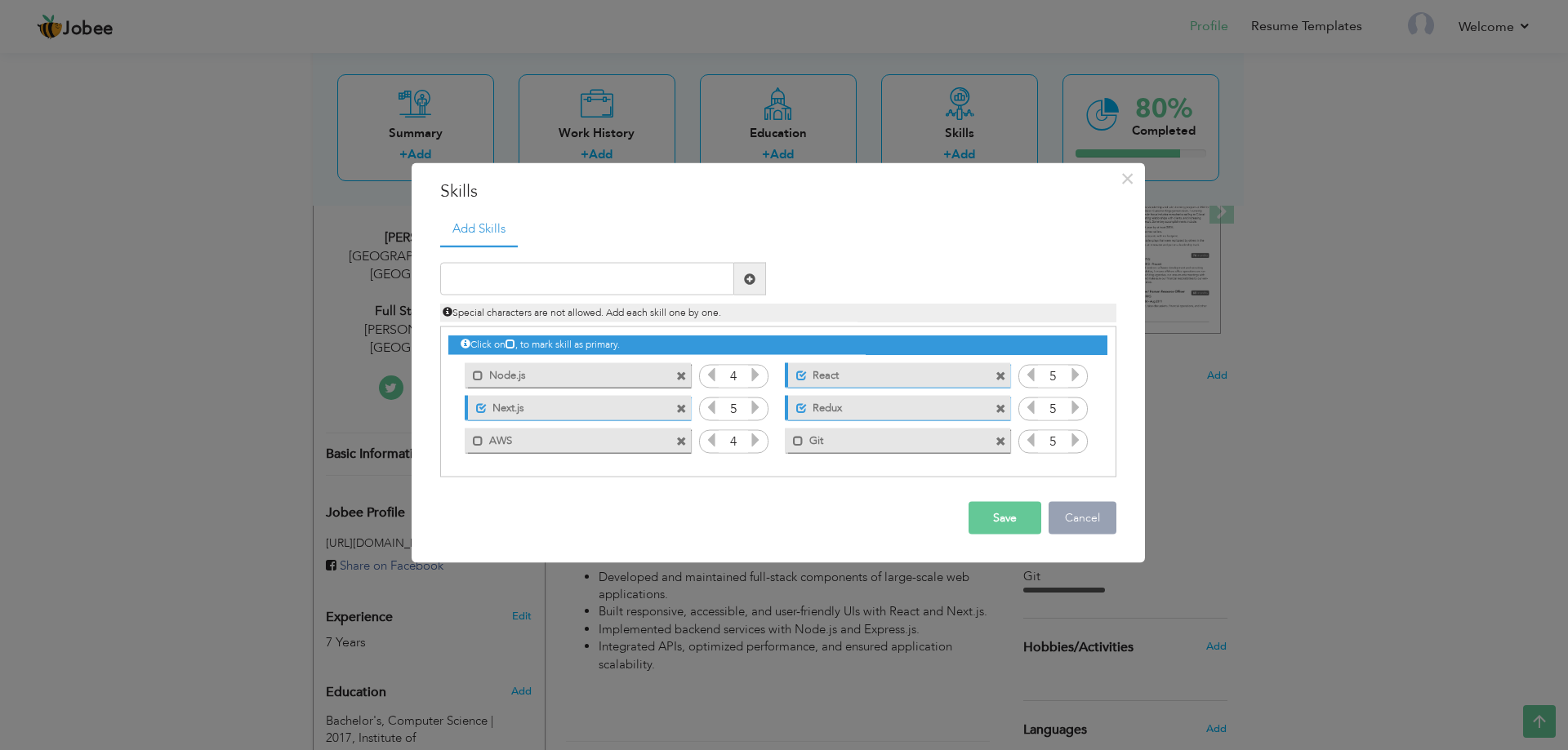
click at [1078, 516] on button "Cancel" at bounding box center [1083, 518] width 68 height 33
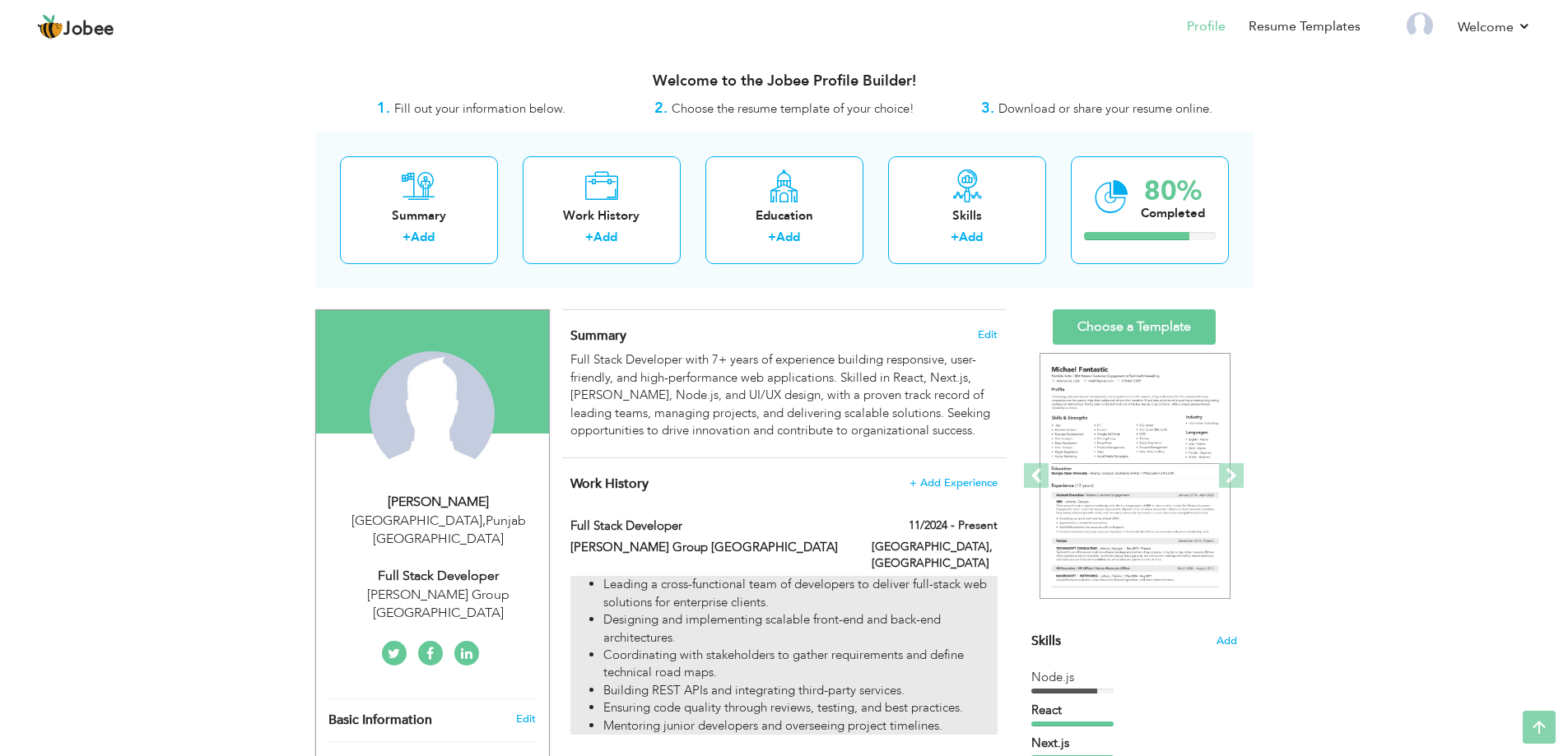
scroll to position [0, 0]
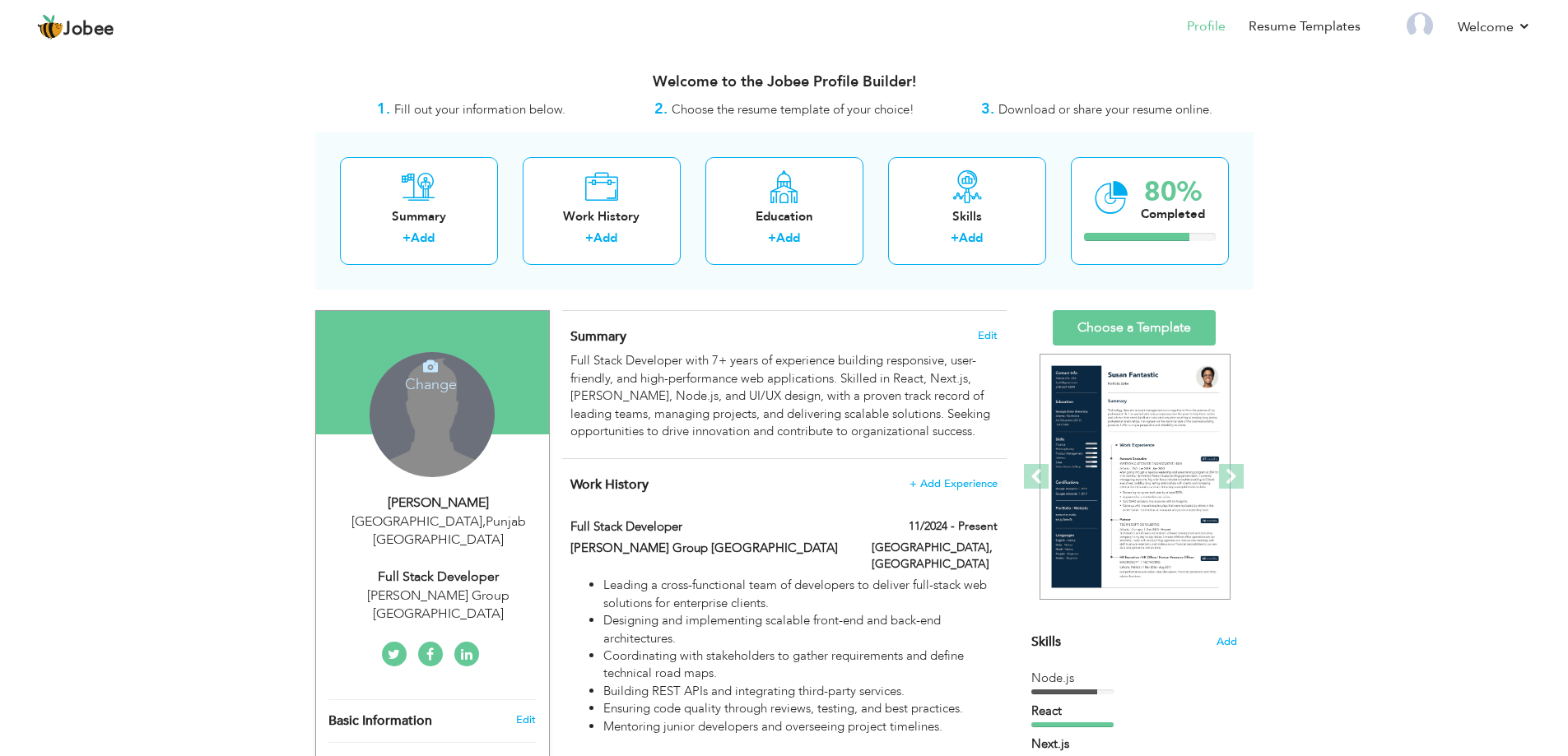
click at [427, 412] on div "Change Remove" at bounding box center [432, 415] width 125 height 125
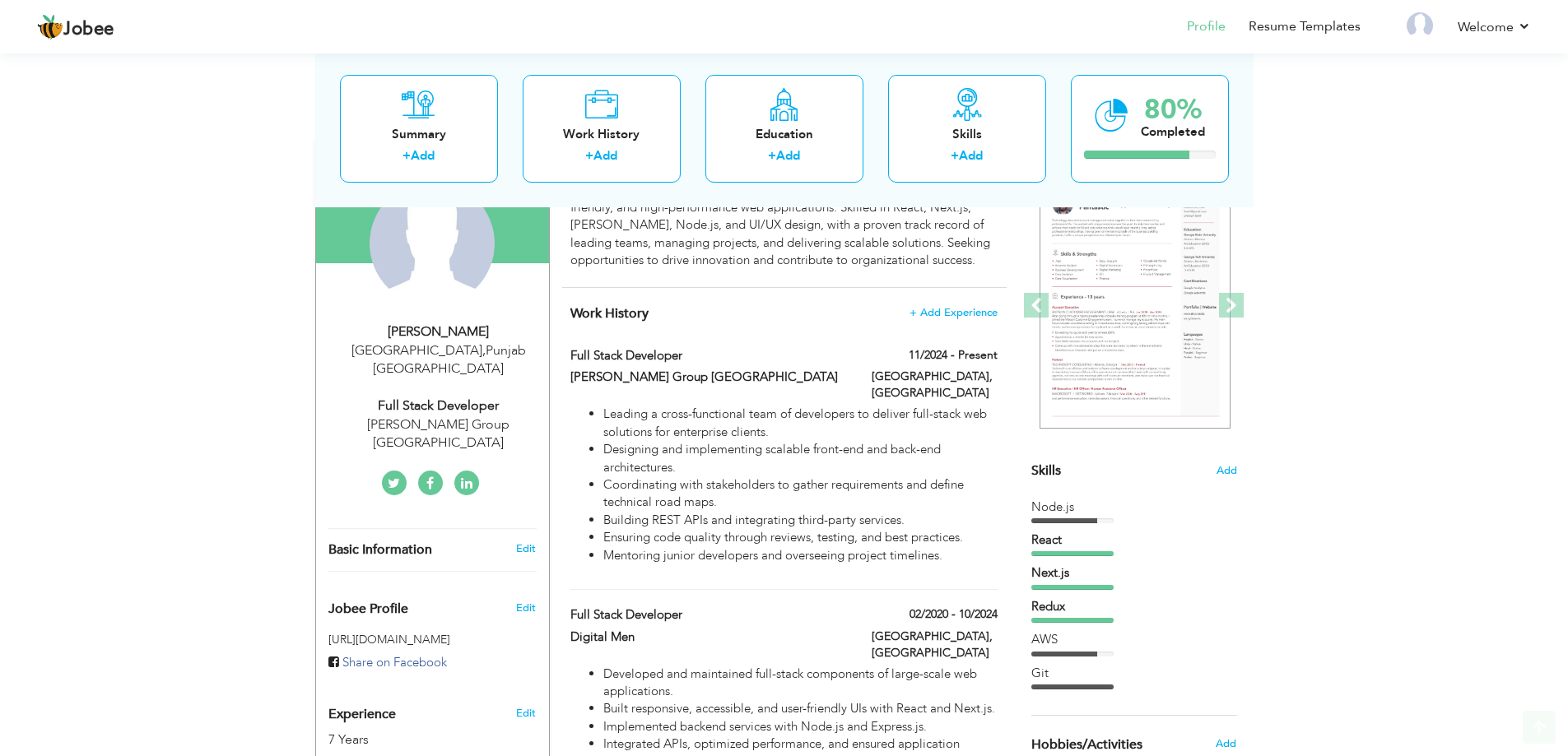
scroll to position [576, 0]
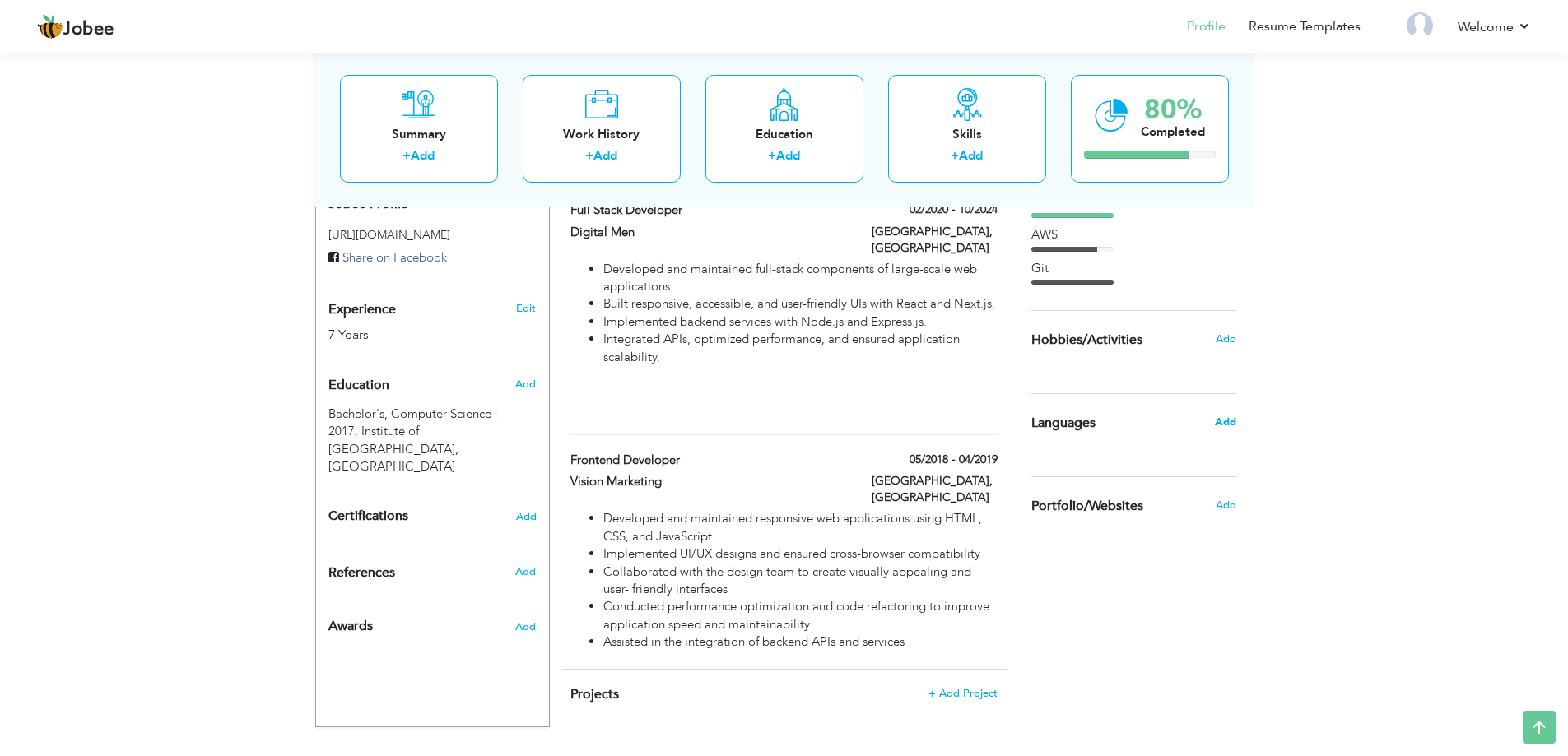
click at [1222, 420] on span "Add" at bounding box center [1226, 422] width 21 height 15
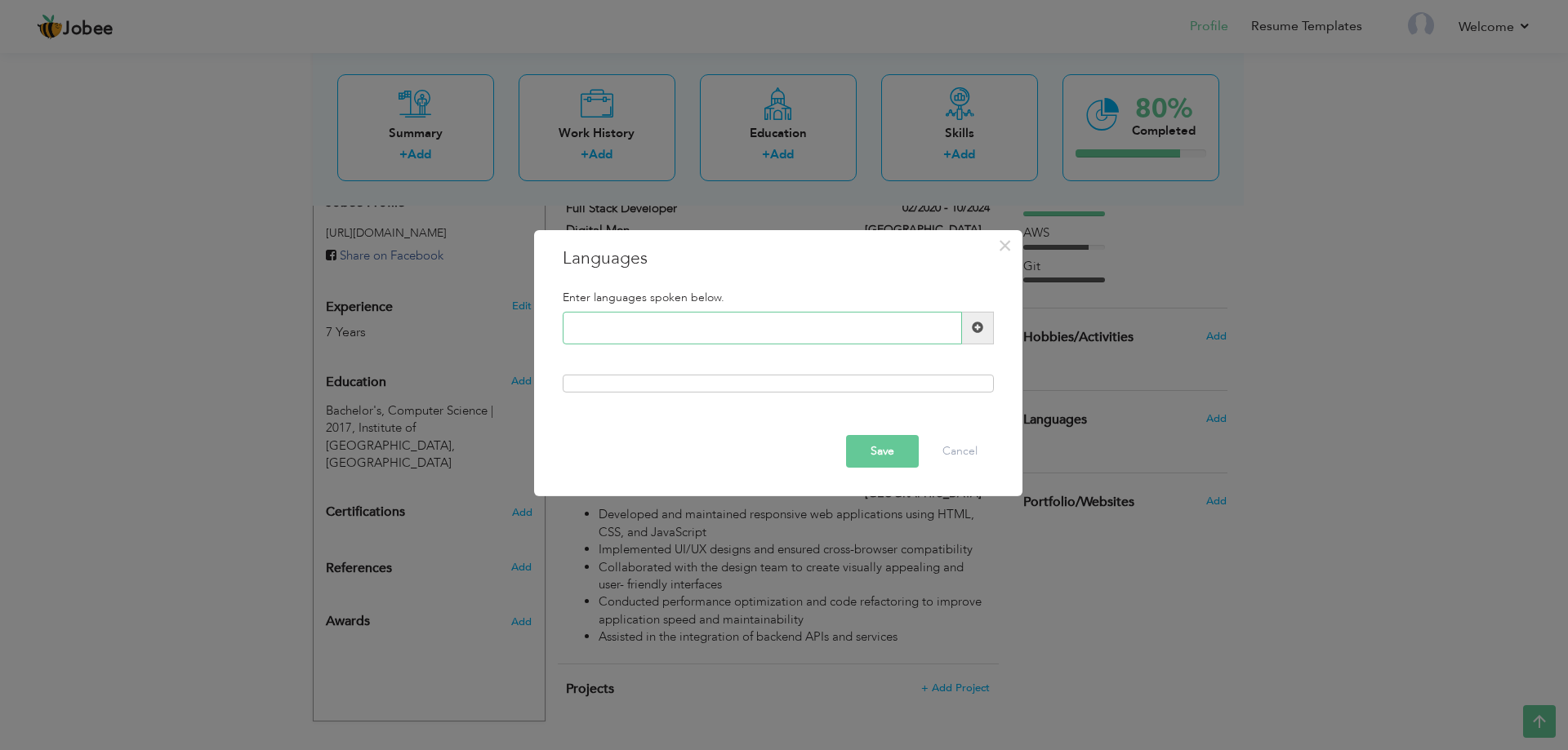
click at [644, 320] on input "text" at bounding box center [762, 329] width 399 height 33
type input "English"
click at [978, 329] on span at bounding box center [977, 328] width 12 height 12
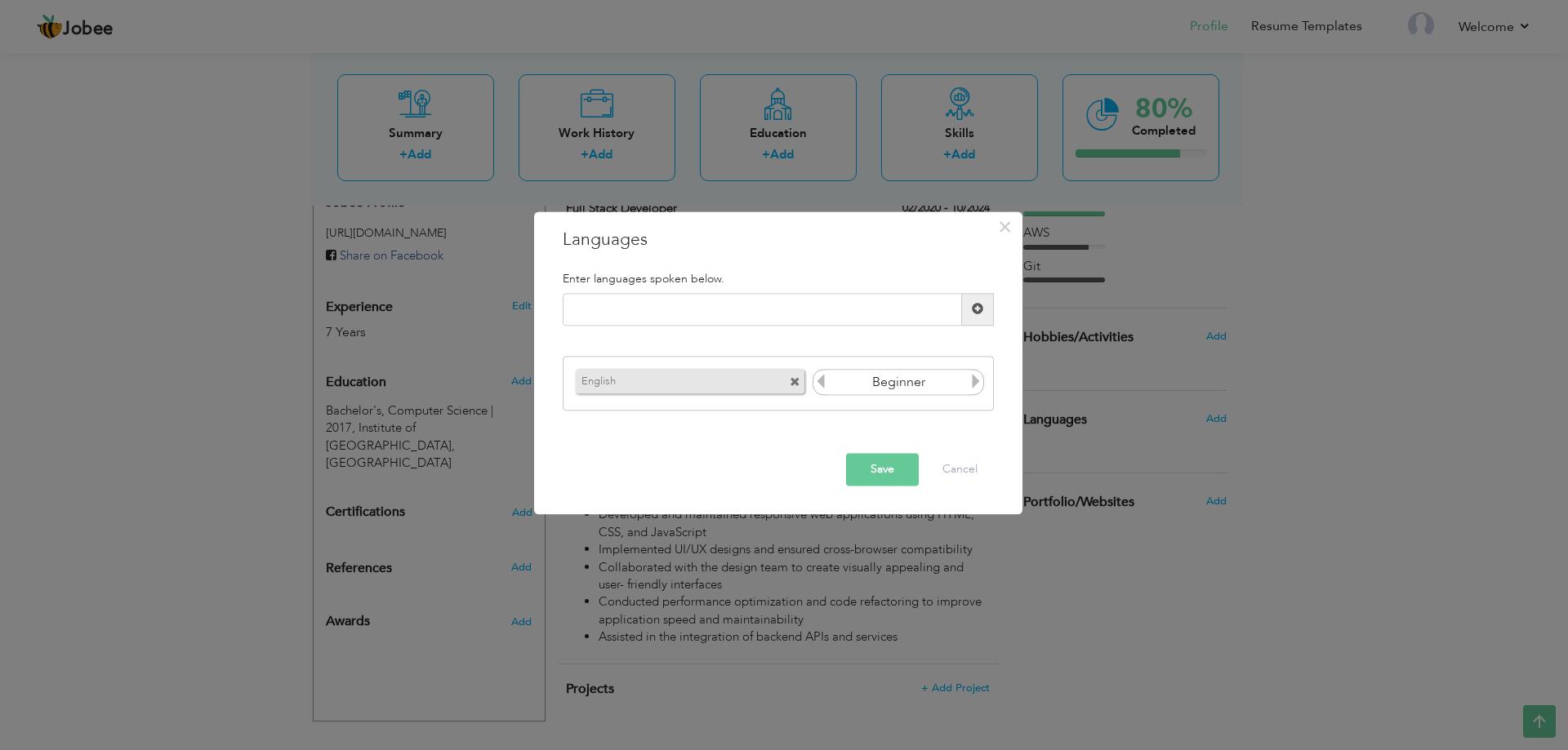
click at [973, 383] on icon at bounding box center [975, 382] width 15 height 14
click at [771, 317] on input "text" at bounding box center [762, 309] width 399 height 33
type input "Urdu"
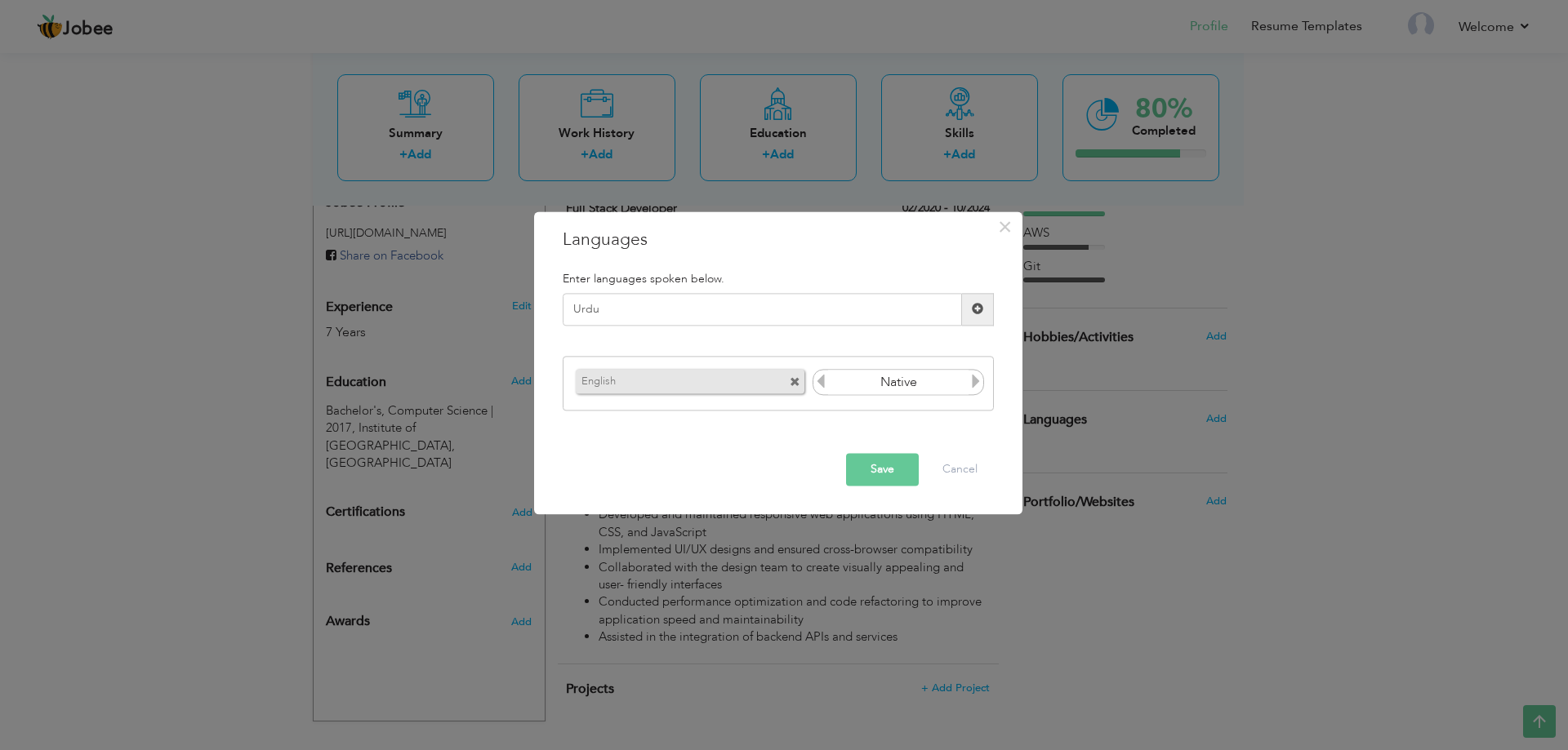
click at [973, 314] on span at bounding box center [977, 309] width 12 height 12
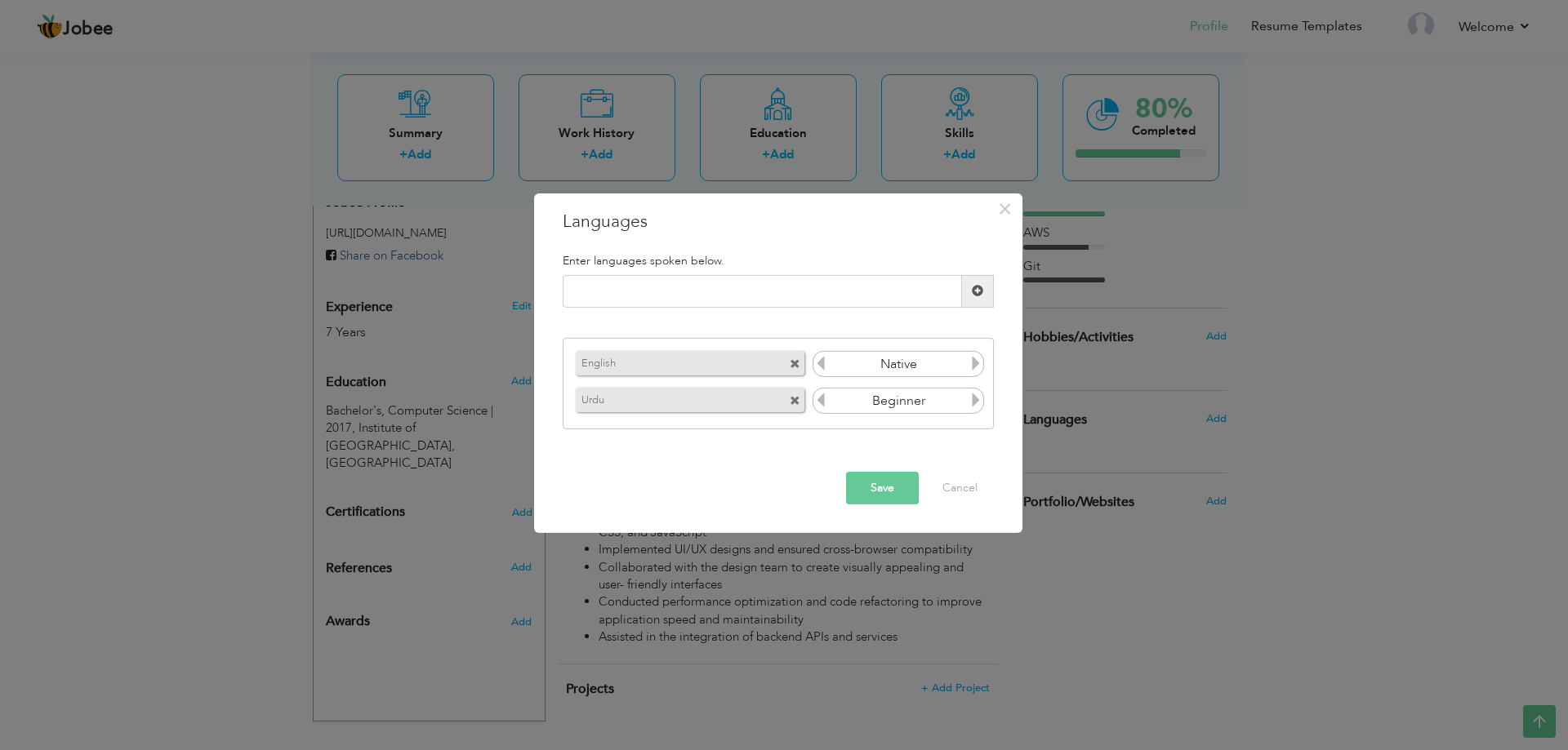
click at [975, 401] on icon at bounding box center [975, 399] width 15 height 14
click at [886, 491] on button "Save" at bounding box center [882, 488] width 73 height 33
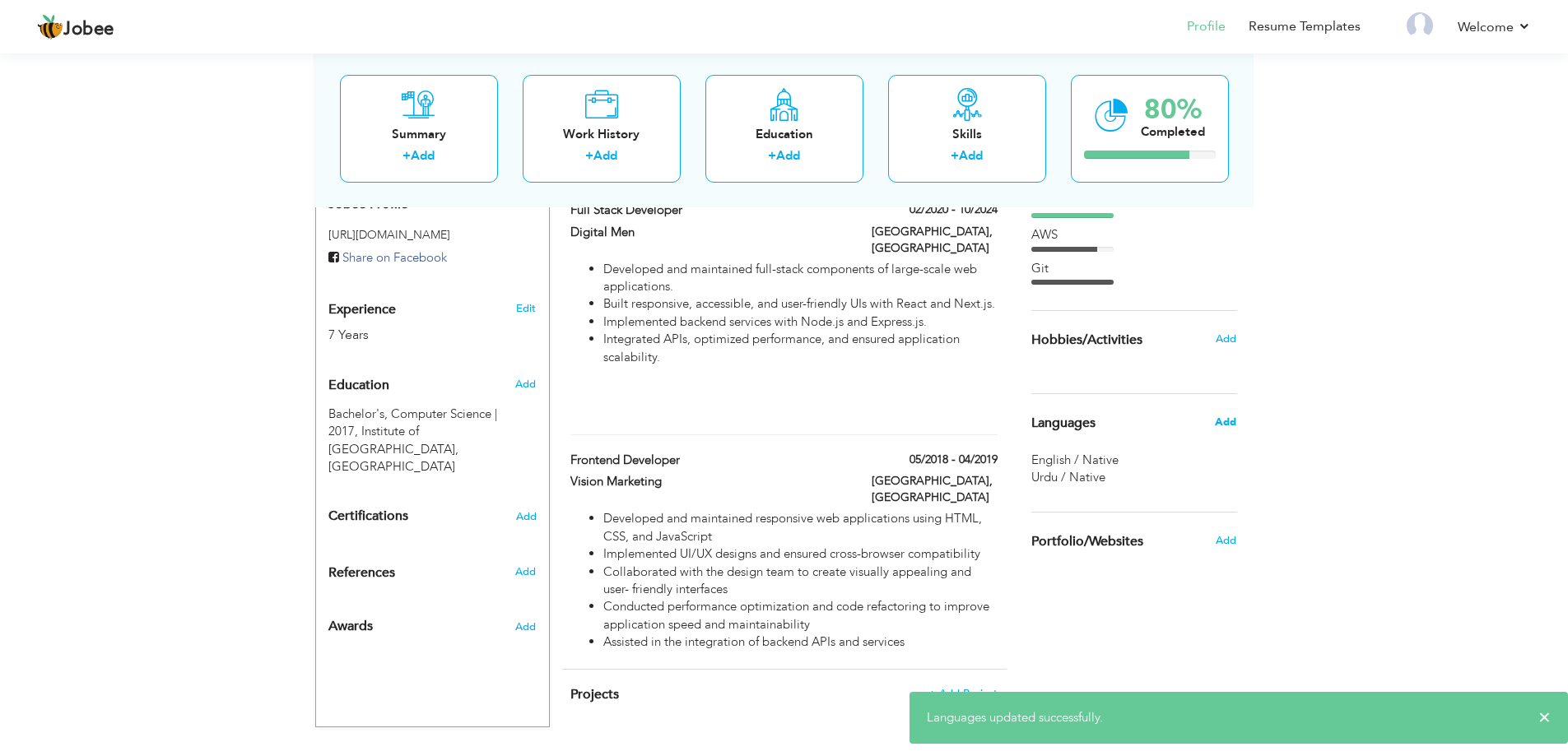
click at [1233, 421] on span "Add" at bounding box center [1226, 422] width 21 height 15
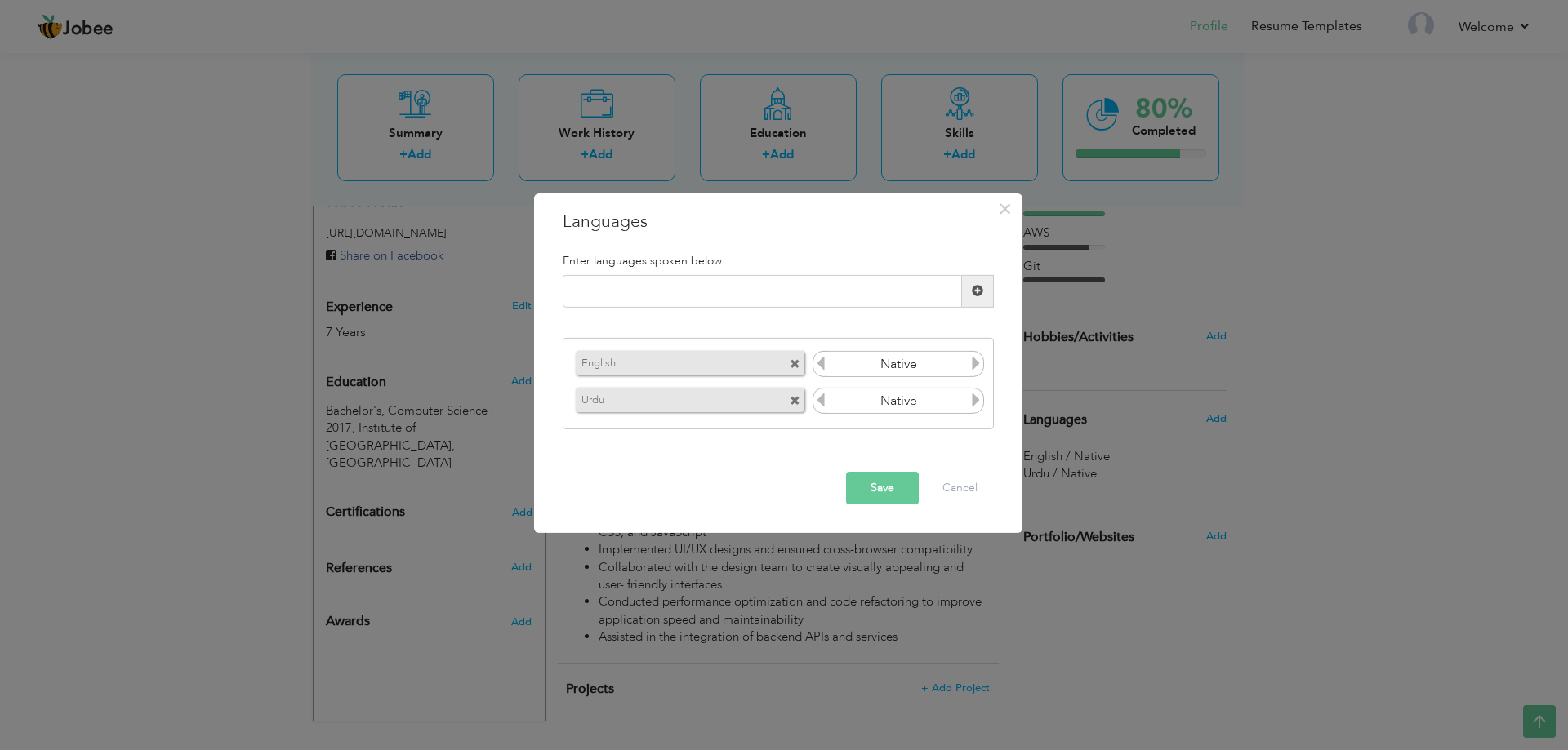
click at [975, 361] on icon at bounding box center [975, 362] width 15 height 14
click at [825, 365] on icon at bounding box center [820, 362] width 15 height 14
click at [977, 364] on icon at bounding box center [975, 362] width 15 height 14
click at [961, 476] on button "Cancel" at bounding box center [960, 488] width 68 height 33
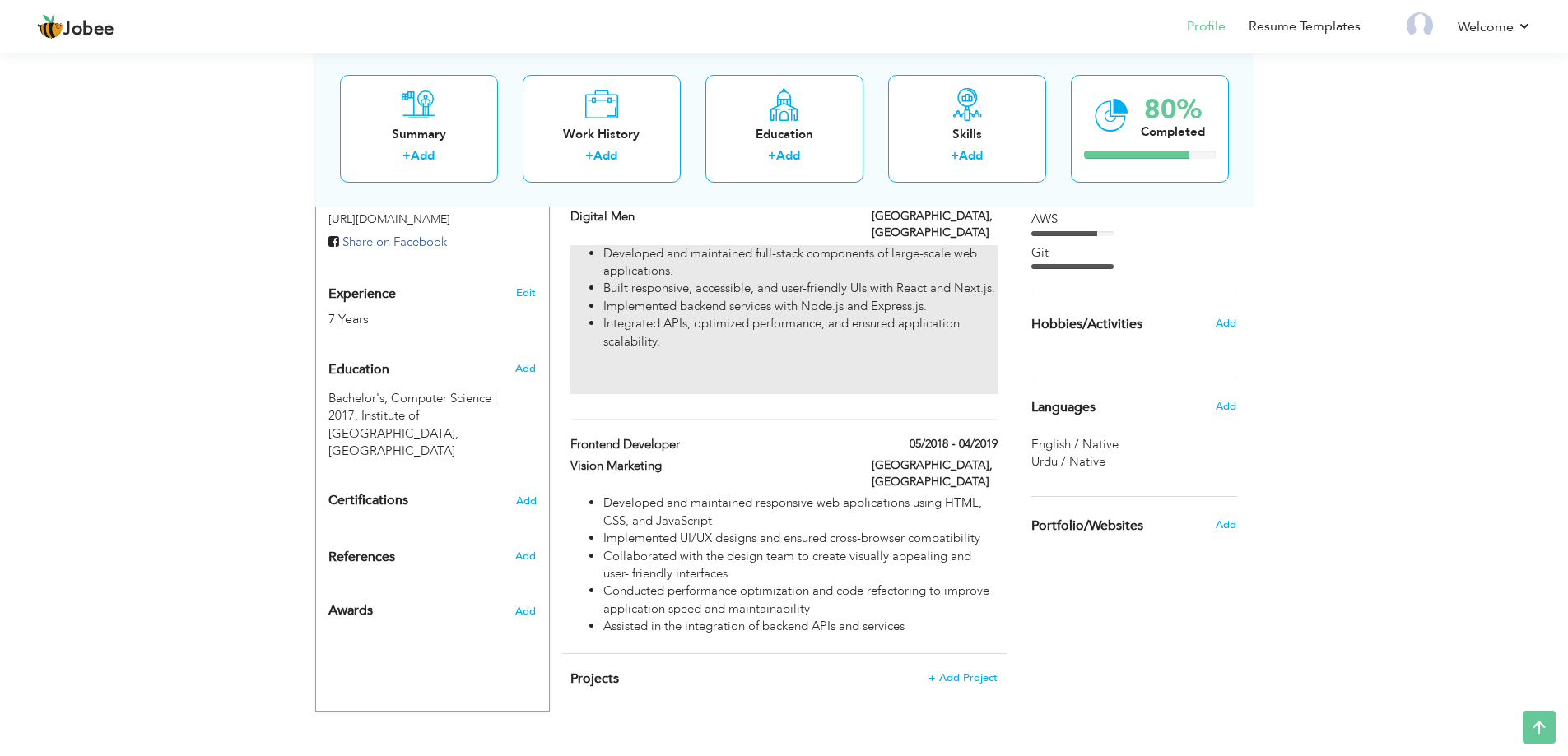
scroll to position [592, 0]
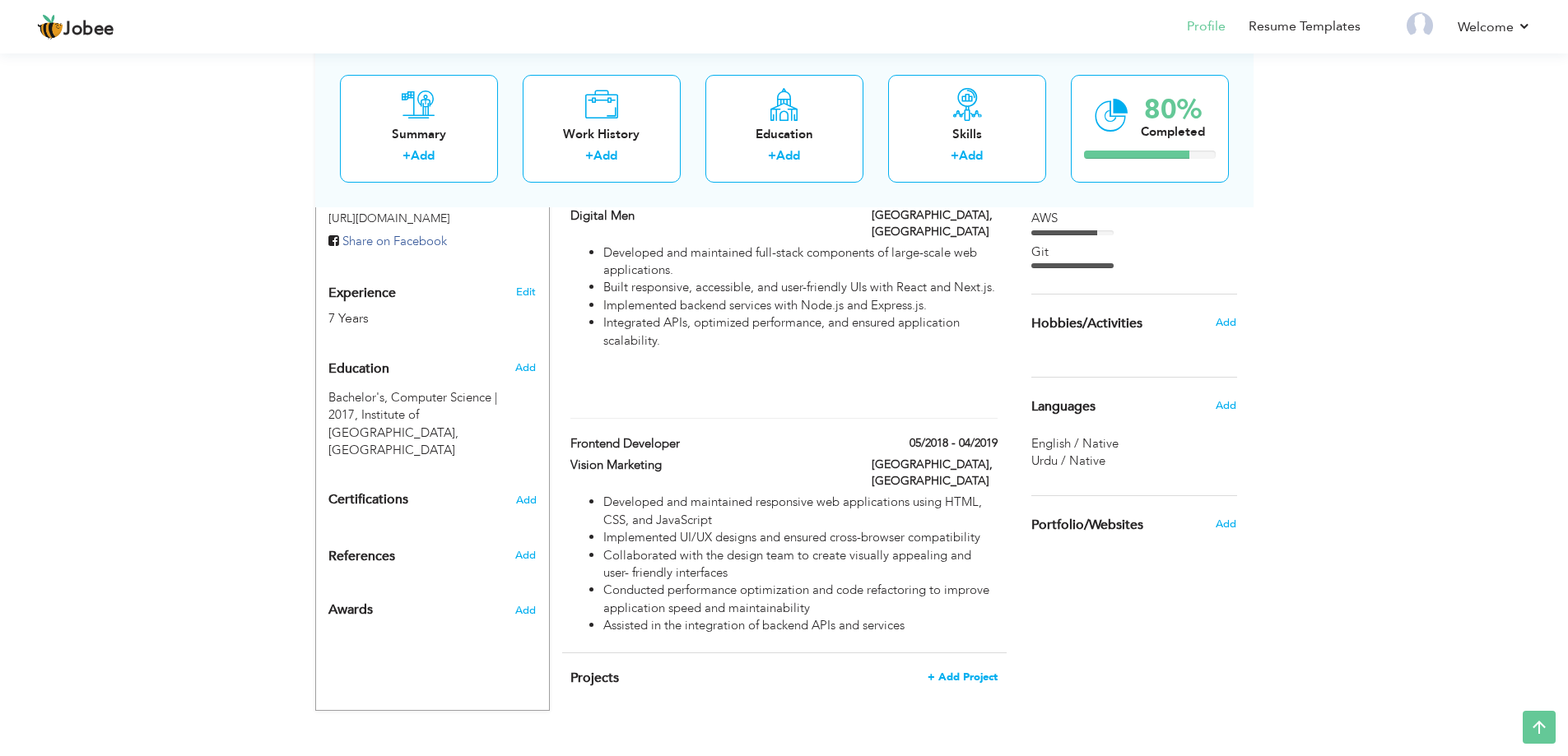
click at [959, 671] on span "+ Add Project" at bounding box center [963, 677] width 70 height 12
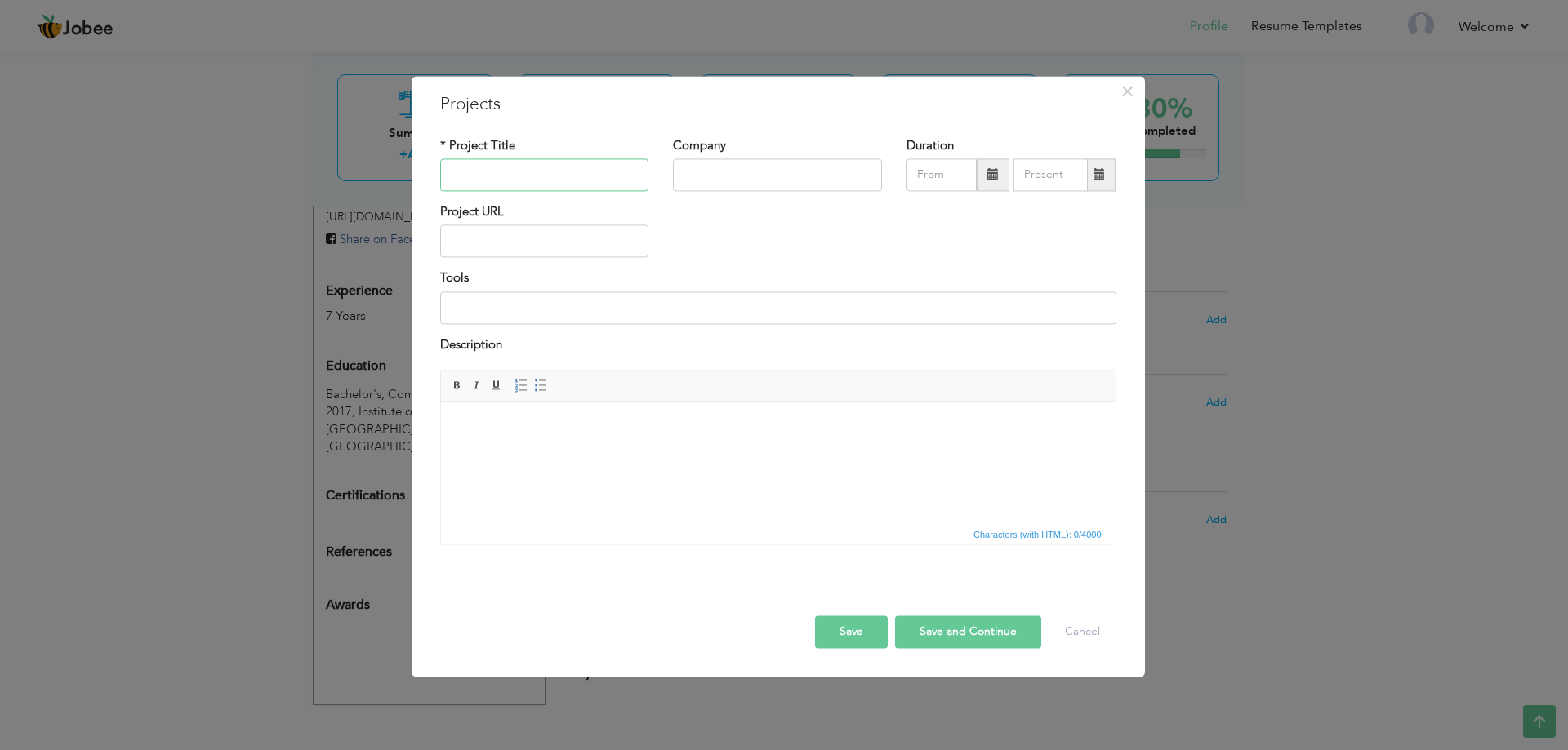
click at [554, 177] on input "text" at bounding box center [544, 175] width 209 height 33
click at [548, 177] on input "Tsabi Law" at bounding box center [544, 175] width 209 height 33
type input "Tsabi"
click at [1075, 634] on button "Cancel" at bounding box center [1083, 633] width 68 height 33
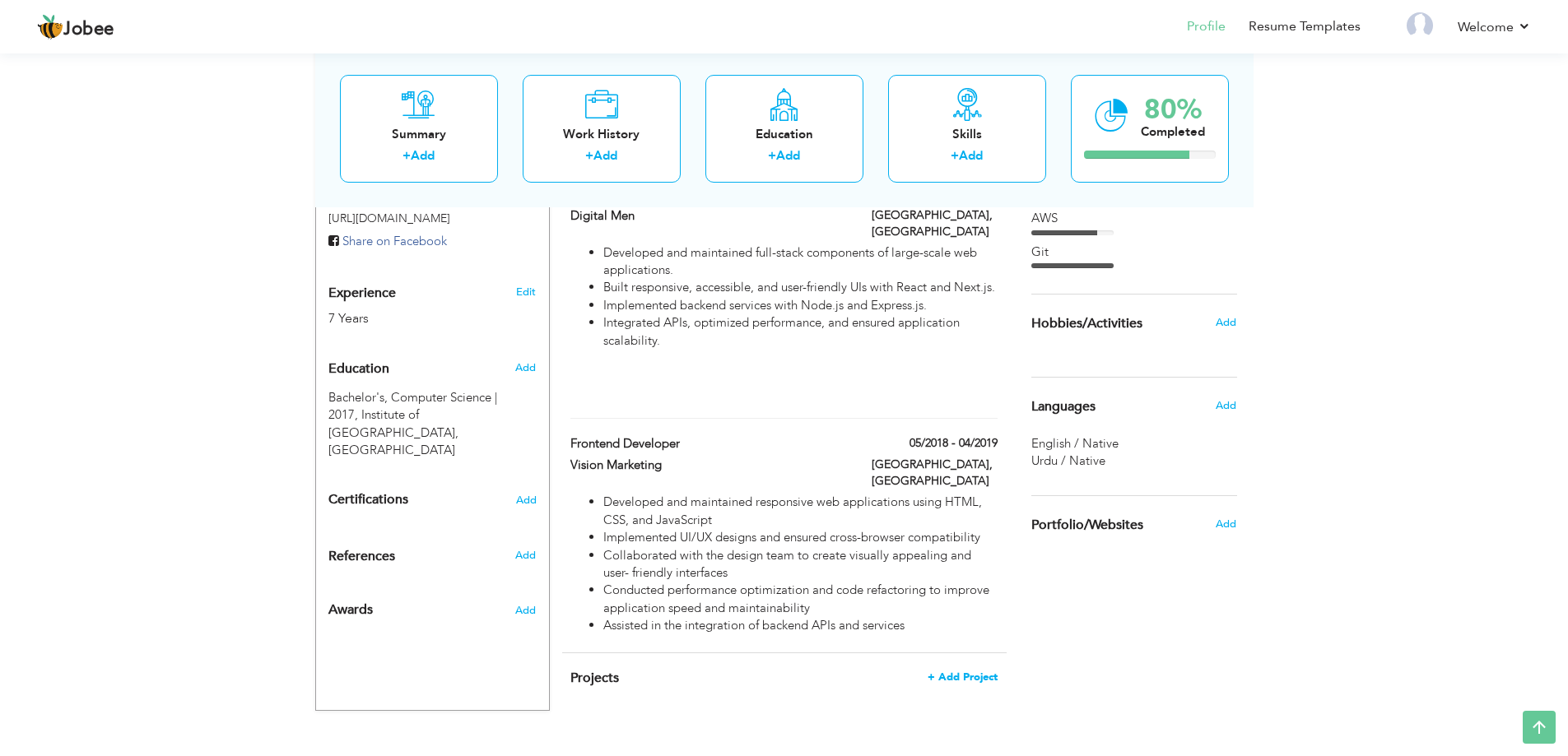
click at [960, 671] on span "+ Add Project" at bounding box center [963, 677] width 70 height 12
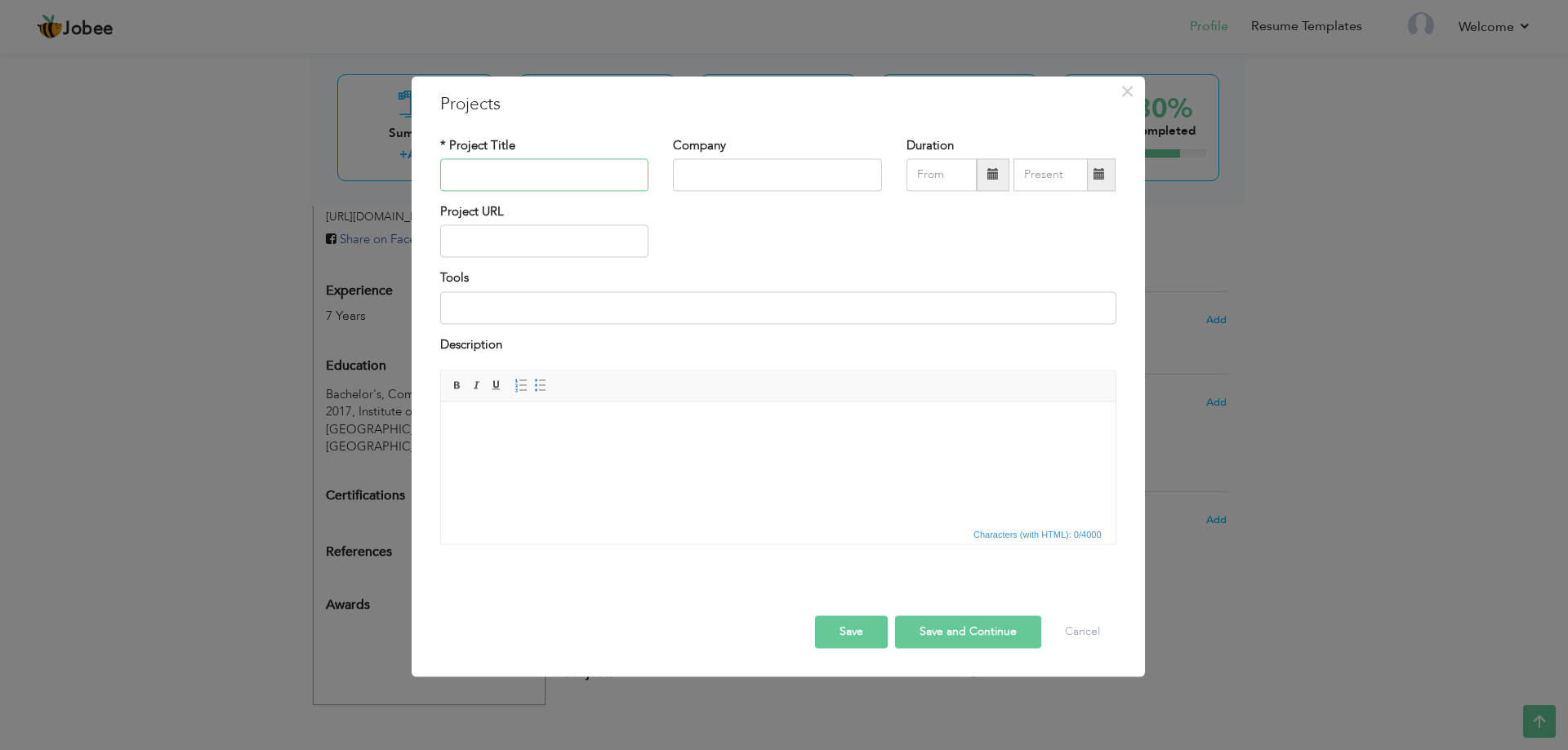
click at [582, 182] on input "text" at bounding box center [544, 175] width 209 height 33
type input "Aura Well"
type input "Cann Group"
click at [991, 180] on span at bounding box center [993, 175] width 12 height 12
type input "09/2025"
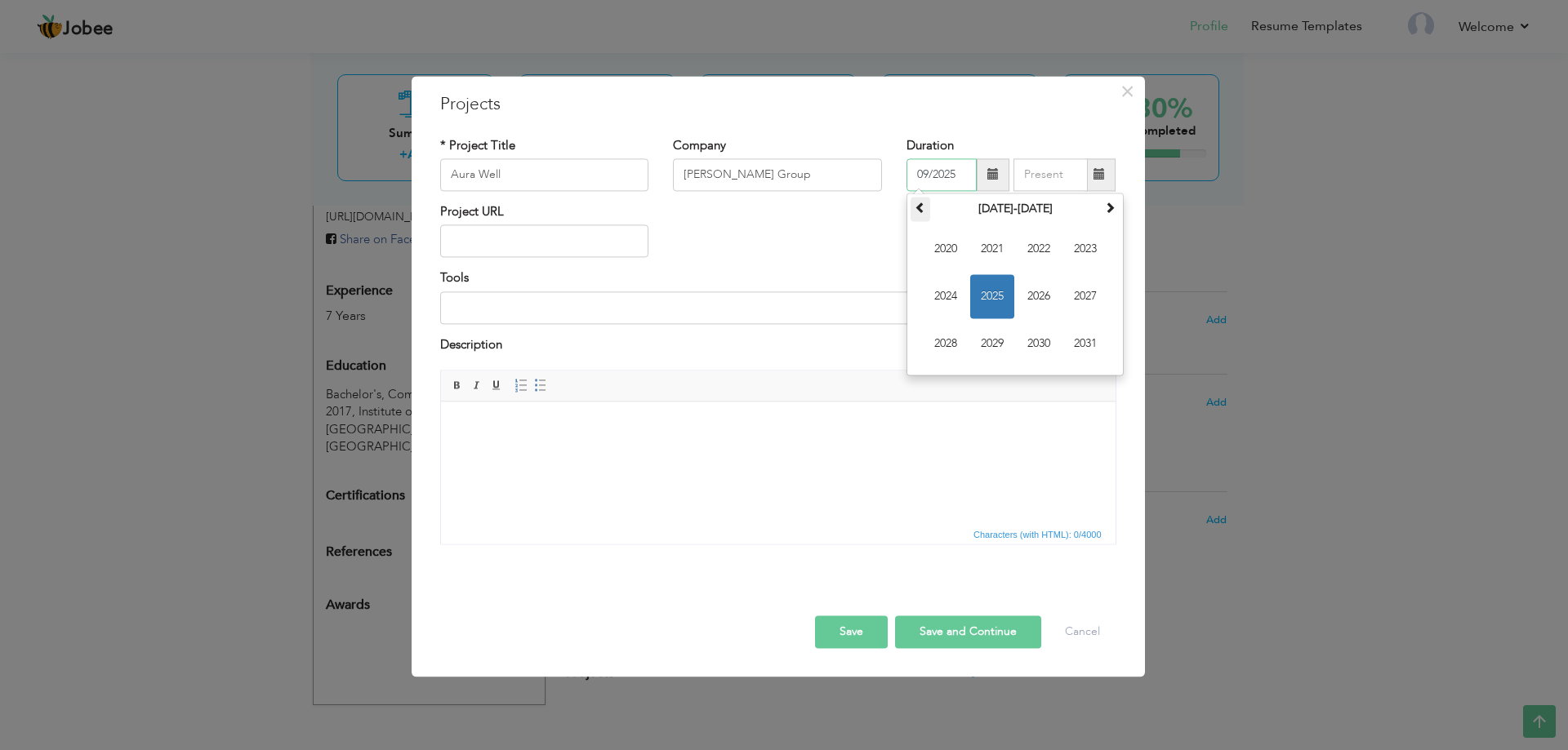
click at [923, 203] on span at bounding box center [920, 208] width 12 height 12
click at [839, 631] on button "Save" at bounding box center [851, 633] width 73 height 33
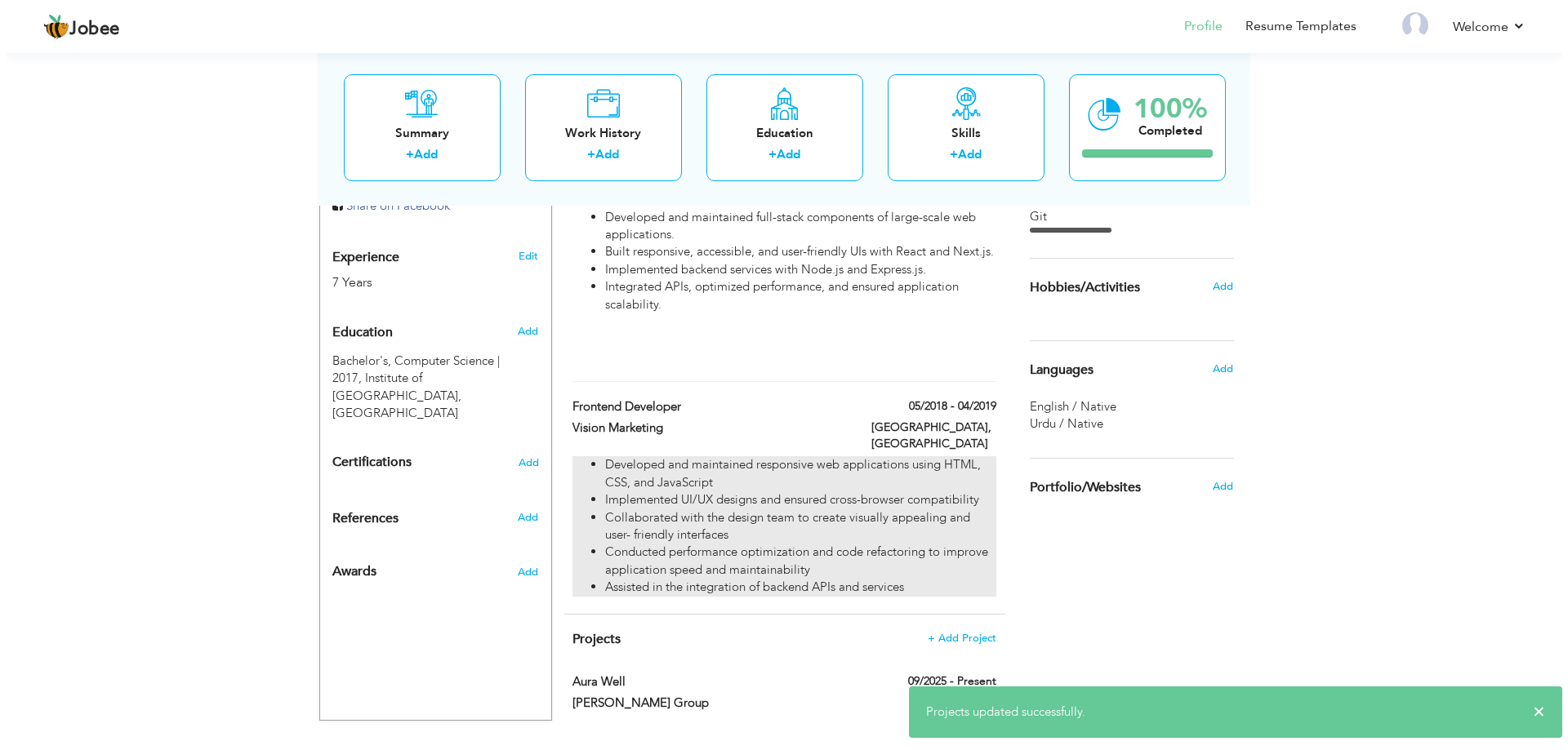
scroll to position [637, 0]
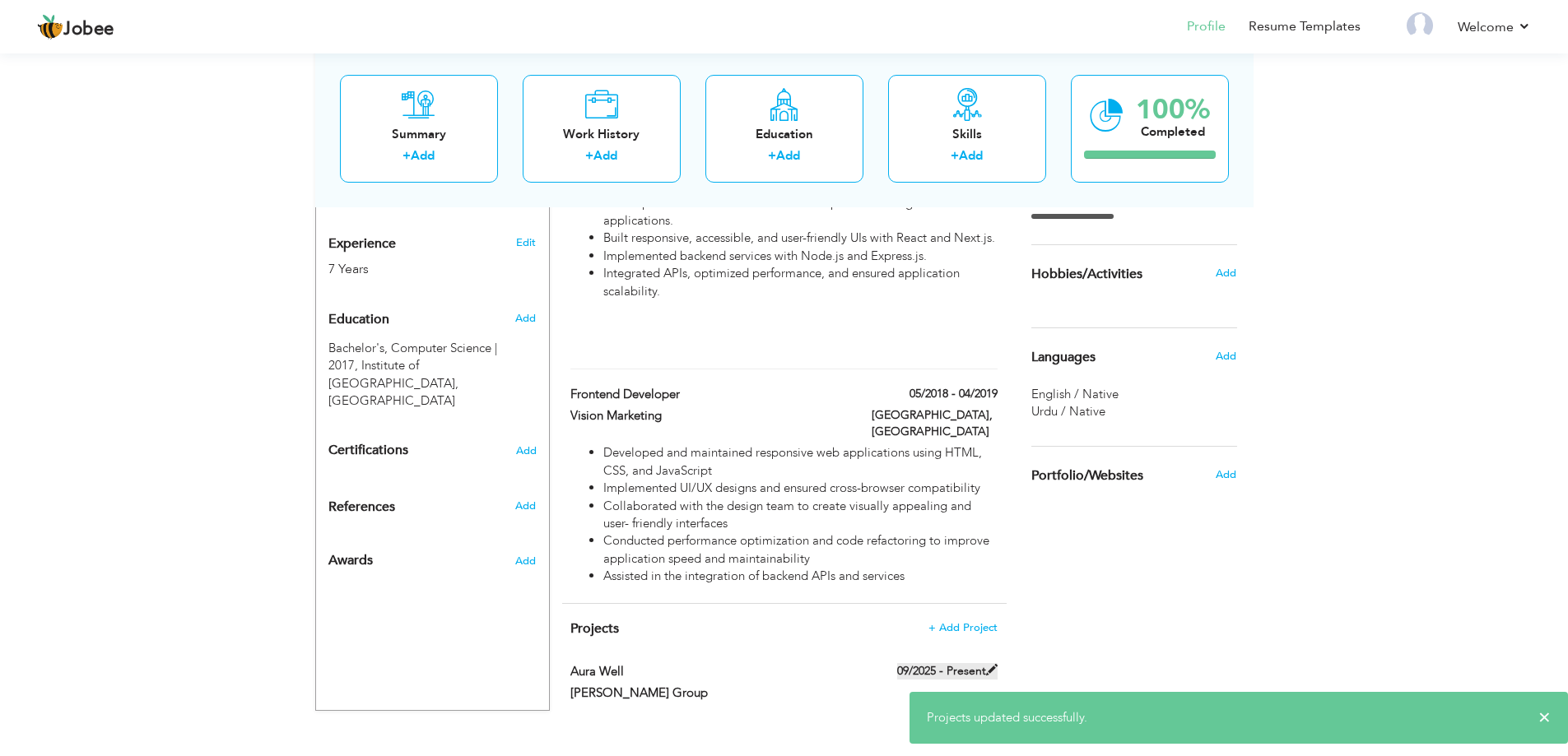
click at [986, 664] on span at bounding box center [992, 670] width 12 height 12
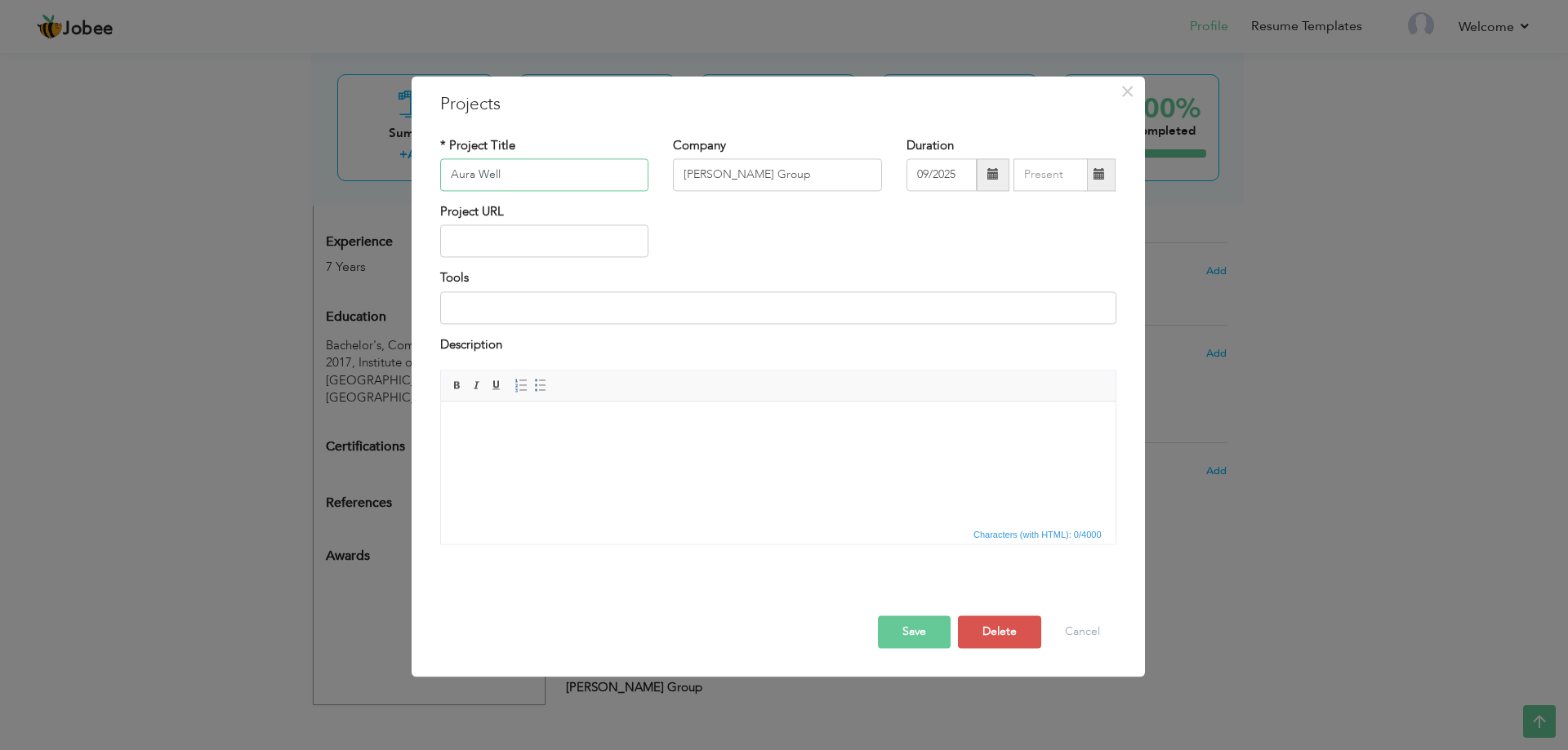
drag, startPoint x: 568, startPoint y: 170, endPoint x: 291, endPoint y: 160, distance: 277.2
click at [291, 160] on div "× Projects * Project Title Aura Well Company Cann Group Duration 09/2025" at bounding box center [784, 375] width 1568 height 750
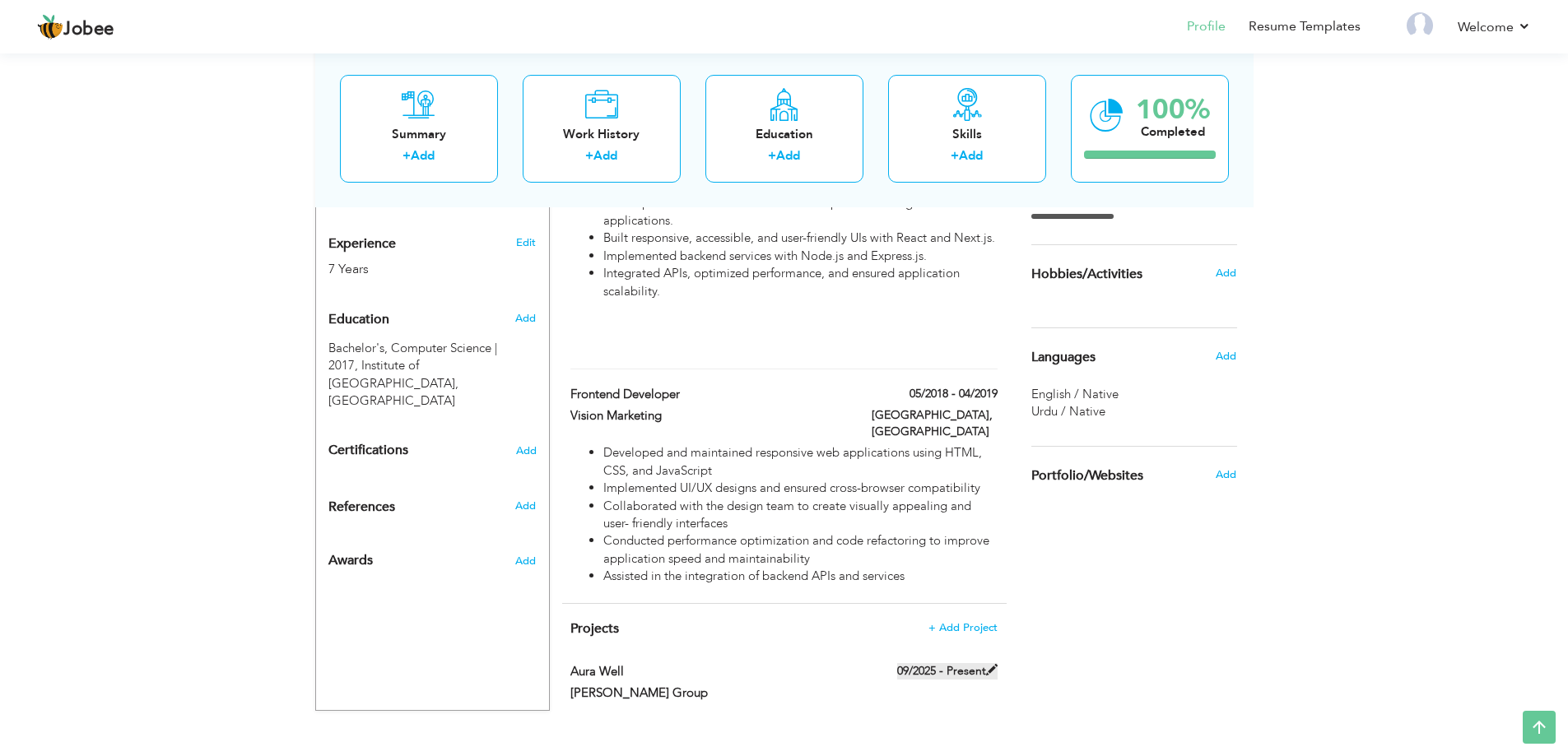
click at [990, 664] on span at bounding box center [992, 670] width 12 height 12
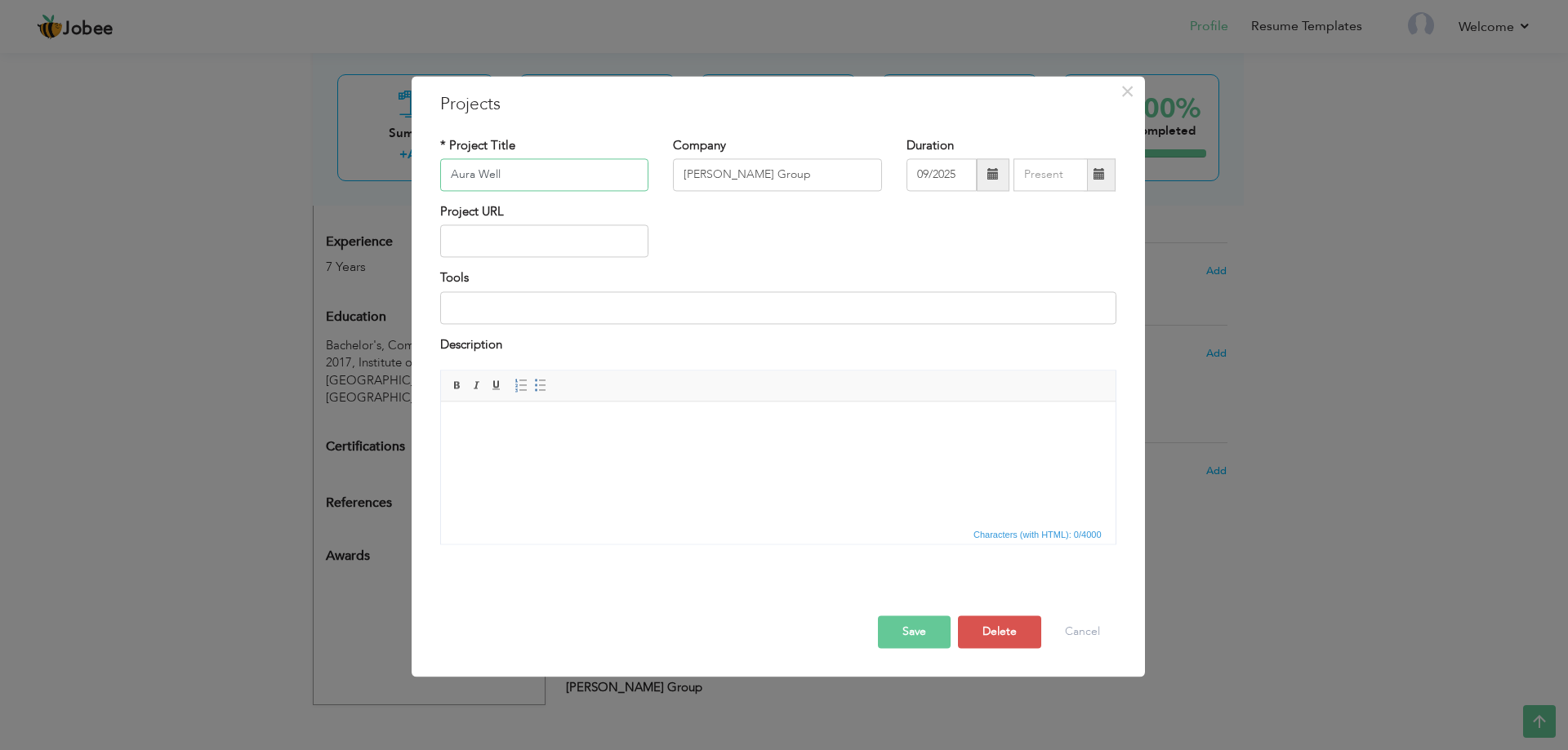
click at [571, 182] on input "Aura Well" at bounding box center [544, 175] width 209 height 33
click at [578, 178] on input "Aura Well" at bounding box center [544, 175] width 209 height 33
drag, startPoint x: 577, startPoint y: 178, endPoint x: 400, endPoint y: 153, distance: 178.8
click at [400, 153] on div "× Projects * Project Title Aura Well Company Cann Group Duration 09/2025" at bounding box center [784, 375] width 1568 height 750
paste input "OfficeBigBox"
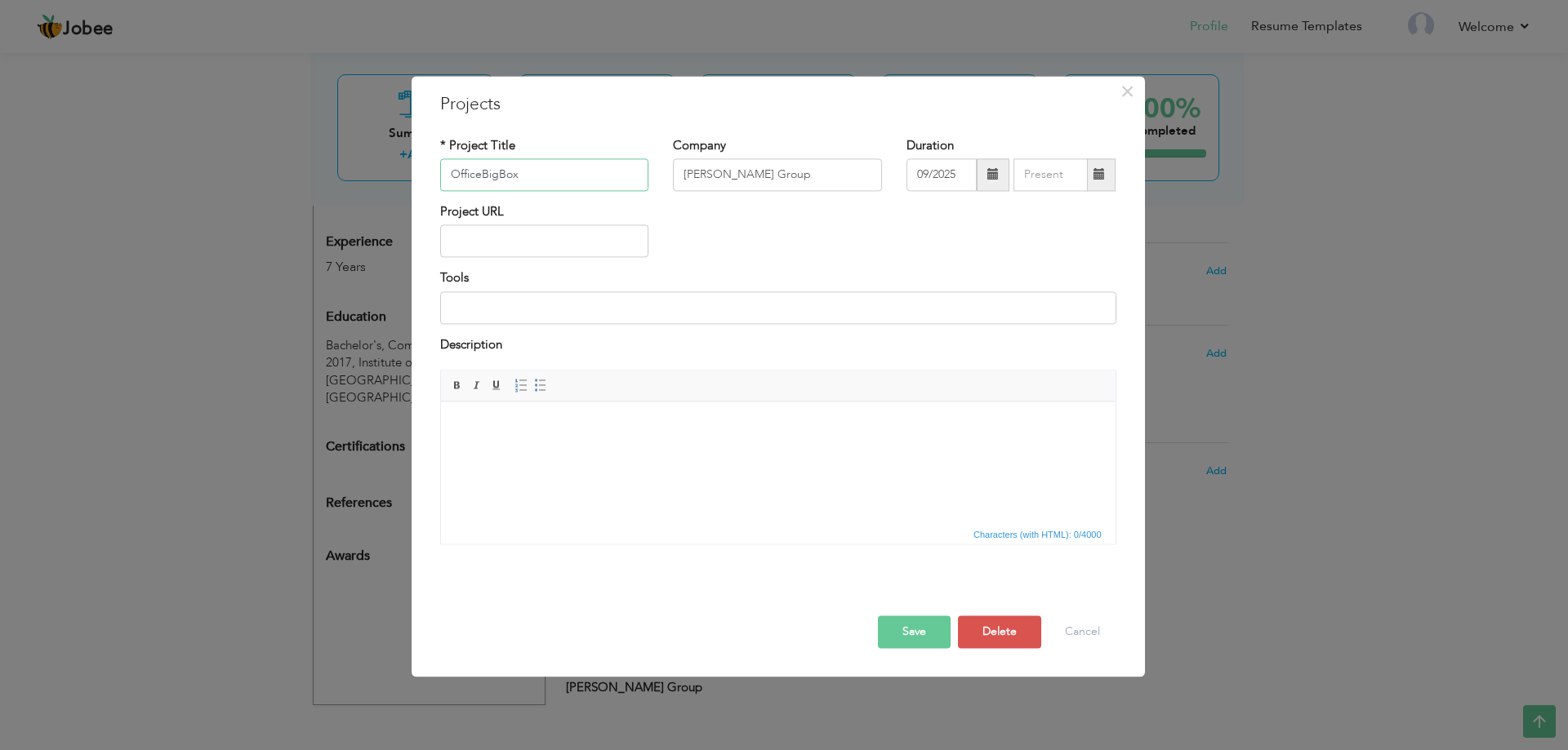
type input "OfficeBigBox"
drag, startPoint x: 779, startPoint y: 177, endPoint x: 676, endPoint y: 173, distance: 103.1
click at [676, 173] on input "Cann Group" at bounding box center [777, 175] width 209 height 33
type input "Freelance"
click at [763, 232] on div "Project URL" at bounding box center [778, 236] width 701 height 66
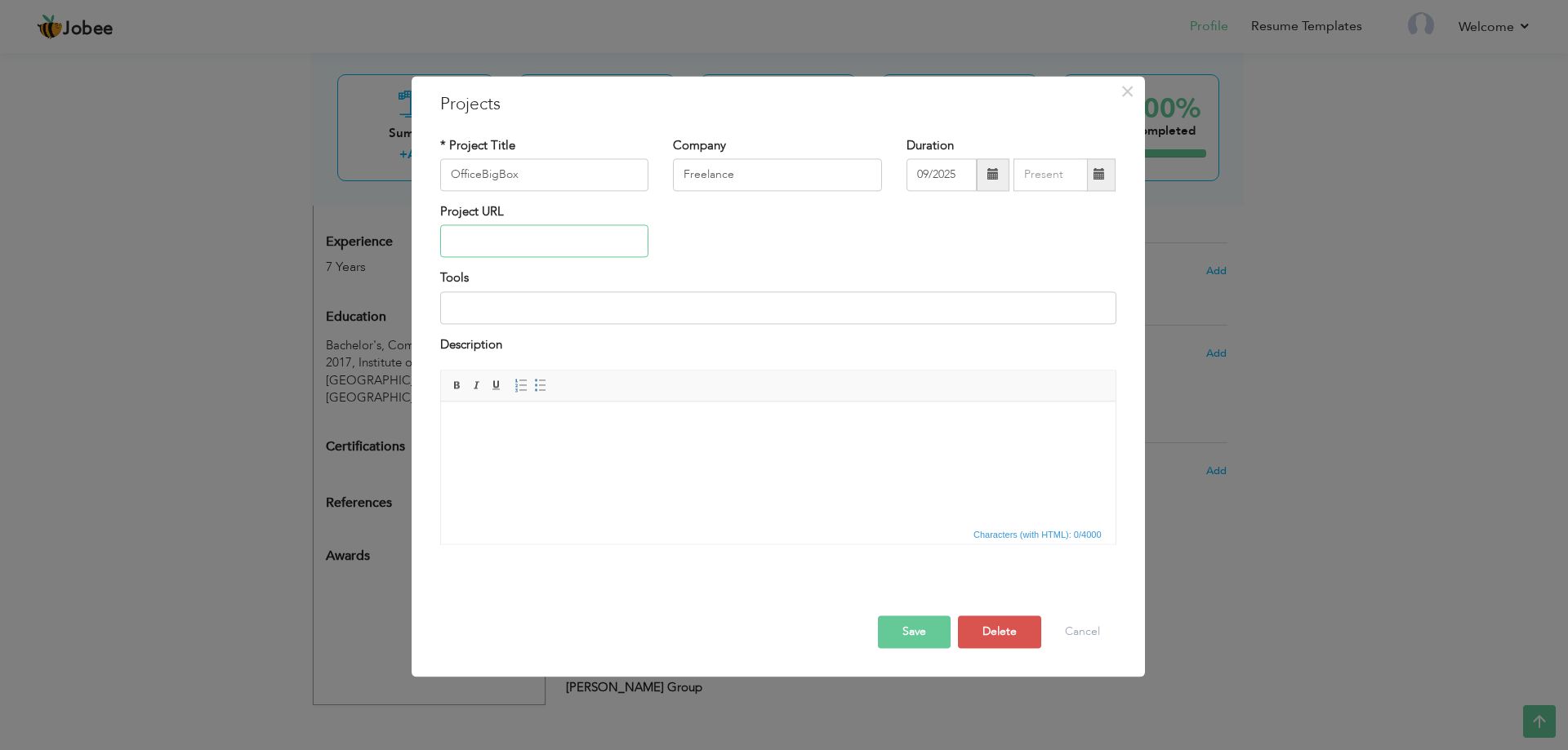
click at [538, 253] on input "text" at bounding box center [544, 242] width 209 height 33
paste input "[URL][DOMAIN_NAME]"
type input "[URL][DOMAIN_NAME]"
click at [523, 313] on input at bounding box center [777, 308] width 676 height 33
paste input "Next.js, Redux, TailwindCSS"
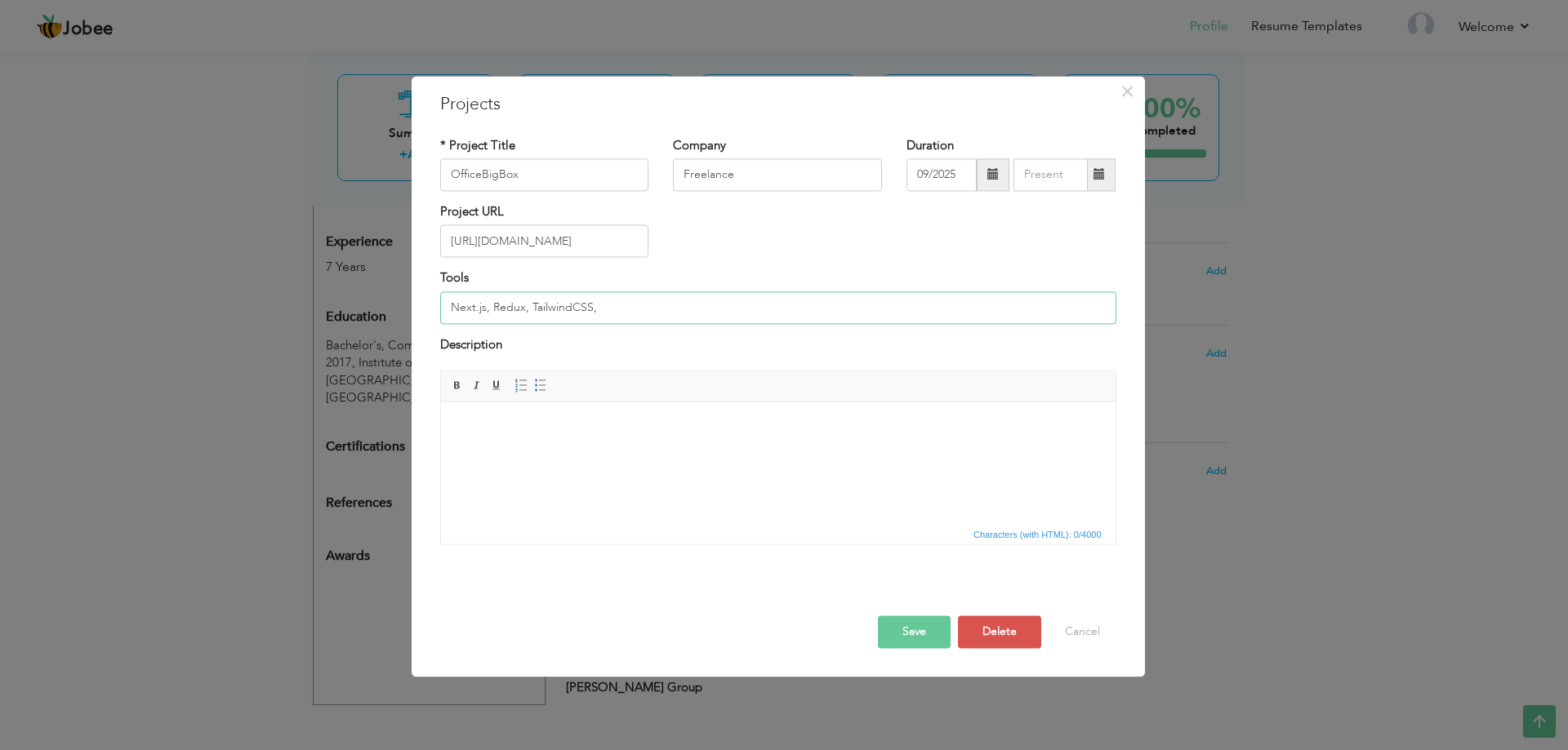
paste input "Node.js, Express.js"
paste input "PostgreSQL"
type input "Next.js, Redux, TailwindCSS, Node.js, Express.js, PostgreSQL"
click at [685, 451] on html at bounding box center [777, 427] width 675 height 50
paste body
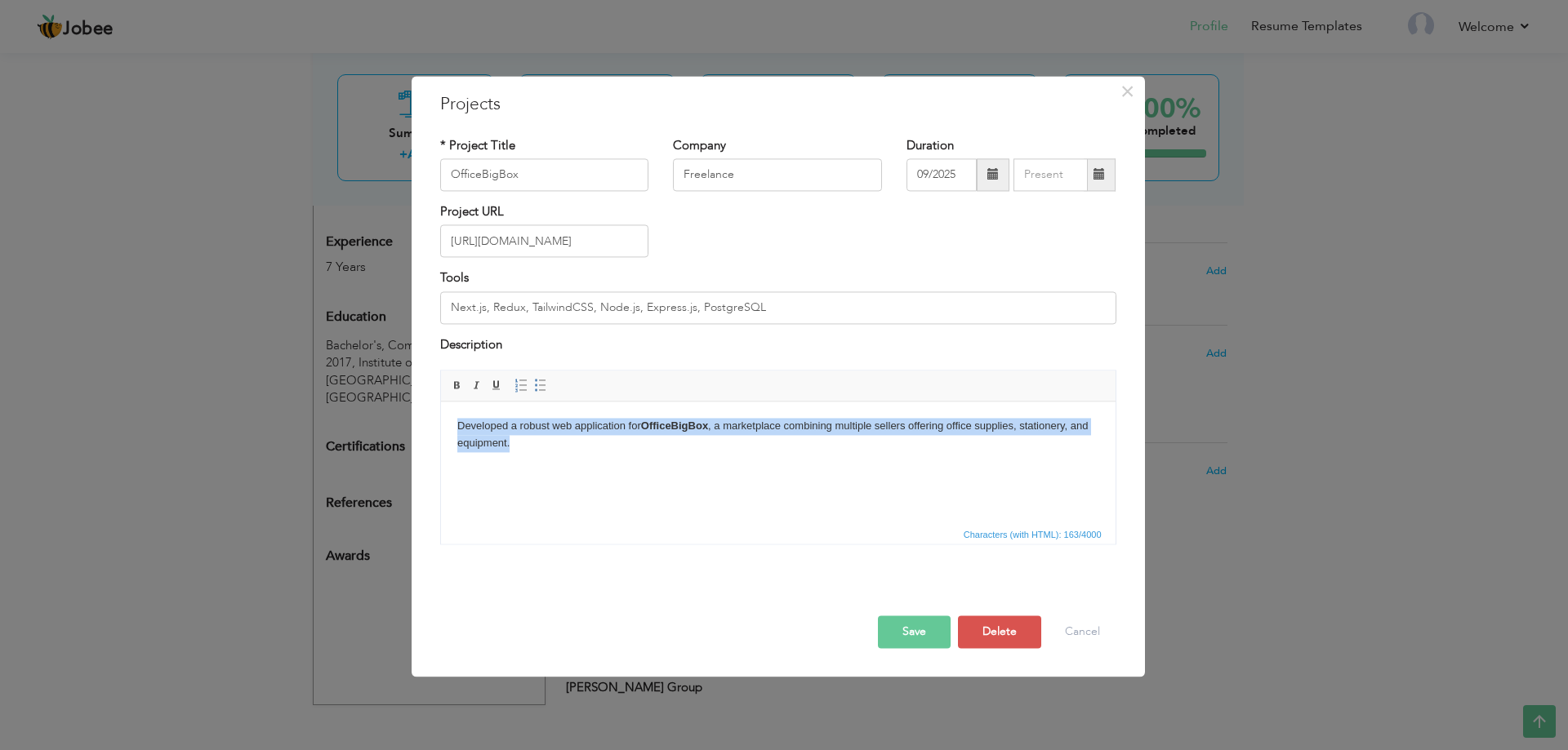
drag, startPoint x: 539, startPoint y: 451, endPoint x: 397, endPoint y: 409, distance: 148.1
click at [440, 409] on html "Developed a robust web application for OfficeBigBox , a marketplace combining m…" at bounding box center [777, 435] width 675 height 67
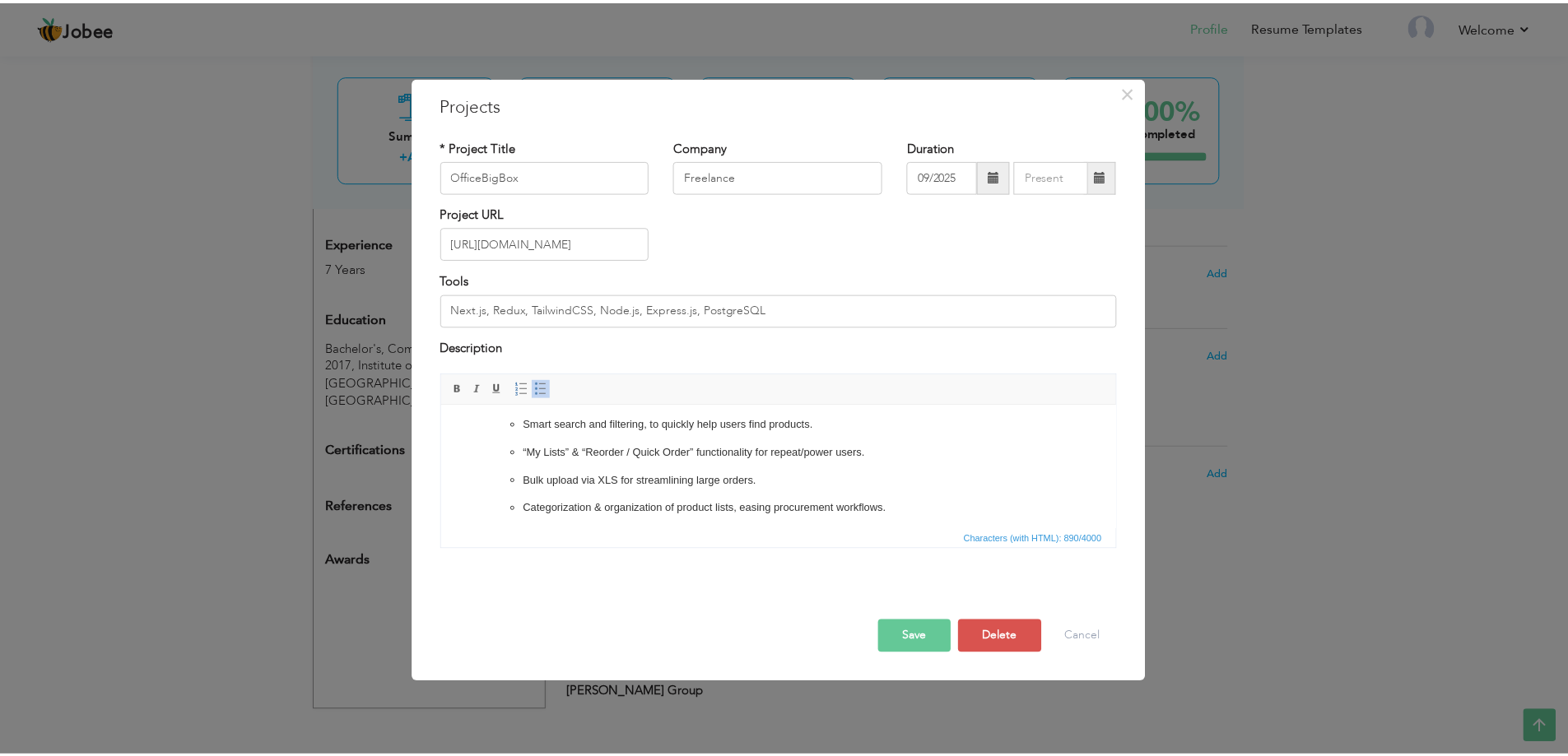
scroll to position [0, 0]
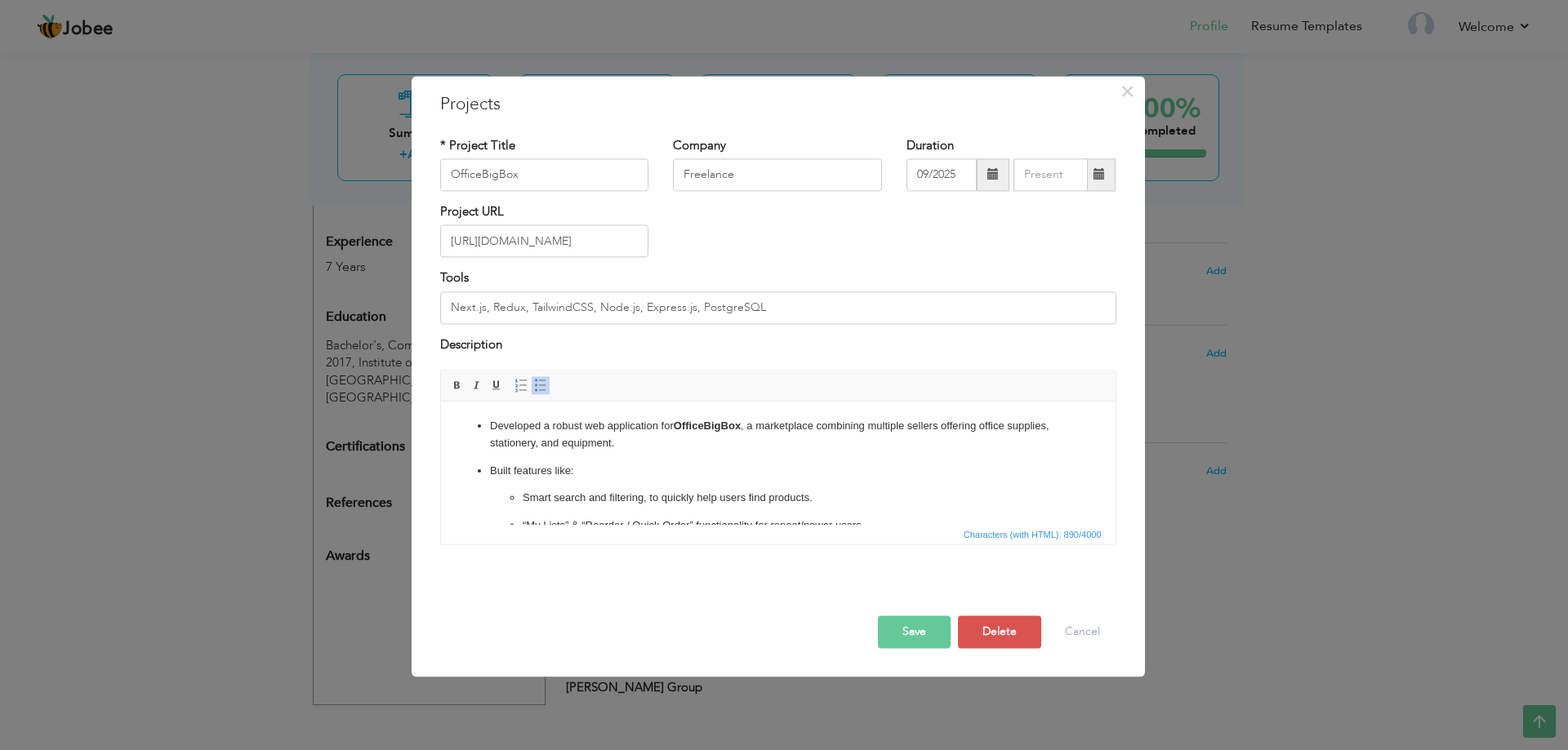
click at [917, 631] on button "Save" at bounding box center [914, 633] width 73 height 33
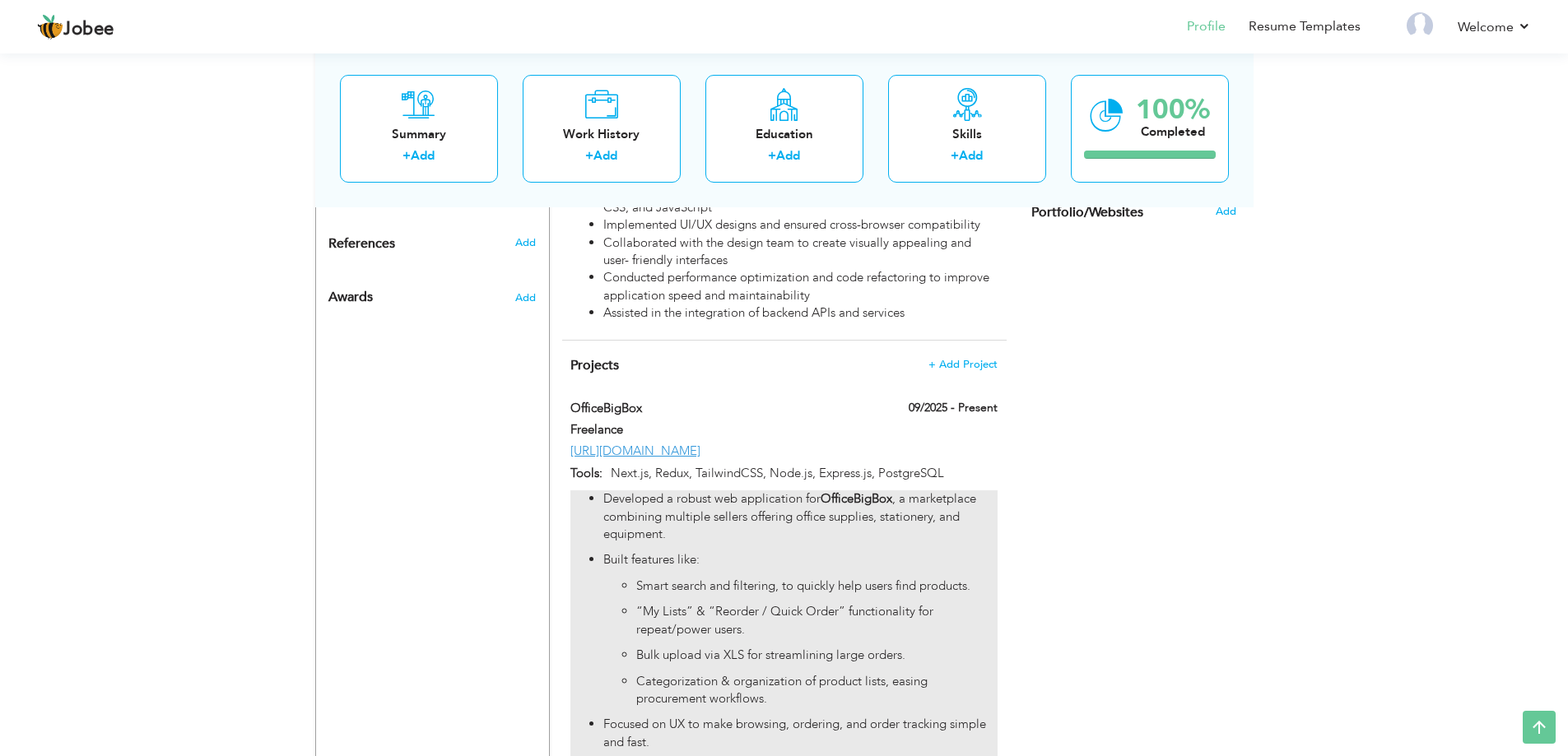
scroll to position [1022, 0]
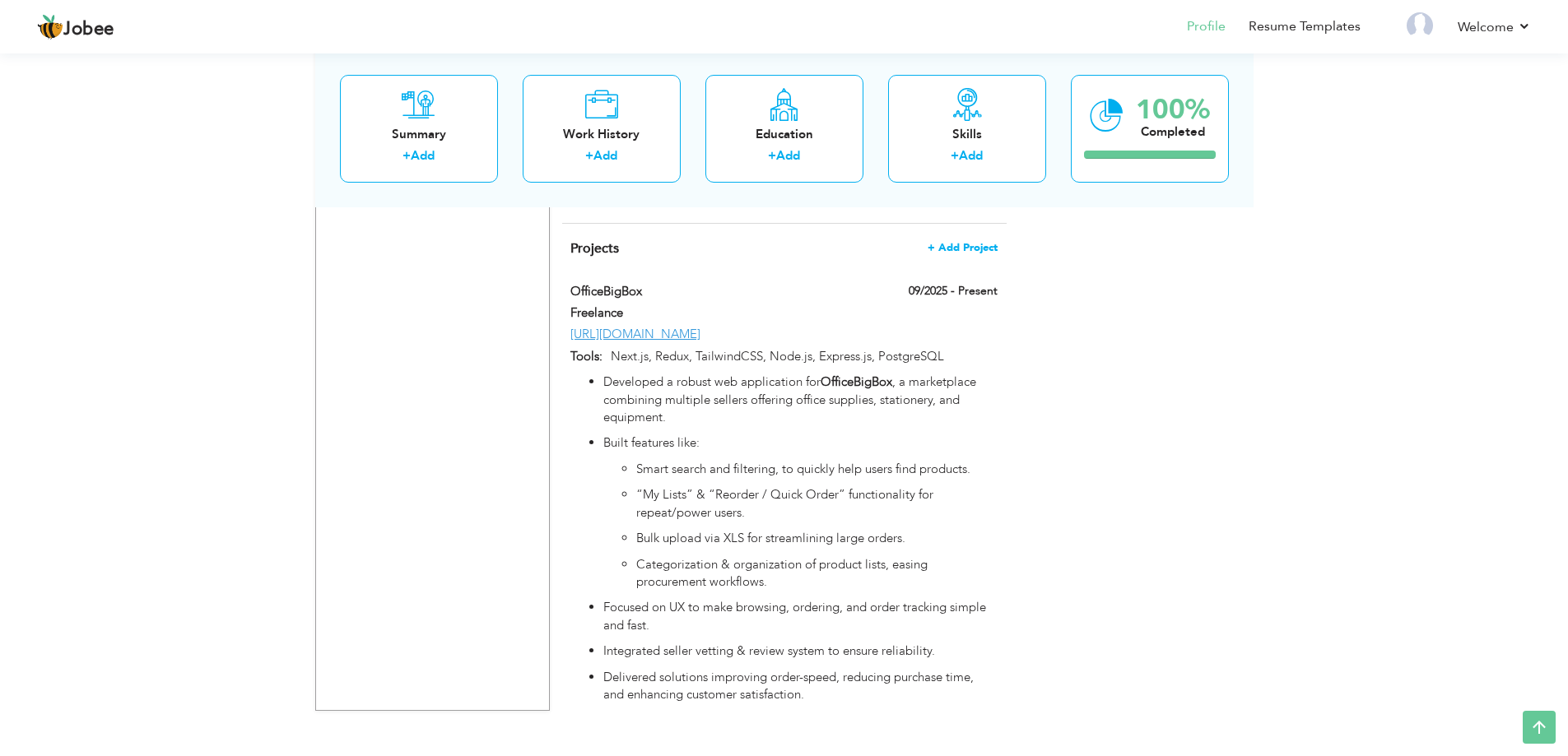
click at [973, 242] on span "+ Add Project" at bounding box center [963, 247] width 70 height 12
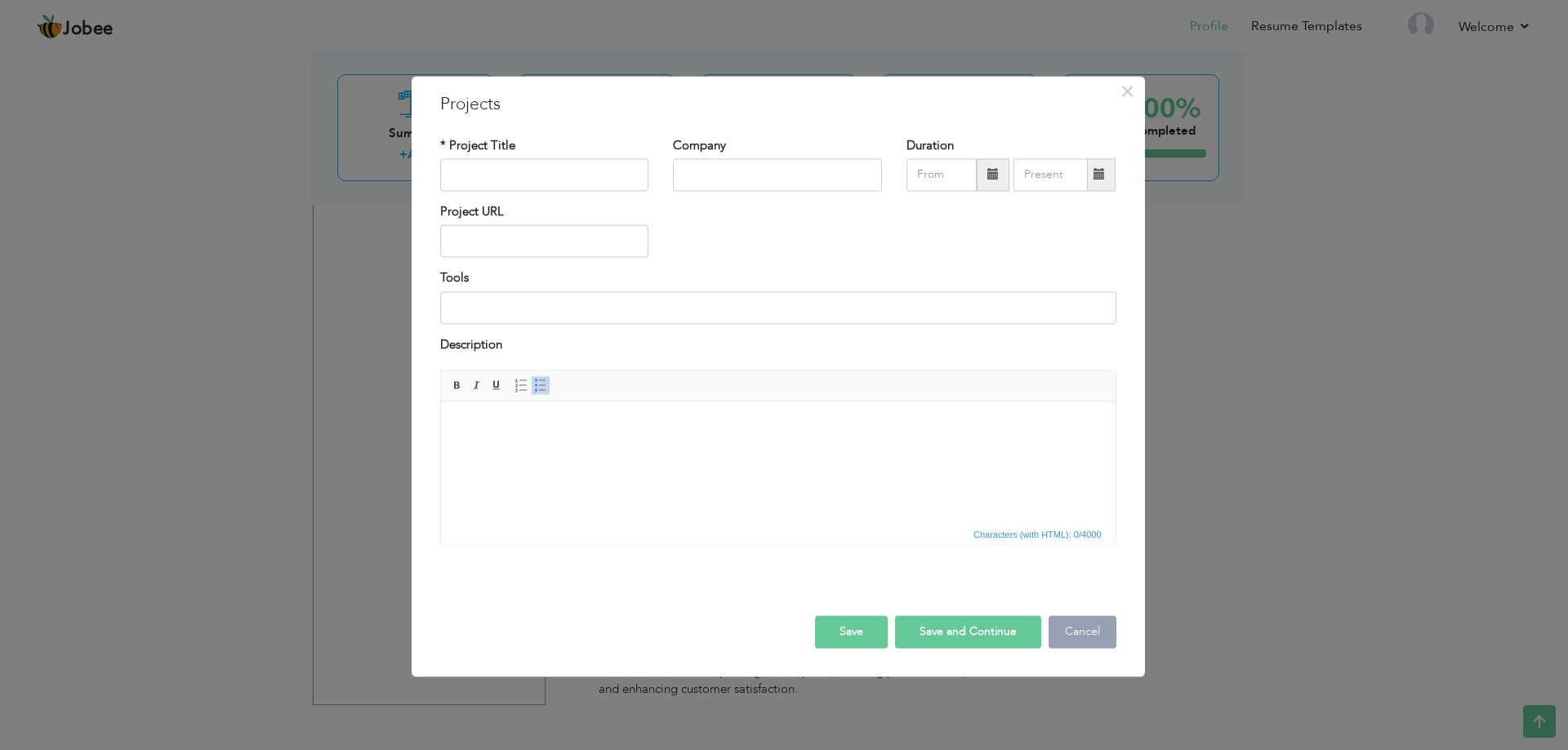
click at [1091, 631] on button "Cancel" at bounding box center [1083, 633] width 68 height 33
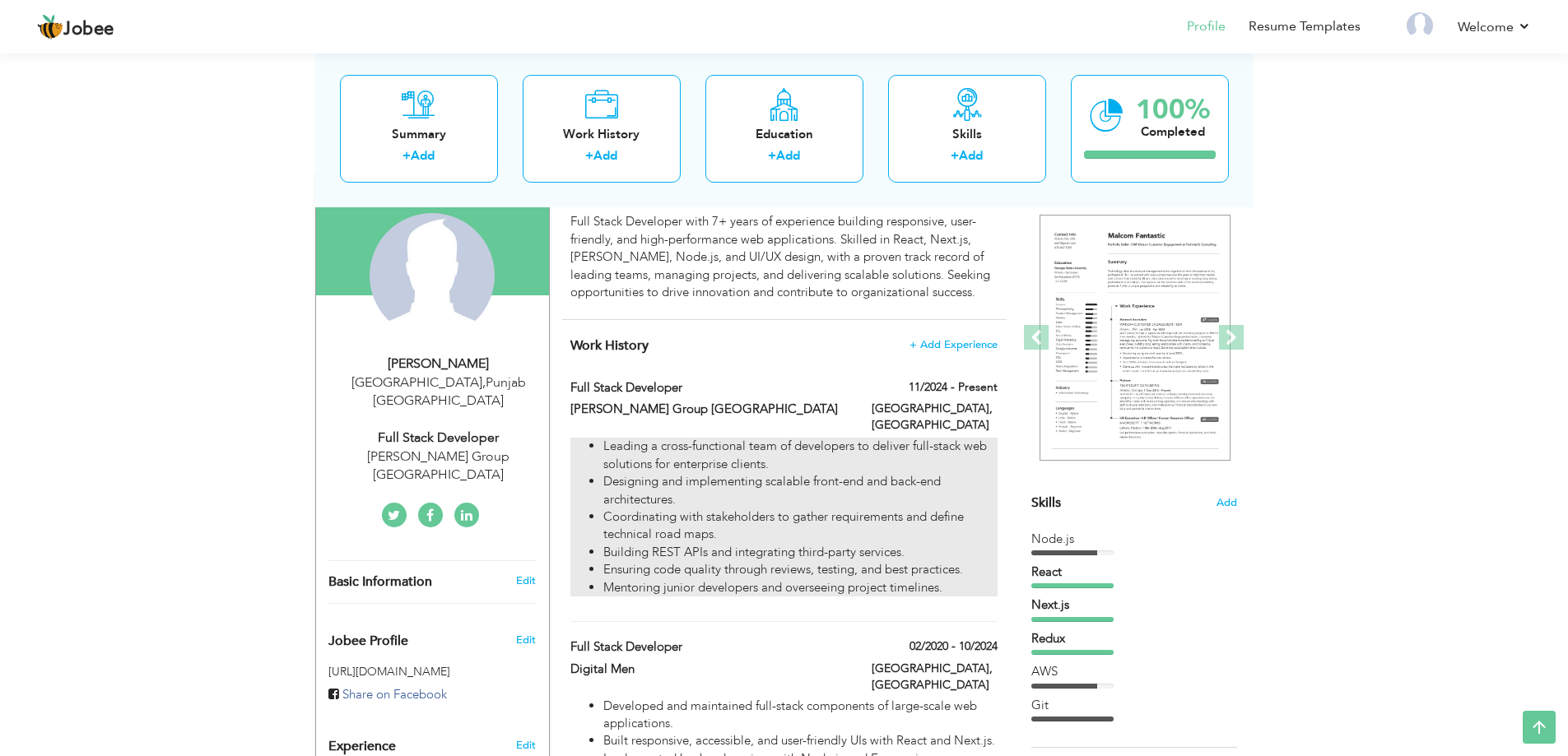
scroll to position [0, 0]
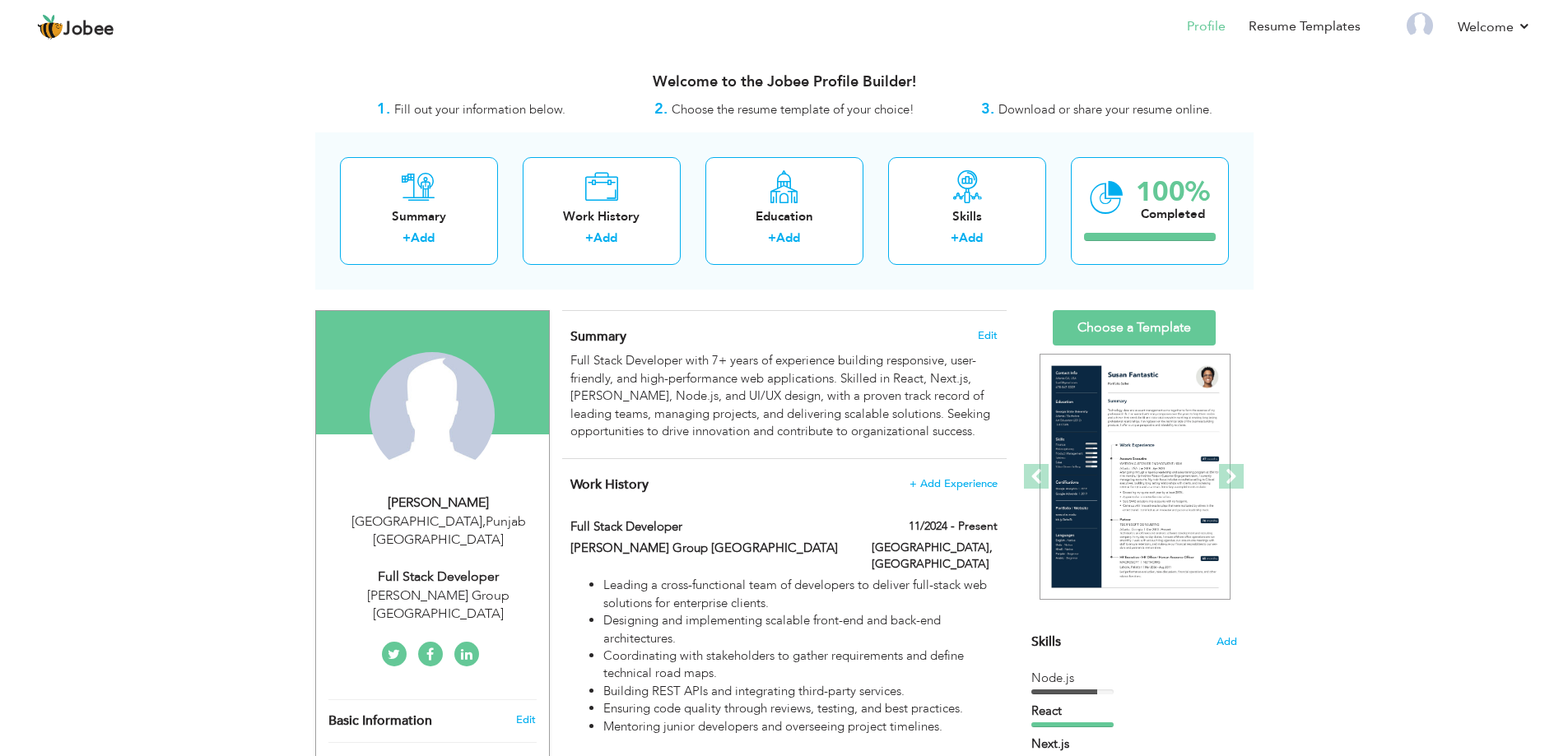
click at [473, 642] on link at bounding box center [466, 654] width 24 height 24
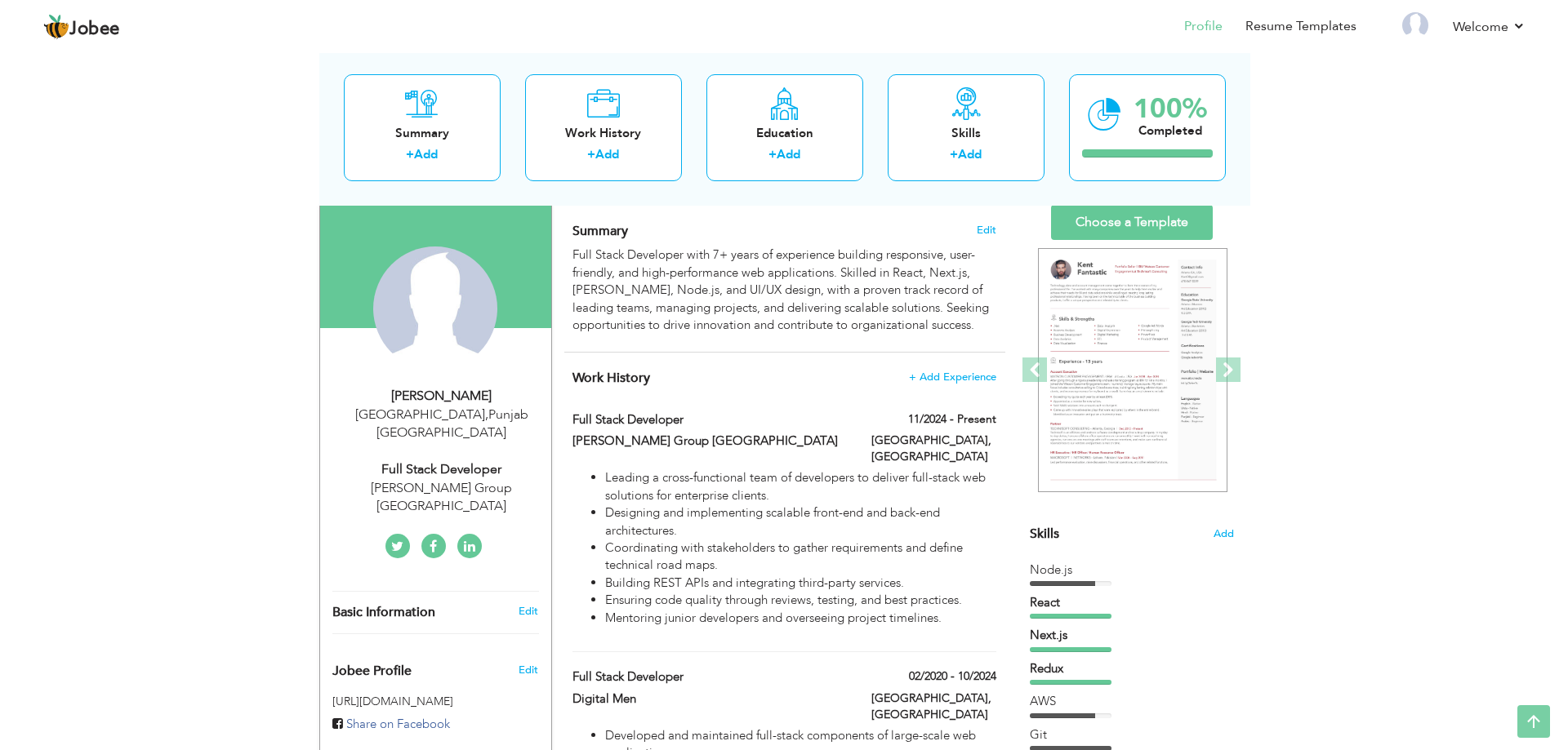
scroll to position [81, 0]
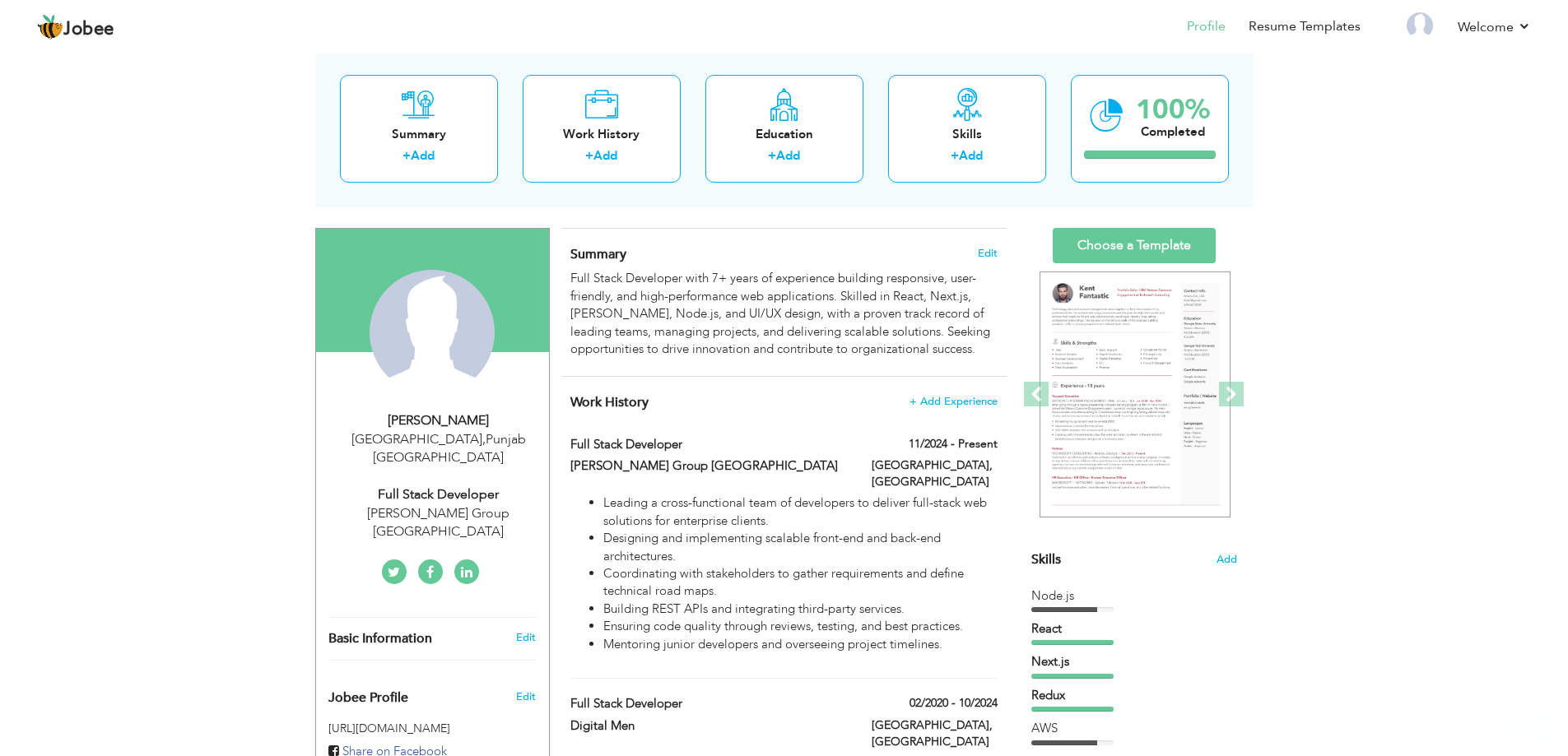
click at [503, 405] on div "Change Remove" at bounding box center [433, 340] width 209 height 141
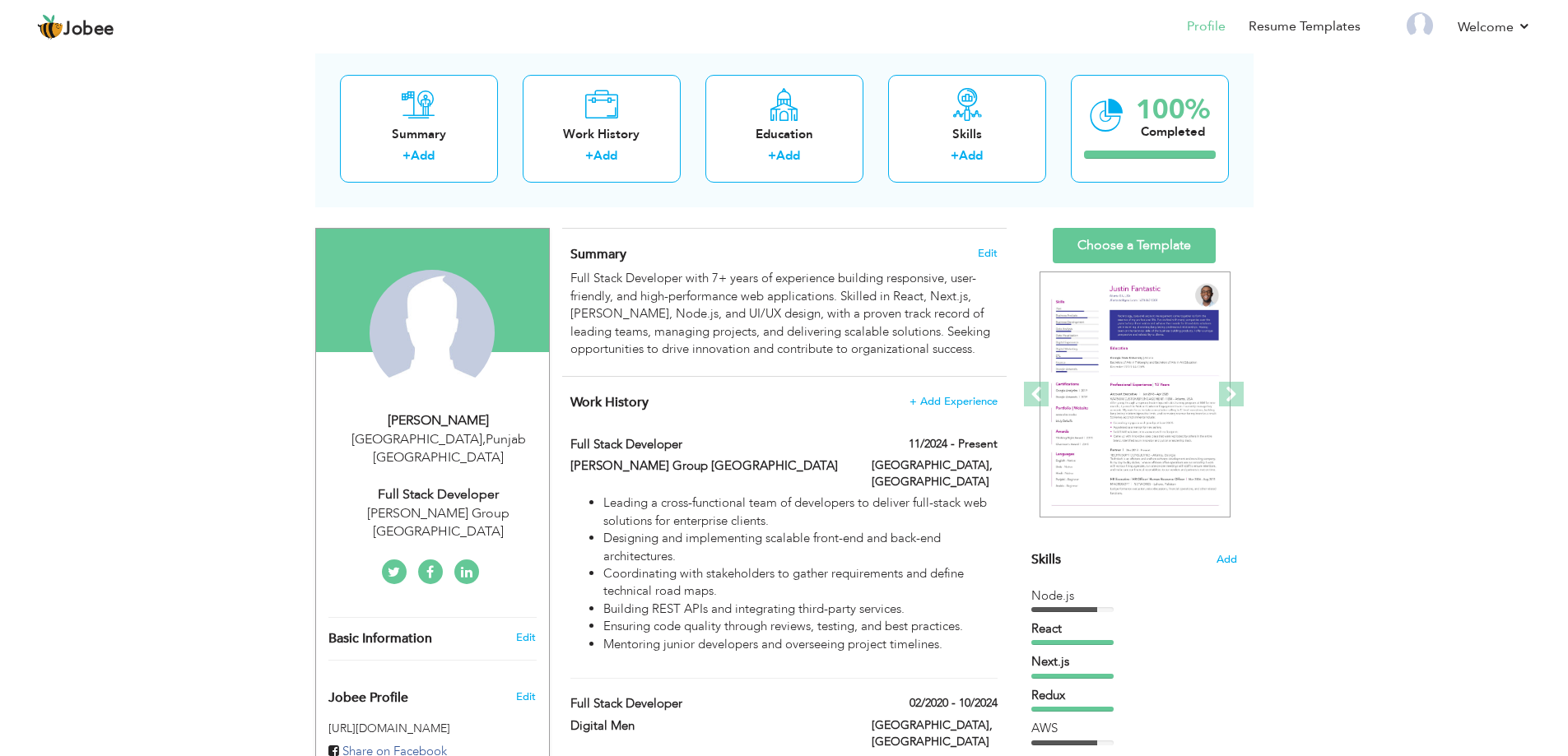
click at [459, 446] on div "Lahore , Punjab Pakistan" at bounding box center [439, 449] width 220 height 38
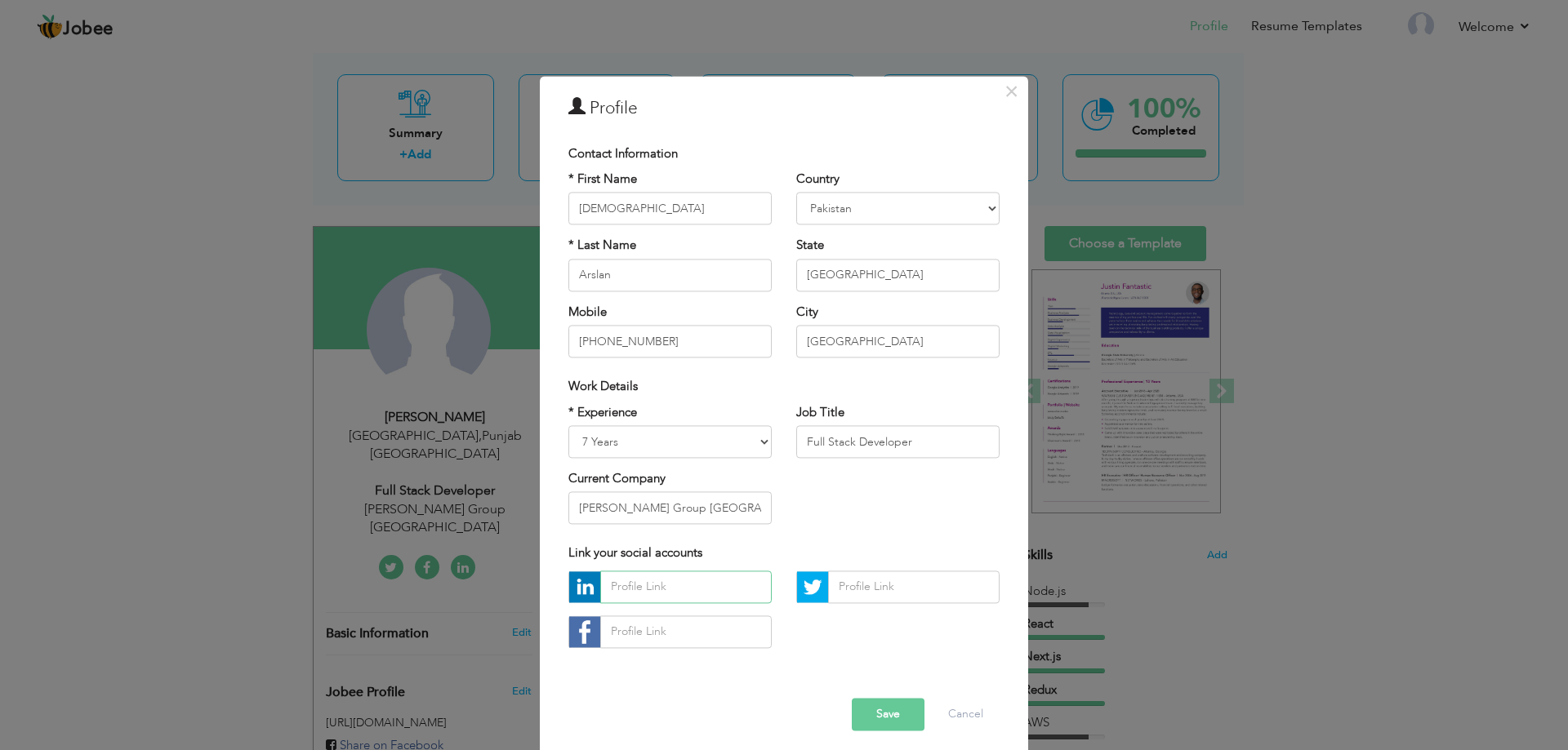
click at [633, 581] on input "text" at bounding box center [685, 587] width 171 height 33
paste input "https://www.linkedin.com/in/muhammadarslan7422"
type input "https://www.linkedin.com/in/muhammadarslan7422"
click at [814, 630] on div "https://www.linkedin.com/in/muhammadarslan7422" at bounding box center [783, 615] width 455 height 90
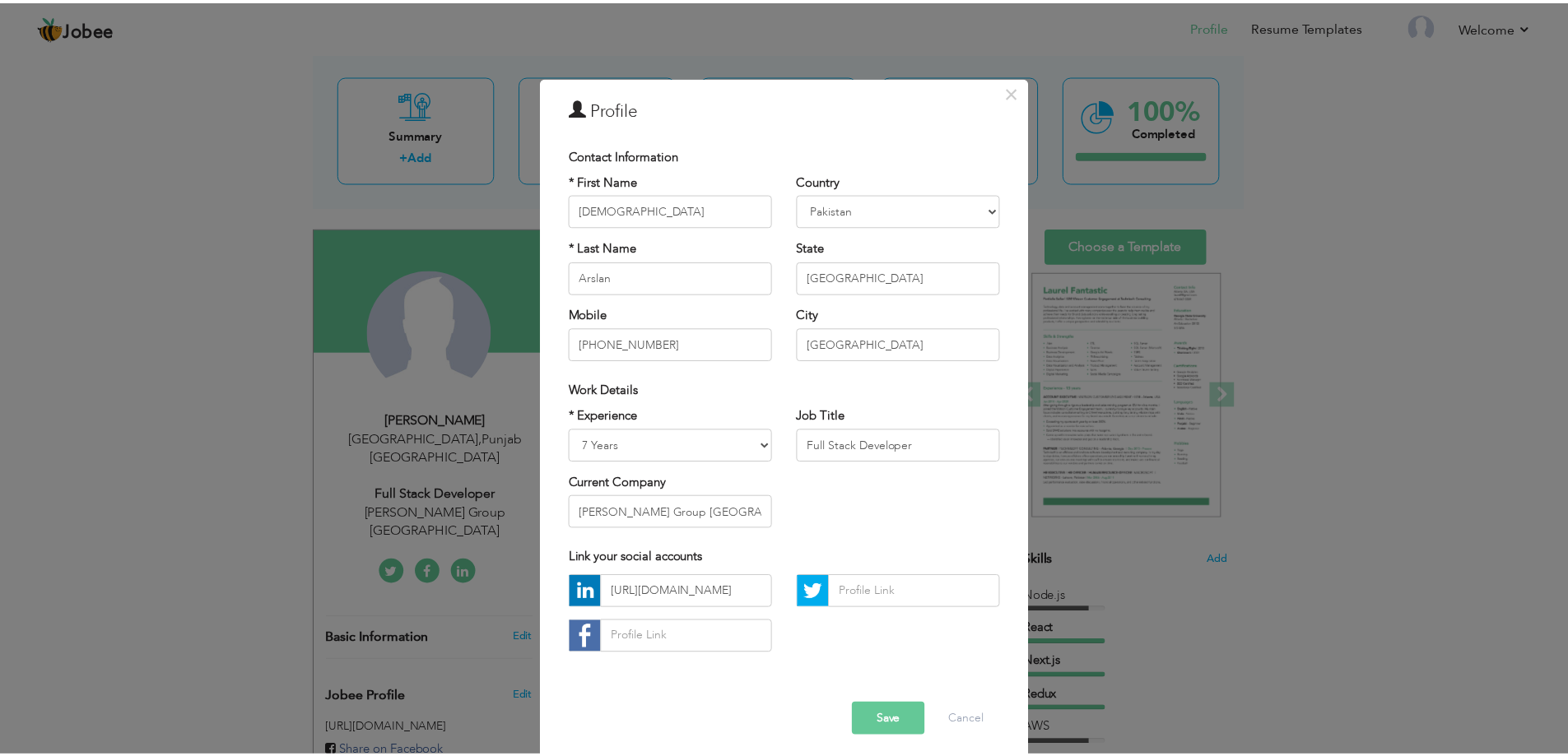
scroll to position [0, 0]
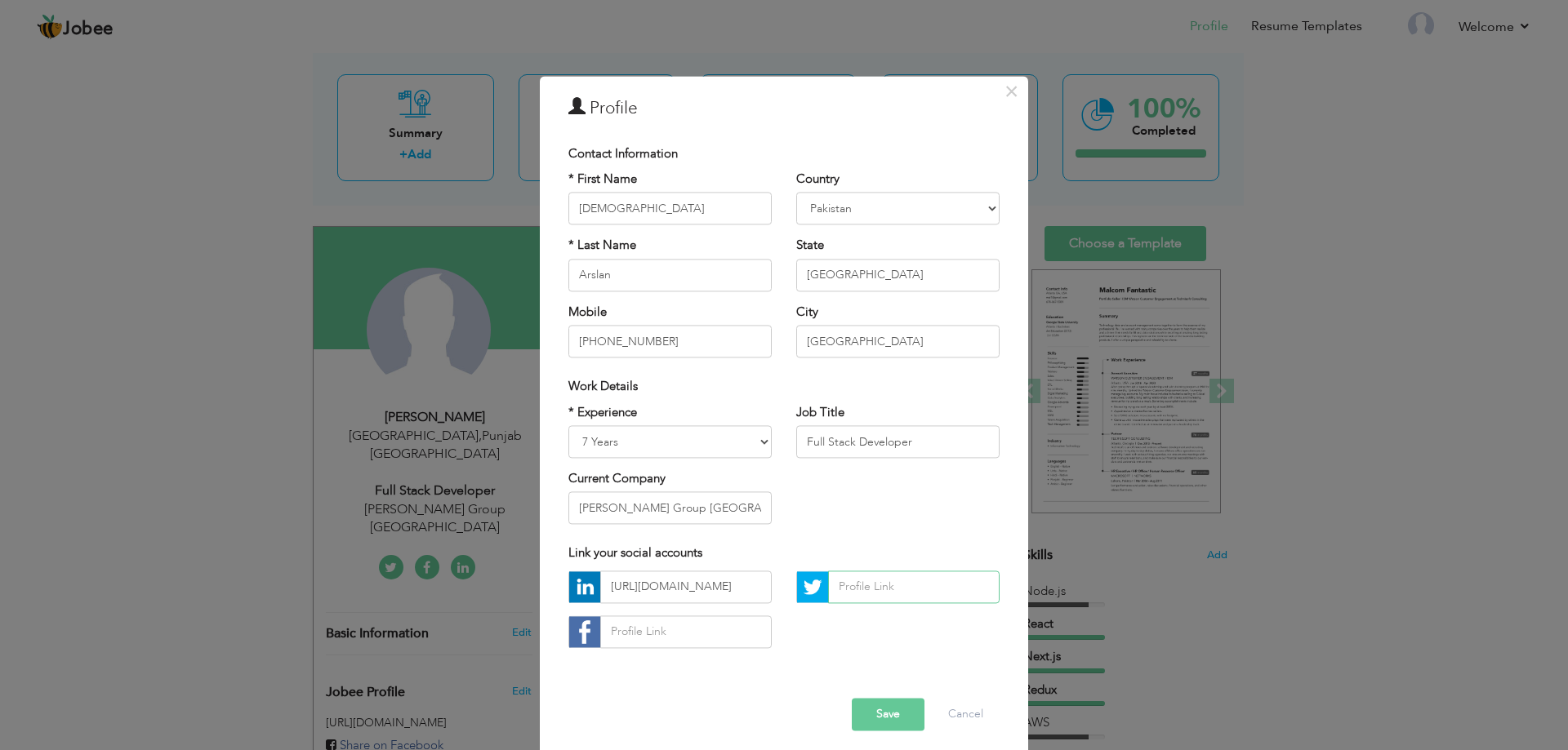
click at [902, 586] on input "text" at bounding box center [914, 587] width 171 height 33
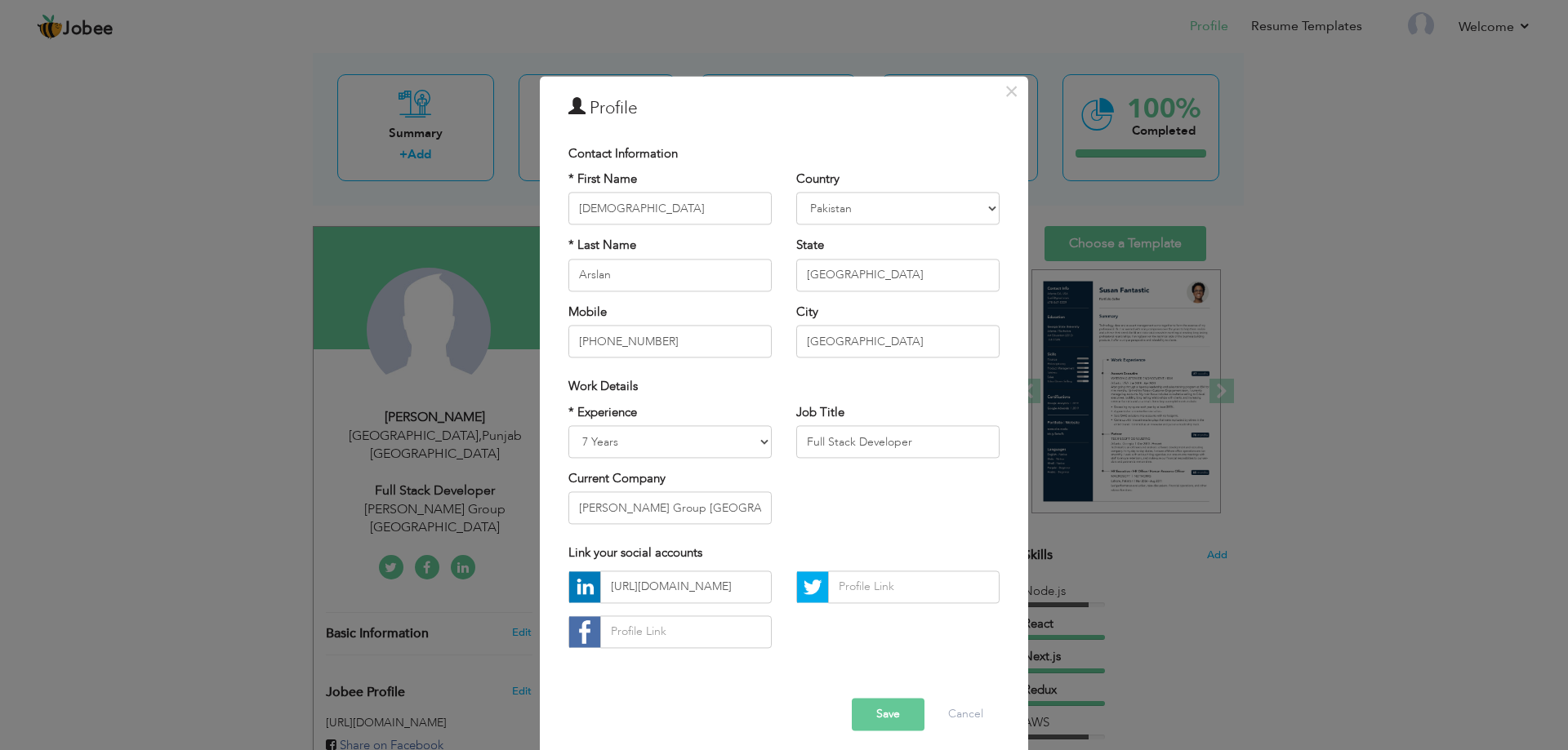
click at [818, 633] on div "https://www.linkedin.com/in/muhammadarslan7422" at bounding box center [783, 615] width 455 height 90
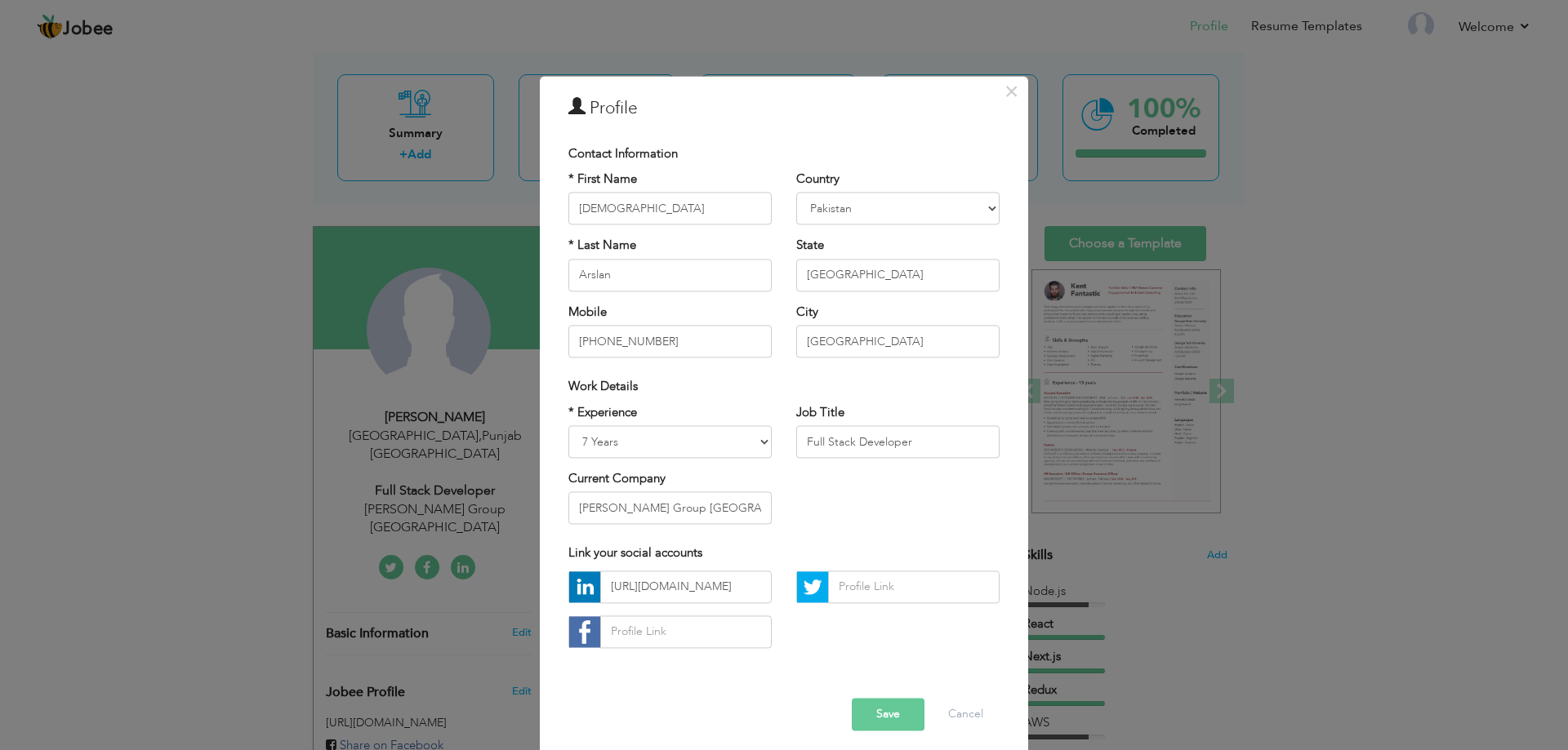
click at [880, 718] on button "Save" at bounding box center [887, 714] width 73 height 33
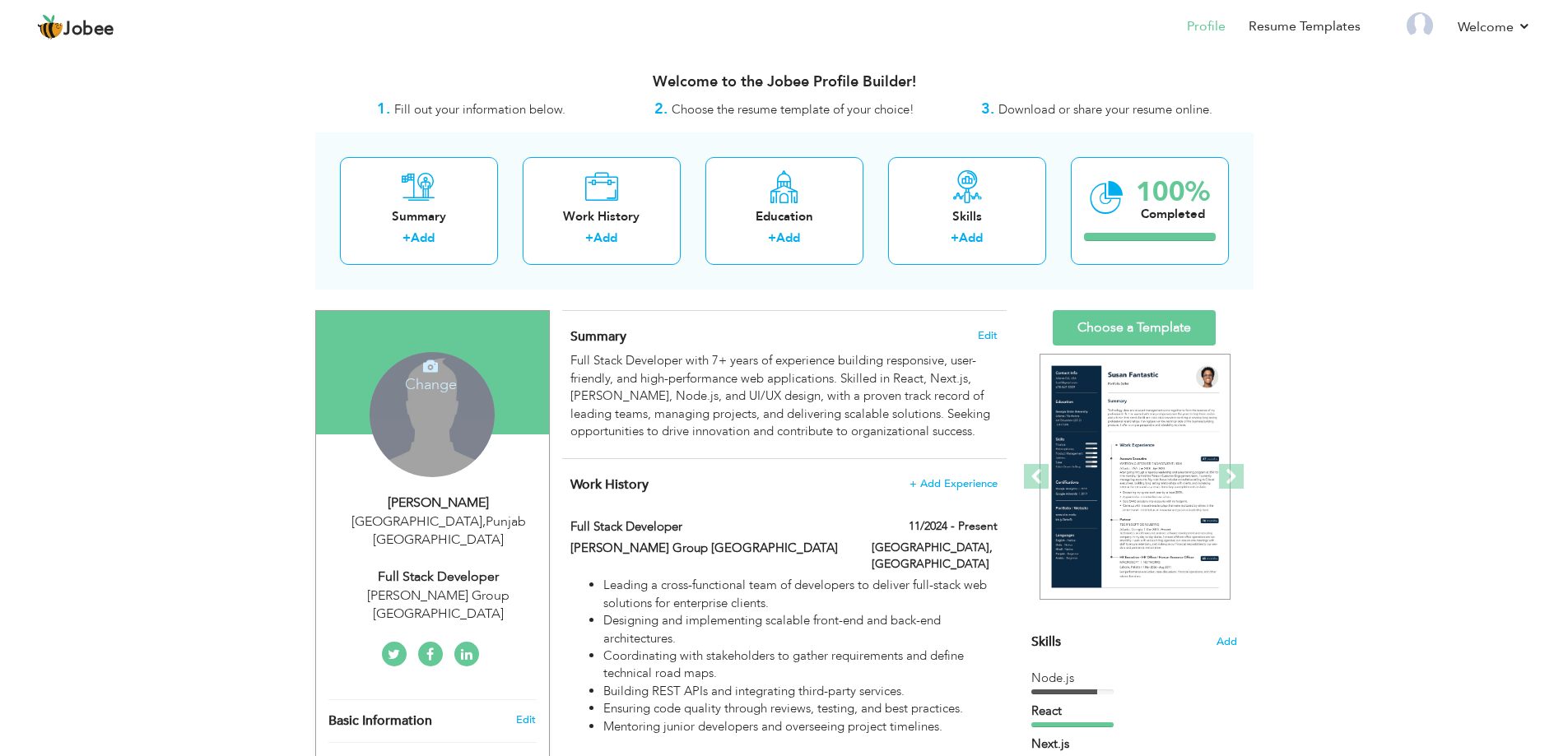
click at [414, 416] on div "Change Remove" at bounding box center [432, 415] width 125 height 125
click at [427, 415] on div "Change Remove" at bounding box center [432, 415] width 125 height 125
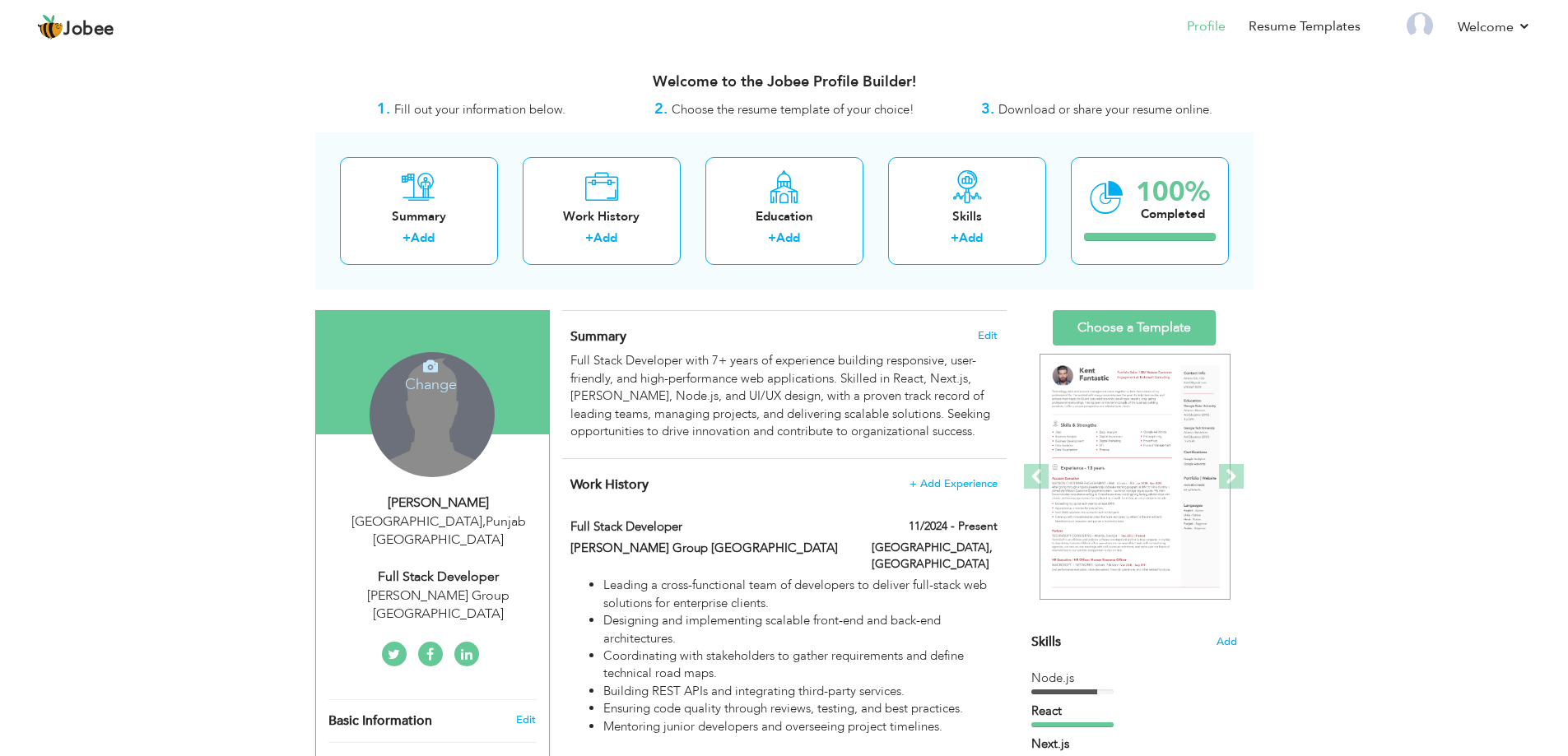
click at [445, 419] on div "Change Remove" at bounding box center [432, 415] width 125 height 125
click at [434, 373] on icon at bounding box center [430, 365] width 15 height 15
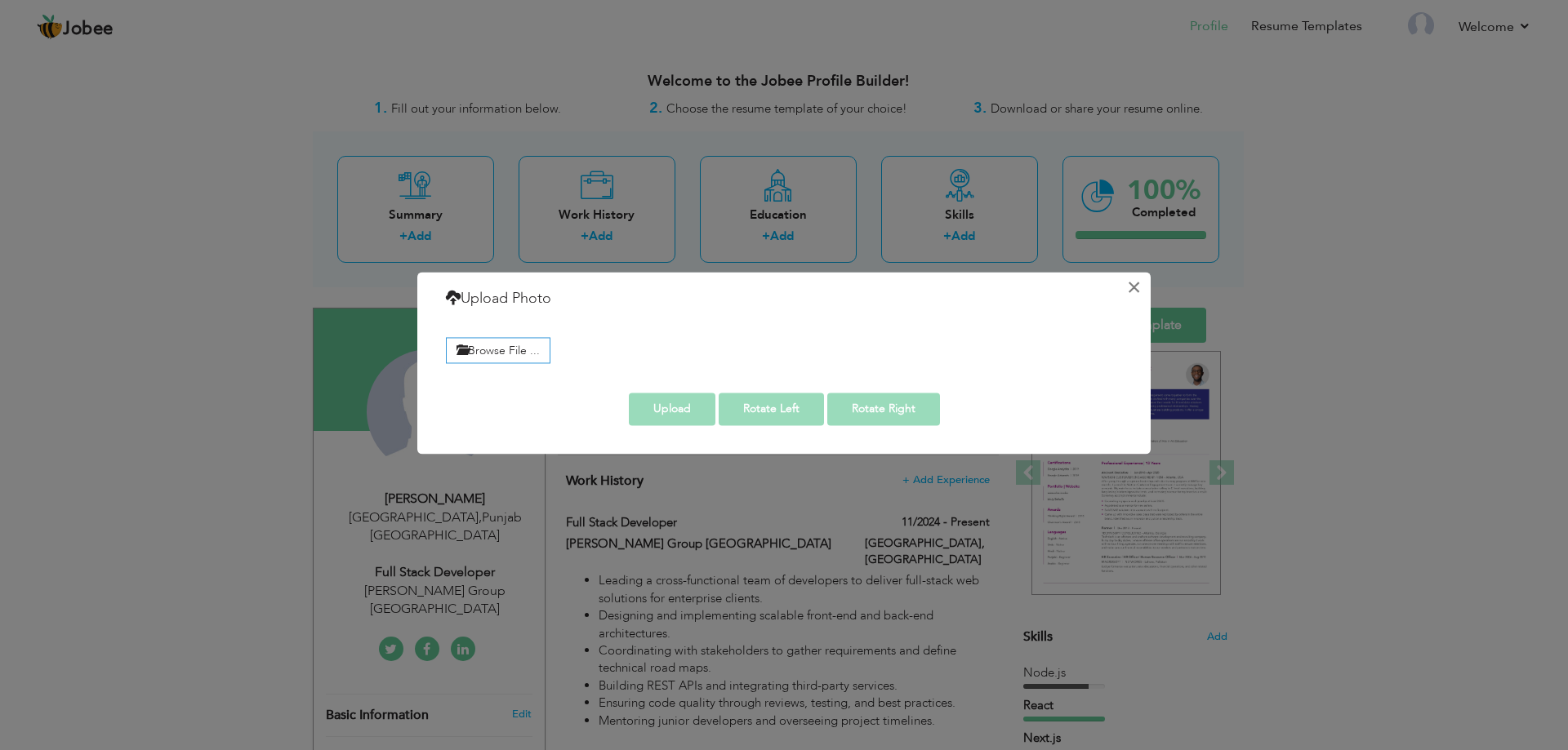
click at [1132, 285] on button "×" at bounding box center [1133, 287] width 26 height 26
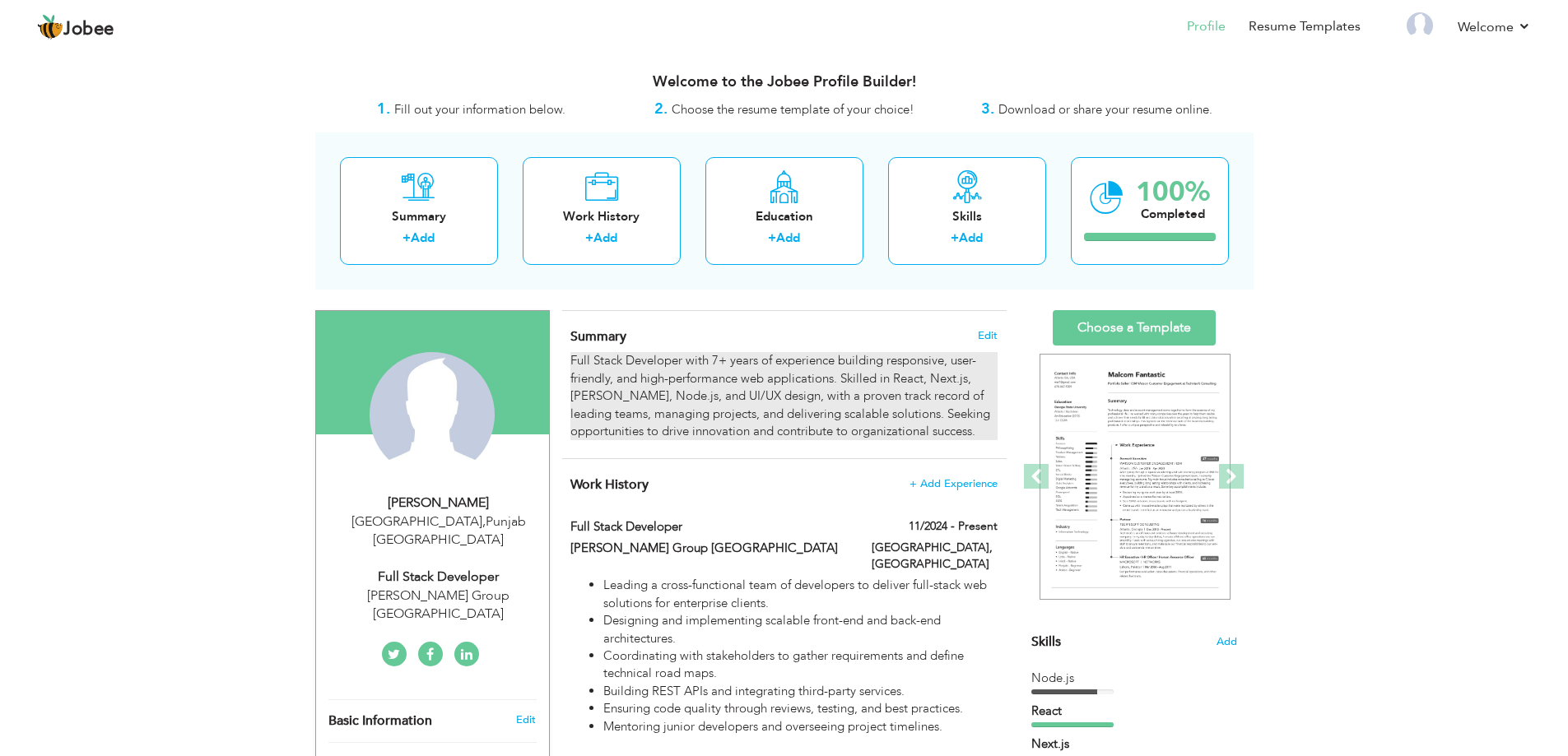
click at [733, 440] on div "Full Stack Developer with 7+ years of experience building responsive, user-frie…" at bounding box center [784, 397] width 427 height 88
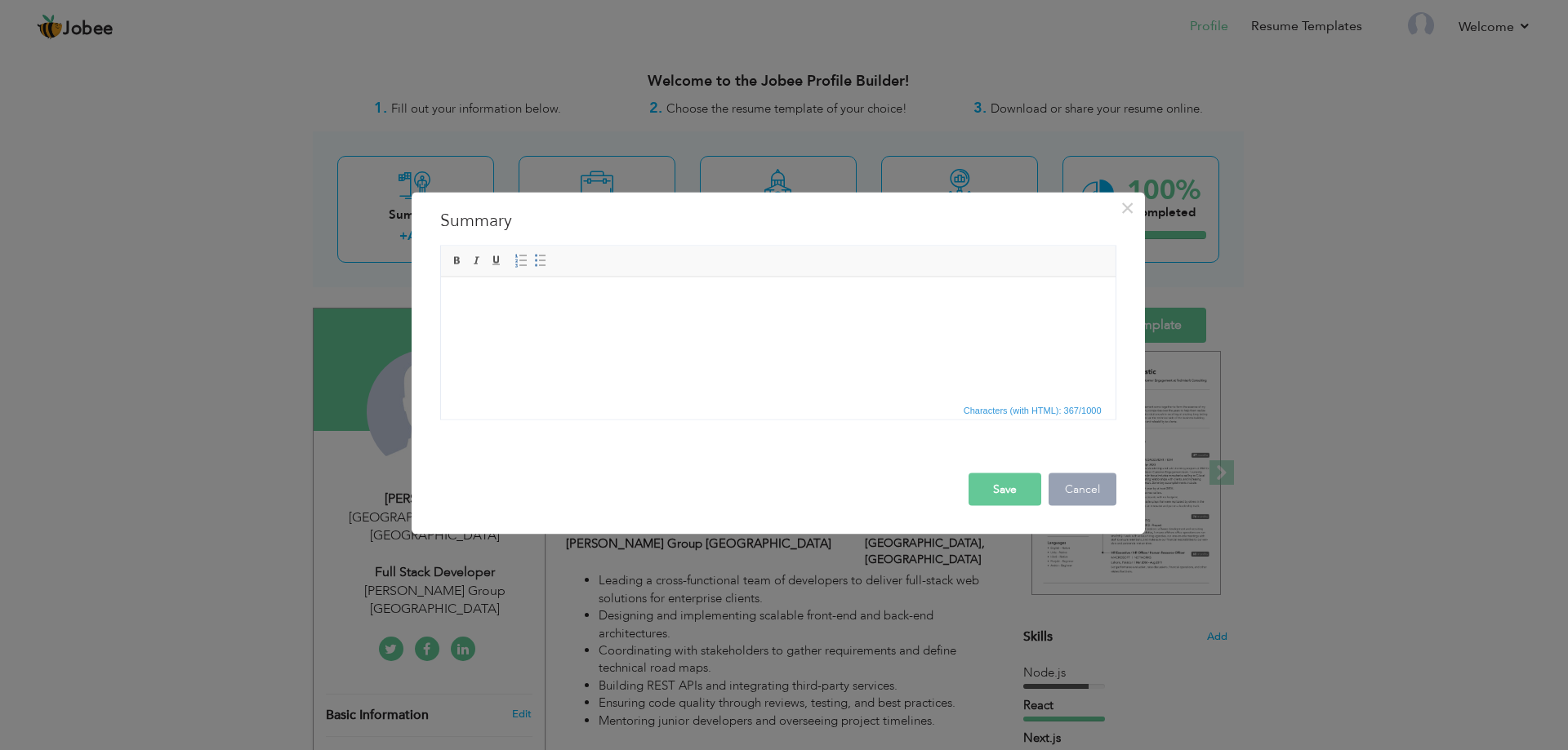
click at [1061, 480] on button "Cancel" at bounding box center [1083, 489] width 68 height 33
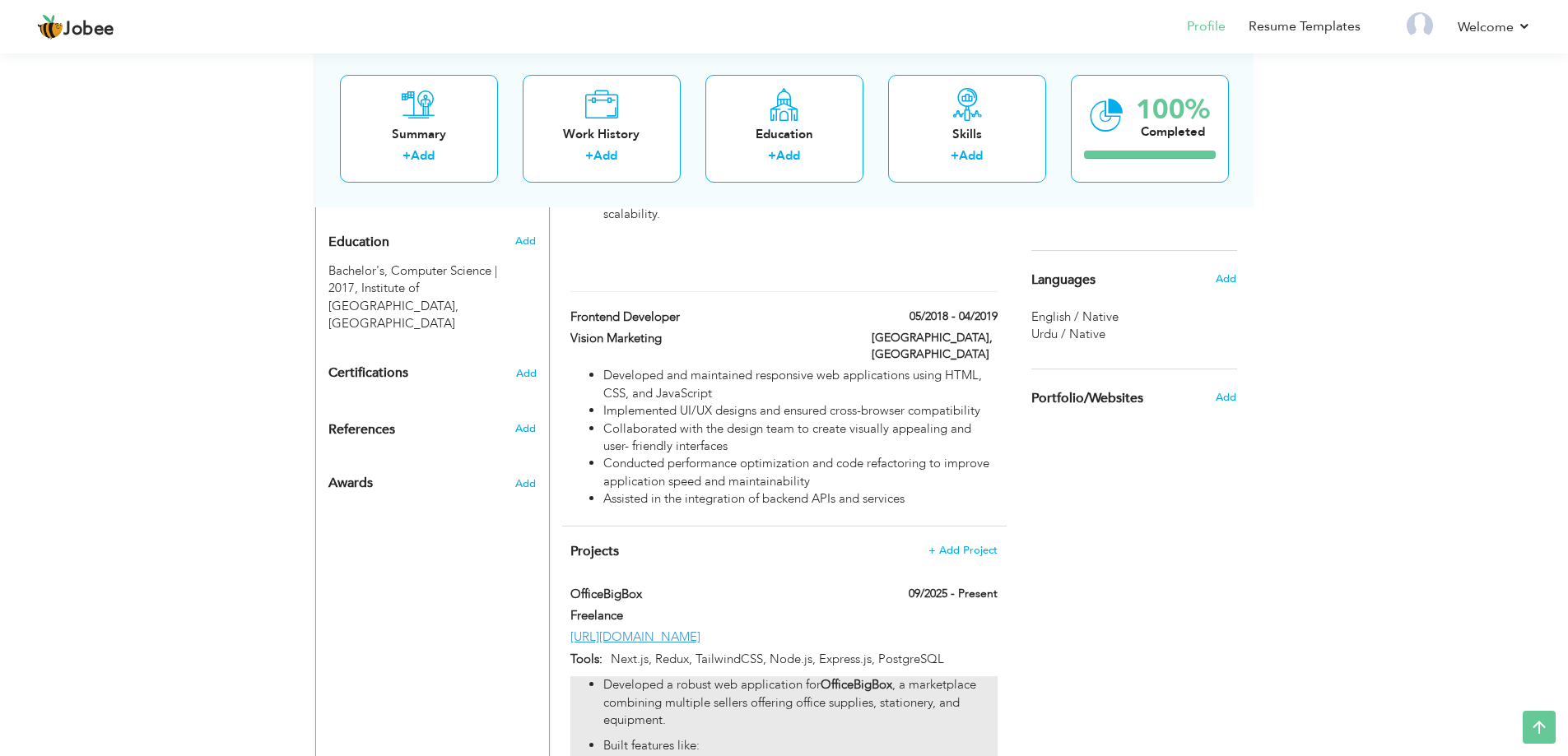
scroll to position [446, 0]
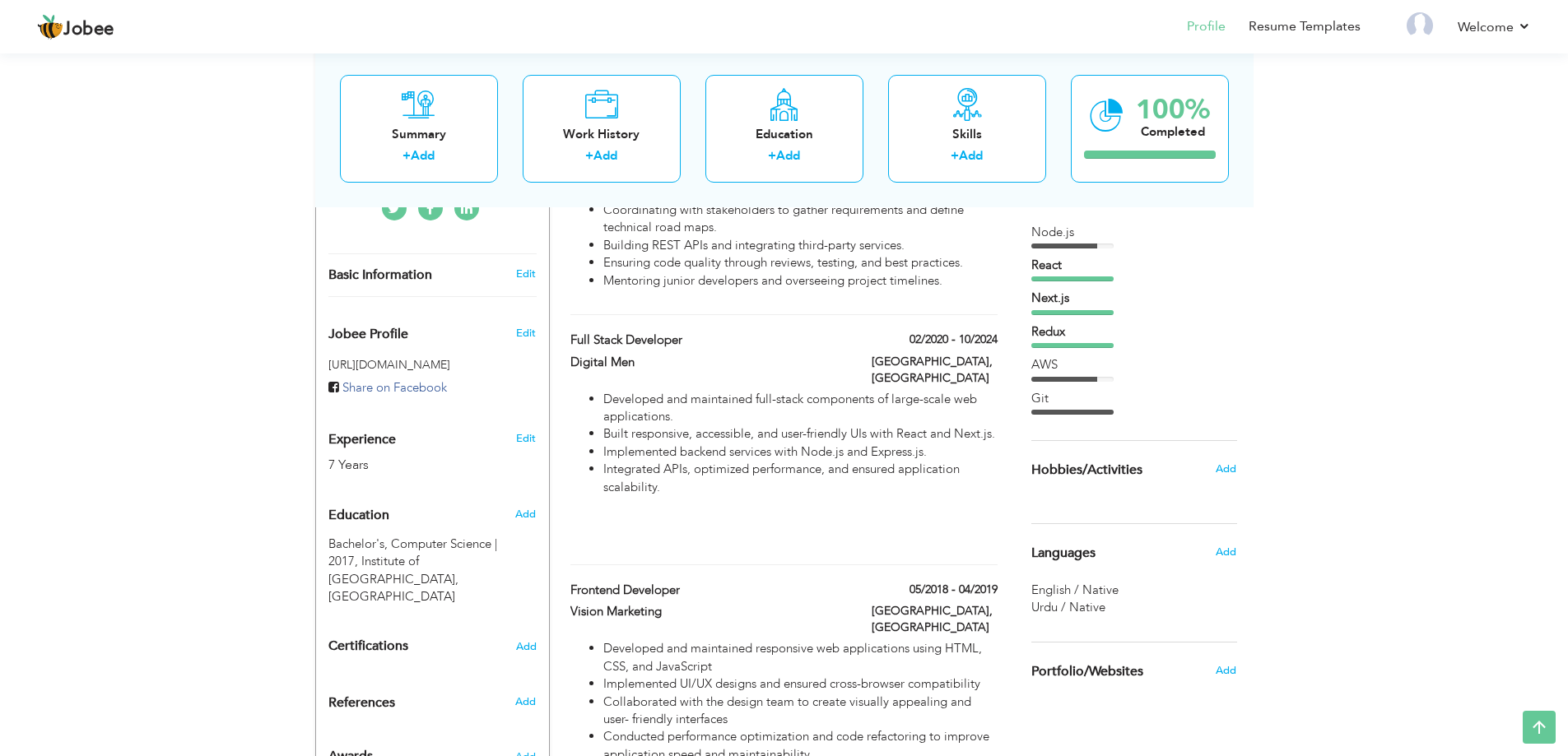
click at [422, 359] on h5 "[URL][DOMAIN_NAME]" at bounding box center [433, 364] width 209 height 13
click at [426, 379] on span "Share on Facebook" at bounding box center [394, 387] width 104 height 17
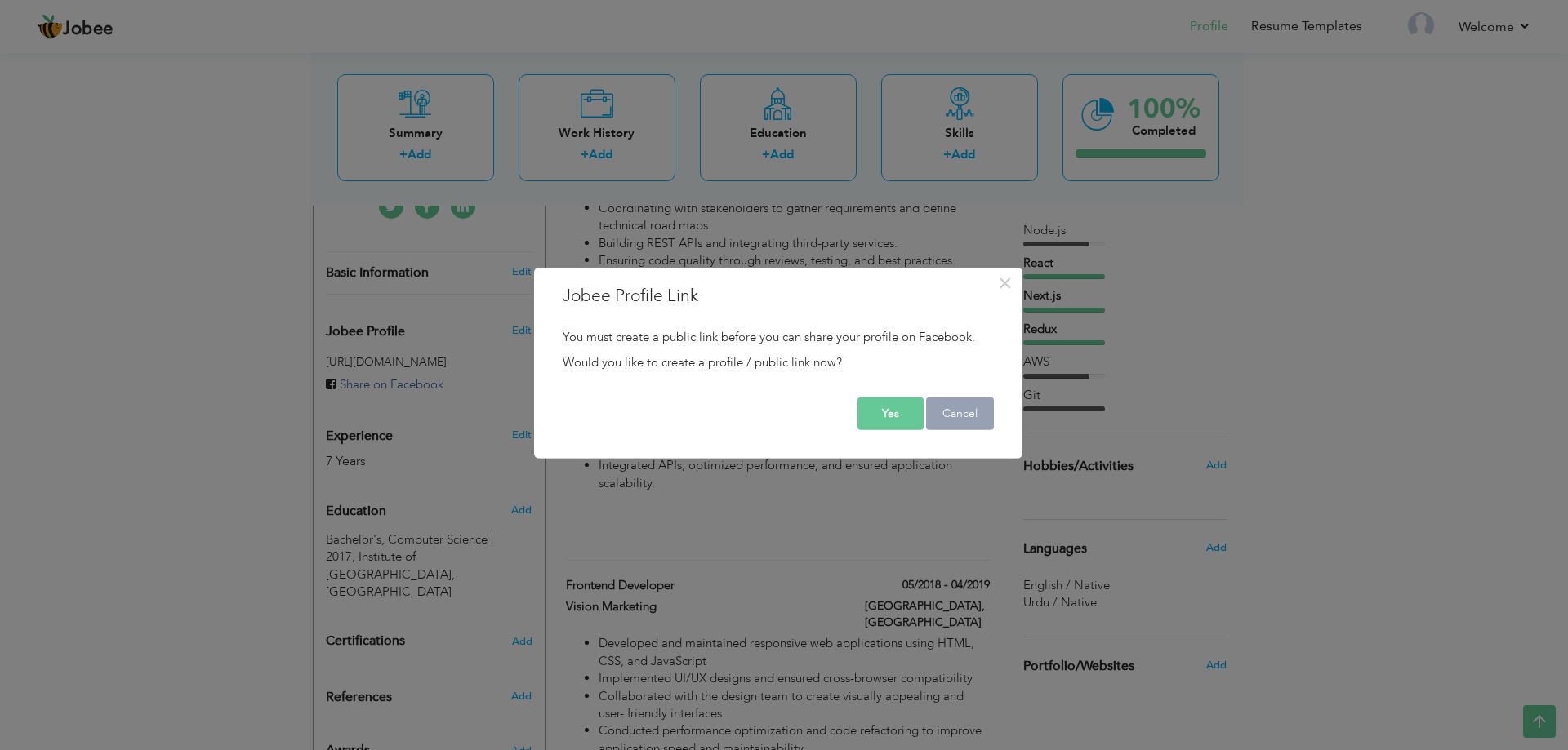
click at [952, 413] on button "Cancel" at bounding box center [960, 414] width 68 height 33
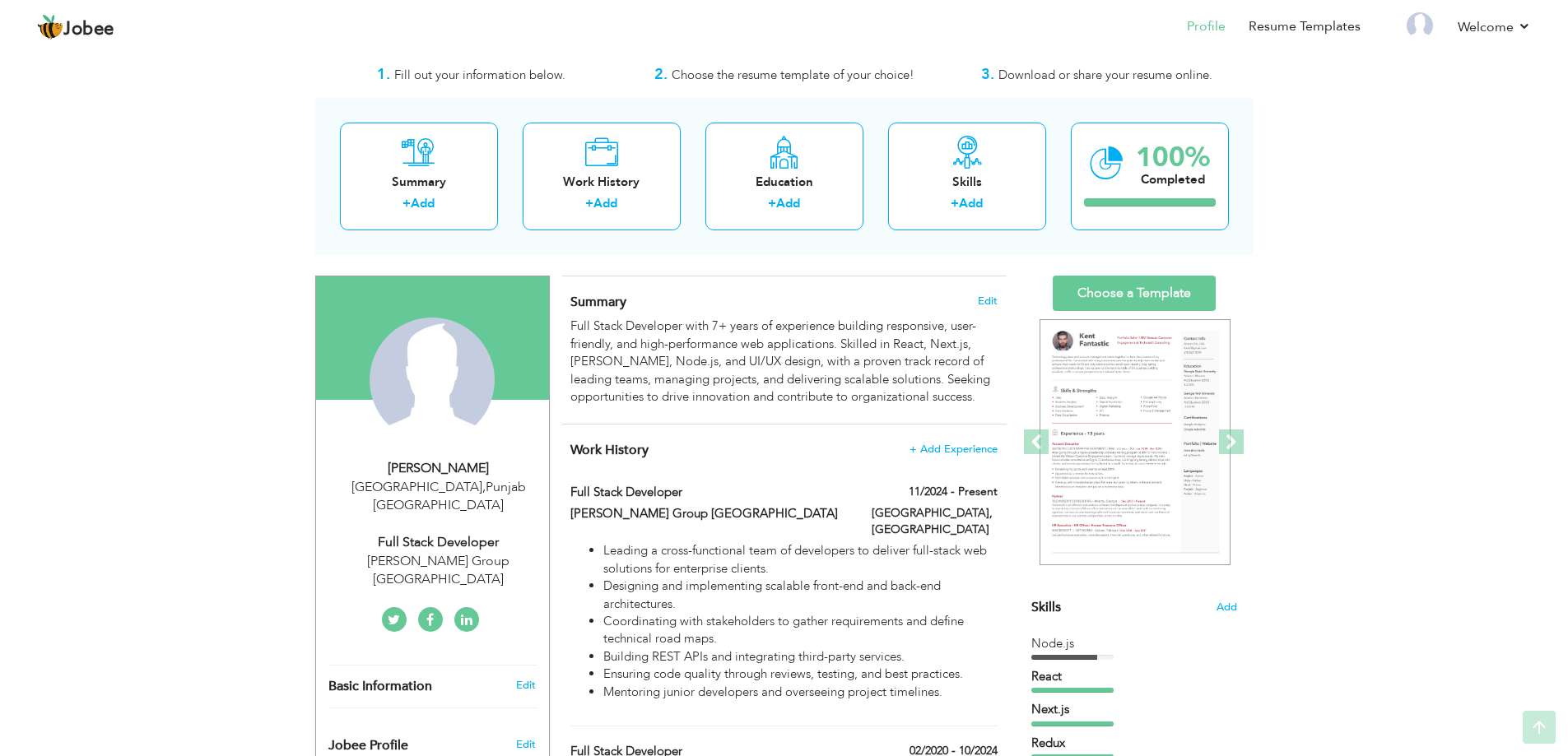
scroll to position [0, 0]
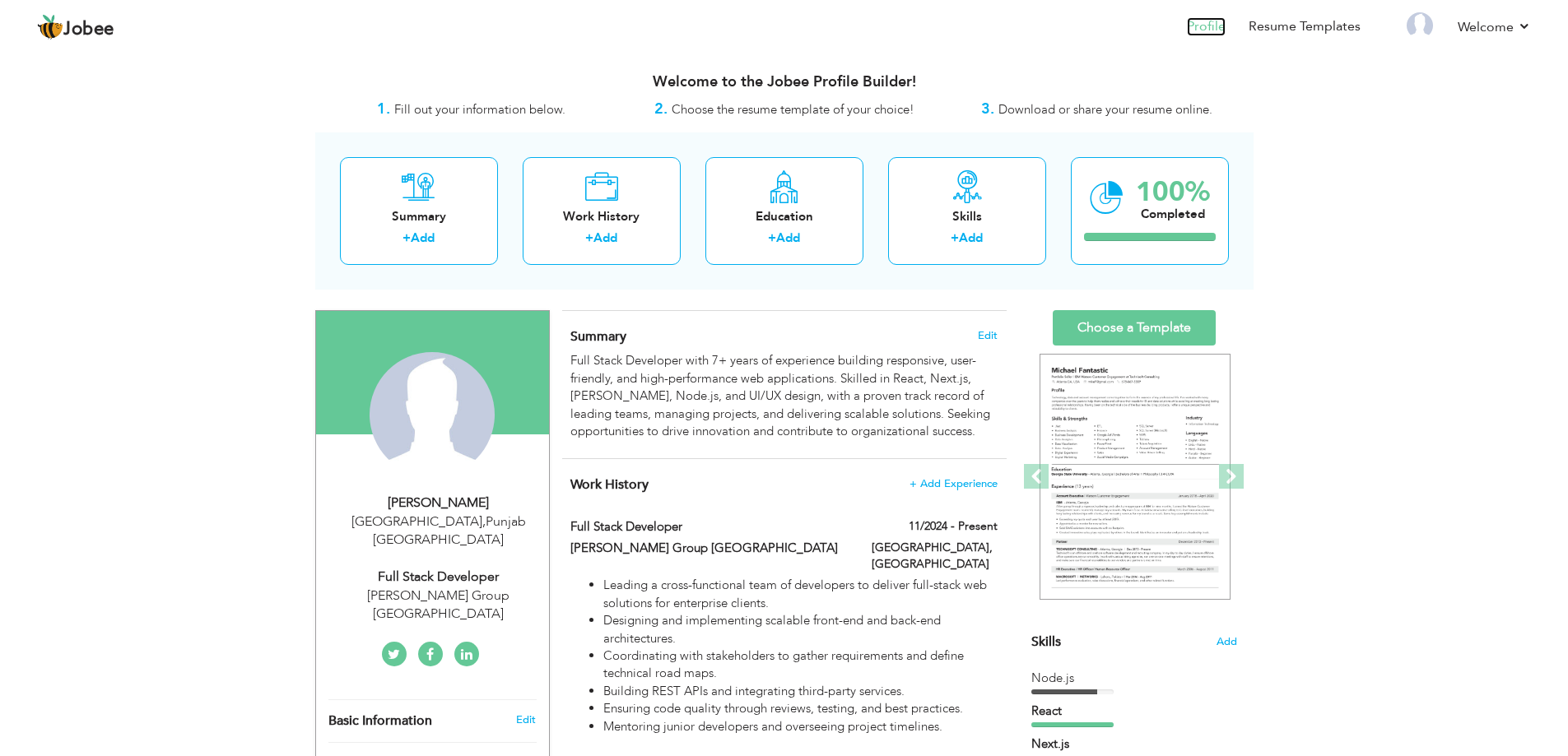
click at [1203, 19] on link "Profile" at bounding box center [1206, 26] width 39 height 19
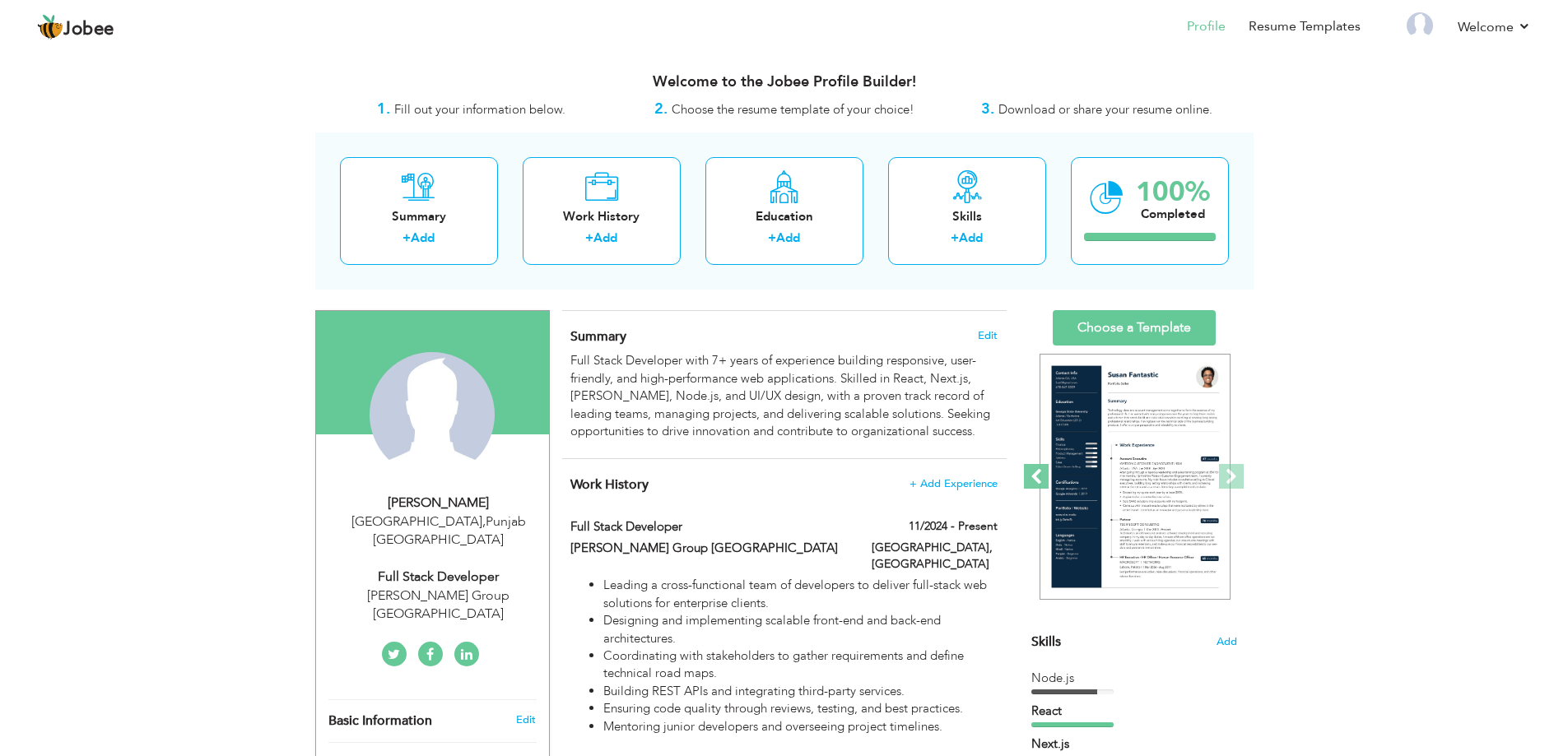
click at [1036, 480] on span at bounding box center [1036, 475] width 24 height 24
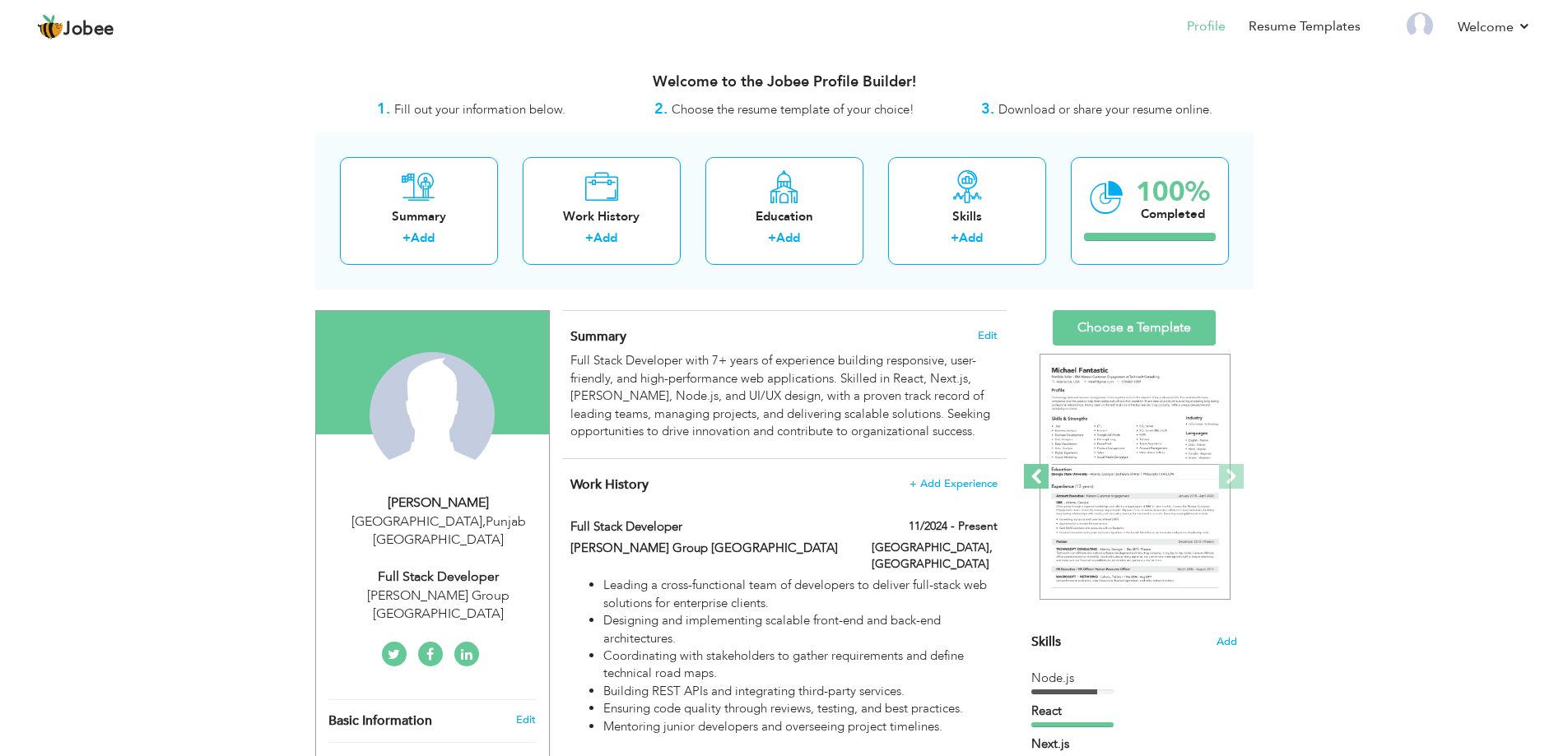
click at [1036, 480] on span at bounding box center [1036, 475] width 24 height 24
click at [1036, 479] on span at bounding box center [1036, 475] width 24 height 24
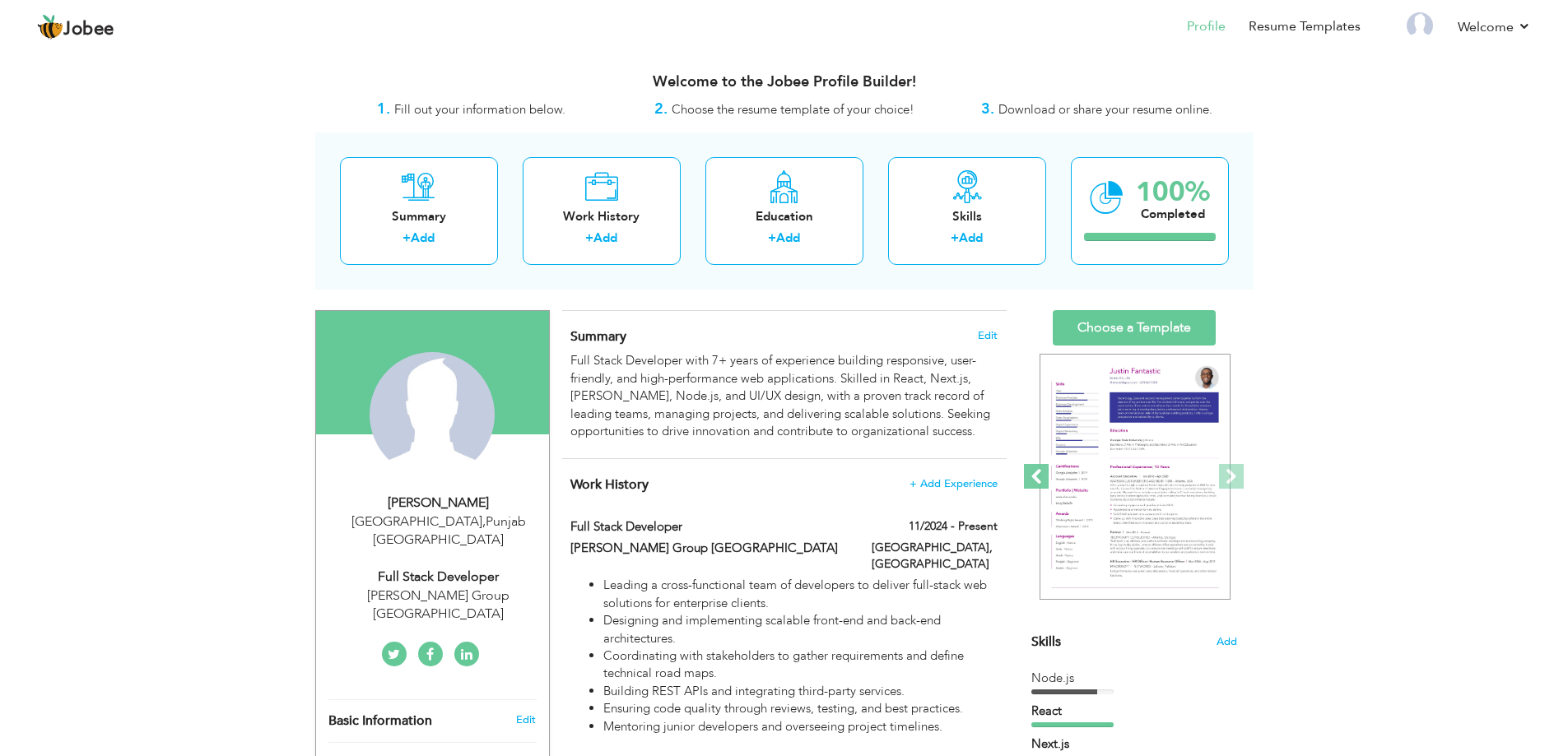
click at [1036, 479] on span at bounding box center [1036, 475] width 24 height 24
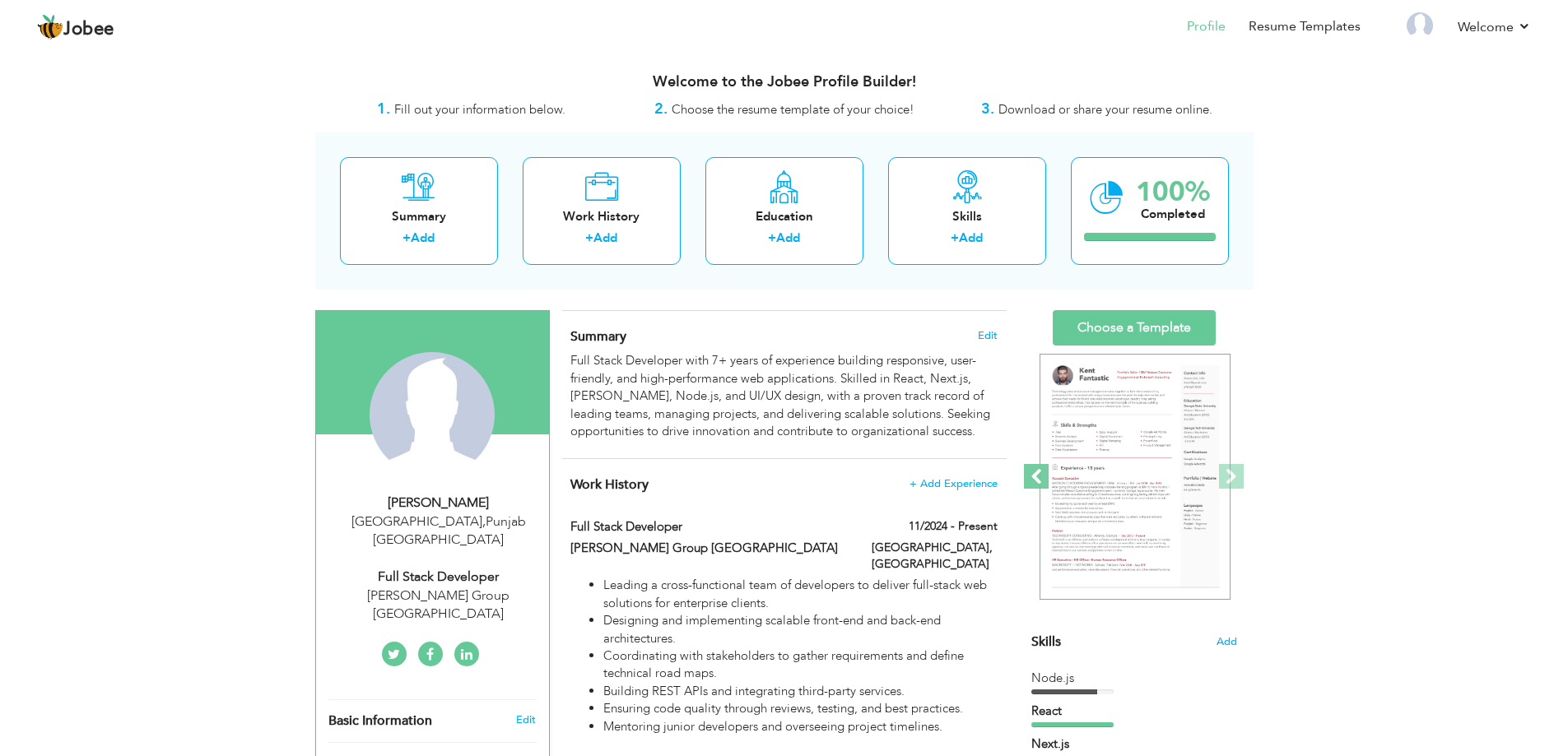
click at [1036, 479] on span at bounding box center [1036, 475] width 24 height 24
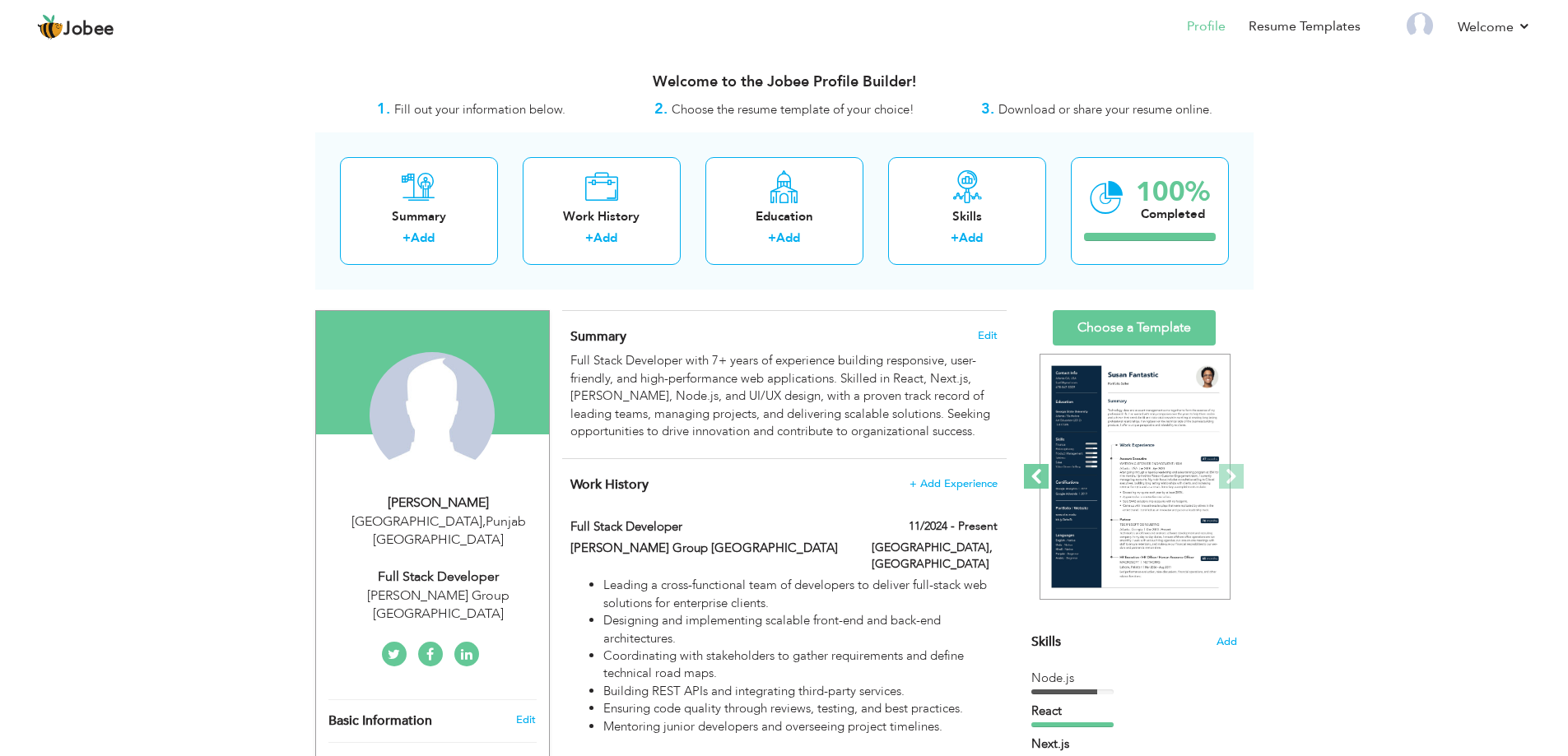
click at [1036, 479] on span at bounding box center [1036, 475] width 24 height 24
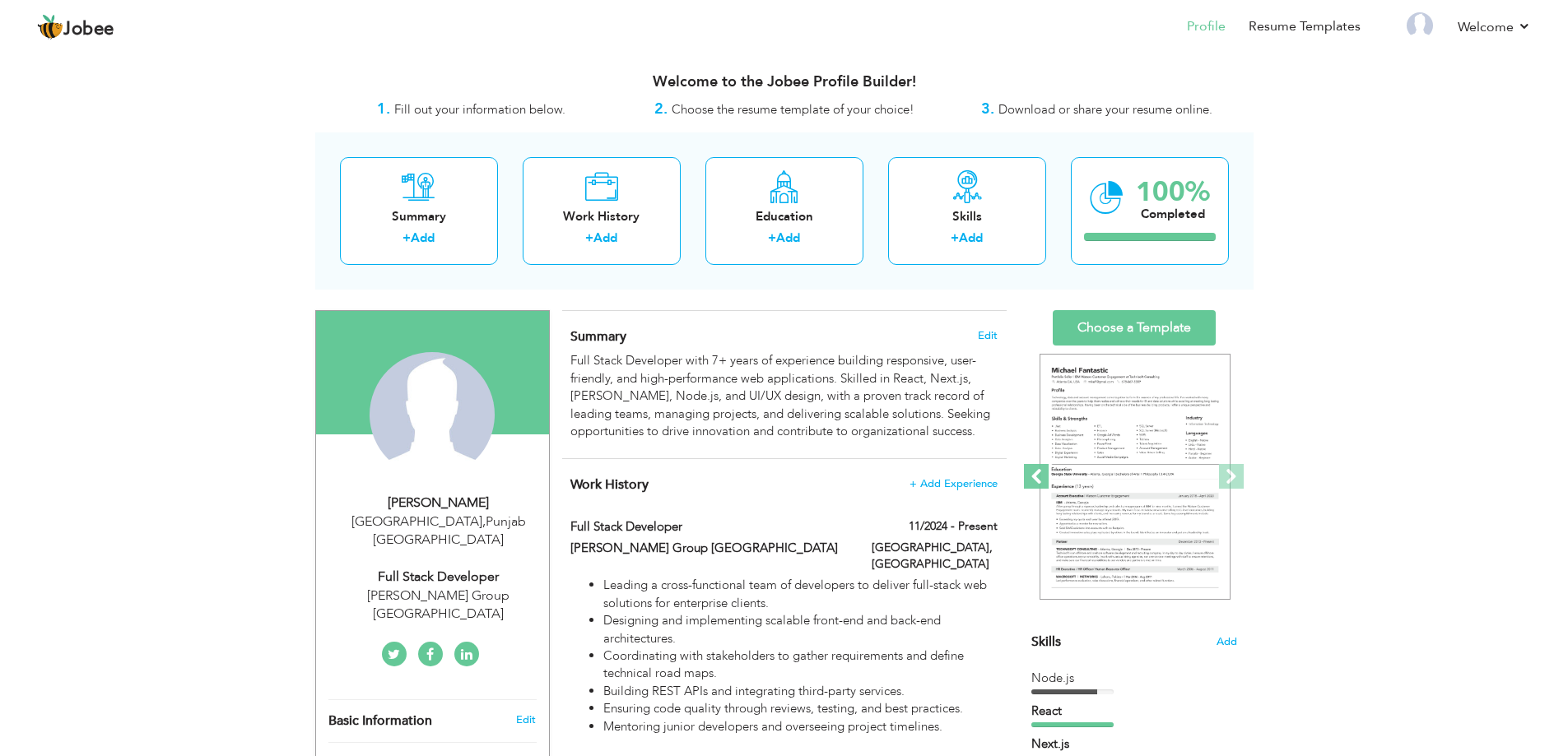
click at [1036, 479] on span at bounding box center [1036, 475] width 24 height 24
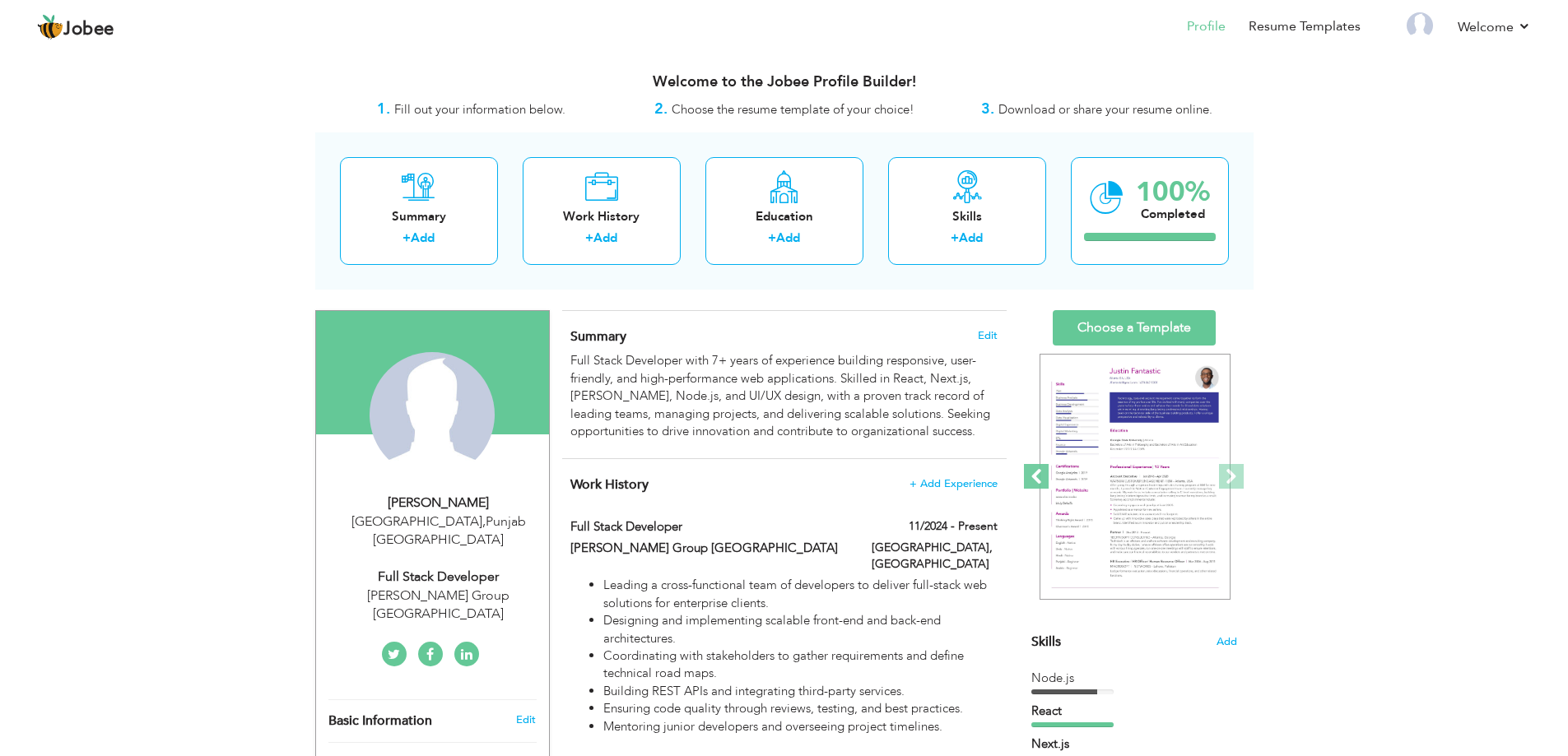
click at [1042, 482] on span at bounding box center [1036, 475] width 24 height 24
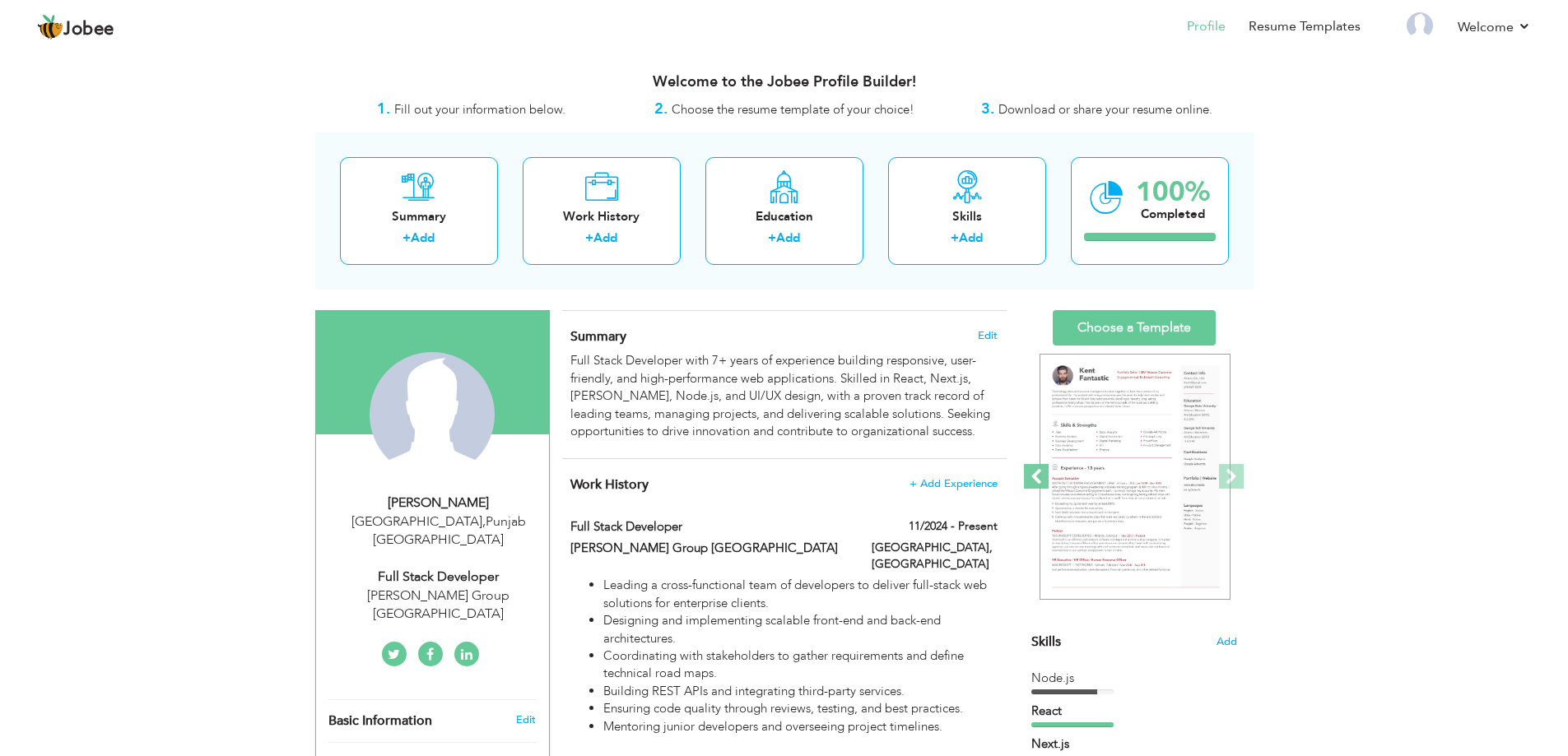
click at [1042, 482] on span at bounding box center [1036, 475] width 24 height 24
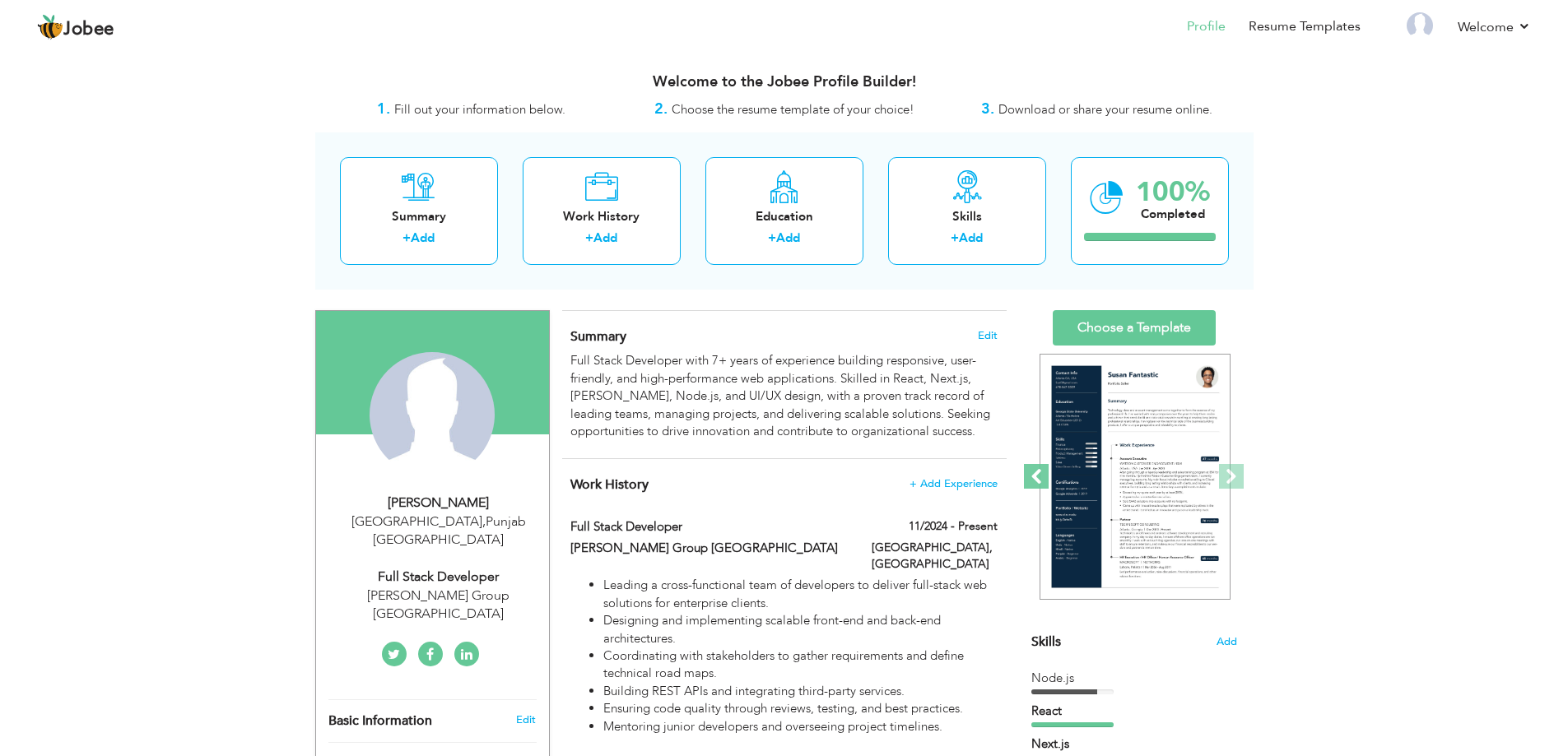
click at [1042, 482] on span at bounding box center [1036, 475] width 24 height 24
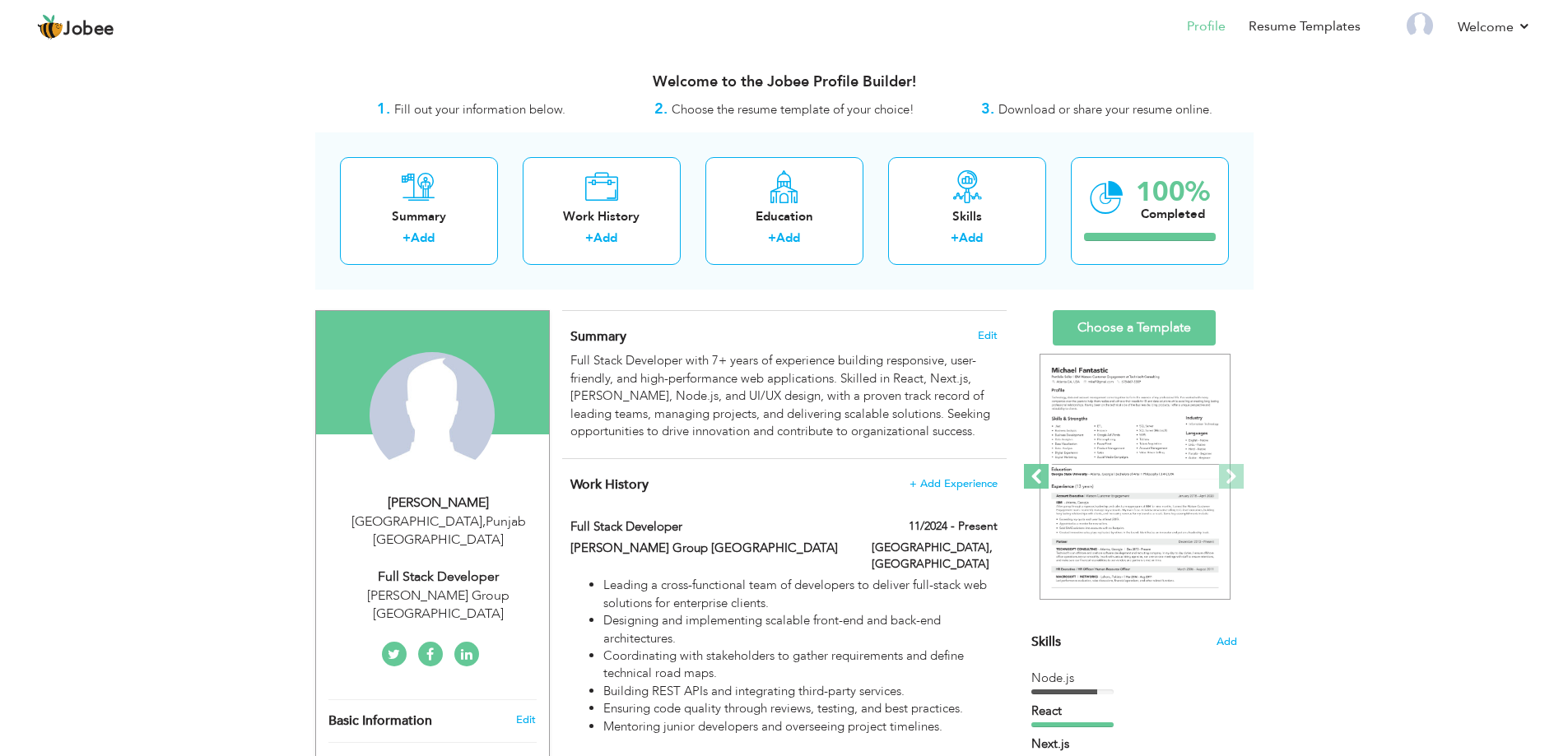
click at [1042, 482] on span at bounding box center [1036, 475] width 24 height 24
click at [1036, 482] on span at bounding box center [1036, 475] width 24 height 24
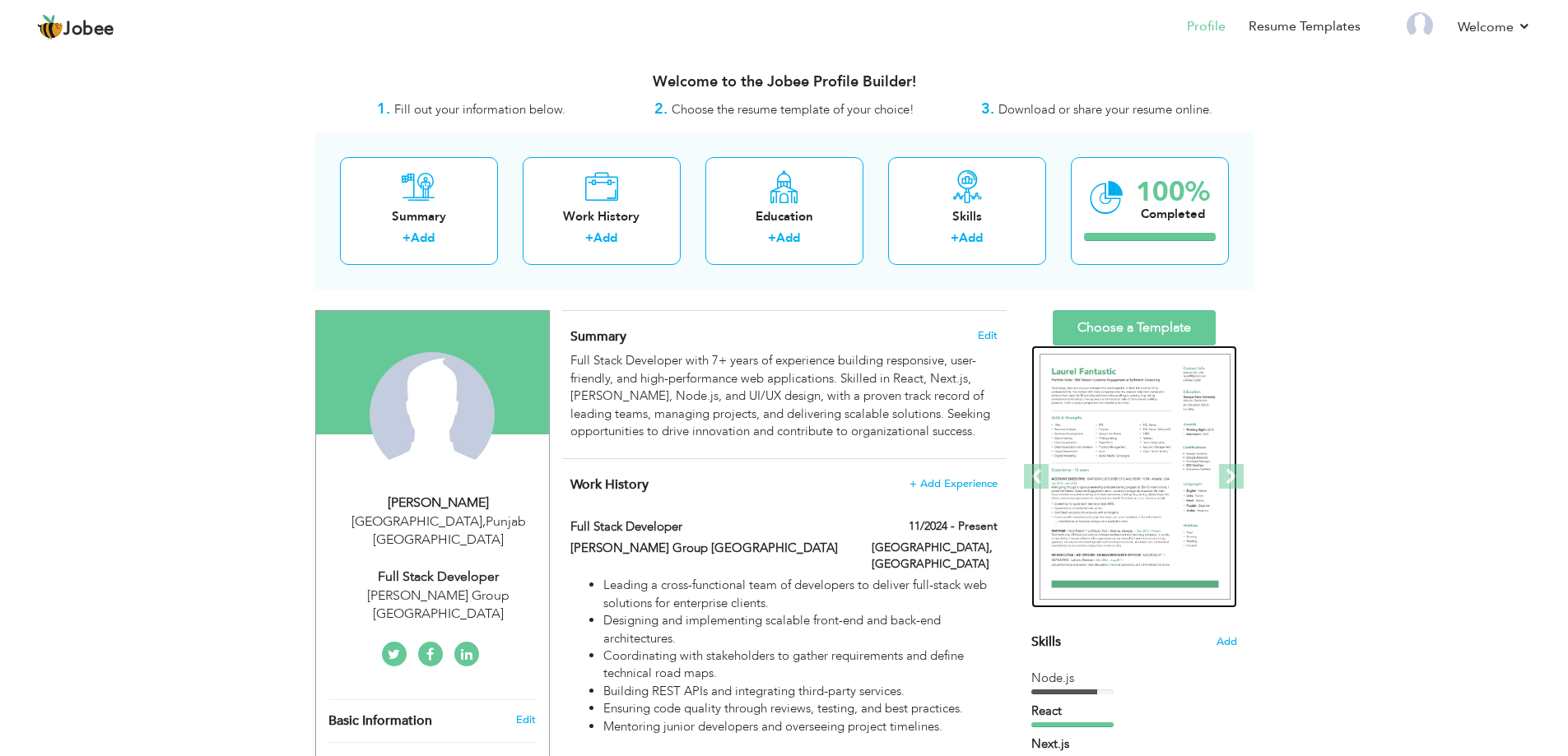
click at [1142, 474] on img at bounding box center [1135, 476] width 191 height 246
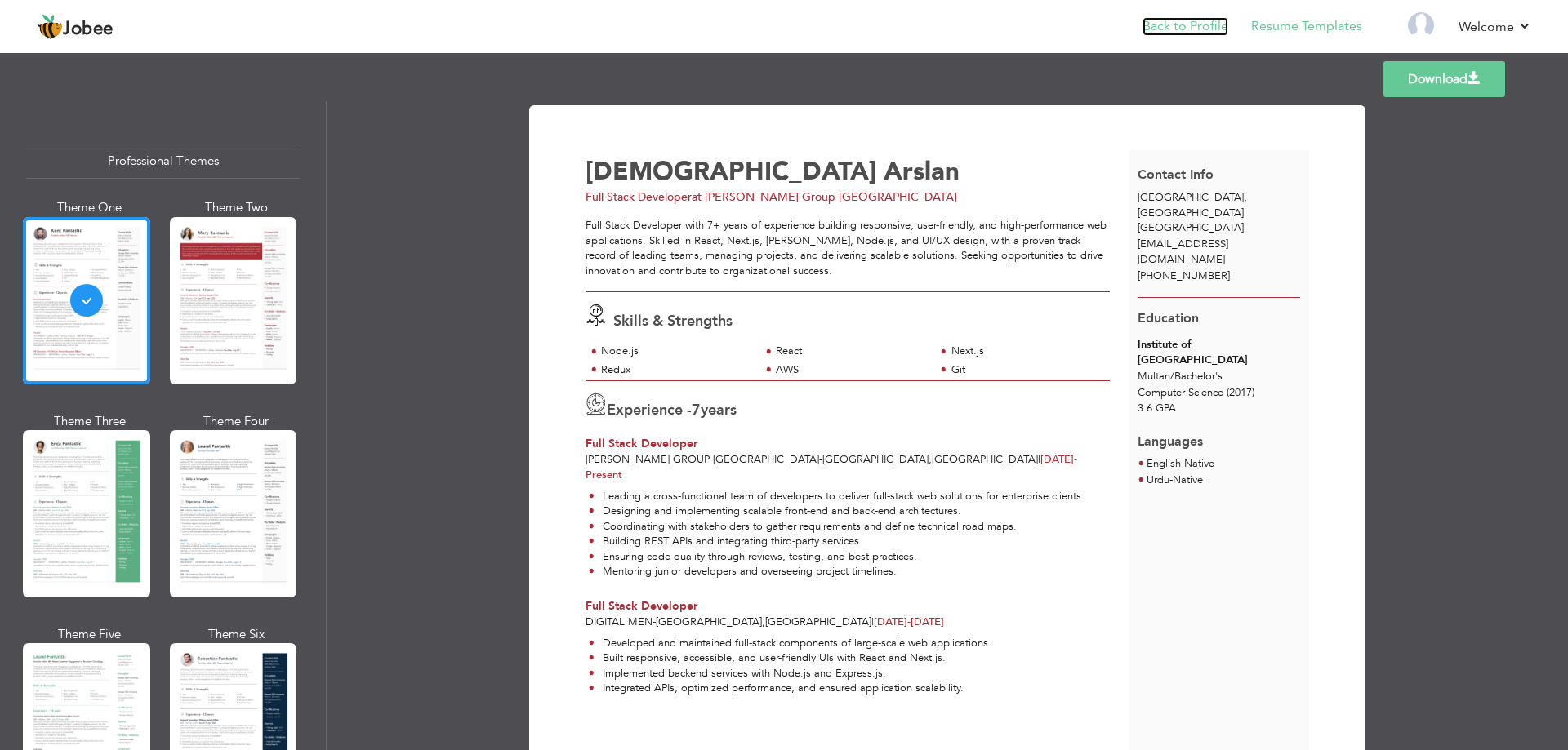
click at [1183, 30] on link "Back to Profile" at bounding box center [1185, 26] width 86 height 18
